Goal: Use online tool/utility: Use a website feature to perform a specific function

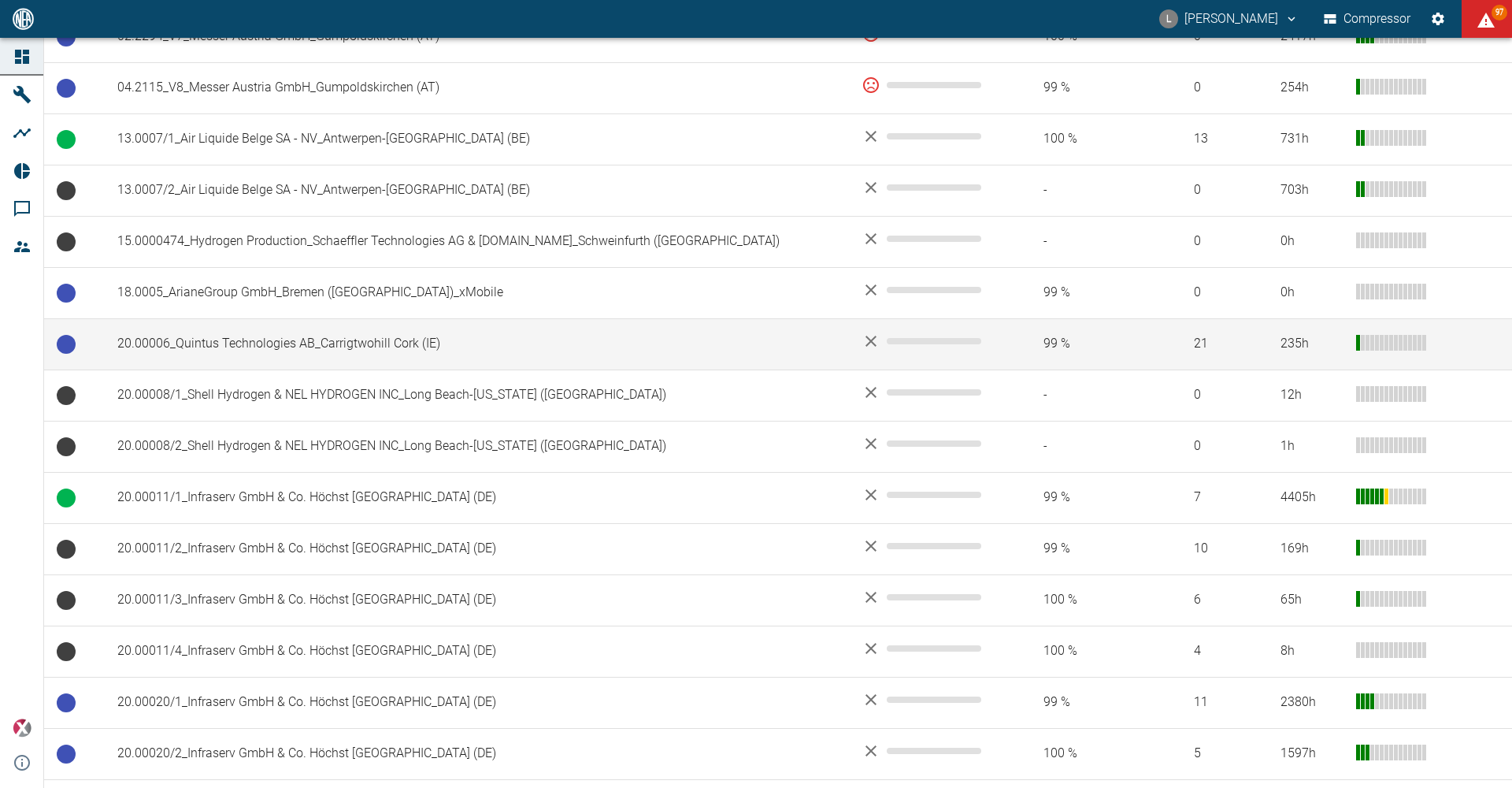
scroll to position [141, 0]
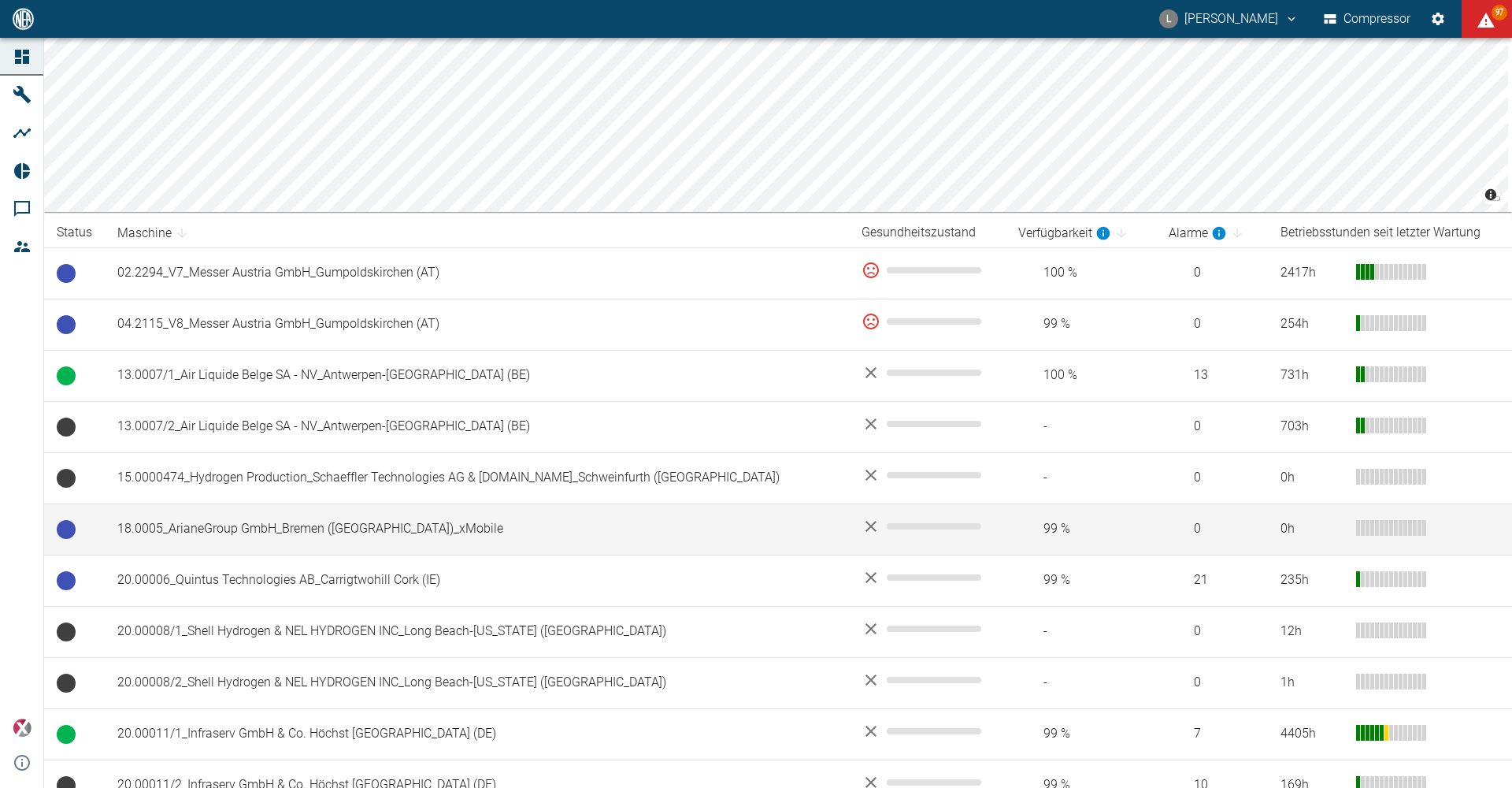
click at [214, 534] on td "18.0005_ArianeGroup GmbH_Bremen ([GEOGRAPHIC_DATA])_xMobile" at bounding box center [476, 529] width 744 height 51
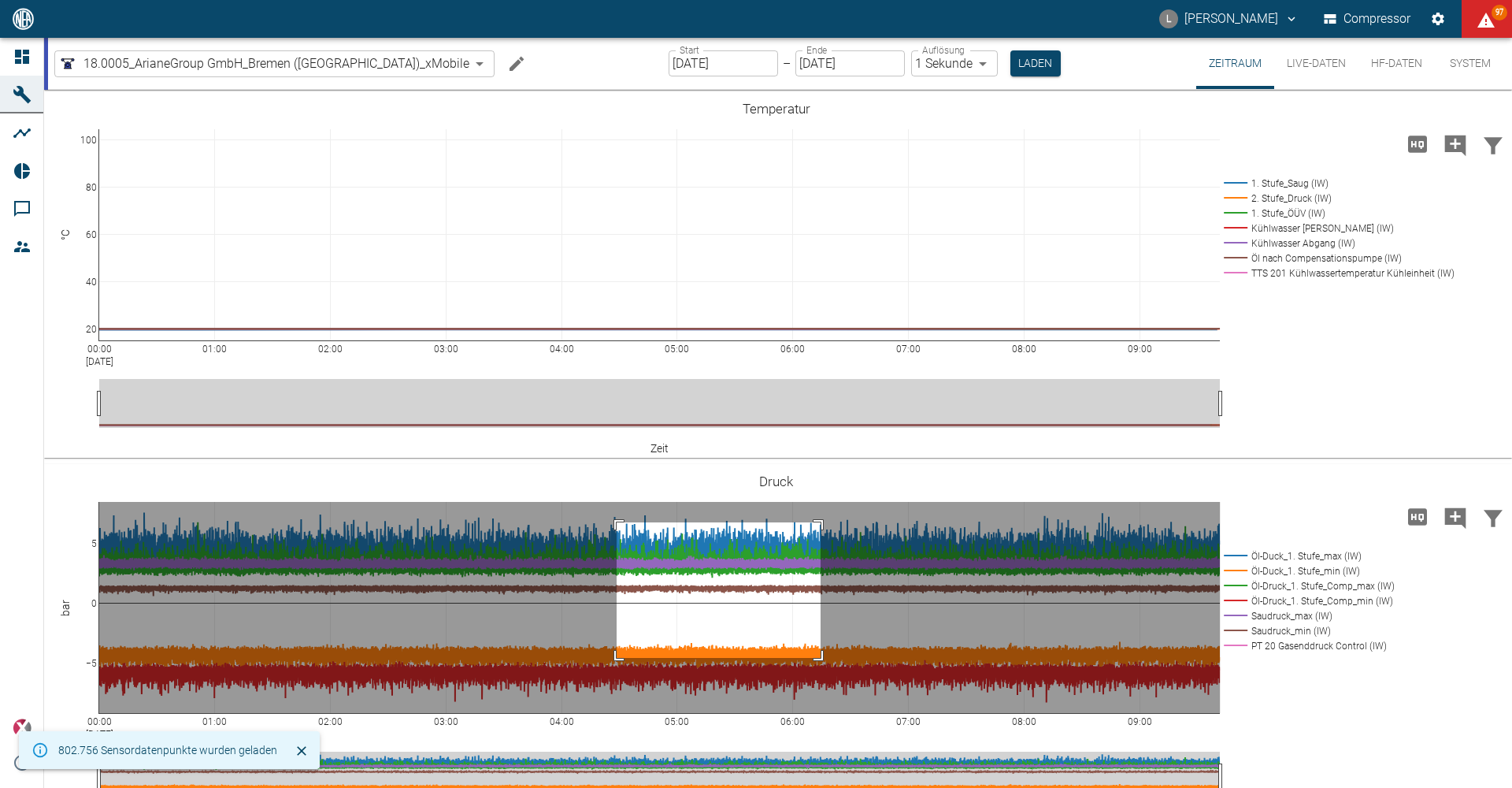
drag, startPoint x: 616, startPoint y: 522, endPoint x: 826, endPoint y: 695, distance: 272.1
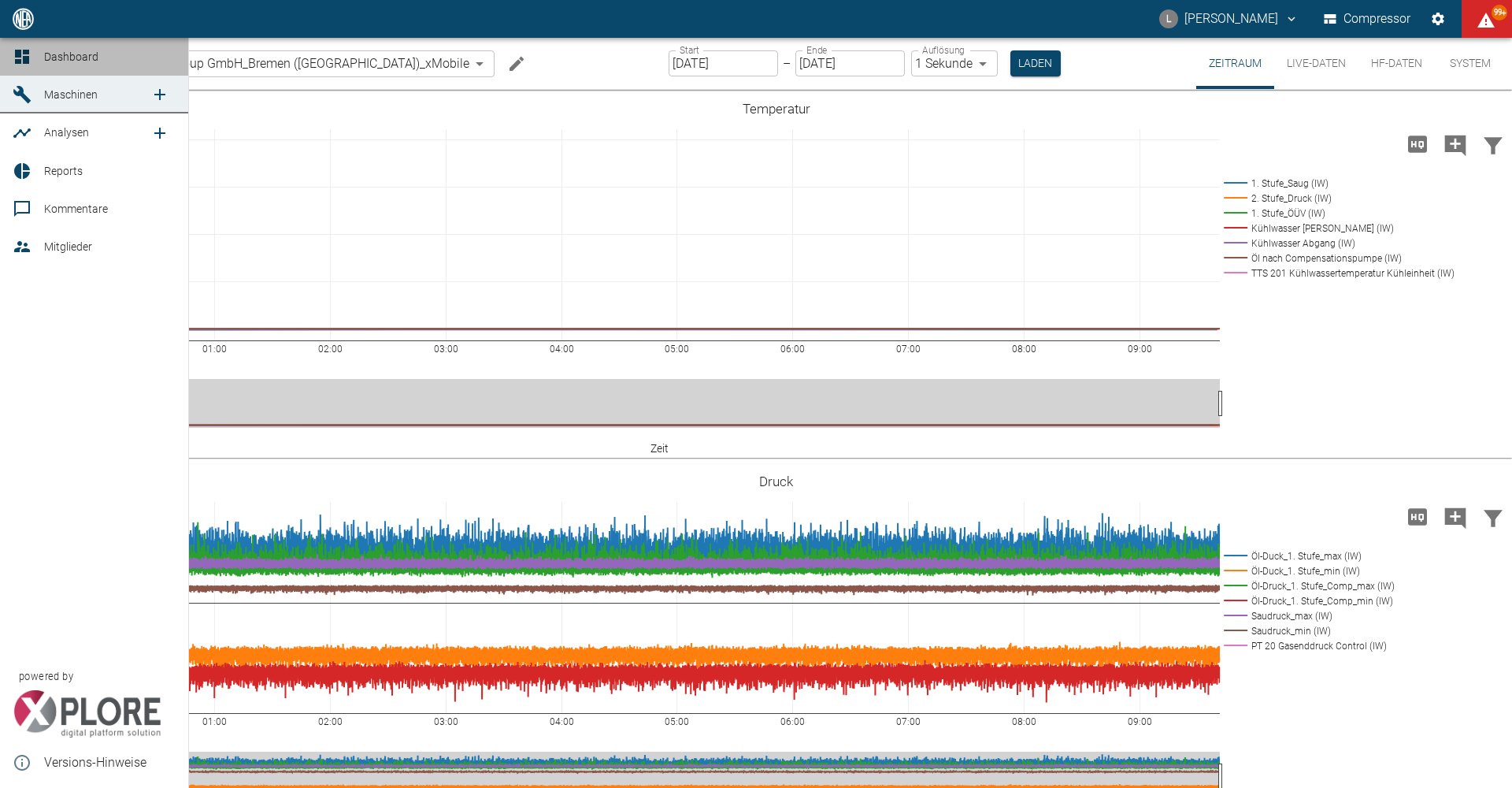
click at [24, 64] on icon at bounding box center [22, 57] width 19 height 19
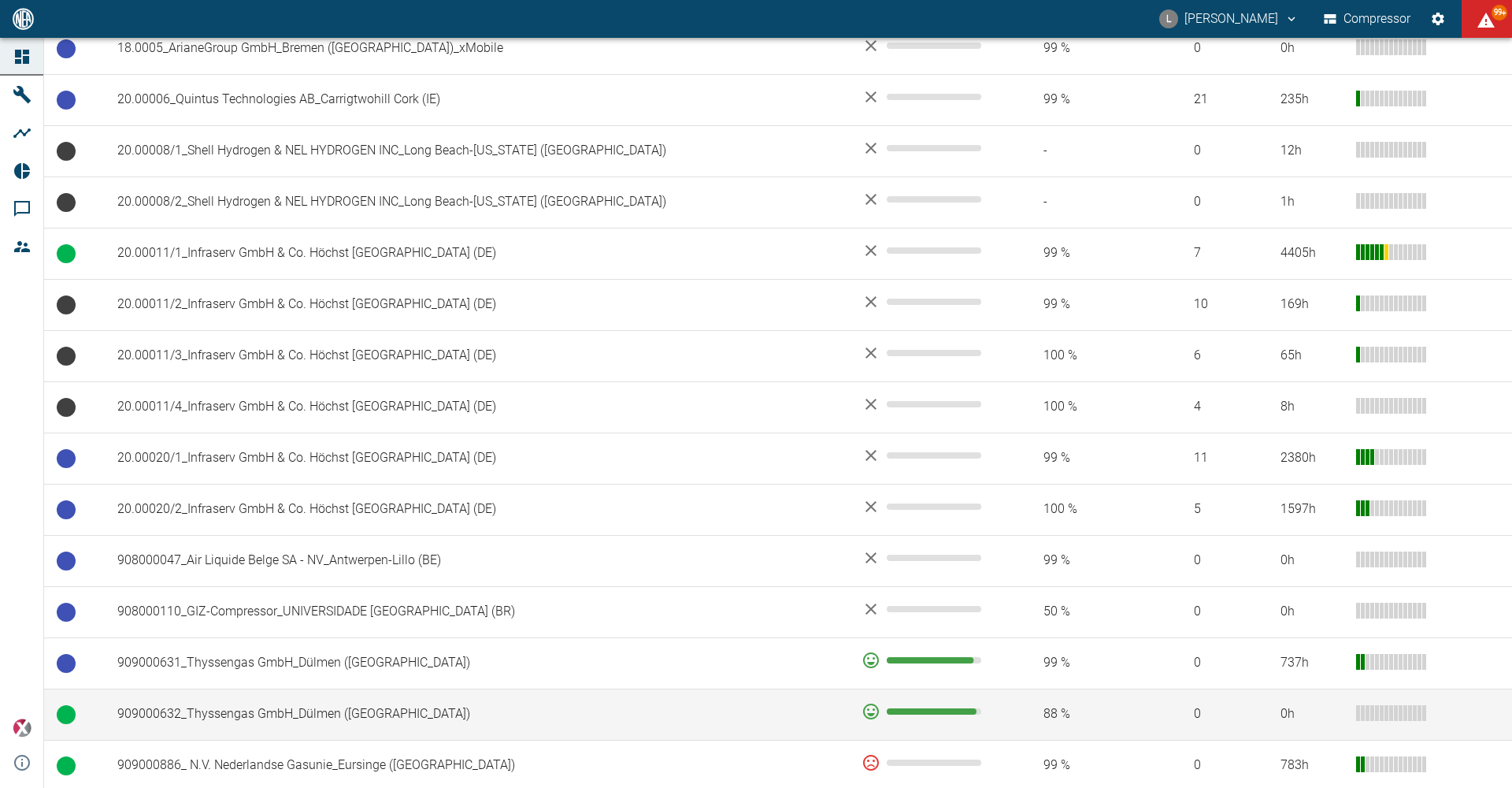
scroll to position [709, 0]
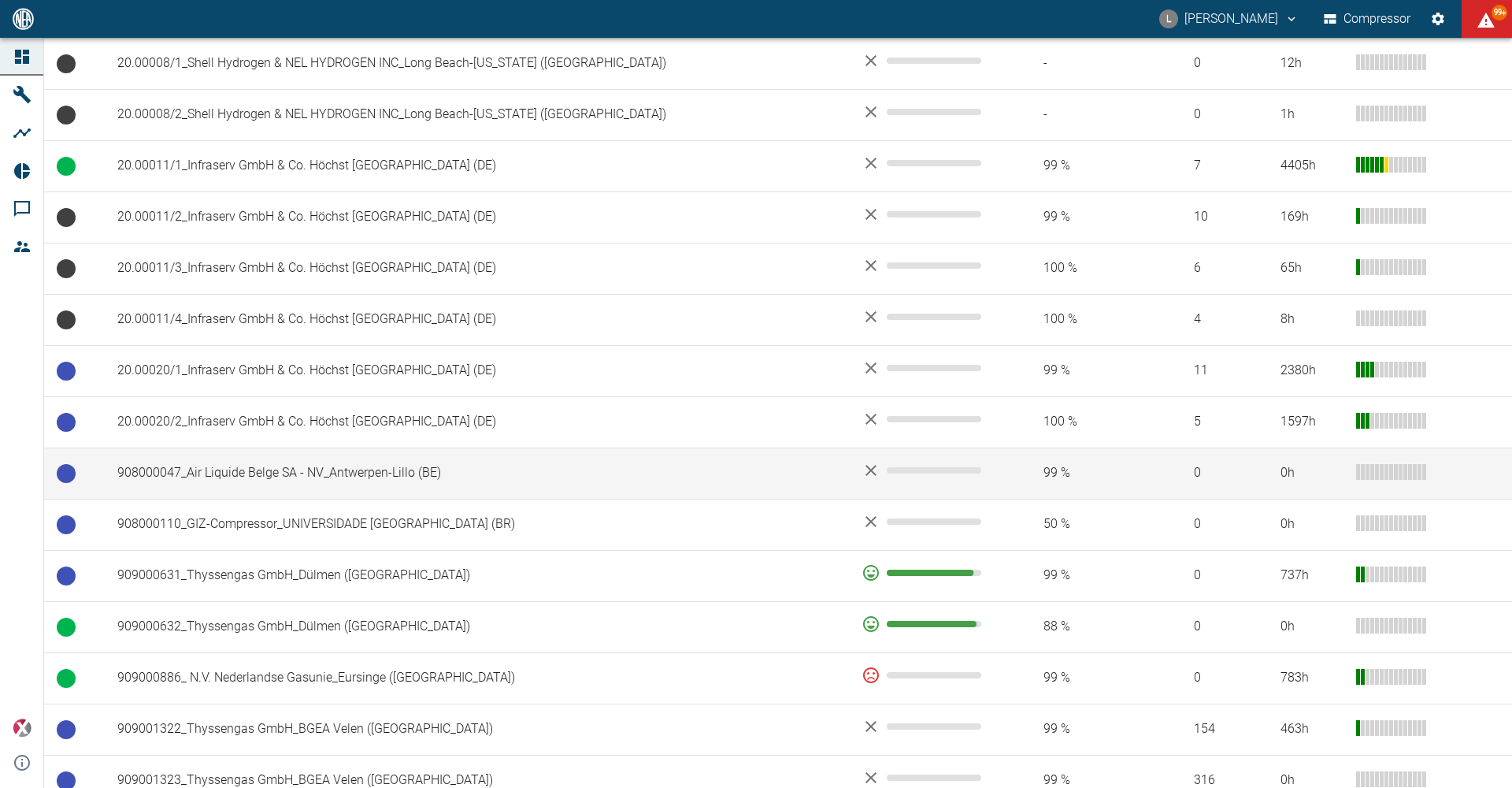
click at [290, 474] on td "908000047_Air Liquide Belge SA - NV_Antwerpen-Lillo (BE)" at bounding box center [476, 473] width 744 height 51
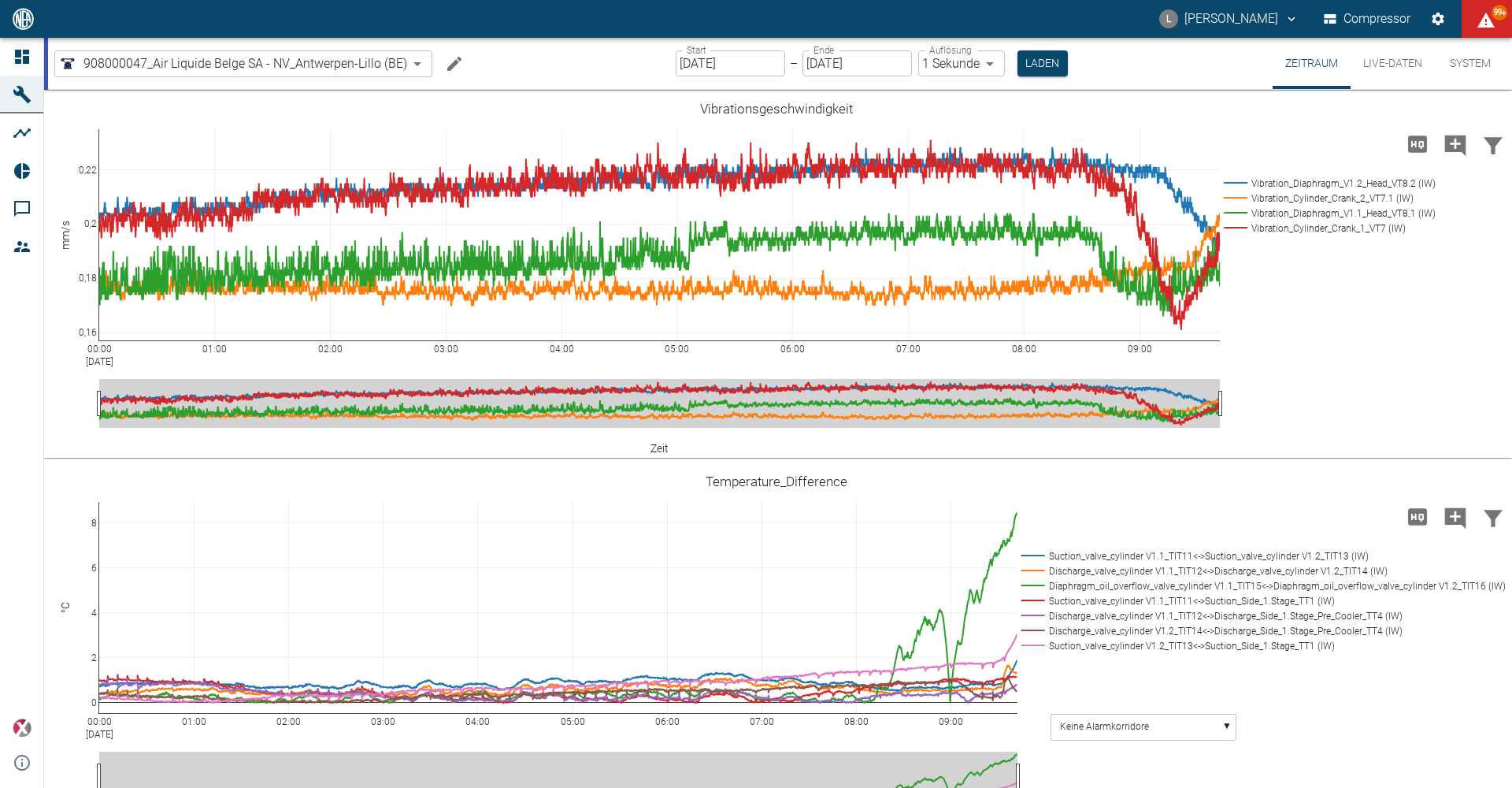
click at [753, 62] on input "[DATE]" at bounding box center [730, 63] width 109 height 26
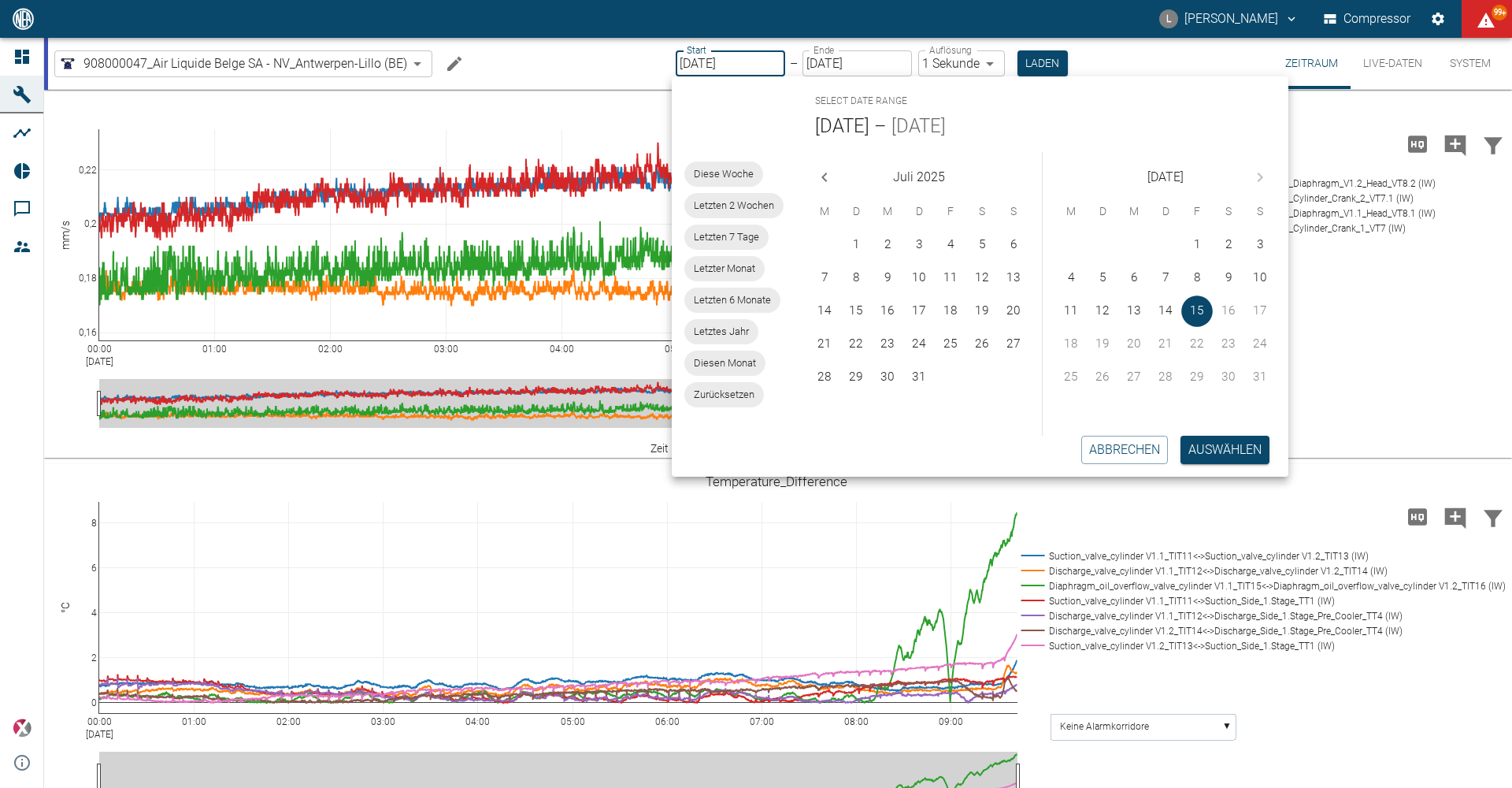
click at [830, 171] on icon "Previous month" at bounding box center [825, 177] width 19 height 19
click at [901, 311] on button "14" at bounding box center [887, 311] width 31 height 31
type input "[DATE]"
type input "10min"
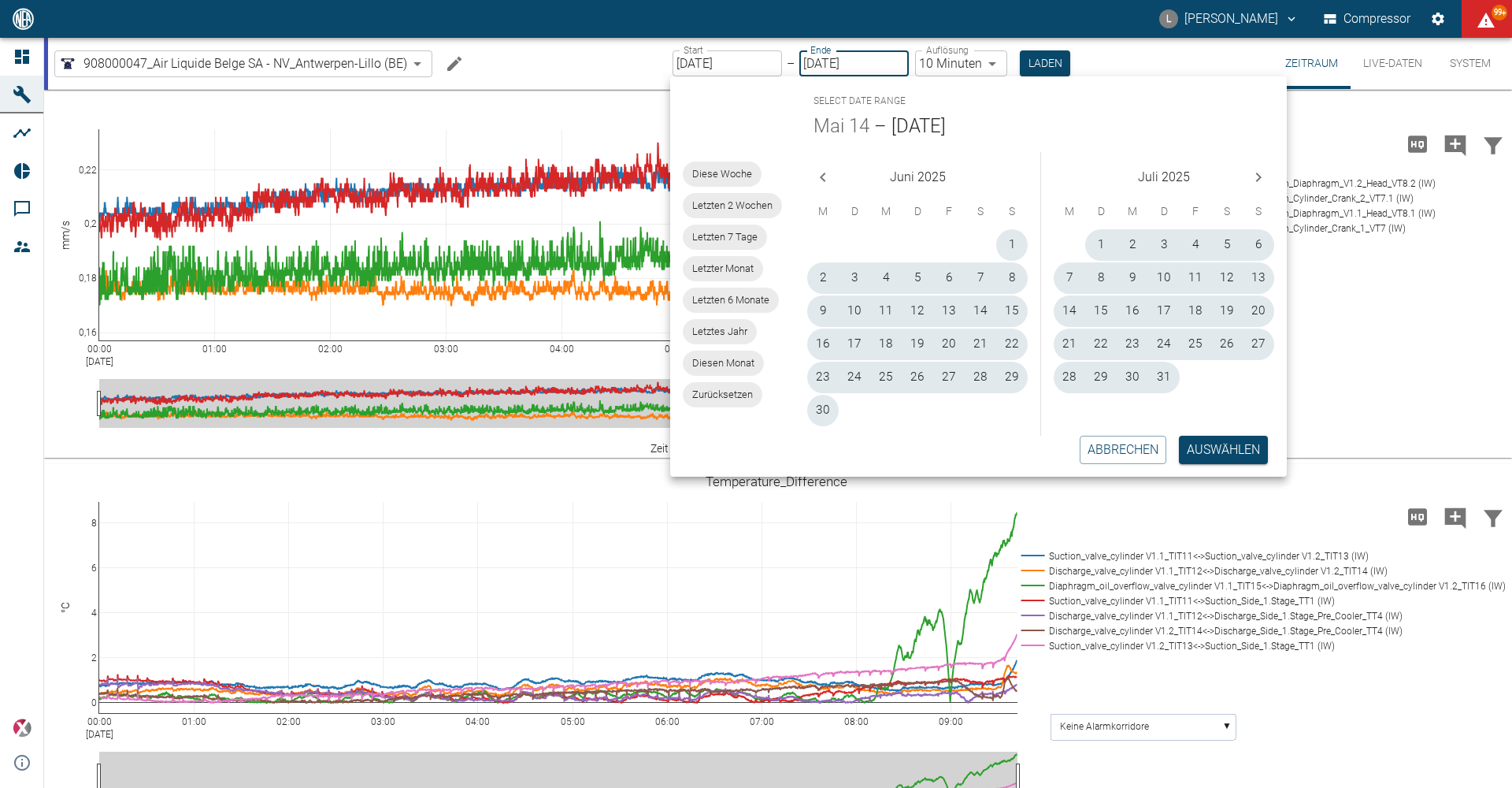
click at [814, 172] on icon "Previous month" at bounding box center [823, 177] width 19 height 19
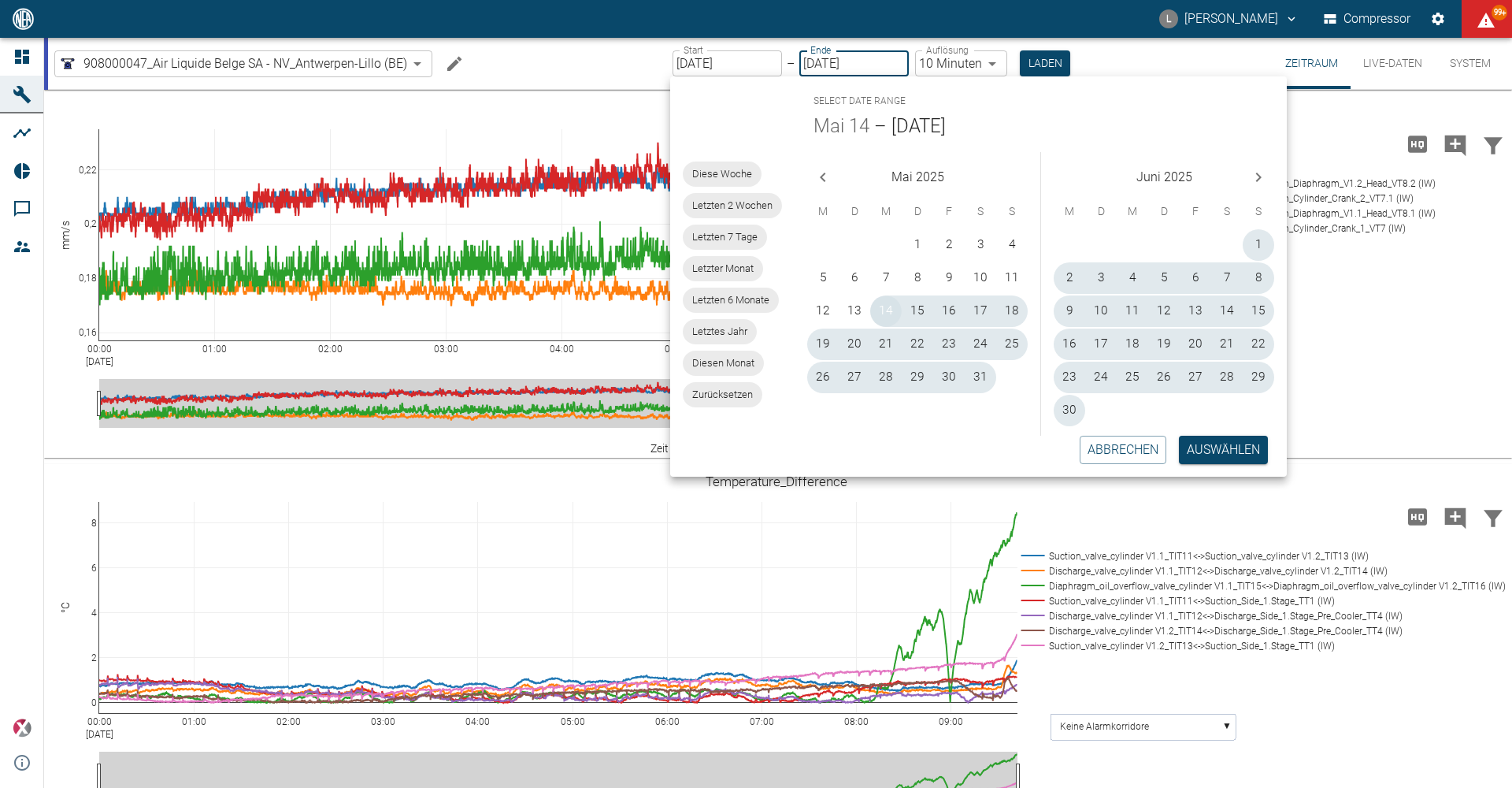
click at [882, 309] on button "14" at bounding box center [885, 311] width 31 height 31
type input "[DATE]"
type input "1sec"
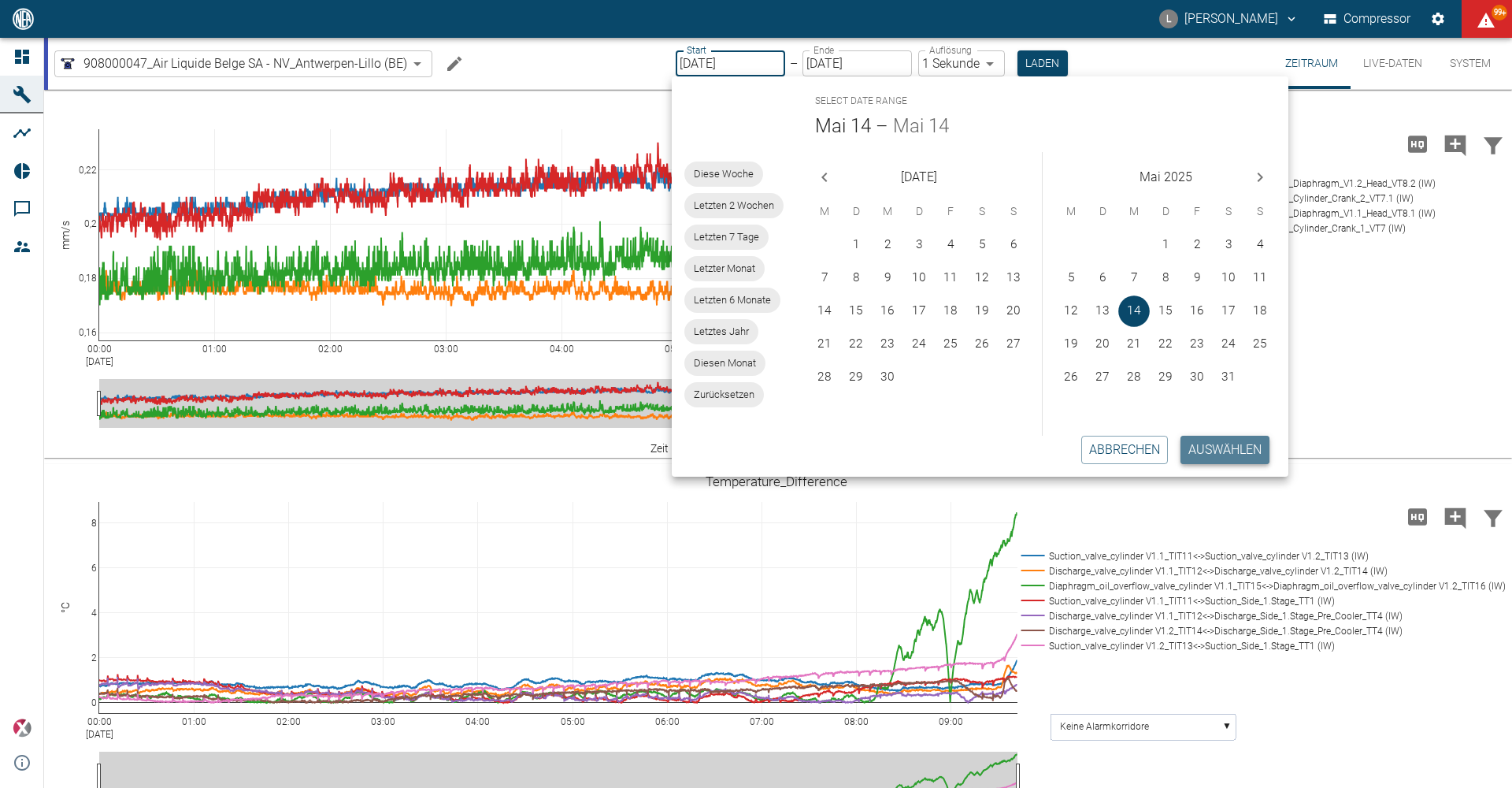
click at [1210, 451] on button "Auswählen" at bounding box center [1225, 449] width 89 height 28
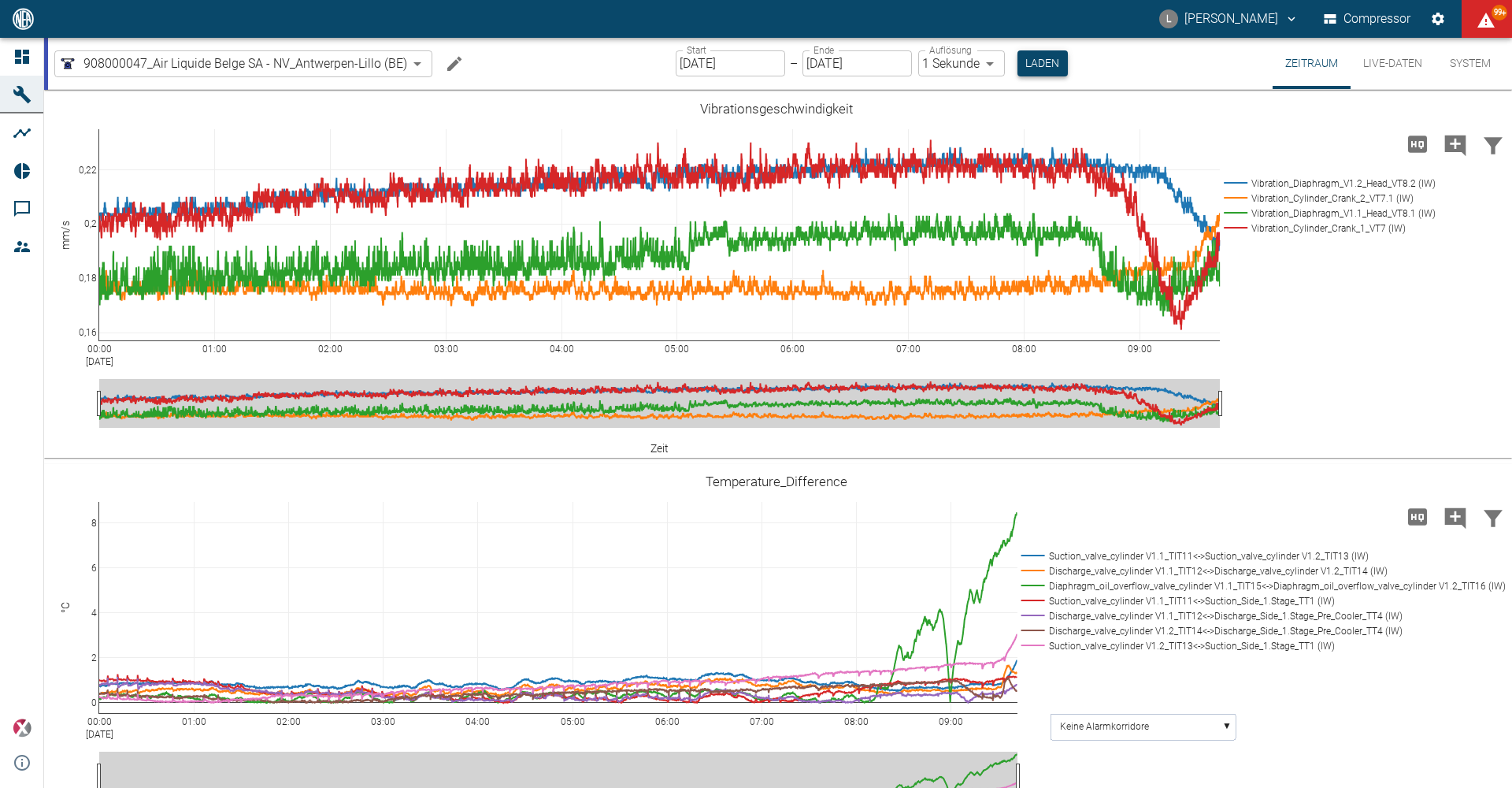
click at [1025, 64] on button "Laden" at bounding box center [1042, 63] width 50 height 26
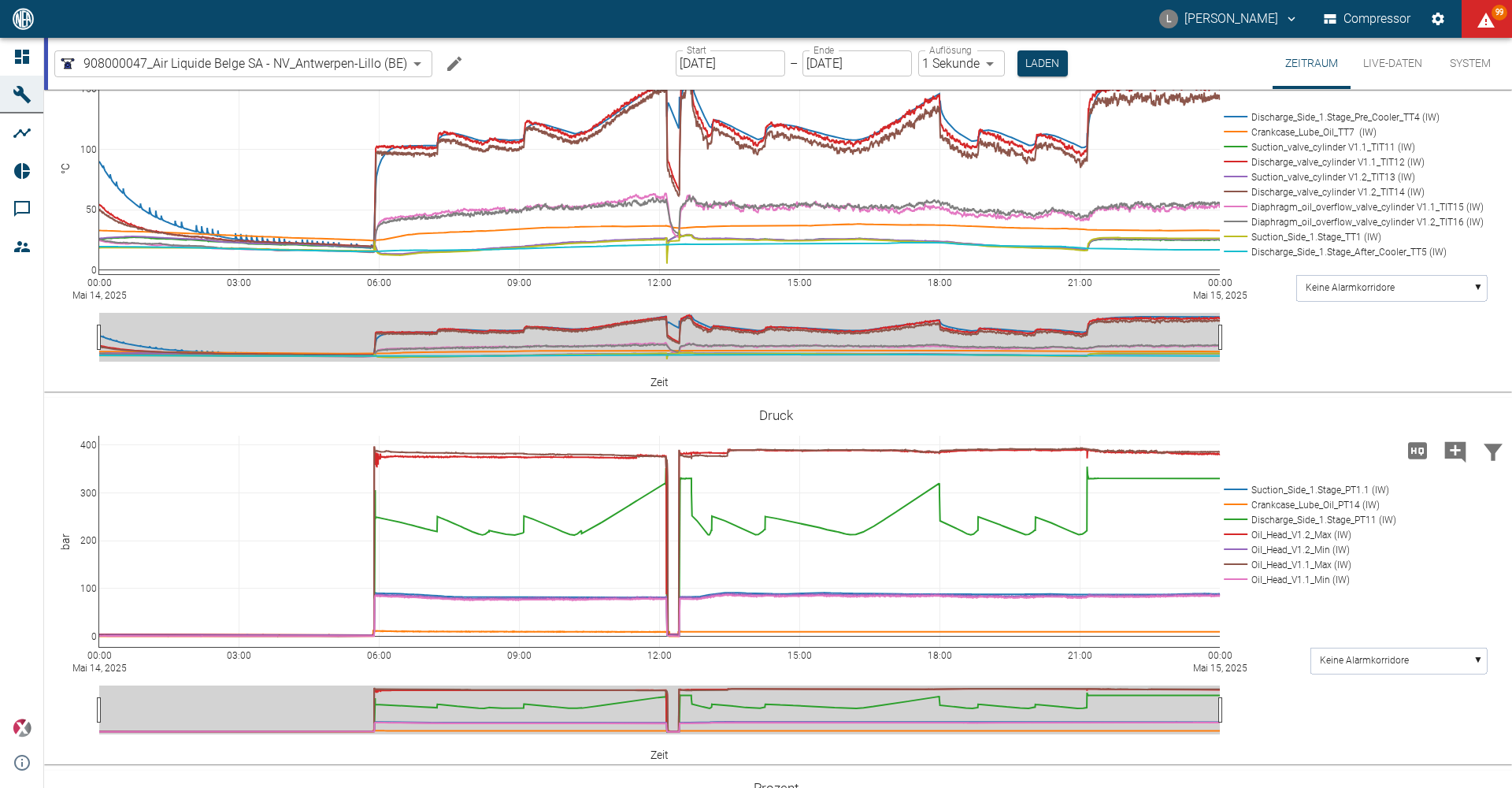
scroll to position [788, 0]
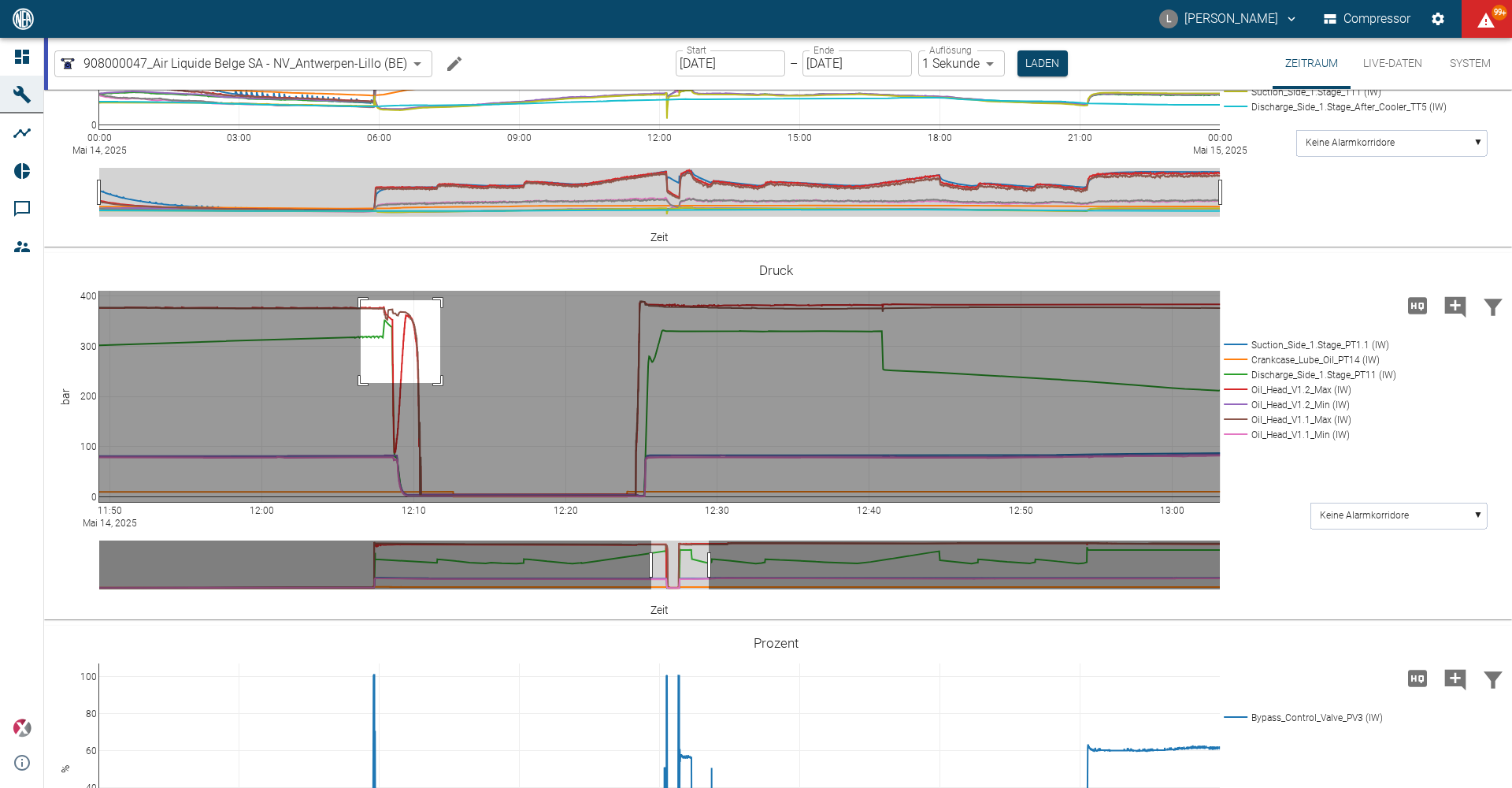
drag, startPoint x: 360, startPoint y: 468, endPoint x: 440, endPoint y: 551, distance: 115.3
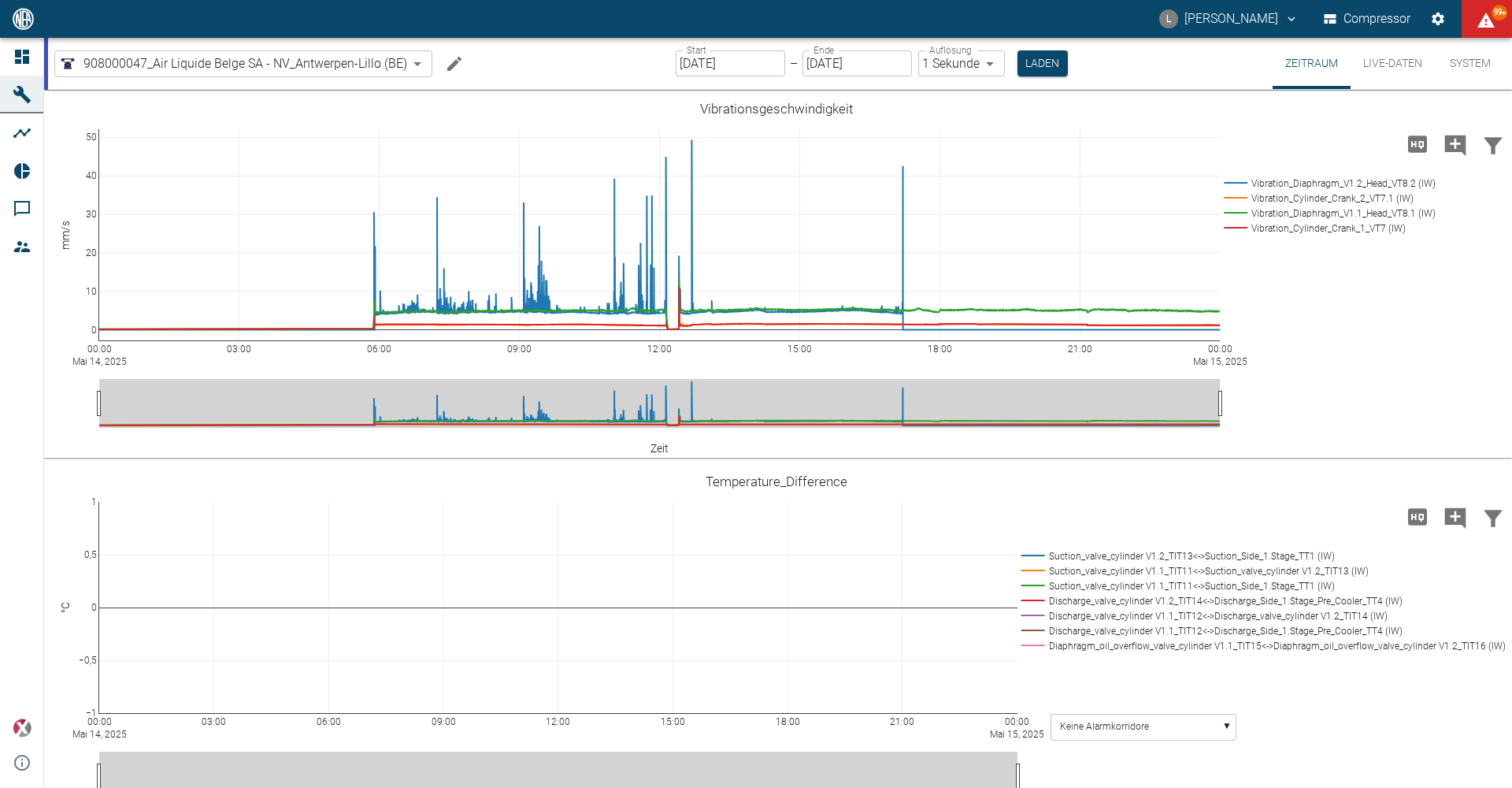
scroll to position [788, 0]
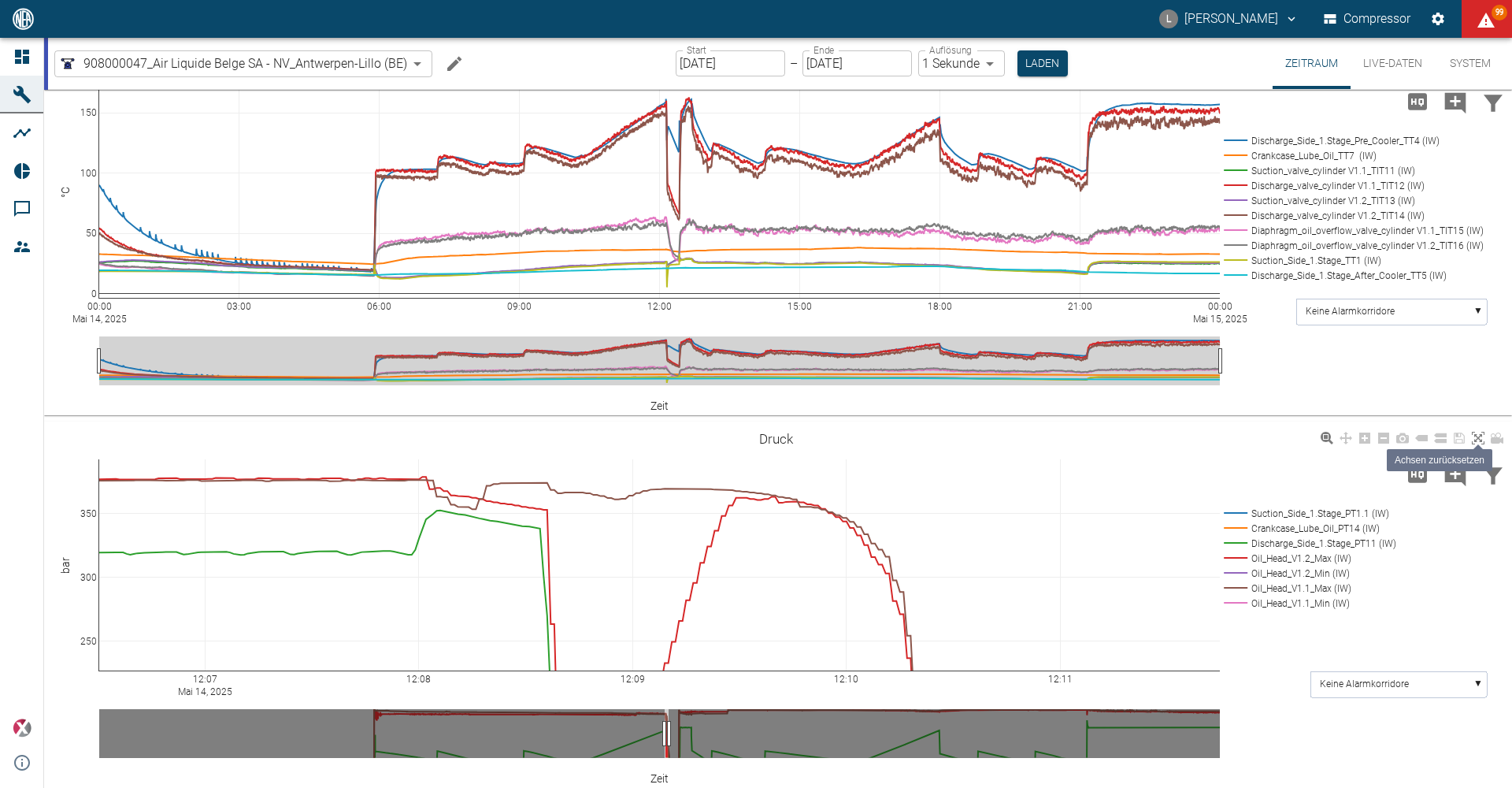
click at [1473, 438] on icon at bounding box center [1478, 437] width 12 height 12
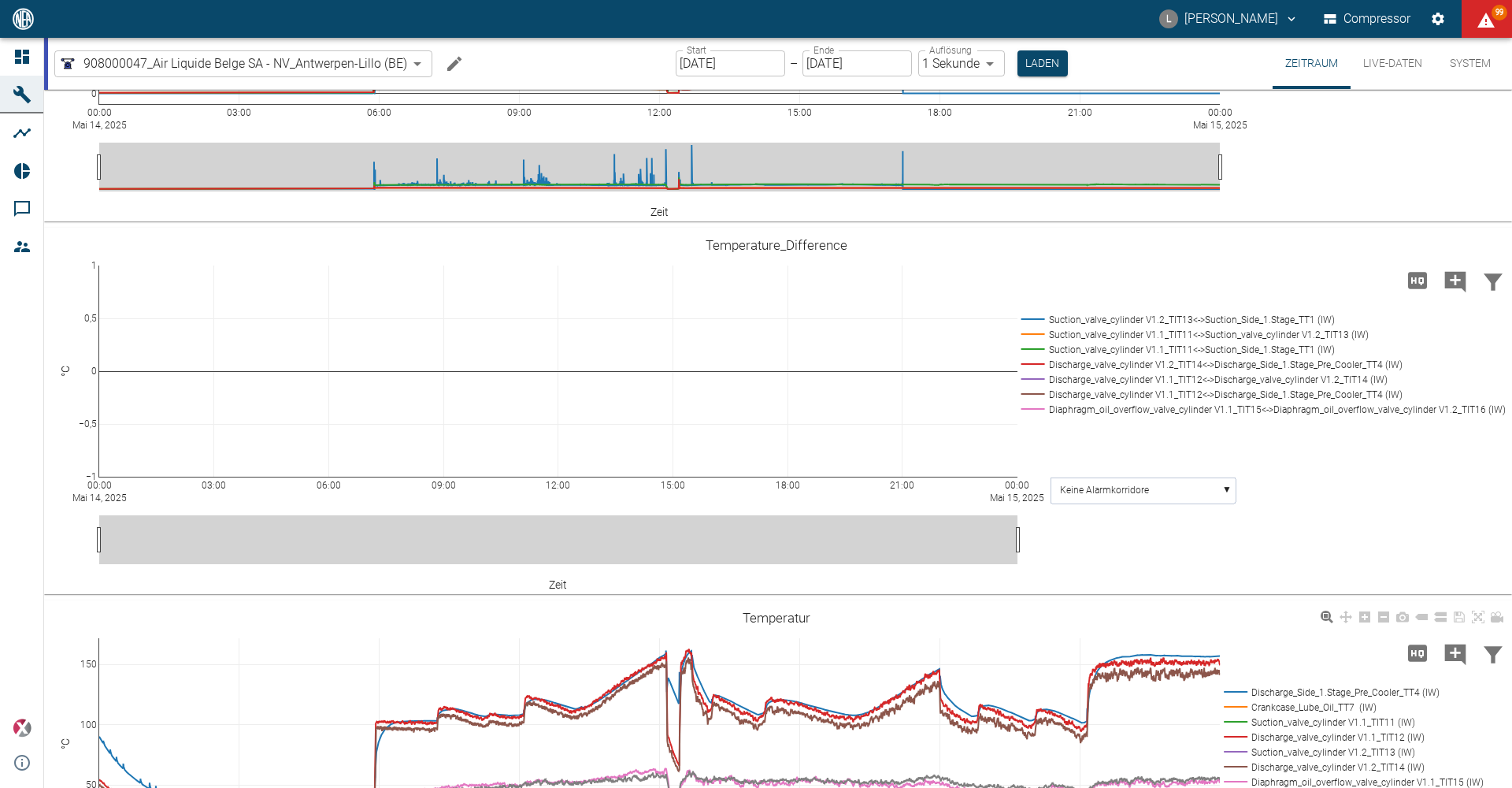
scroll to position [0, 0]
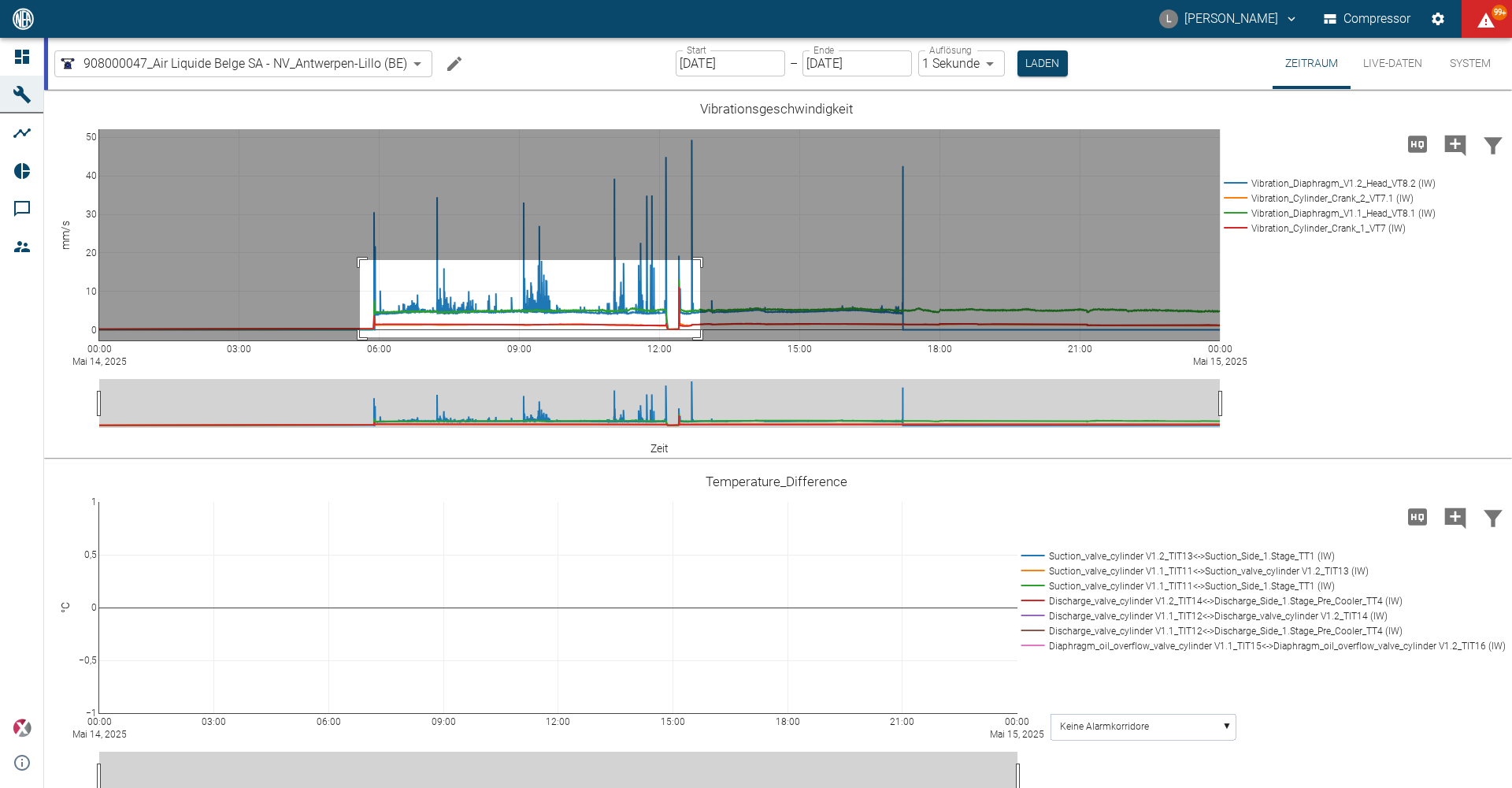
drag, startPoint x: 360, startPoint y: 260, endPoint x: 700, endPoint y: 338, distance: 348.8
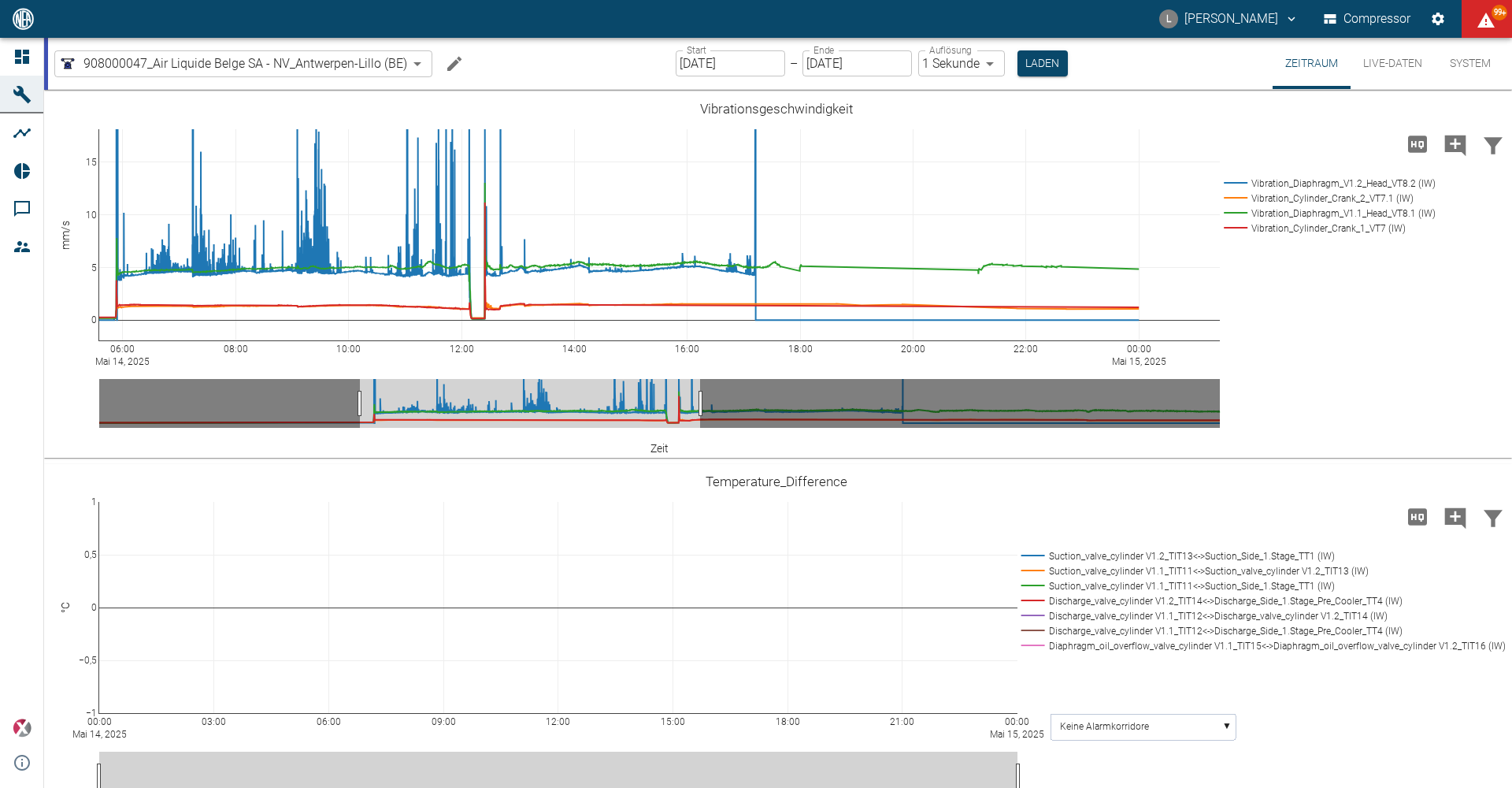
drag, startPoint x: 1219, startPoint y: 352, endPoint x: 509, endPoint y: 351, distance: 710.0
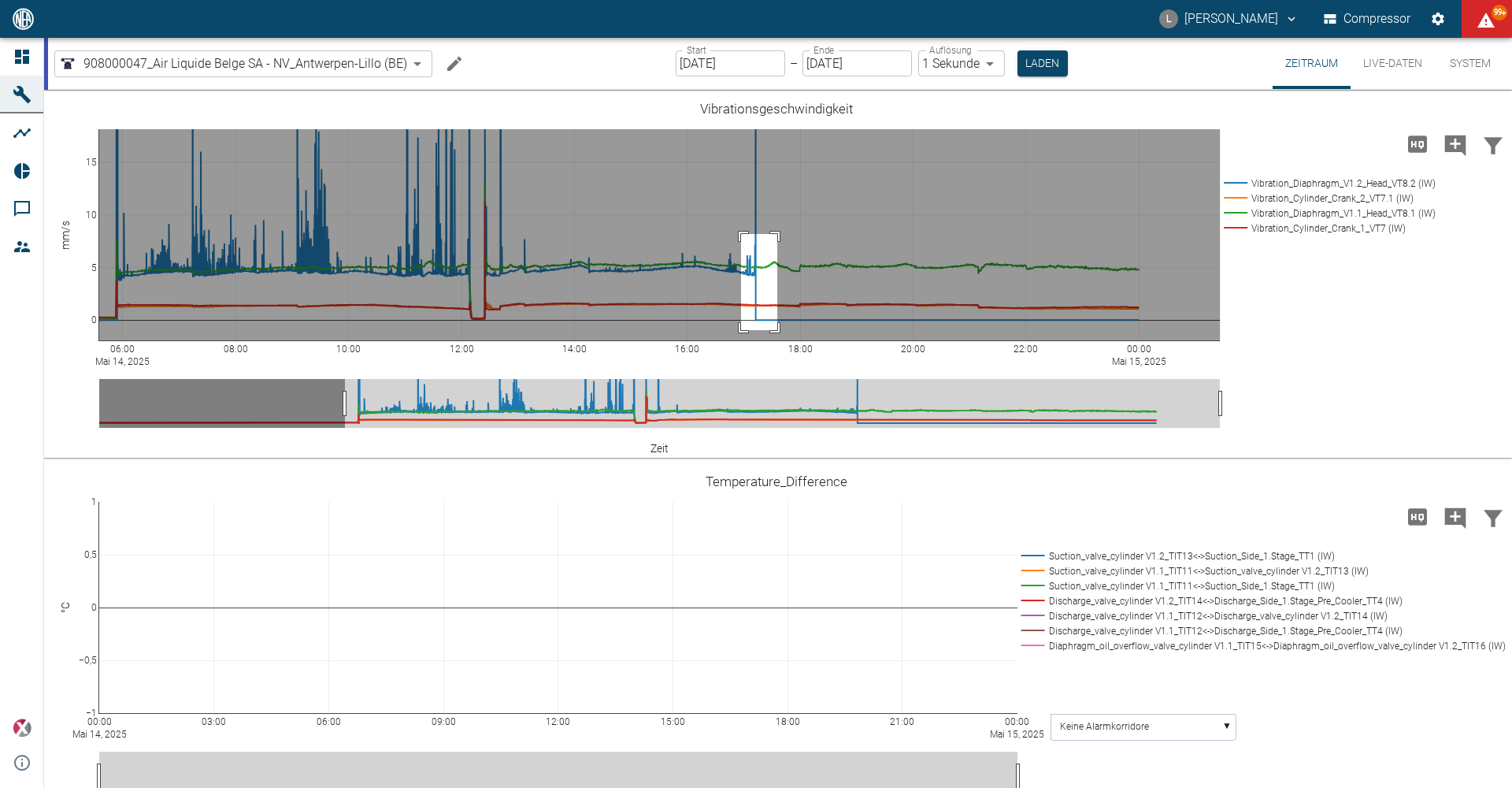
drag, startPoint x: 741, startPoint y: 234, endPoint x: 777, endPoint y: 330, distance: 102.5
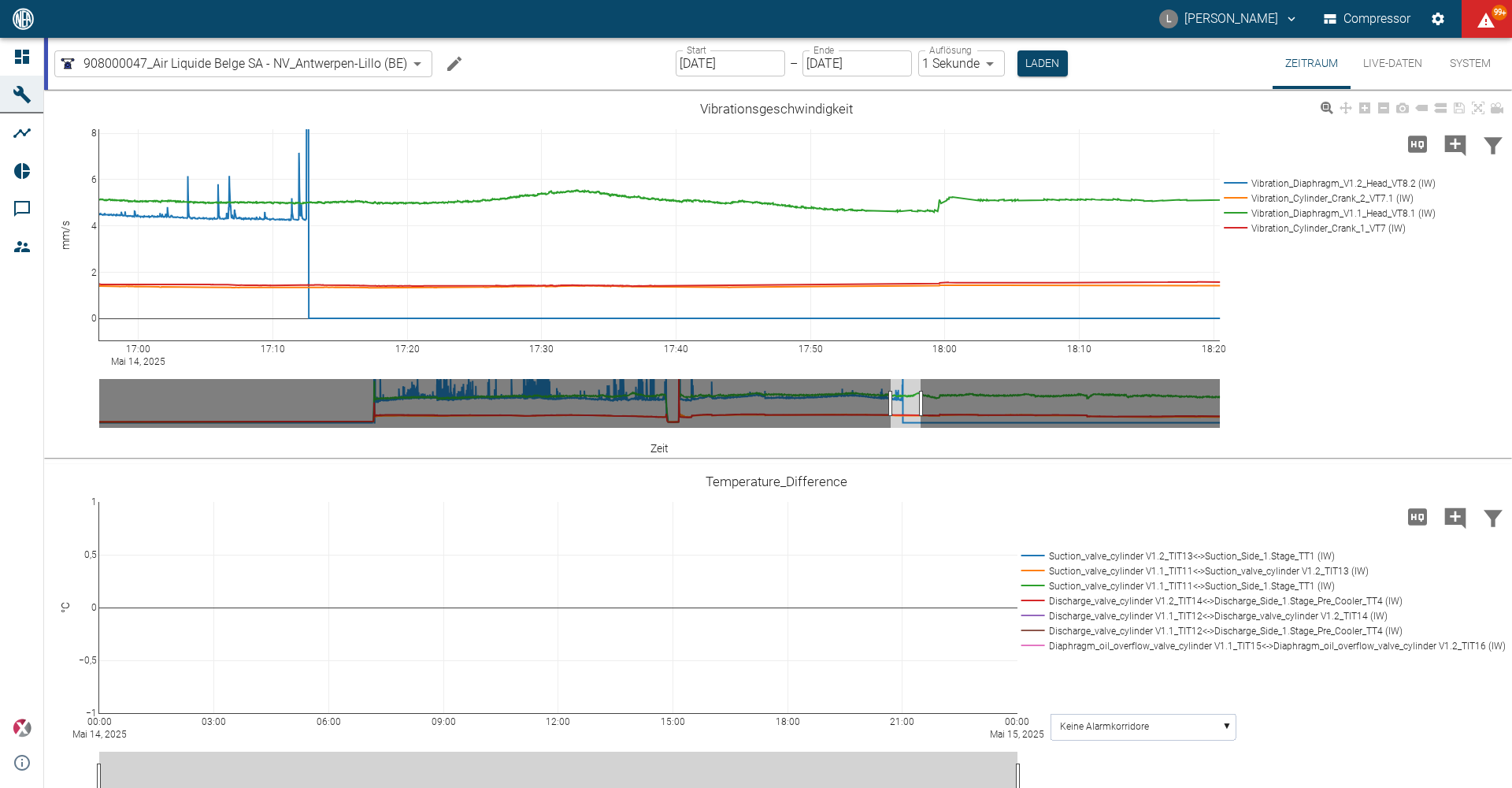
drag, startPoint x: 1211, startPoint y: 347, endPoint x: 909, endPoint y: 358, distance: 302.2
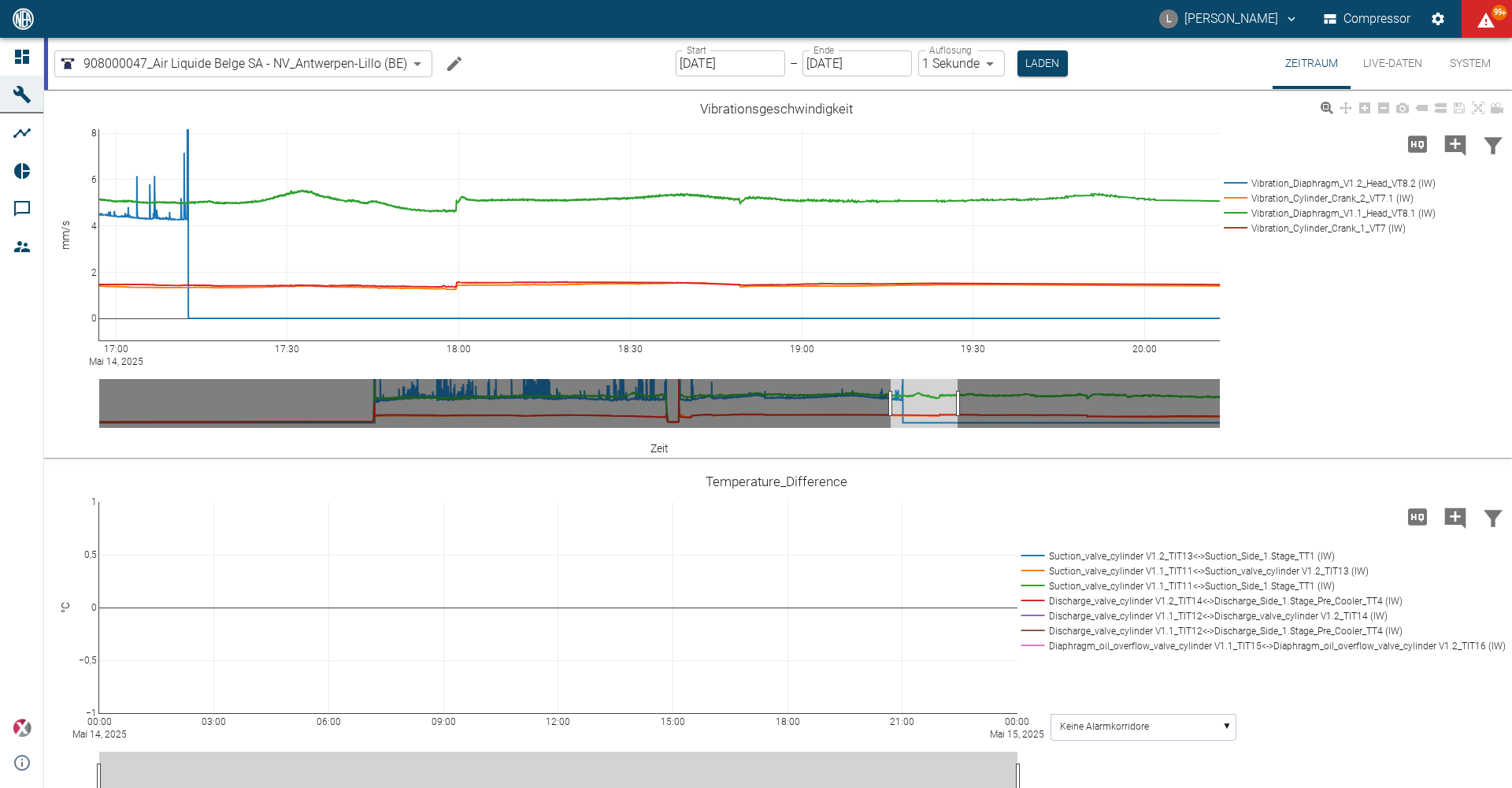
drag, startPoint x: 1218, startPoint y: 348, endPoint x: 1013, endPoint y: 351, distance: 205.0
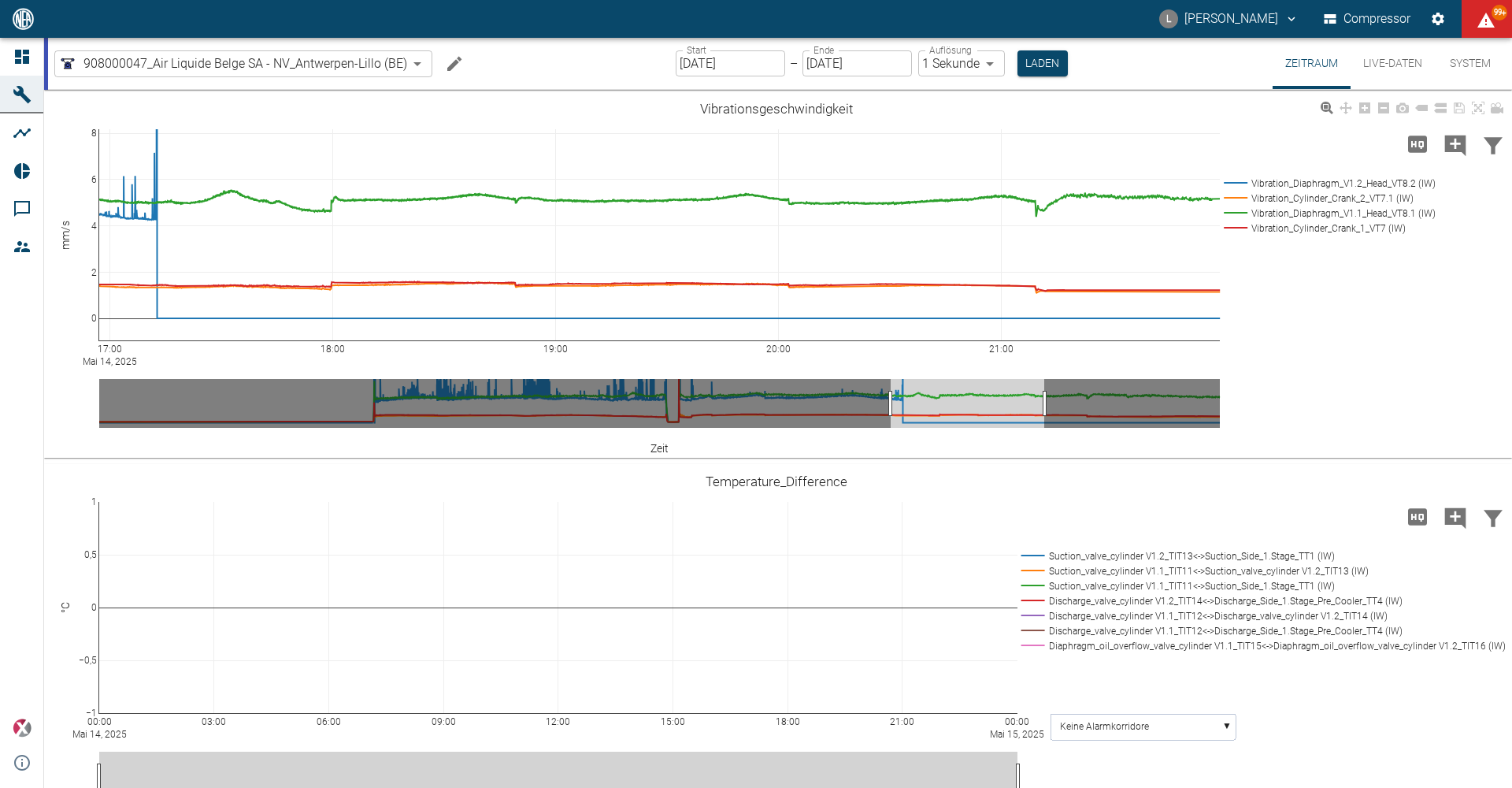
drag, startPoint x: 1209, startPoint y: 351, endPoint x: 1089, endPoint y: 347, distance: 120.1
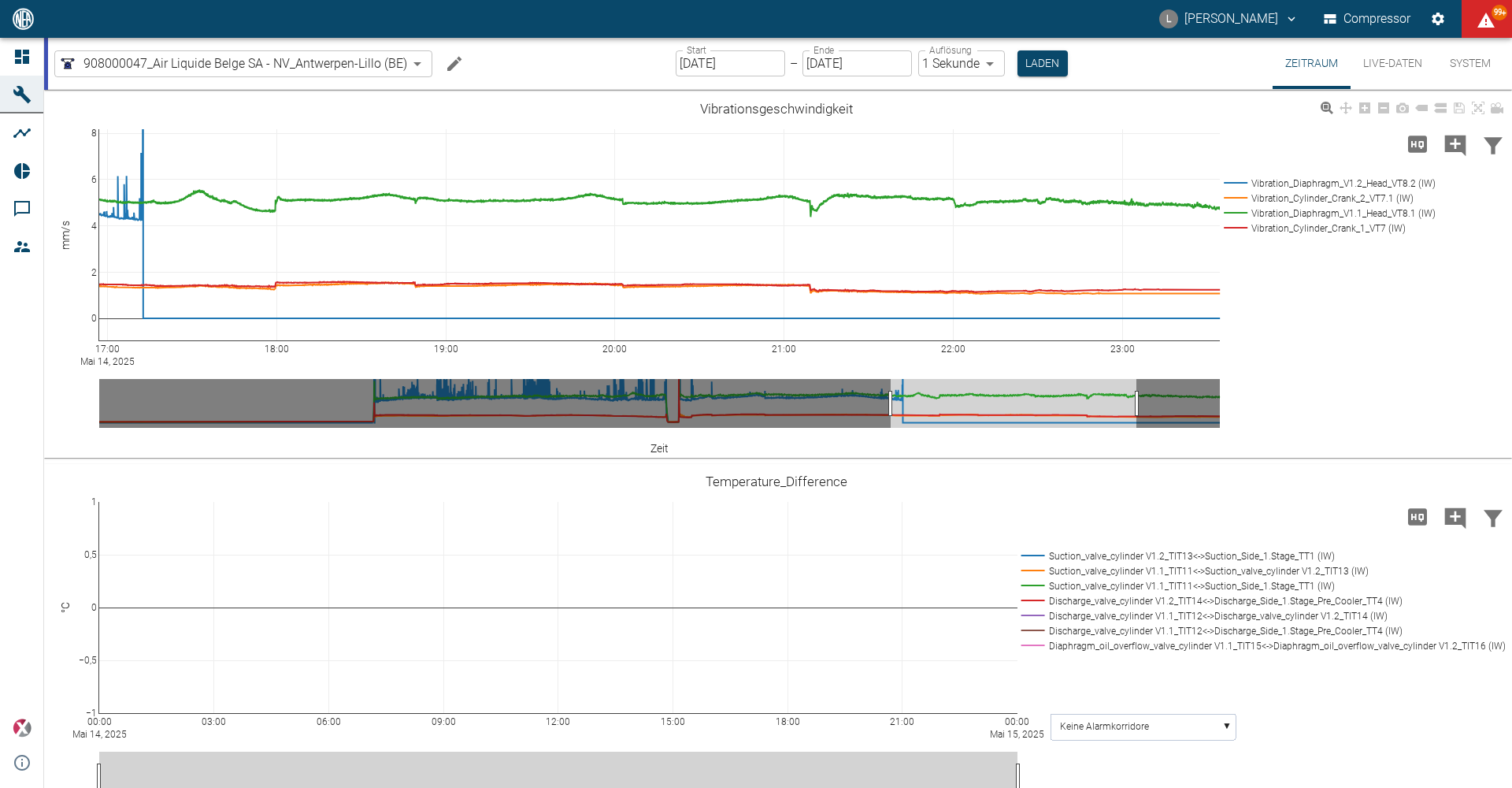
drag, startPoint x: 1210, startPoint y: 345, endPoint x: 961, endPoint y: 123, distance: 333.6
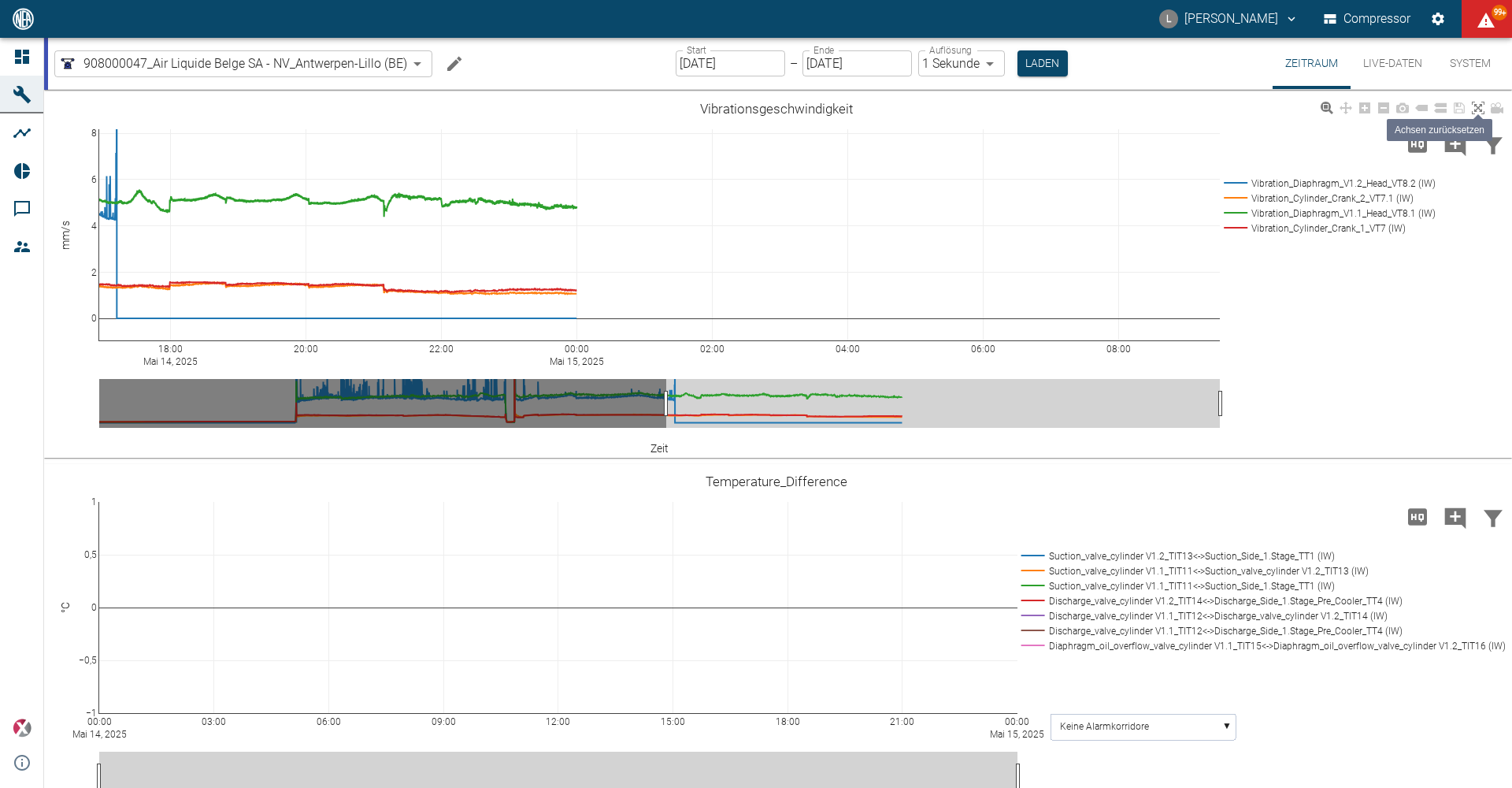
click at [1473, 109] on icon at bounding box center [1478, 107] width 12 height 12
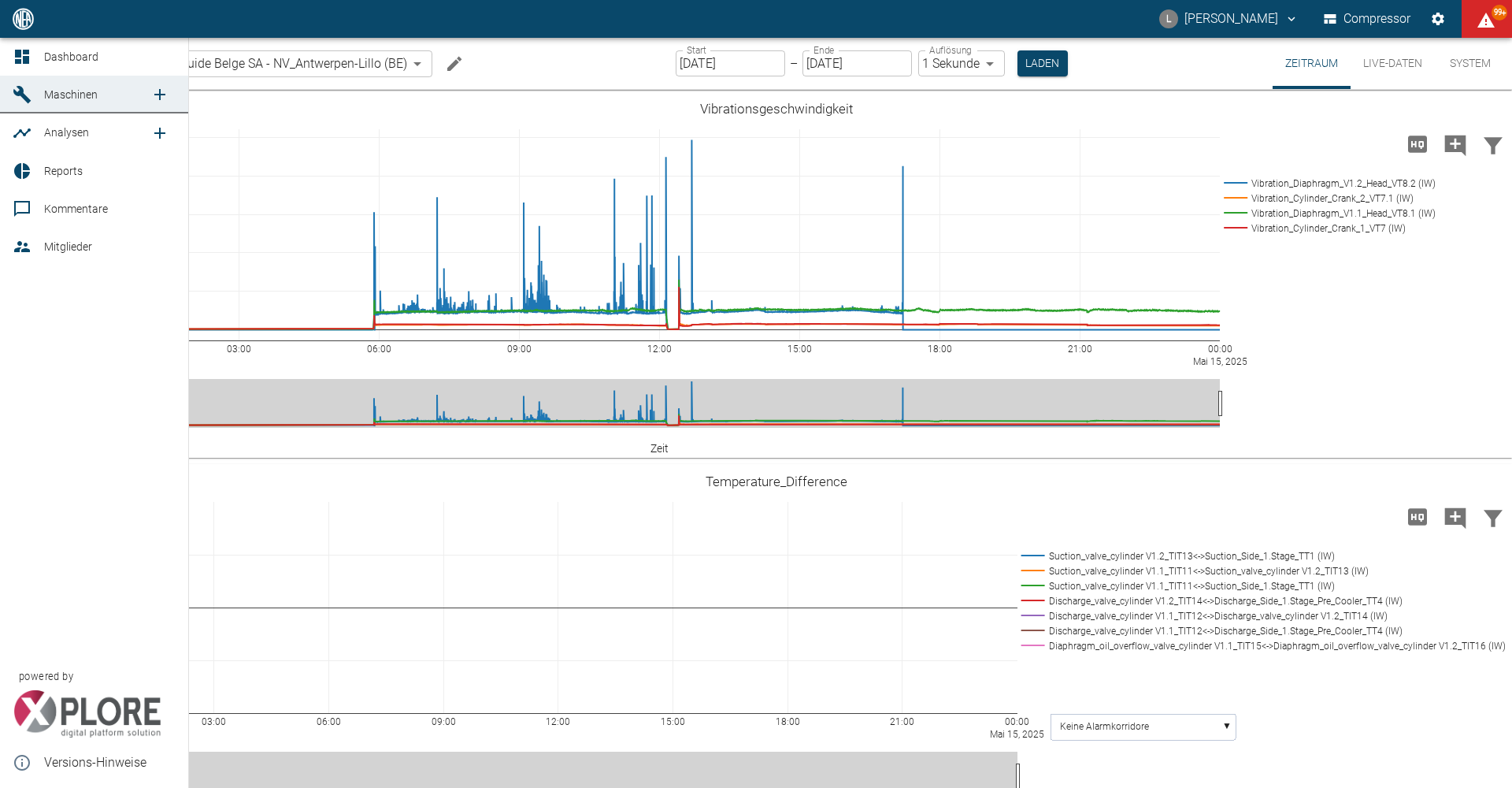
drag, startPoint x: 70, startPoint y: 89, endPoint x: 89, endPoint y: 96, distance: 20.2
click at [70, 89] on span "Maschinen" at bounding box center [71, 94] width 53 height 12
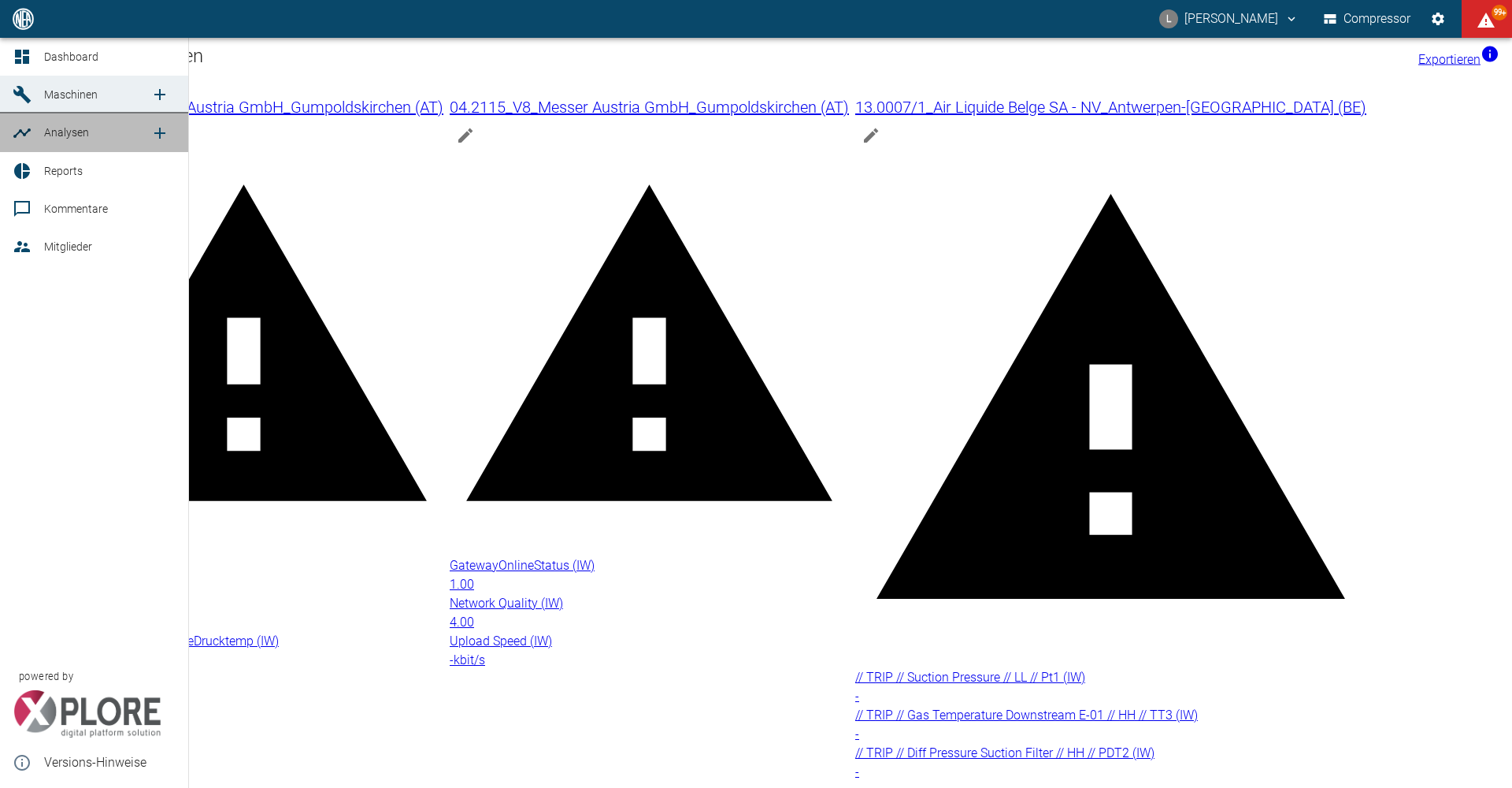
click at [35, 129] on div at bounding box center [24, 133] width 24 height 19
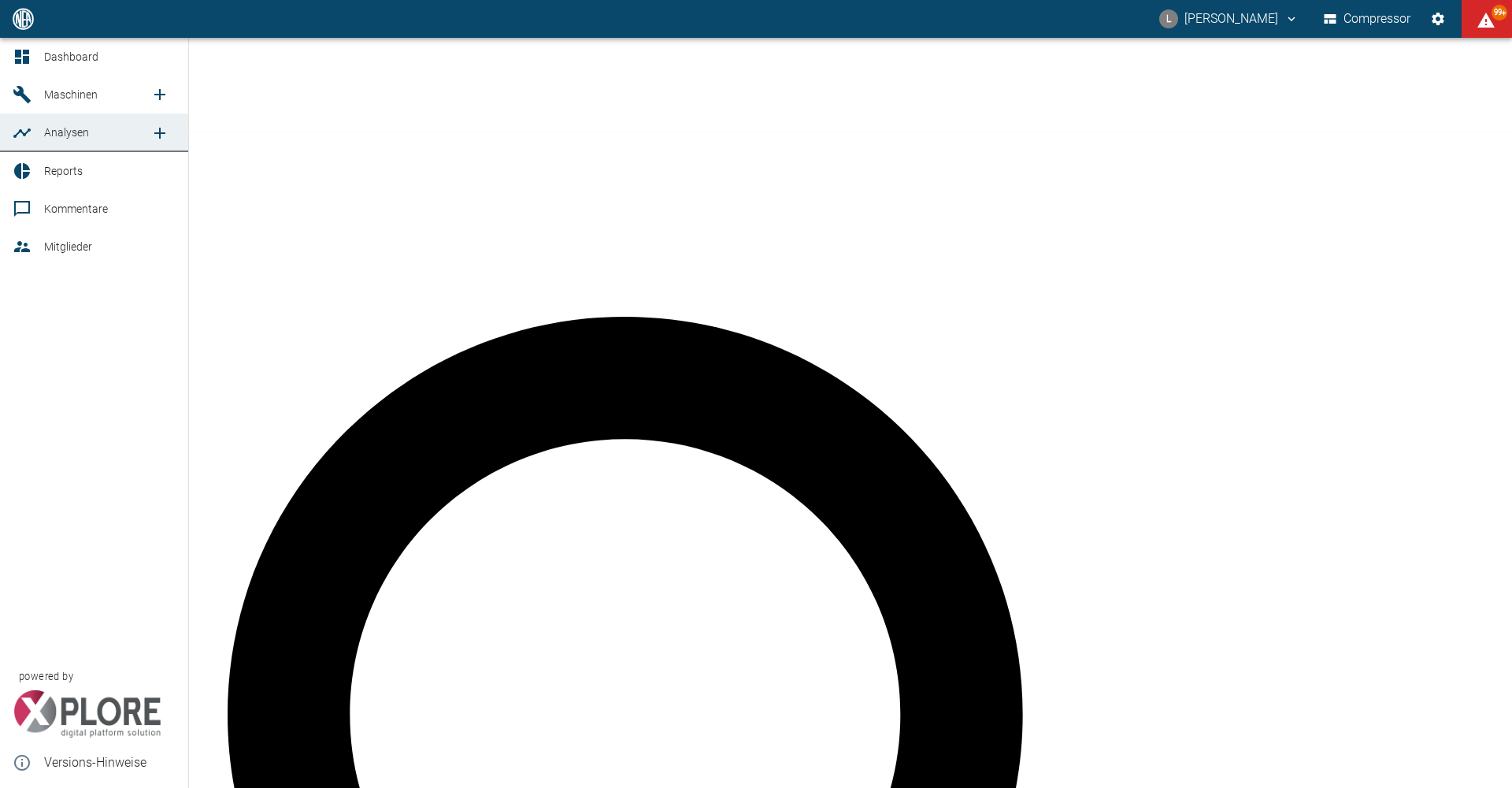
click at [155, 138] on icon "new /analyses/list/0" at bounding box center [160, 133] width 19 height 19
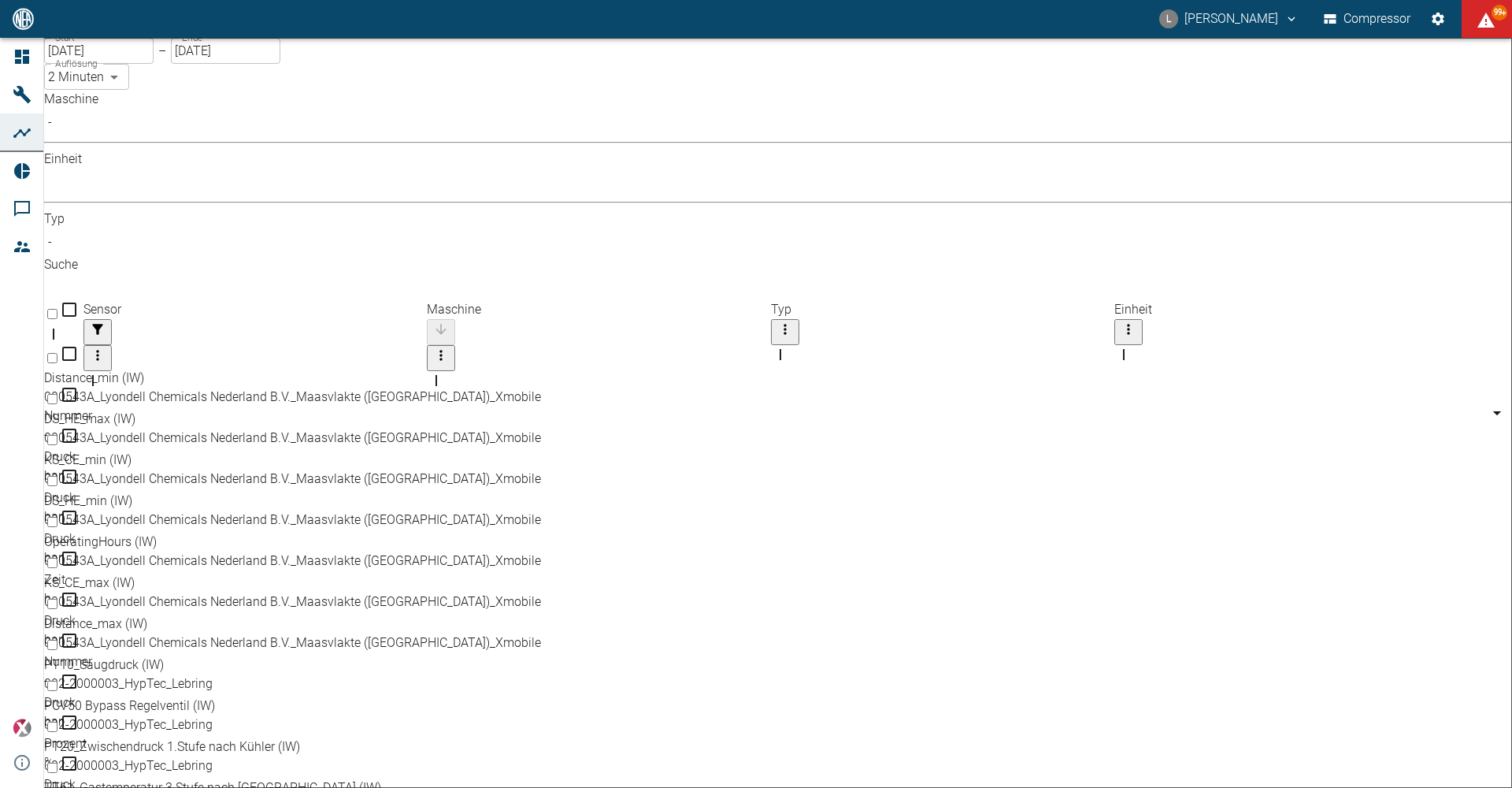
click at [224, 146] on body "L Luca Corigliano Compressor 99+ Dashboard Maschinen Analysen Reports Kommentar…" at bounding box center [756, 394] width 1512 height 788
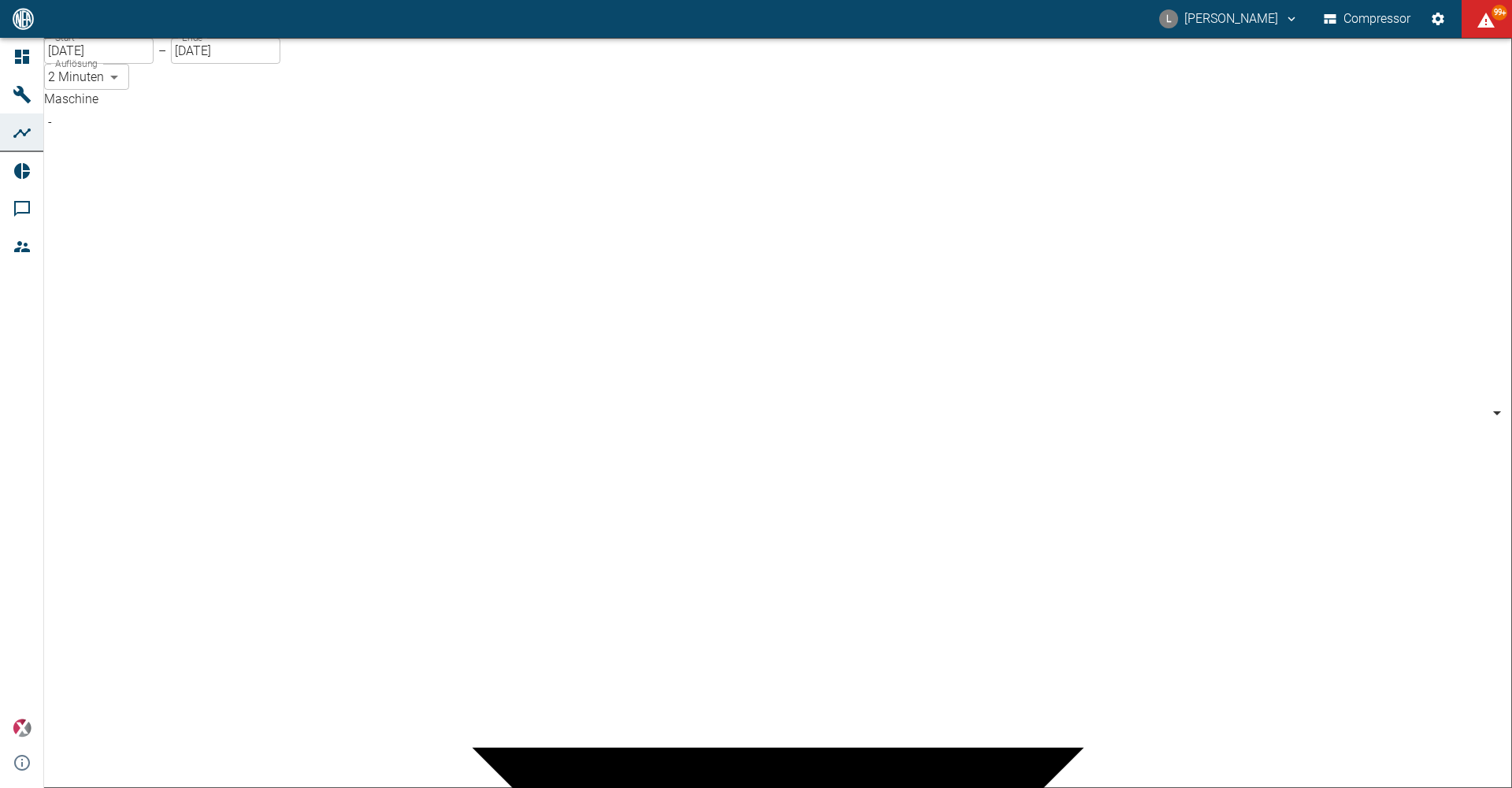
scroll to position [157, 0]
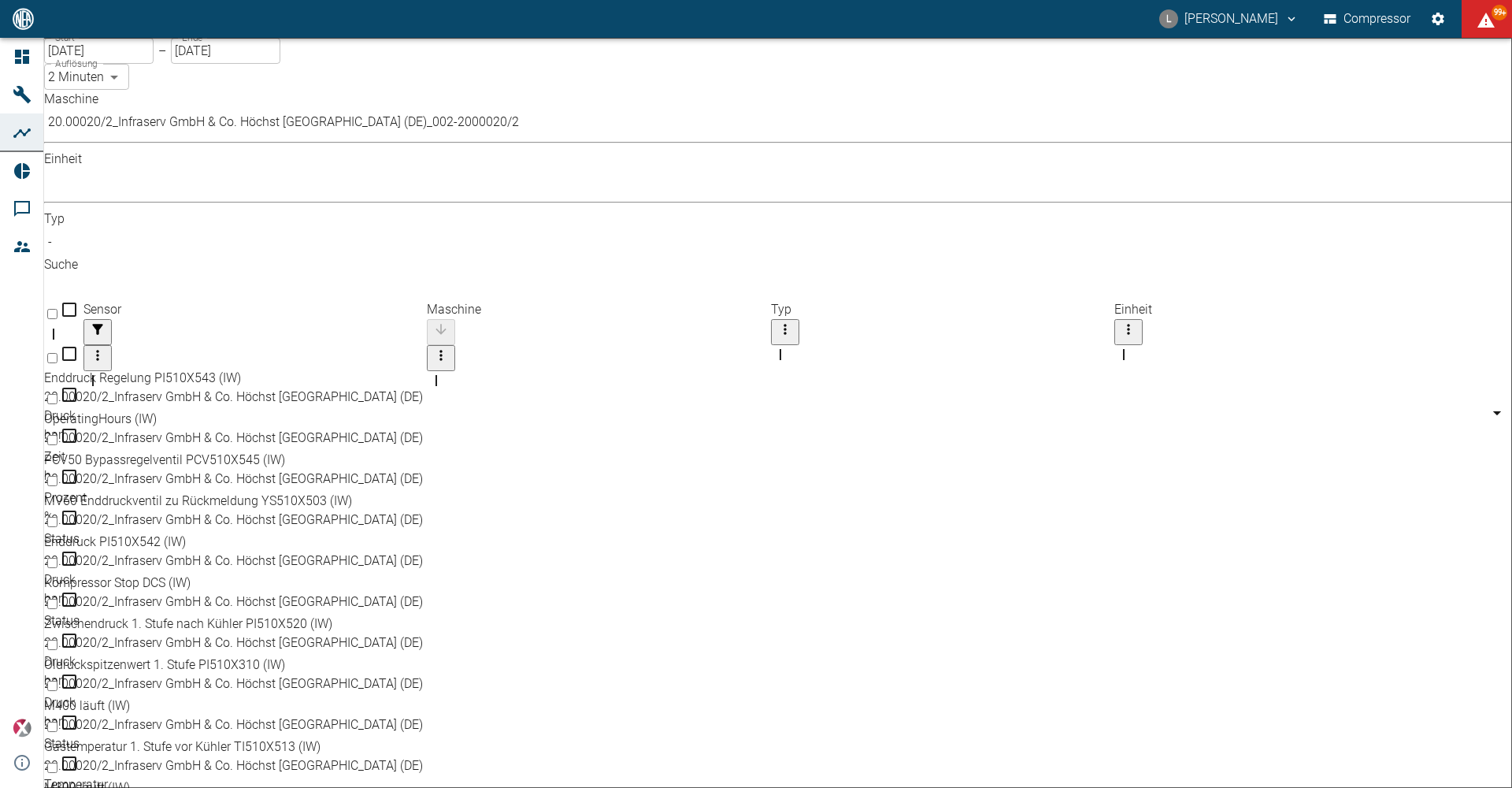
click at [208, 144] on body "L Luca Corigliano Compressor 99+ Dashboard Maschinen Analysen Reports Kommentar…" at bounding box center [756, 394] width 1512 height 788
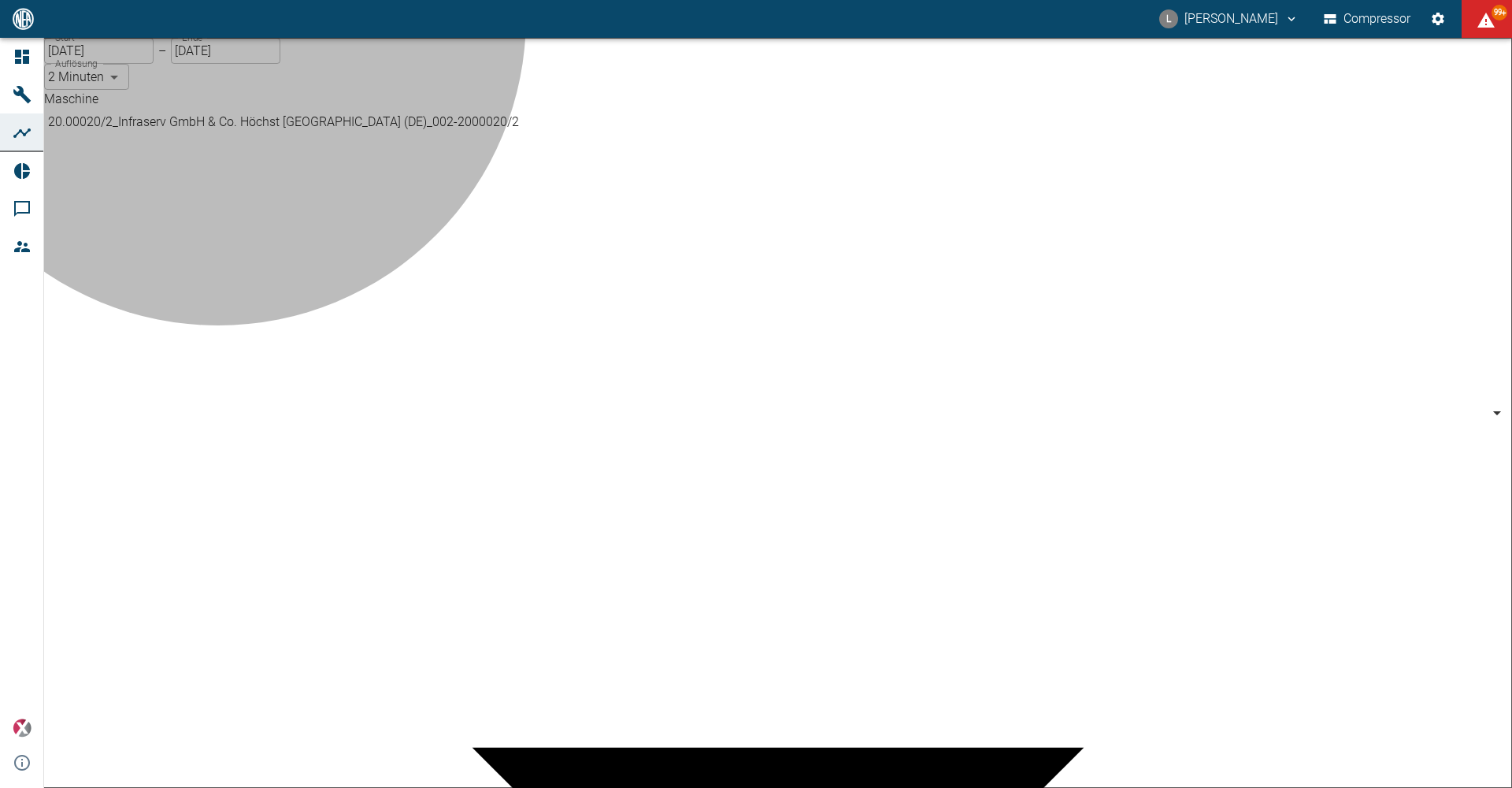
type input "53812aab-fb54-4a57-a574-01c3305aa274"
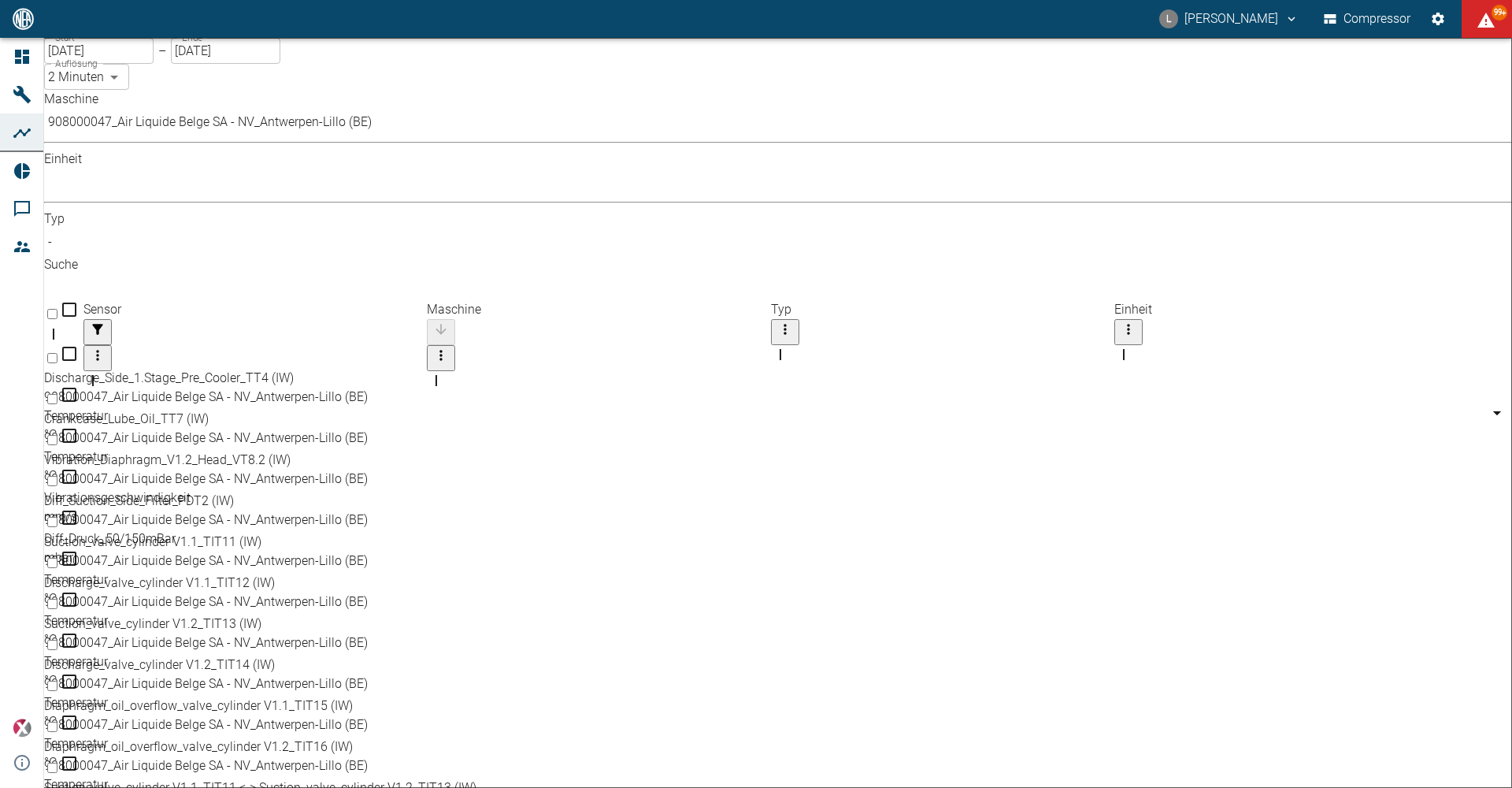
click at [521, 133] on body "L Luca Corigliano Compressor 99+ Dashboard Maschinen Analysen Reports Kommentar…" at bounding box center [756, 394] width 1512 height 788
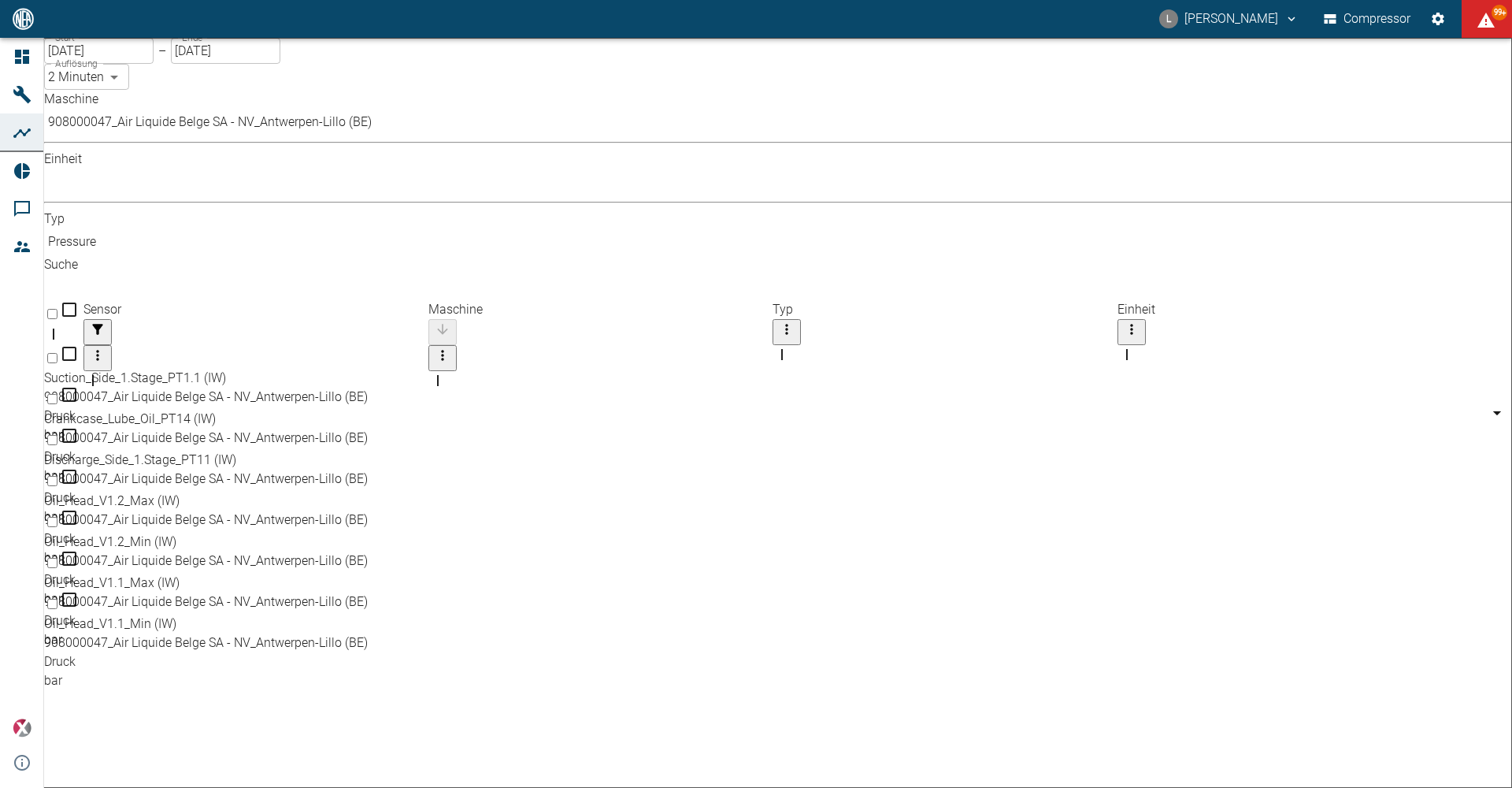
type input "Pressure"
click at [215, 574] on div "Oil_Head_V1.1_Max (IW)" at bounding box center [753, 583] width 1417 height 19
checkbox input "true"
click at [223, 533] on div "Oil_Head_V1.2_Max (IW)" at bounding box center [753, 542] width 1417 height 19
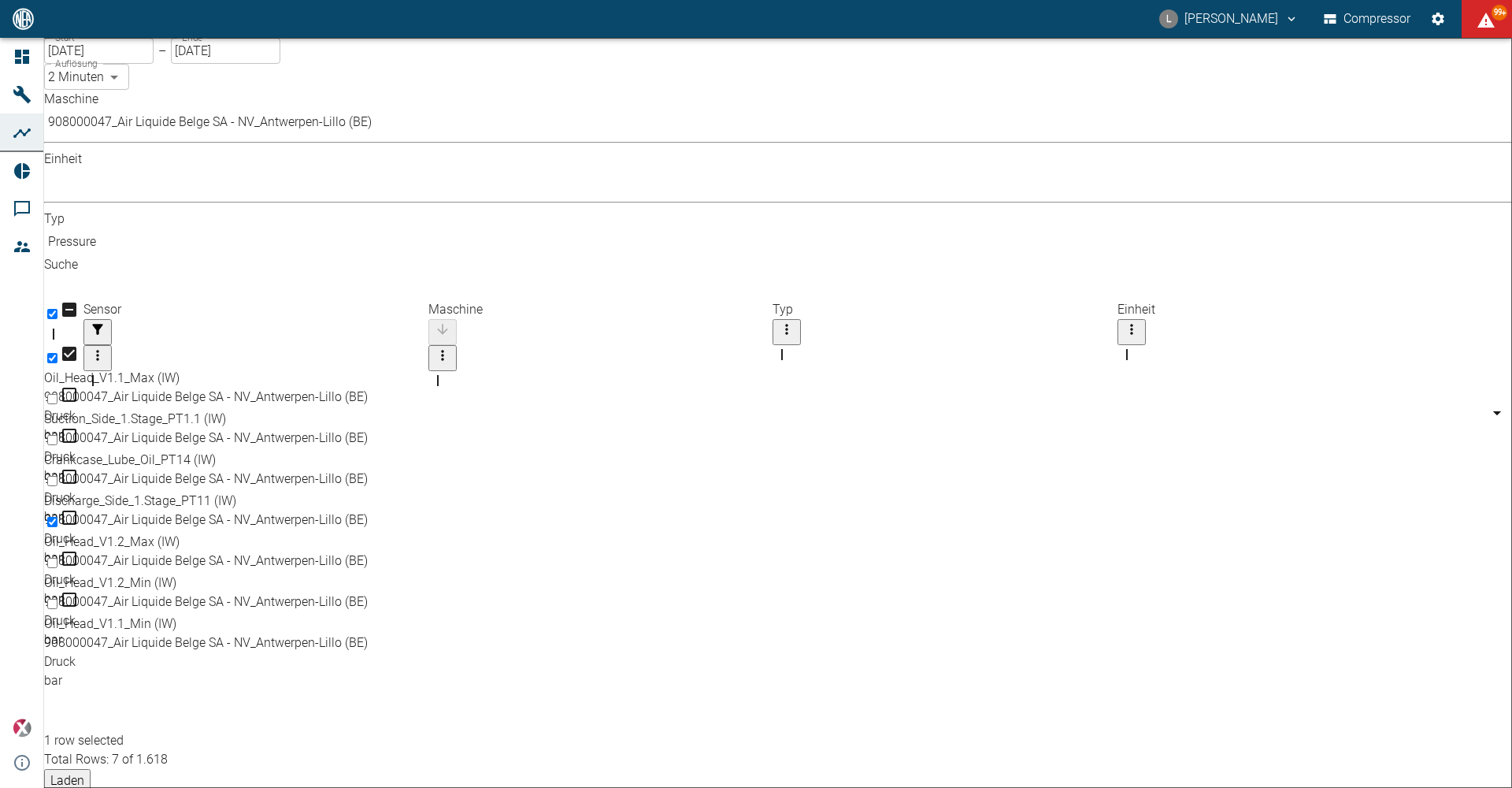
checkbox input "true"
click at [273, 533] on div "Discharge_Side_1.Stage_PT11 (IW)" at bounding box center [753, 542] width 1417 height 19
checkbox input "true"
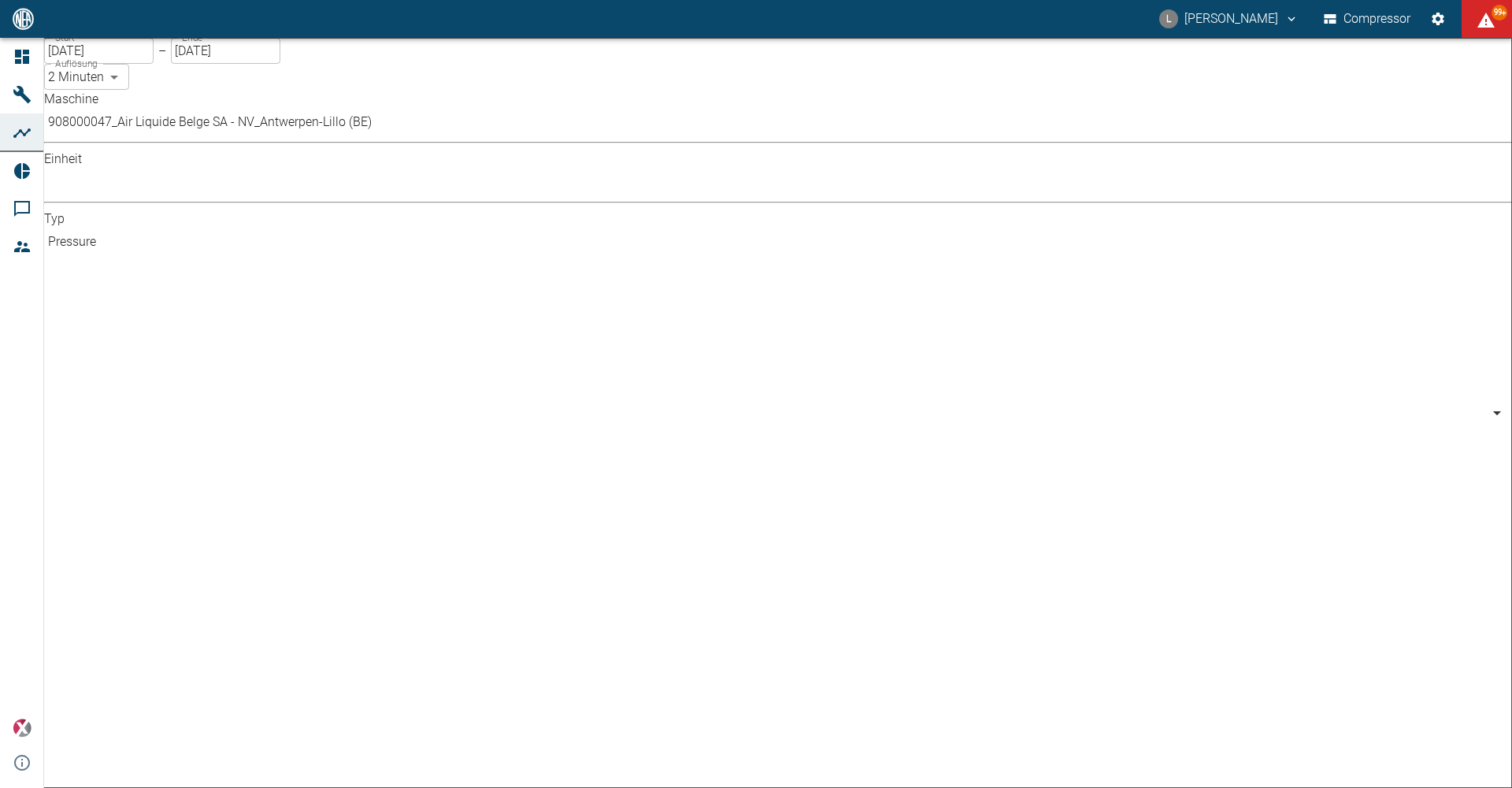
click at [620, 139] on body "L Luca Corigliano Compressor 99+ Dashboard Maschinen Analysen Reports Kommentar…" at bounding box center [756, 394] width 1512 height 788
type input "Vibration Velocity"
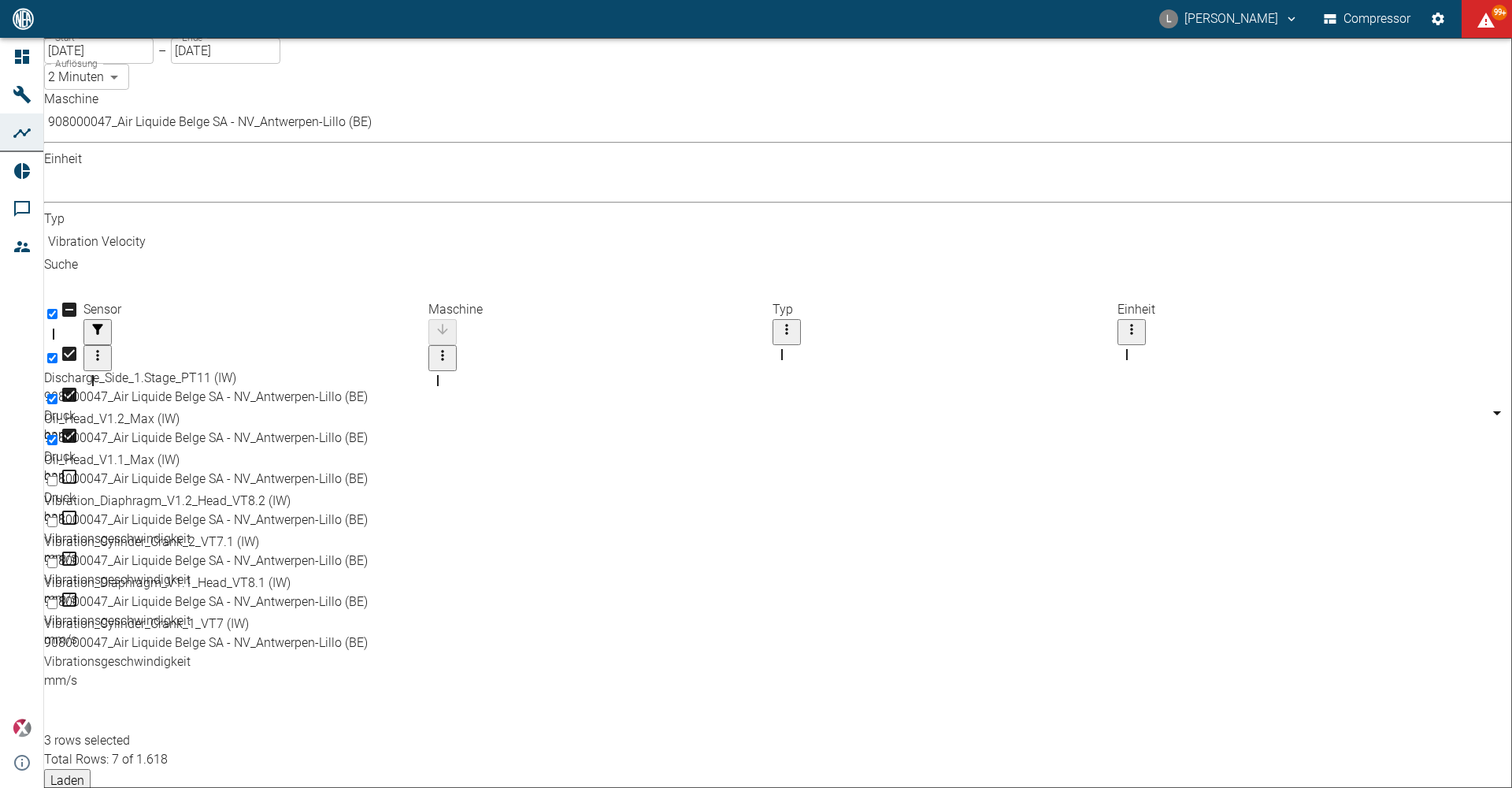
click at [167, 491] on div "Vibration_Diaphragm_V1.2_Head_VT8.2 (IW)" at bounding box center [753, 501] width 1417 height 19
checkbox input "true"
click at [181, 574] on div "Vibration_Diaphragm_V1.1_Head_VT8.1 (IW)" at bounding box center [753, 583] width 1417 height 19
checkbox input "true"
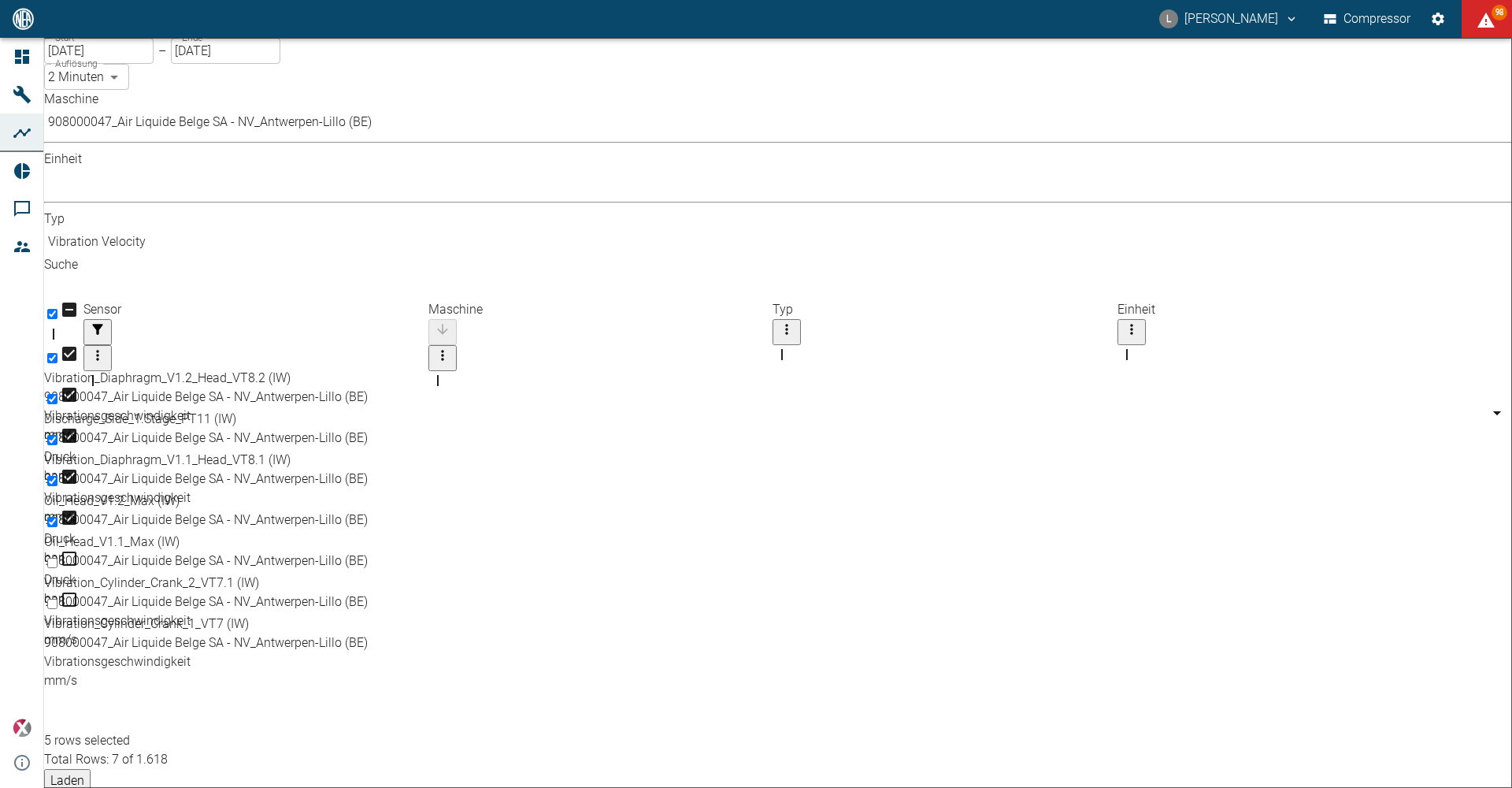
click at [147, 64] on input "[DATE]" at bounding box center [99, 50] width 109 height 26
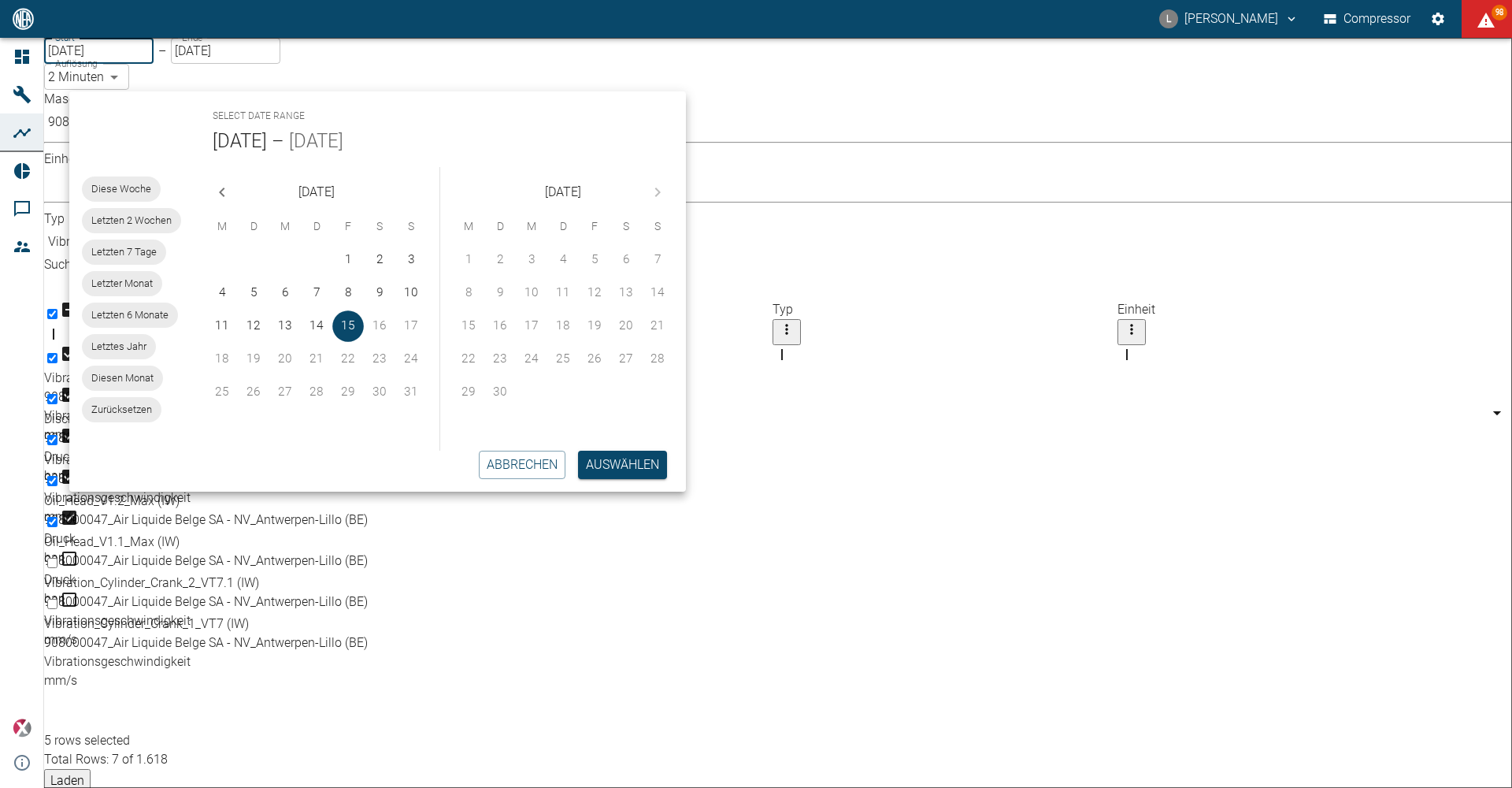
click at [224, 196] on icon "Previous month" at bounding box center [222, 192] width 6 height 9
click at [280, 329] on button "14" at bounding box center [284, 325] width 31 height 31
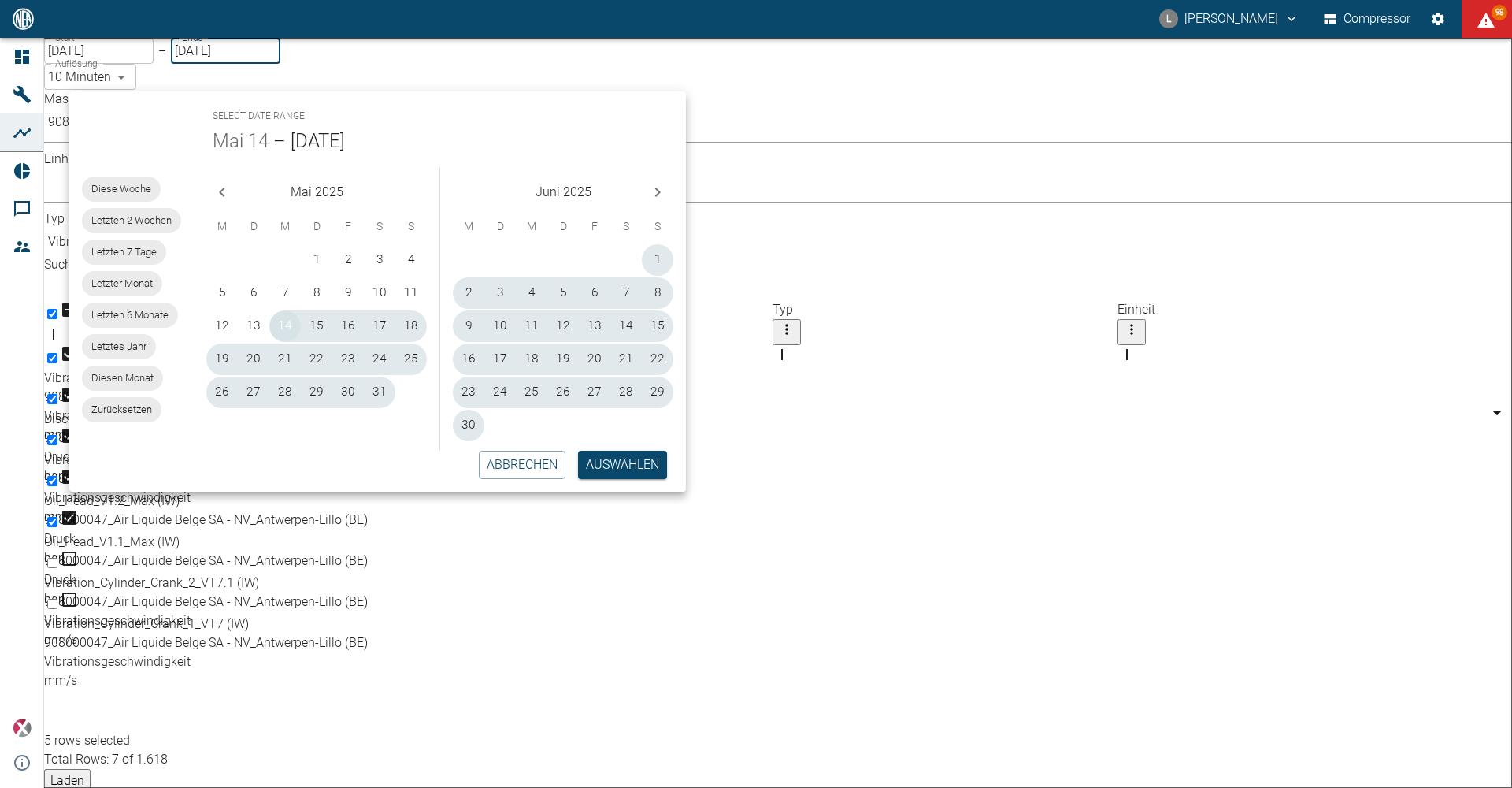
type input "14.05.2025"
type input "10min"
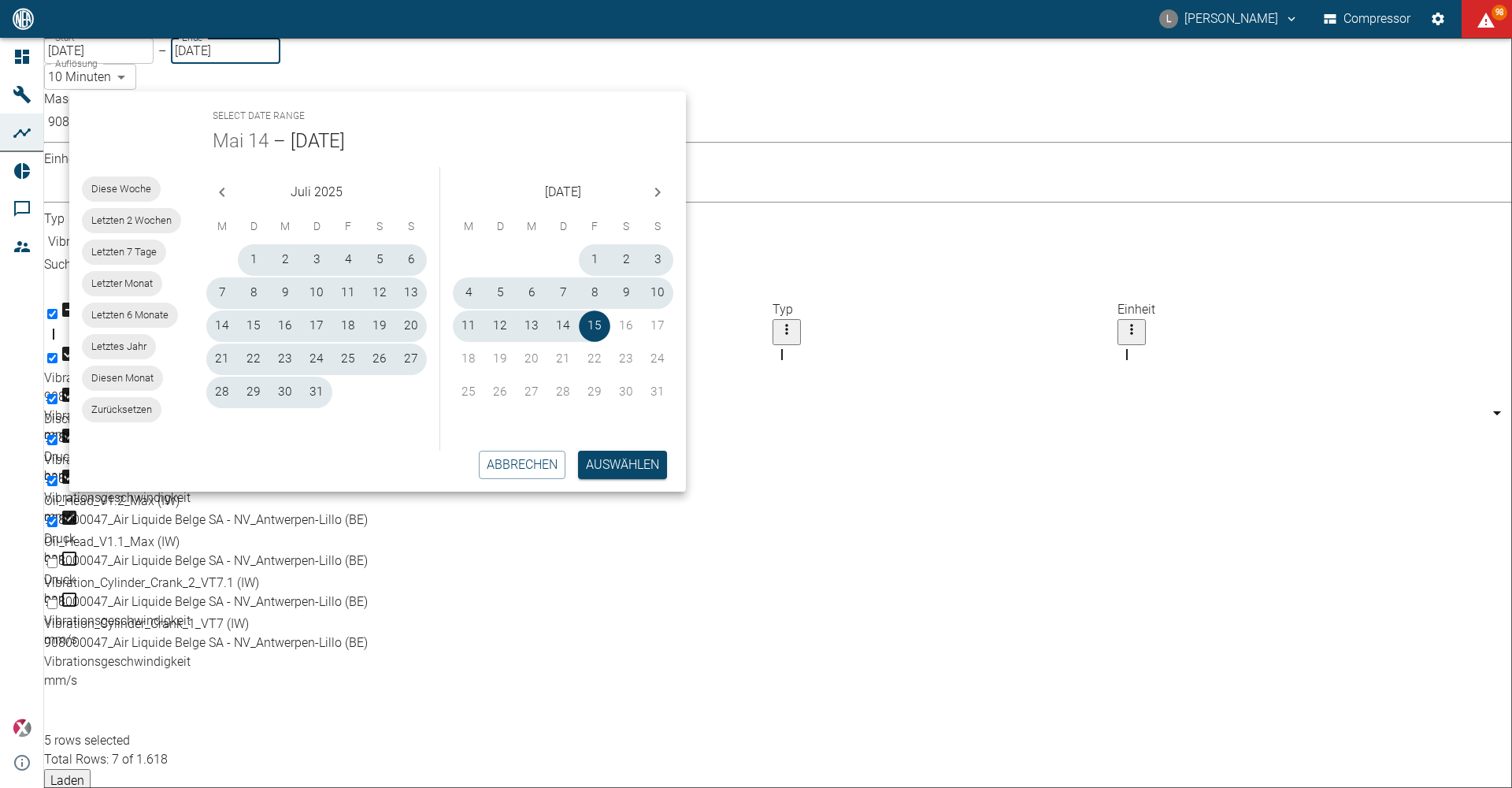
click at [230, 193] on icon "Previous month" at bounding box center [222, 192] width 19 height 19
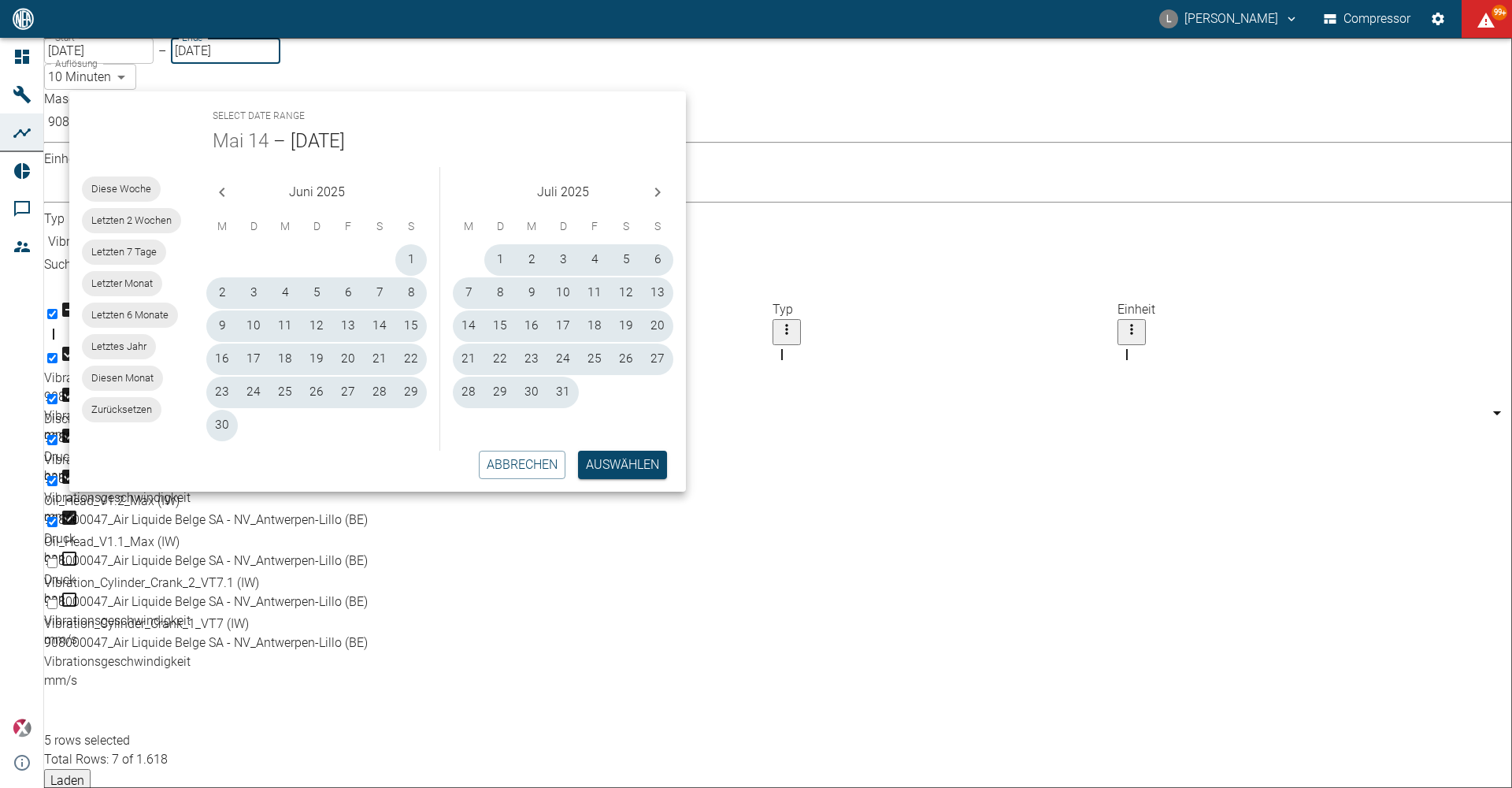
click at [227, 193] on icon "Previous month" at bounding box center [222, 192] width 19 height 19
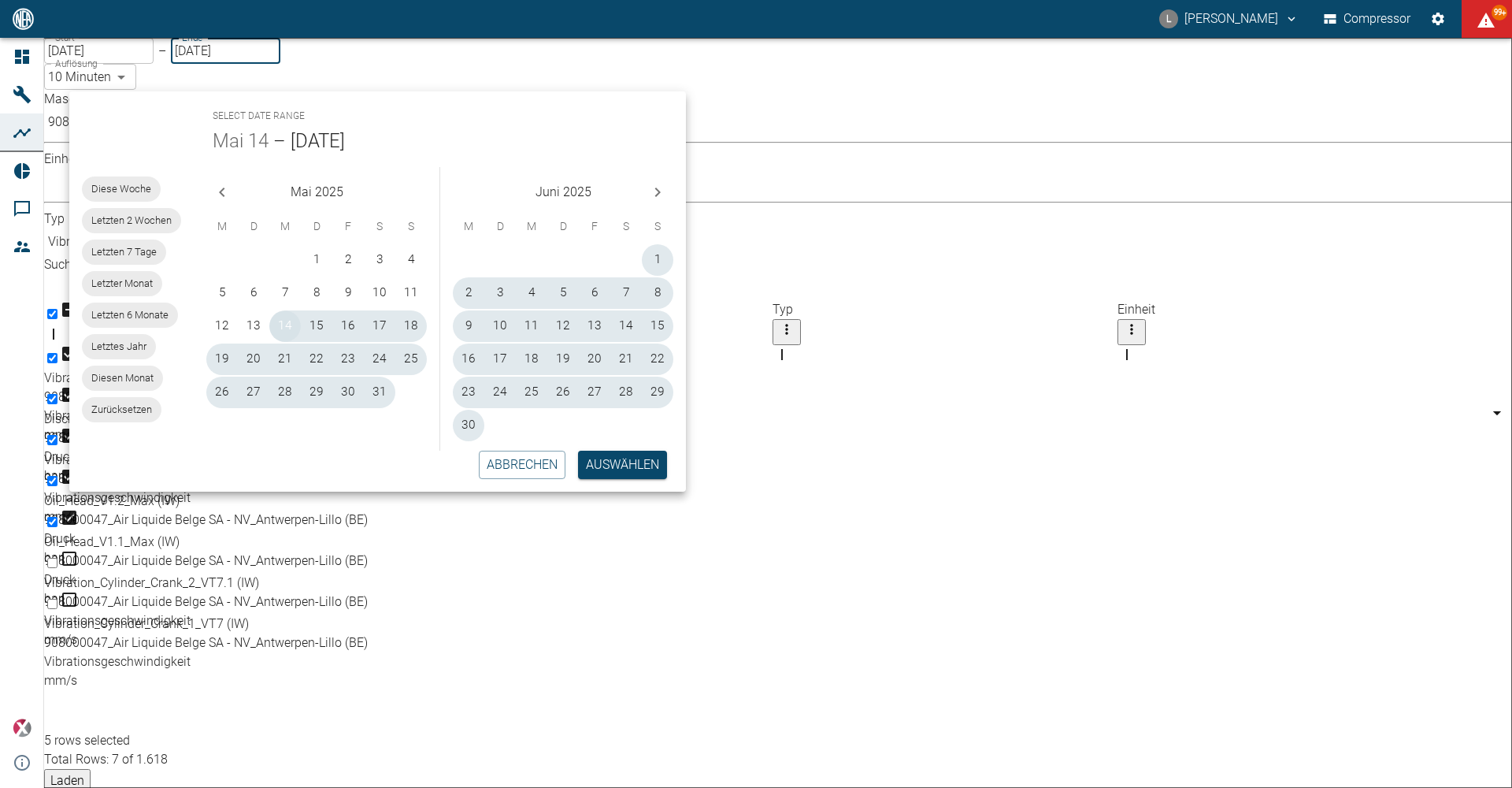
click at [285, 319] on button "14" at bounding box center [284, 325] width 31 height 31
type input "14.05.2025"
type input "1sec"
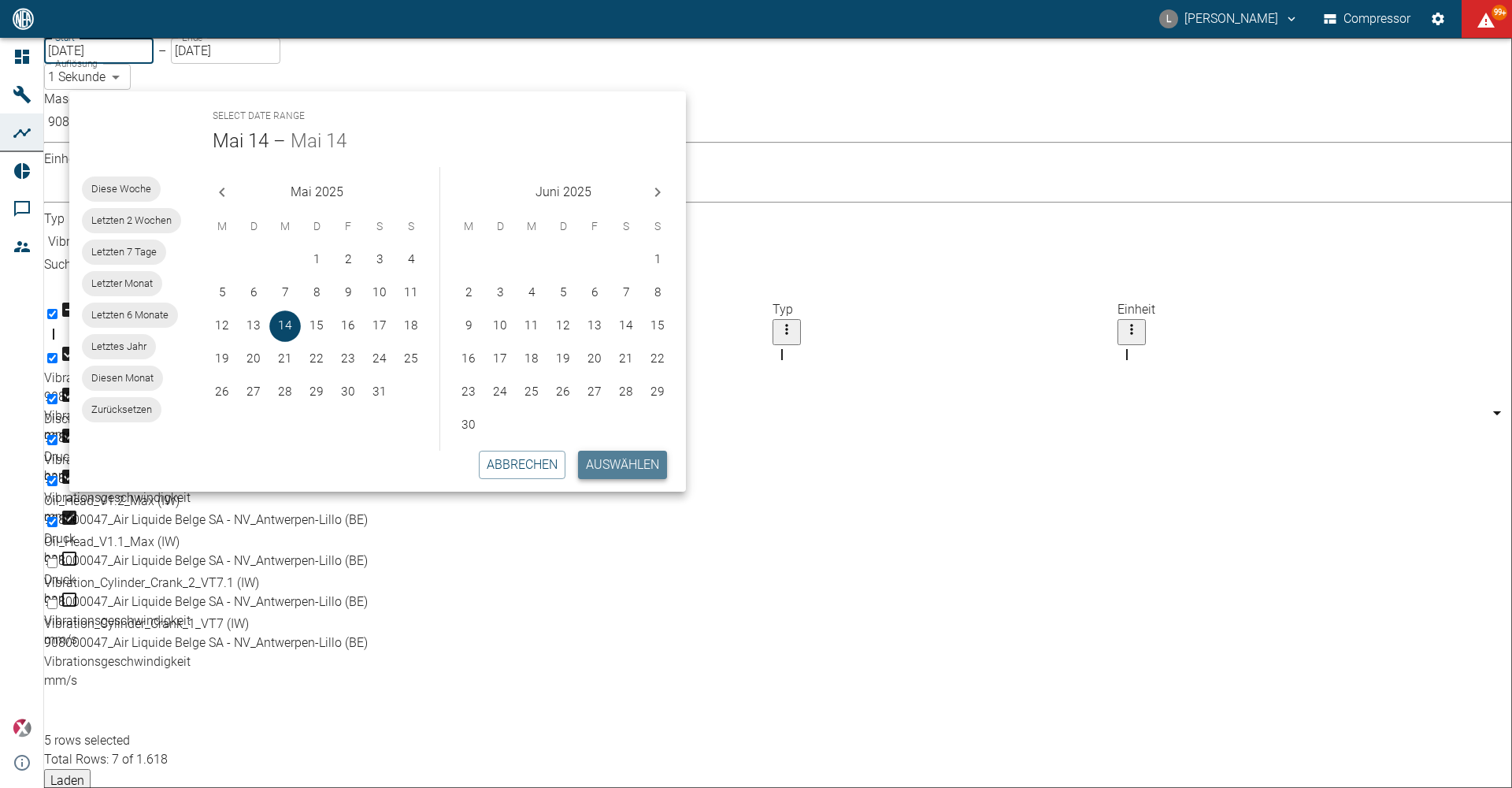
click at [608, 460] on button "Auswählen" at bounding box center [623, 465] width 89 height 28
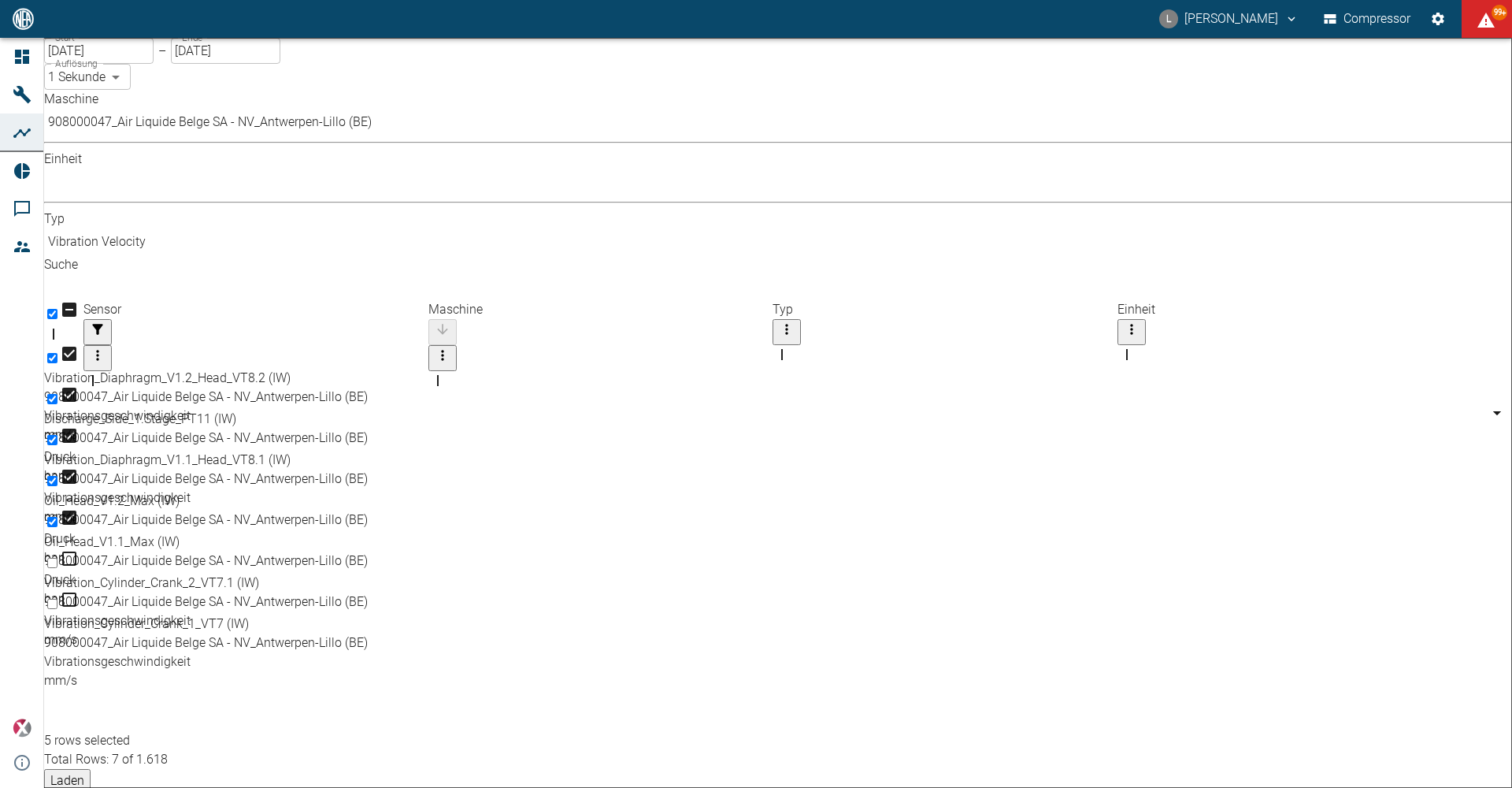
click at [91, 769] on button "Laden" at bounding box center [67, 780] width 46 height 24
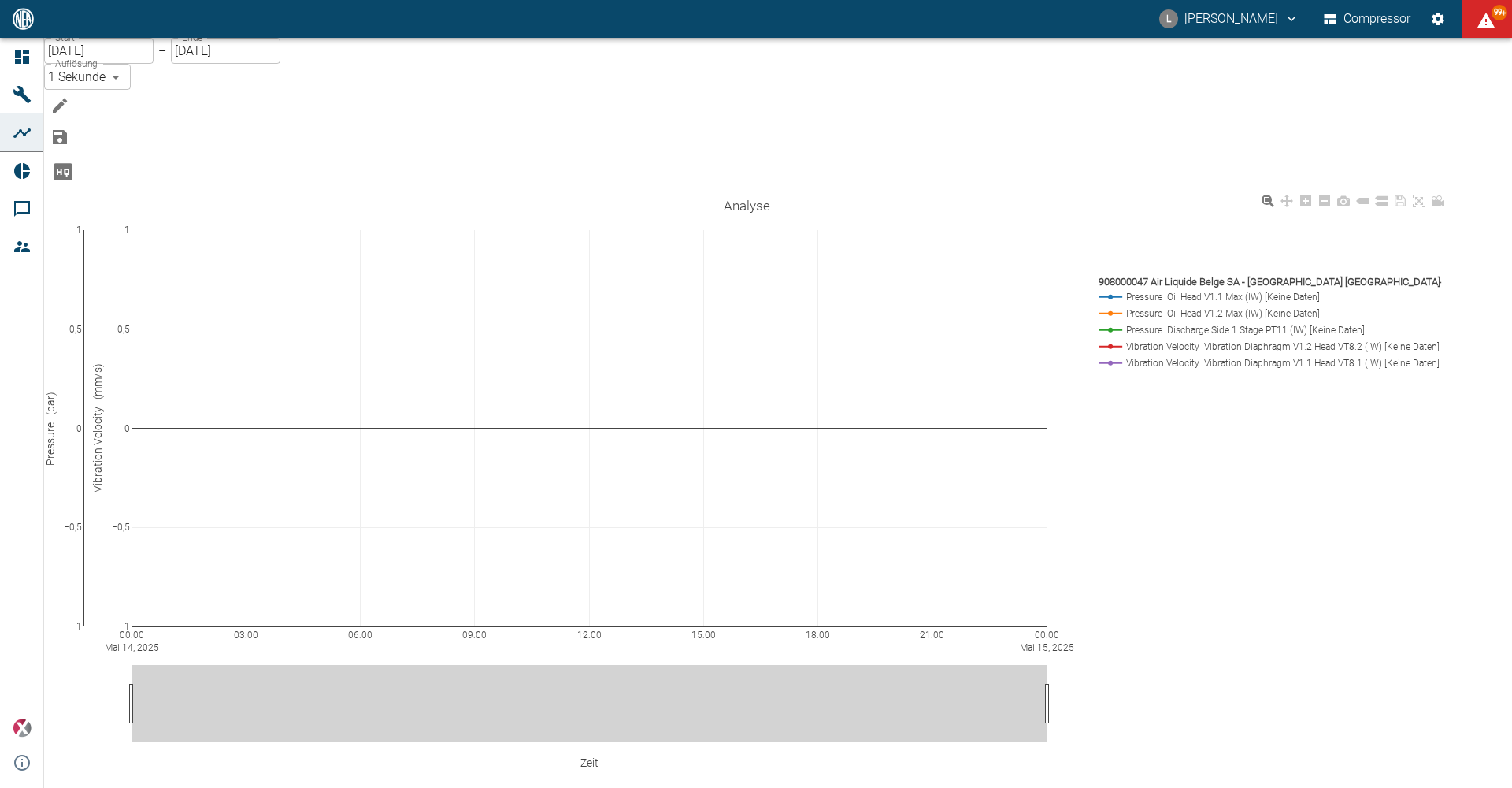
click at [1283, 369] on div "00:00 Mai 14, 2025 03:00 06:00 09:00 12:00 15:00 18:00 21:00 00:00 Mai 15, 2025…" at bounding box center [747, 505] width 1405 height 631
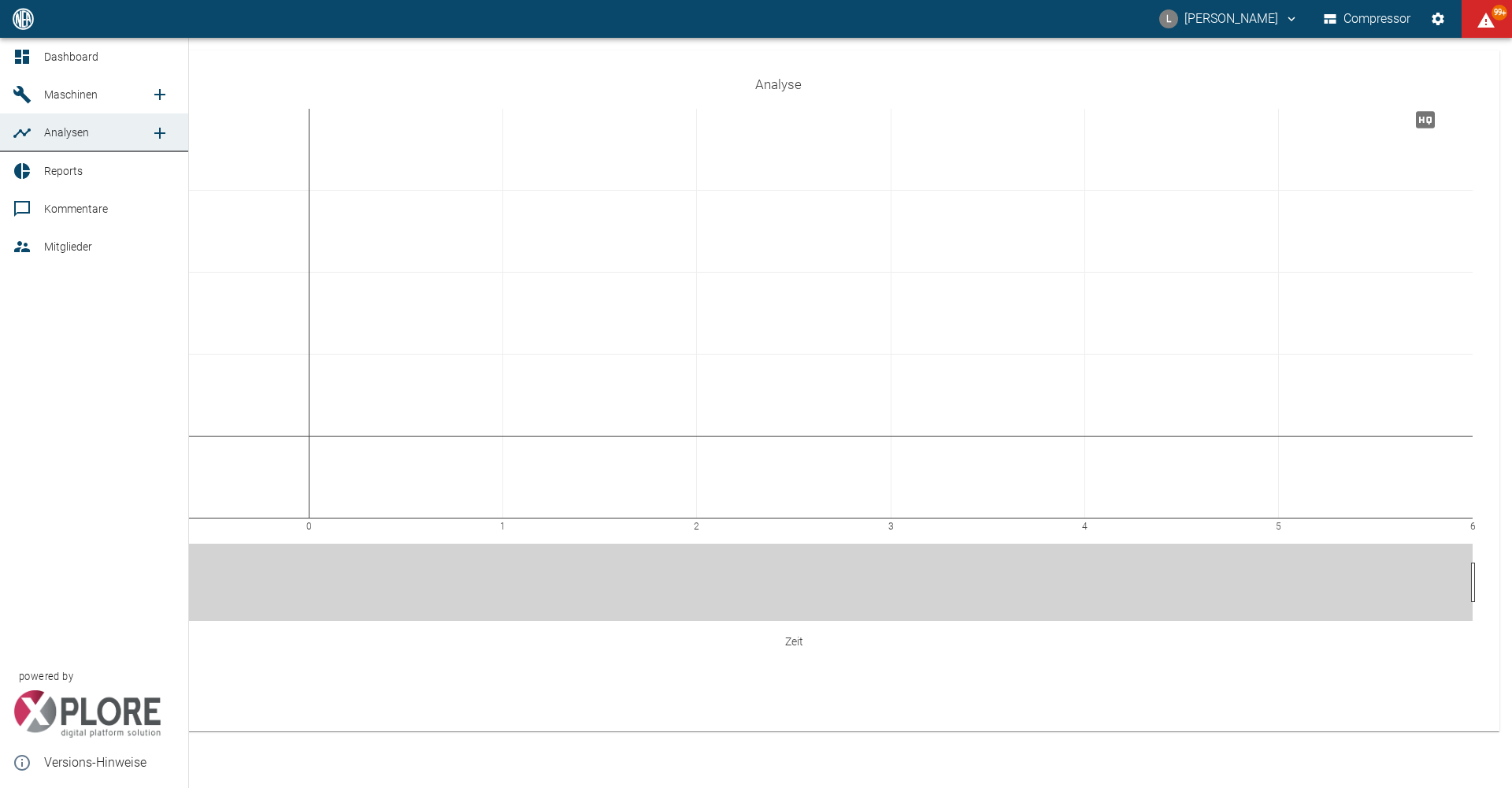
click at [161, 133] on icon "new /analyses/list/0" at bounding box center [160, 134] width 11 height 11
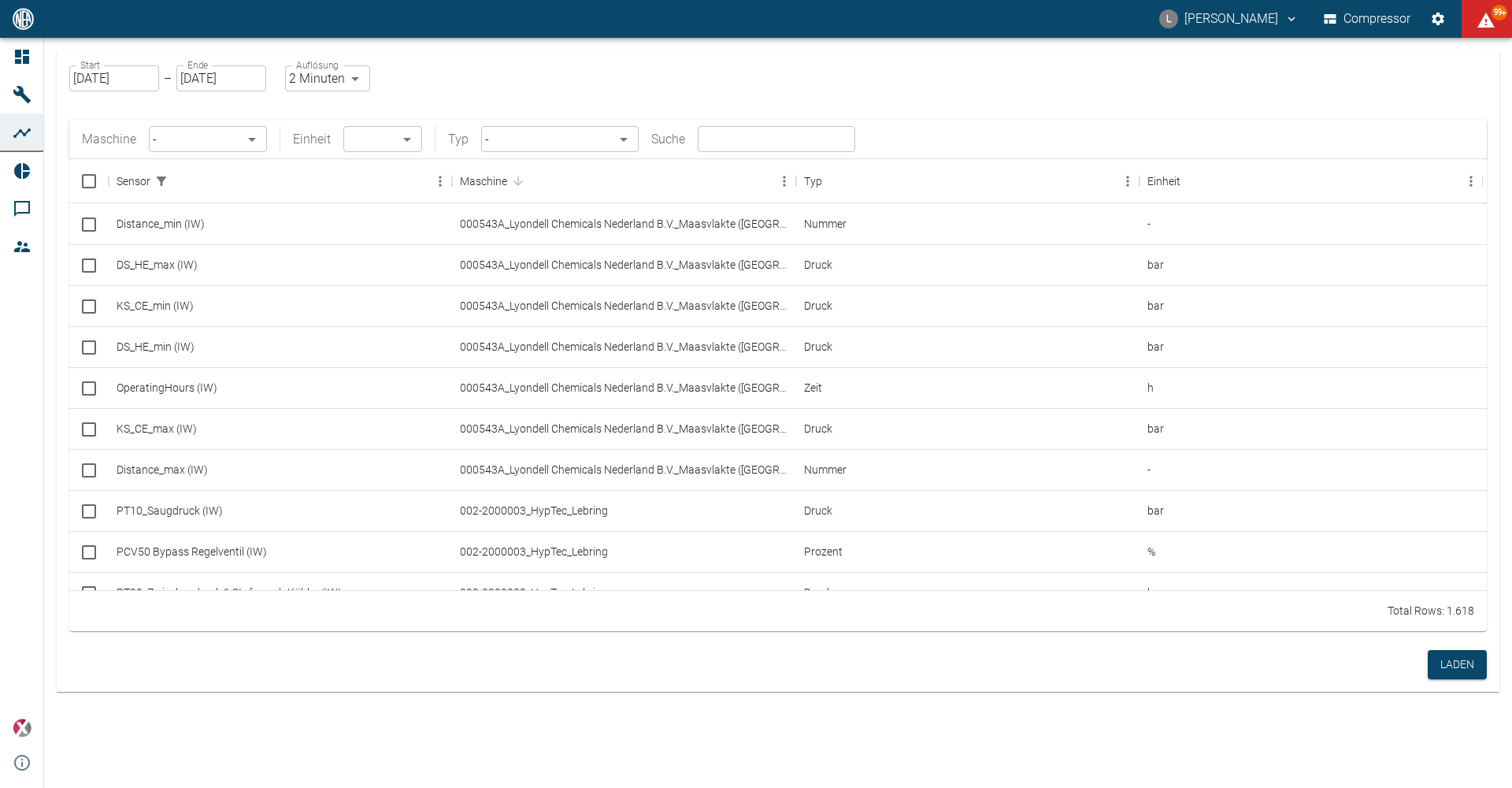
click at [228, 144] on body "L Luca Corigliano Compressor 99+ Dashboard Maschinen Analysen Reports Kommentar…" at bounding box center [756, 394] width 1512 height 788
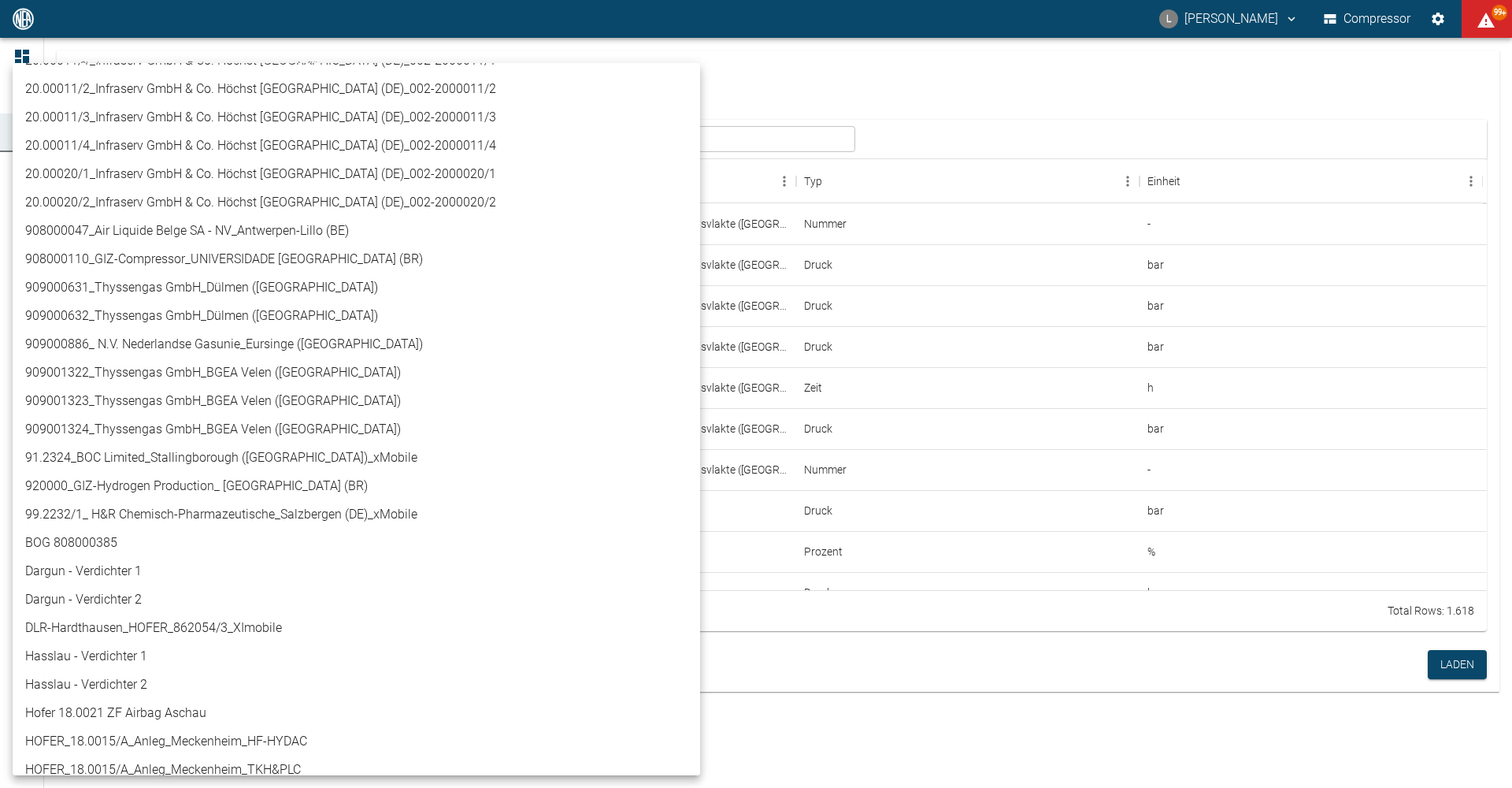
scroll to position [631, 0]
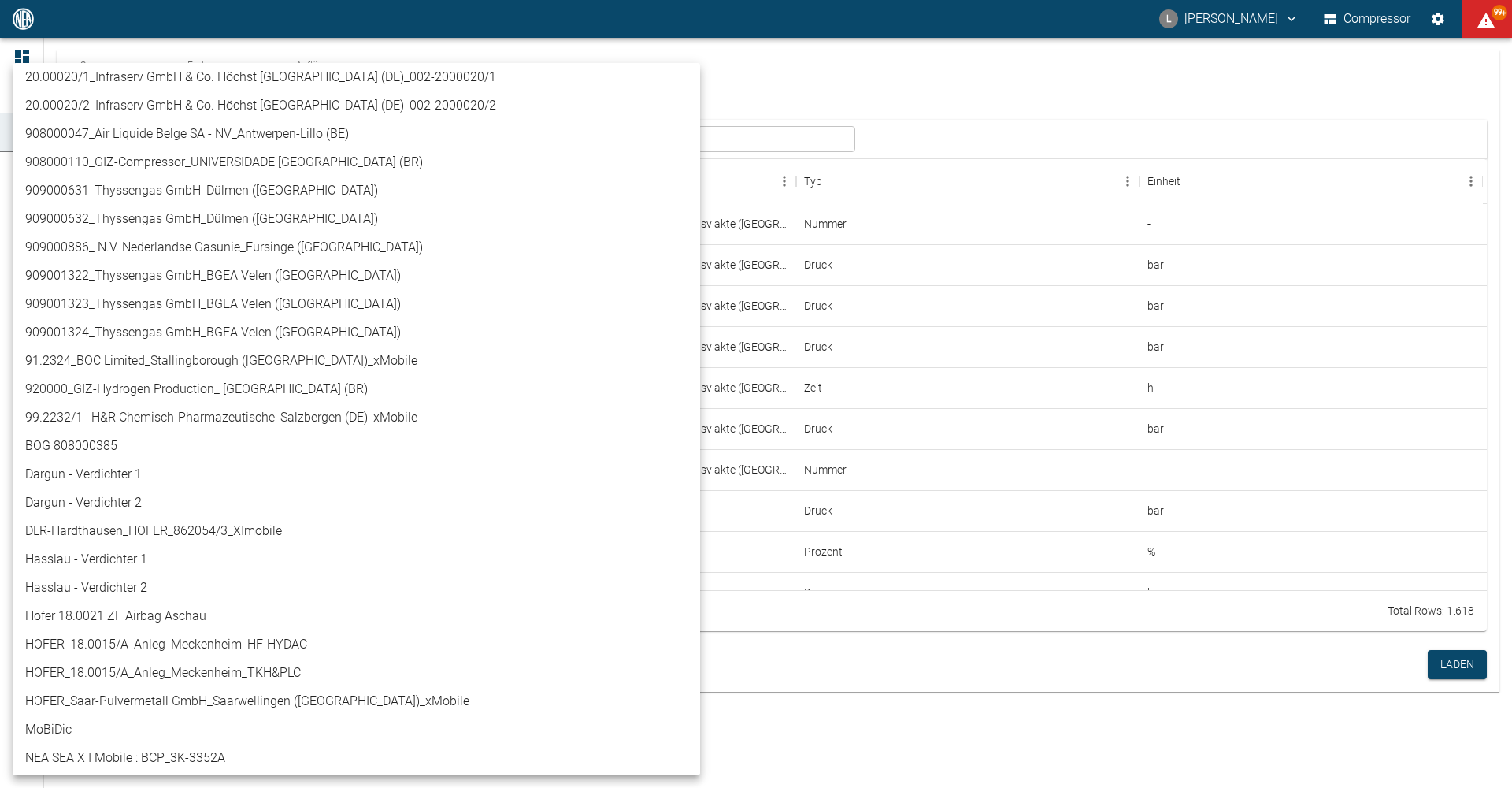
click at [227, 140] on li "908000047_Air Liquide Belge SA - NV_Antwerpen-Lillo (BE)" at bounding box center [355, 134] width 687 height 28
type input "53812aab-fb54-4a57-a574-01c3305aa274"
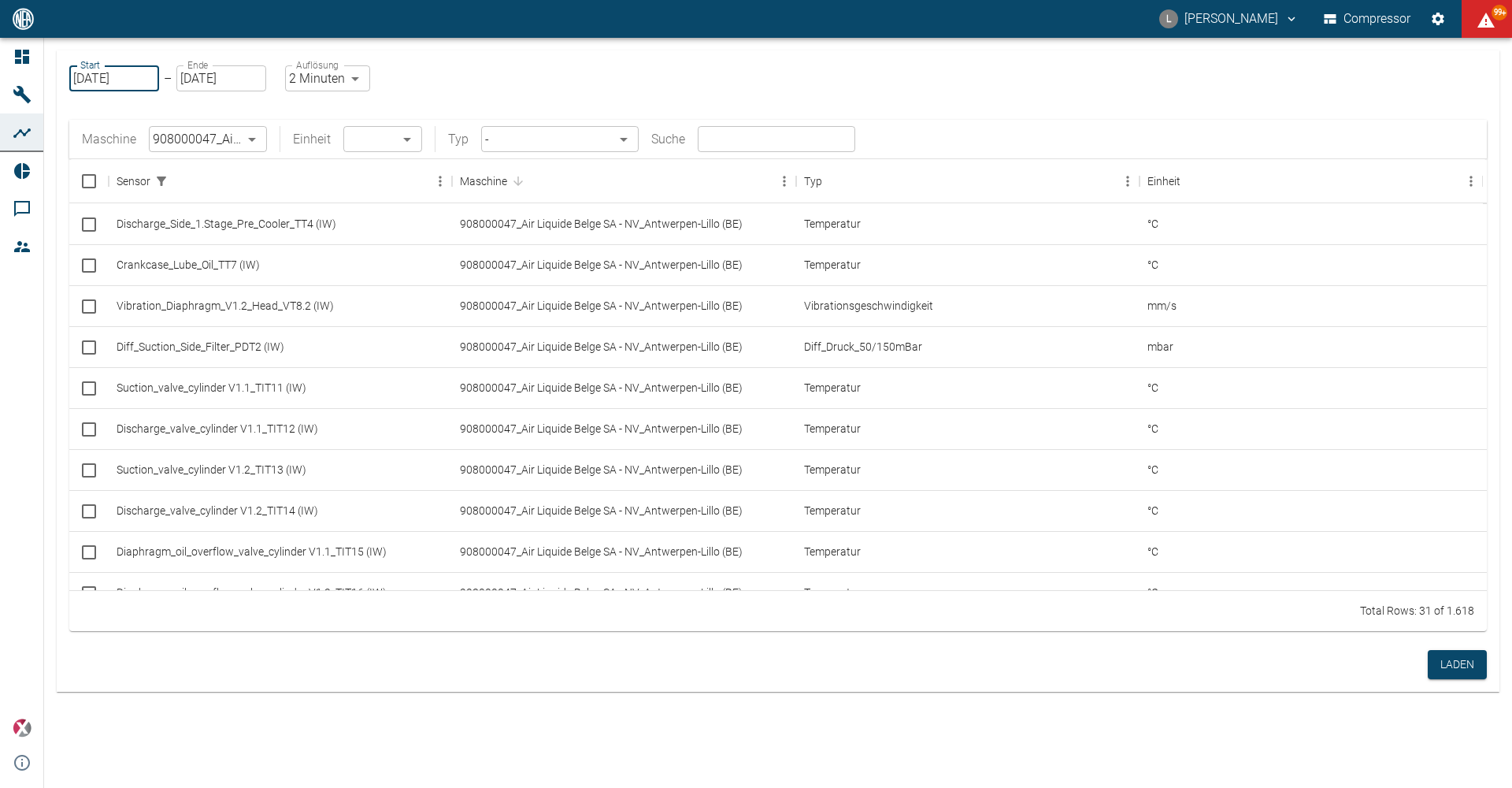
click at [146, 80] on input "[DATE]" at bounding box center [114, 78] width 90 height 26
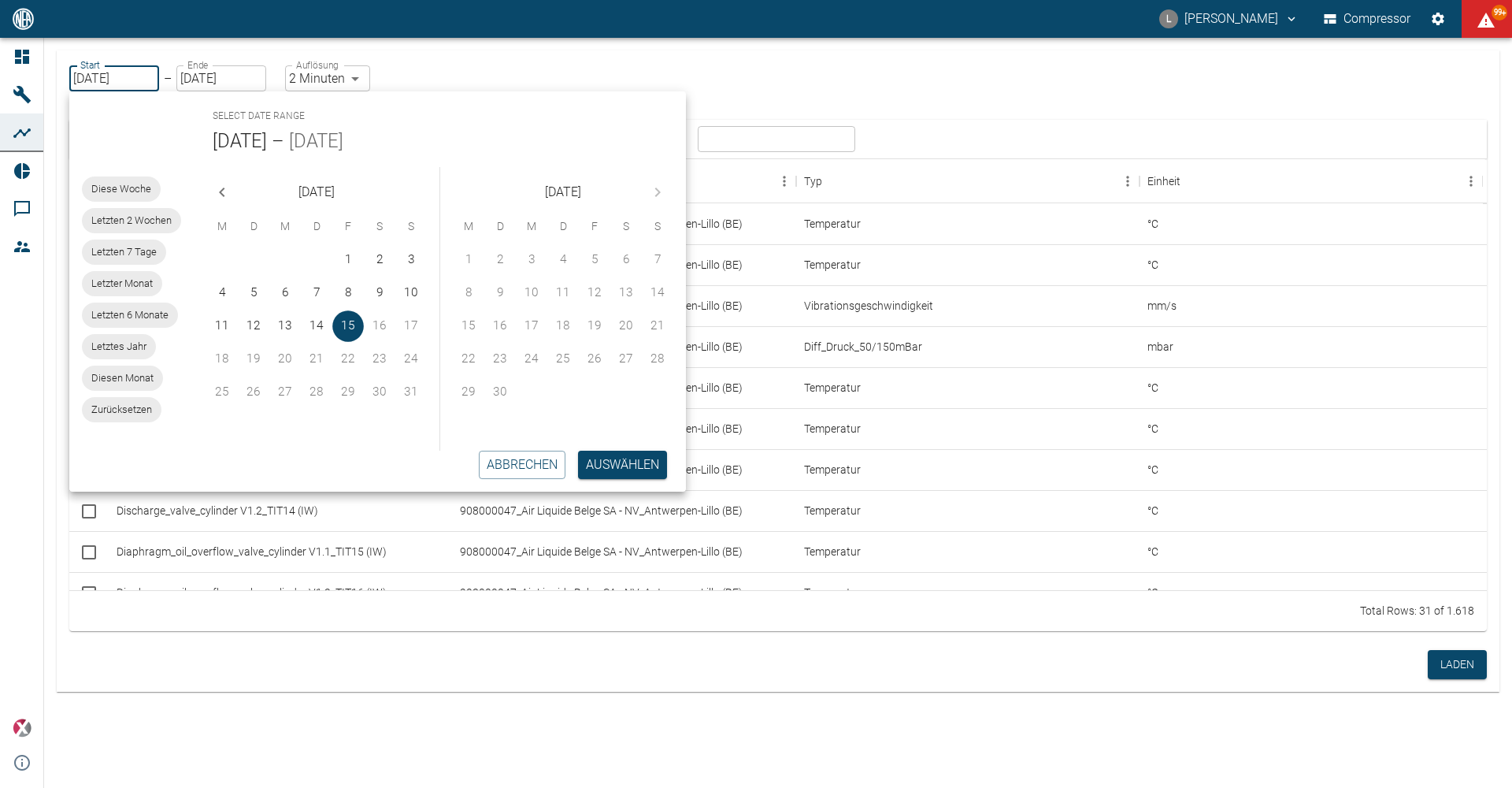
click at [221, 195] on icon "Previous month" at bounding box center [222, 192] width 19 height 19
click at [277, 323] on button "14" at bounding box center [284, 325] width 31 height 31
type input "14.05.2025"
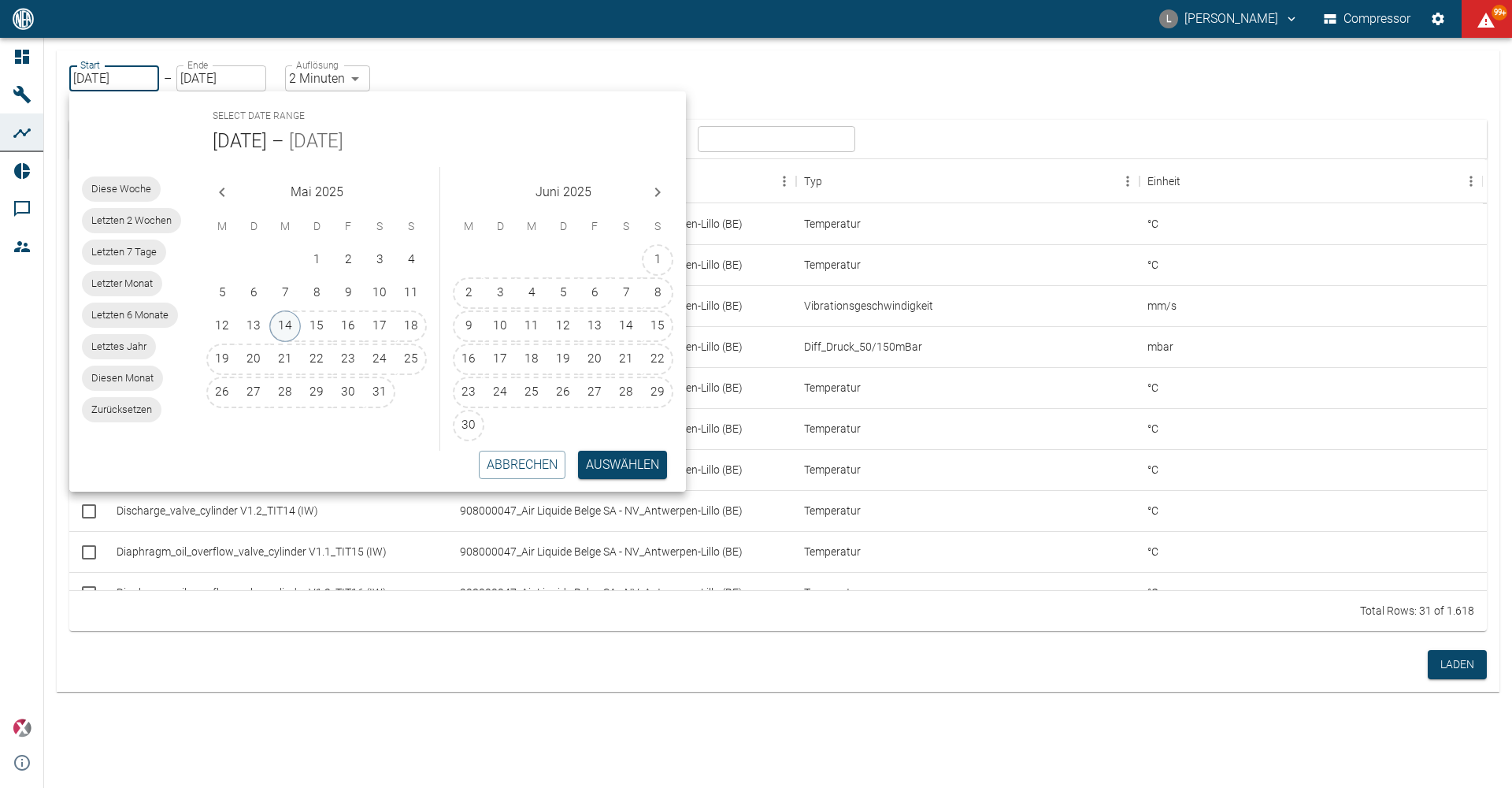
type input "10min"
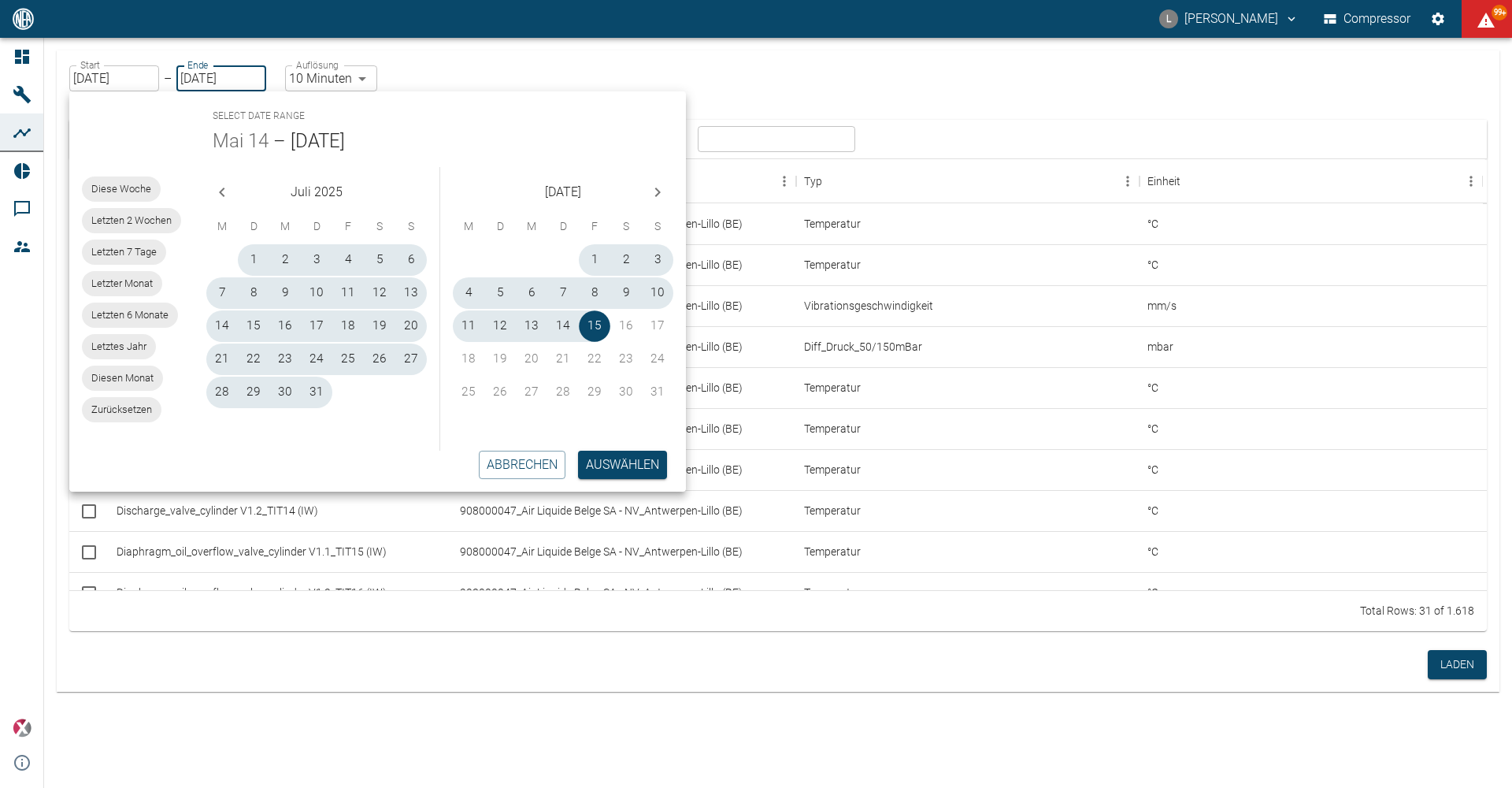
click at [216, 202] on button "Previous month" at bounding box center [222, 192] width 31 height 31
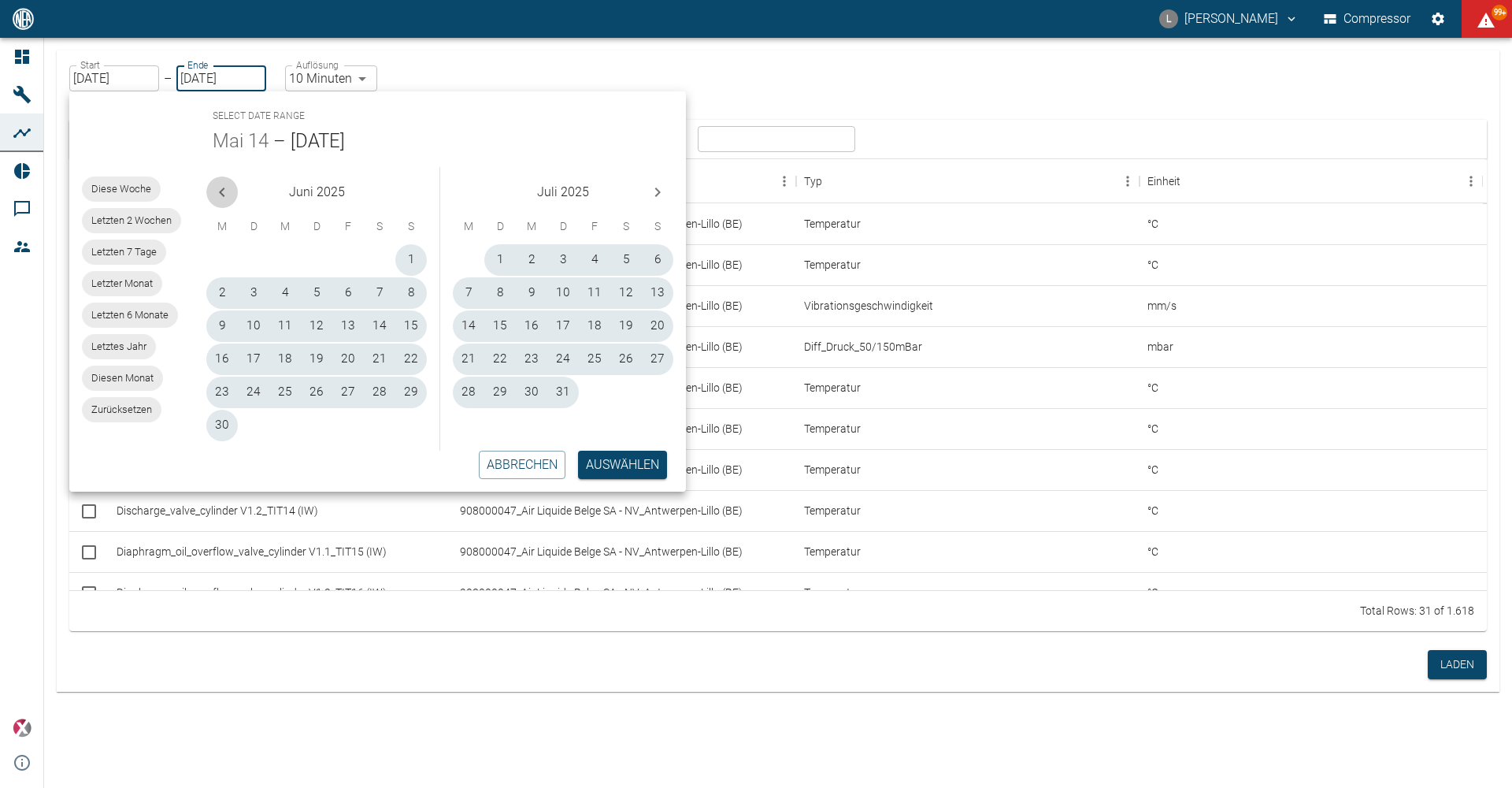
click at [221, 193] on icon "Previous month" at bounding box center [222, 192] width 6 height 9
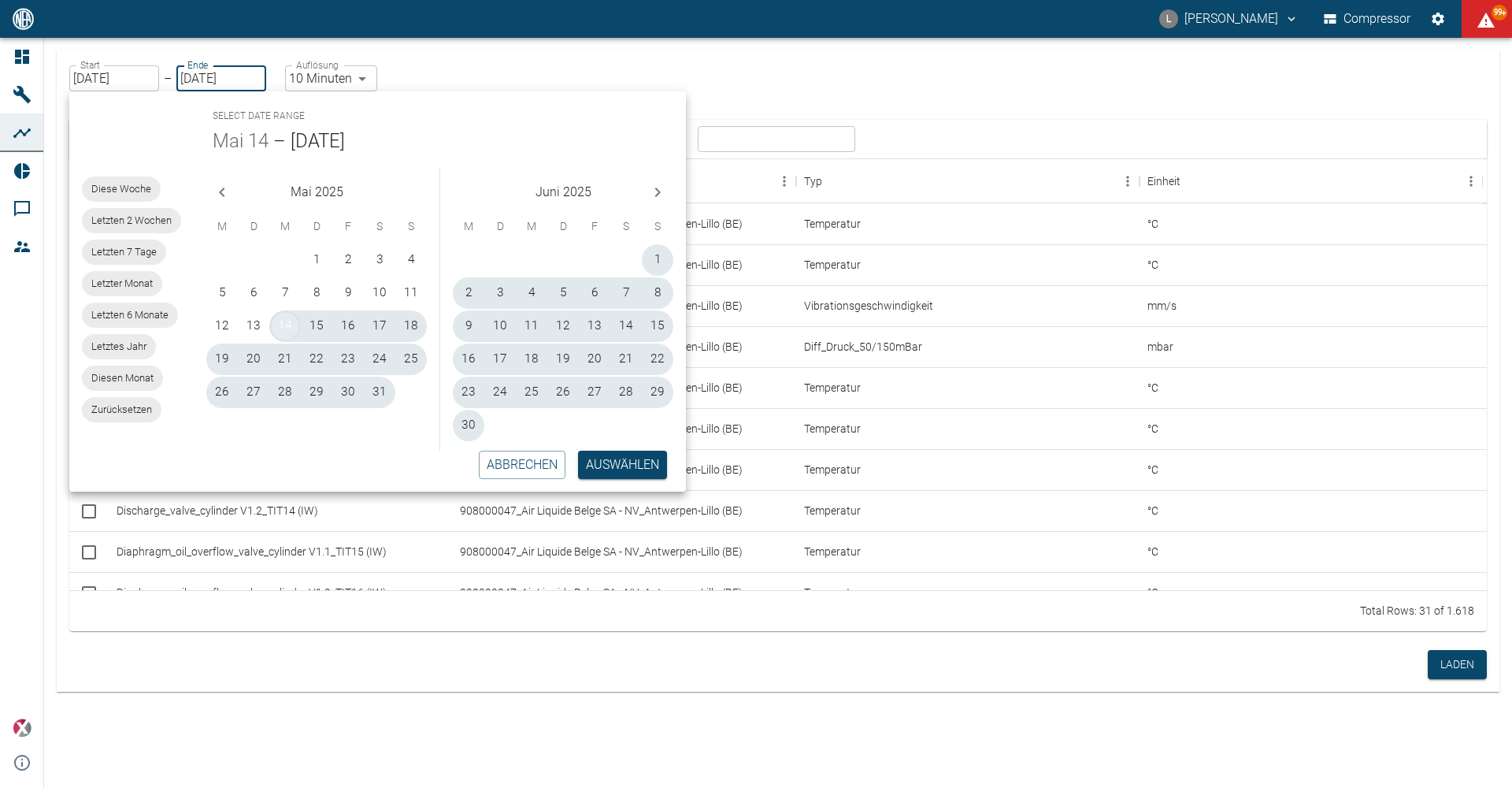
click at [286, 332] on button "14" at bounding box center [284, 325] width 31 height 31
type input "14.05.2025"
type input "1sec"
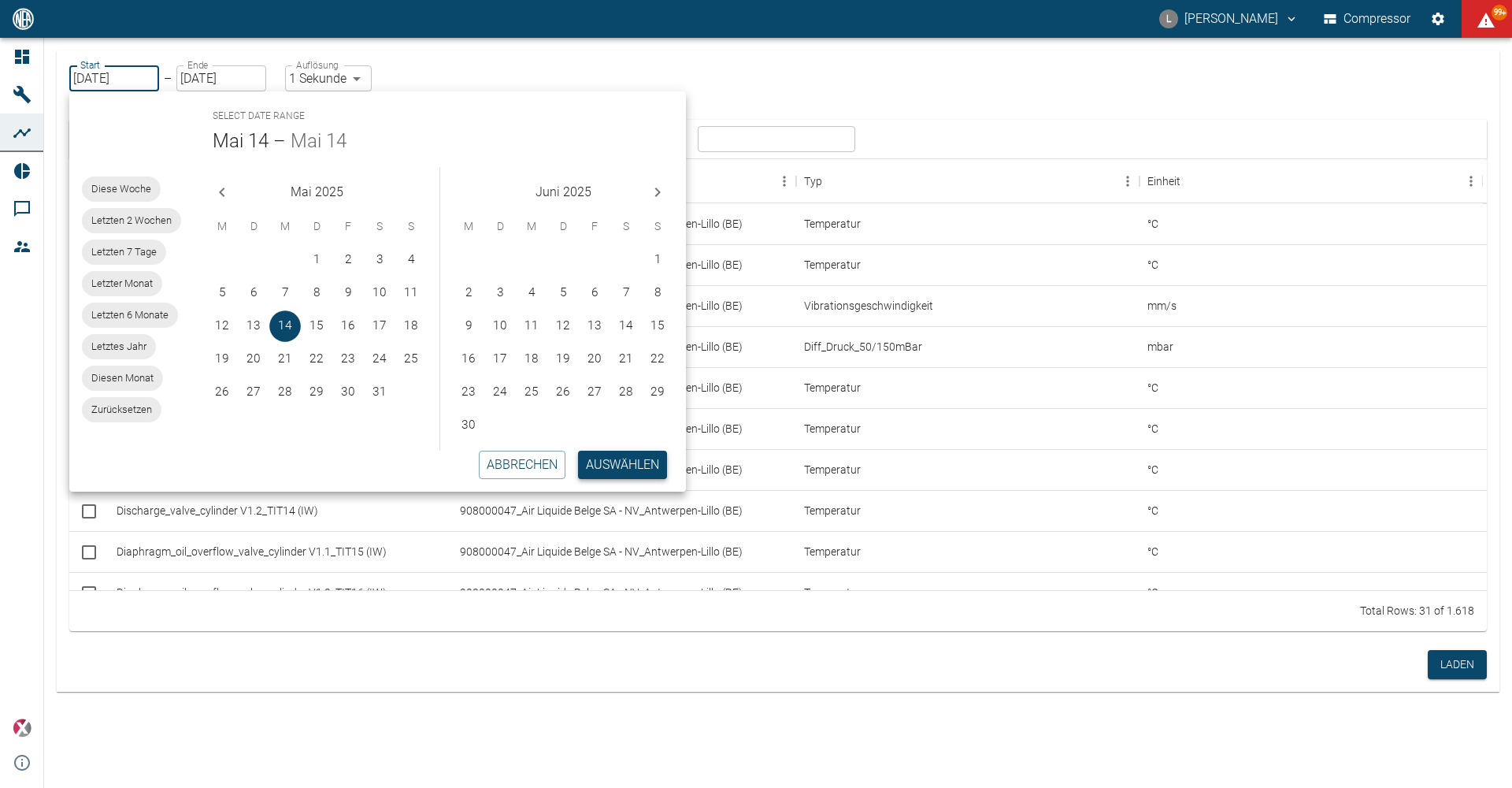
click at [631, 460] on button "Auswählen" at bounding box center [623, 465] width 89 height 28
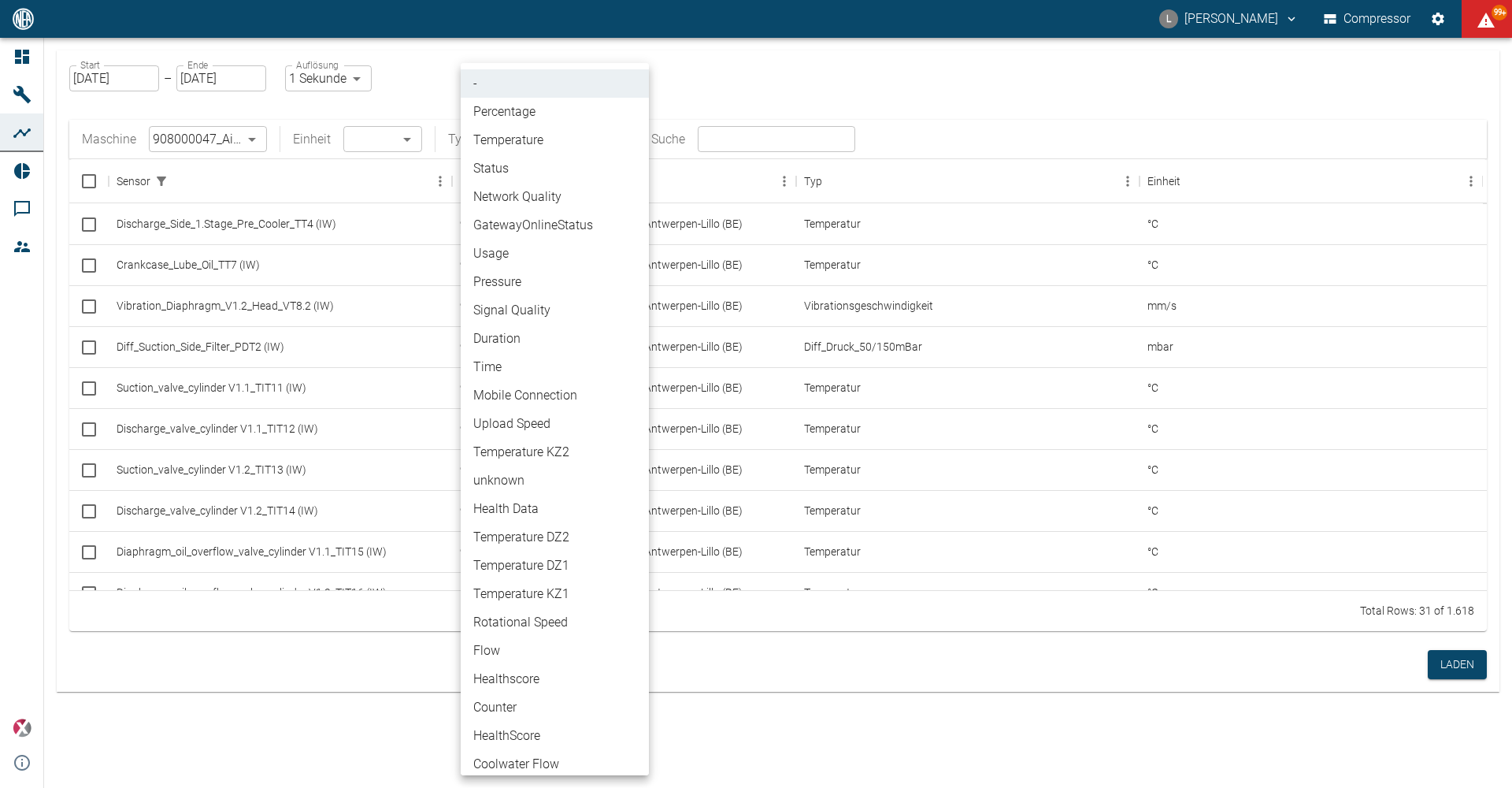
click at [549, 147] on body "L Luca Corigliano Compressor 99+ Dashboard Maschinen Analysen Reports Kommentar…" at bounding box center [756, 394] width 1512 height 788
click at [545, 276] on li "Pressure" at bounding box center [555, 282] width 189 height 28
type input "Pressure"
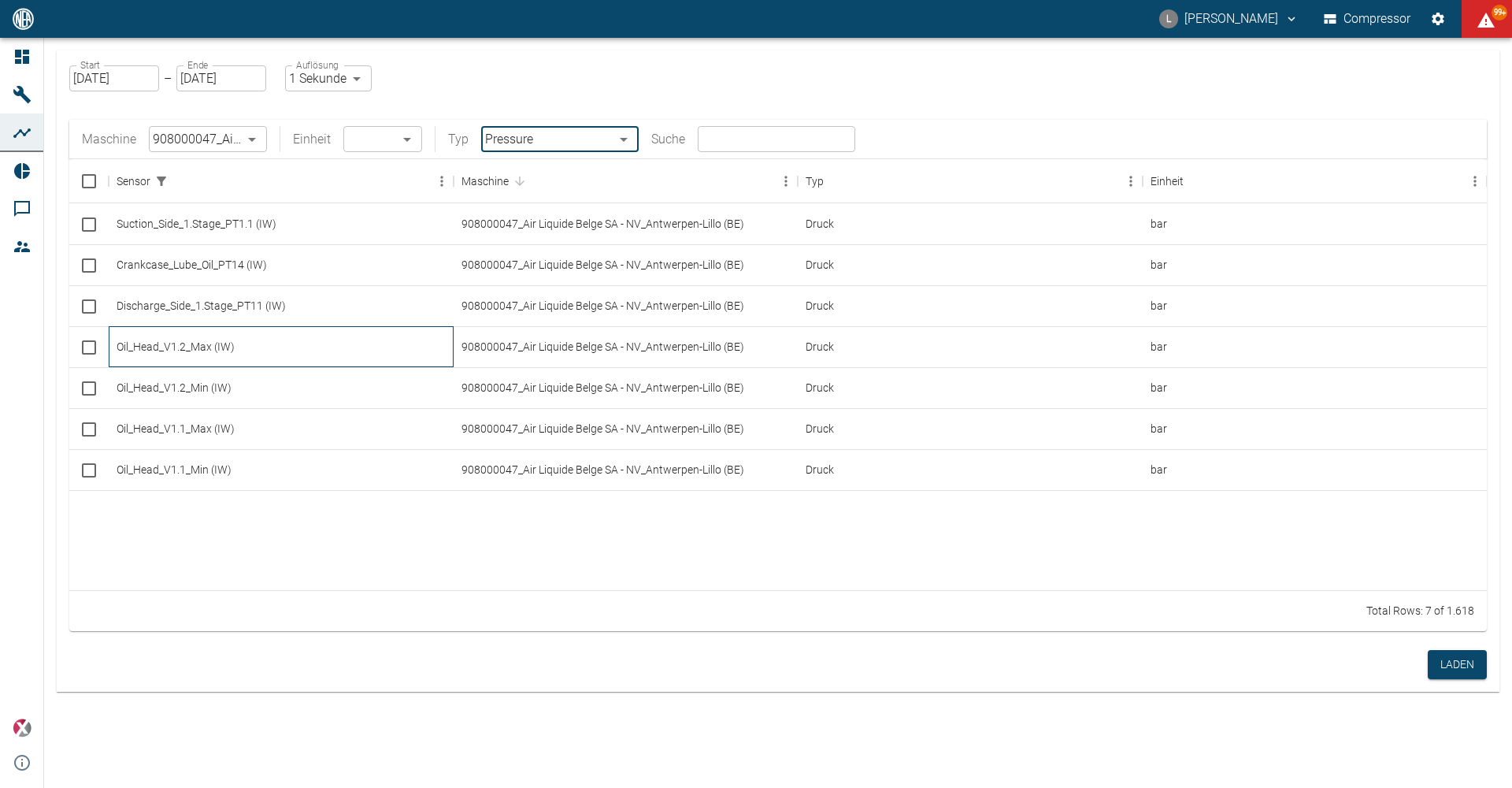
click at [204, 351] on div "Oil_Head_V1.2_Max (IW)" at bounding box center [282, 346] width 345 height 41
checkbox input "true"
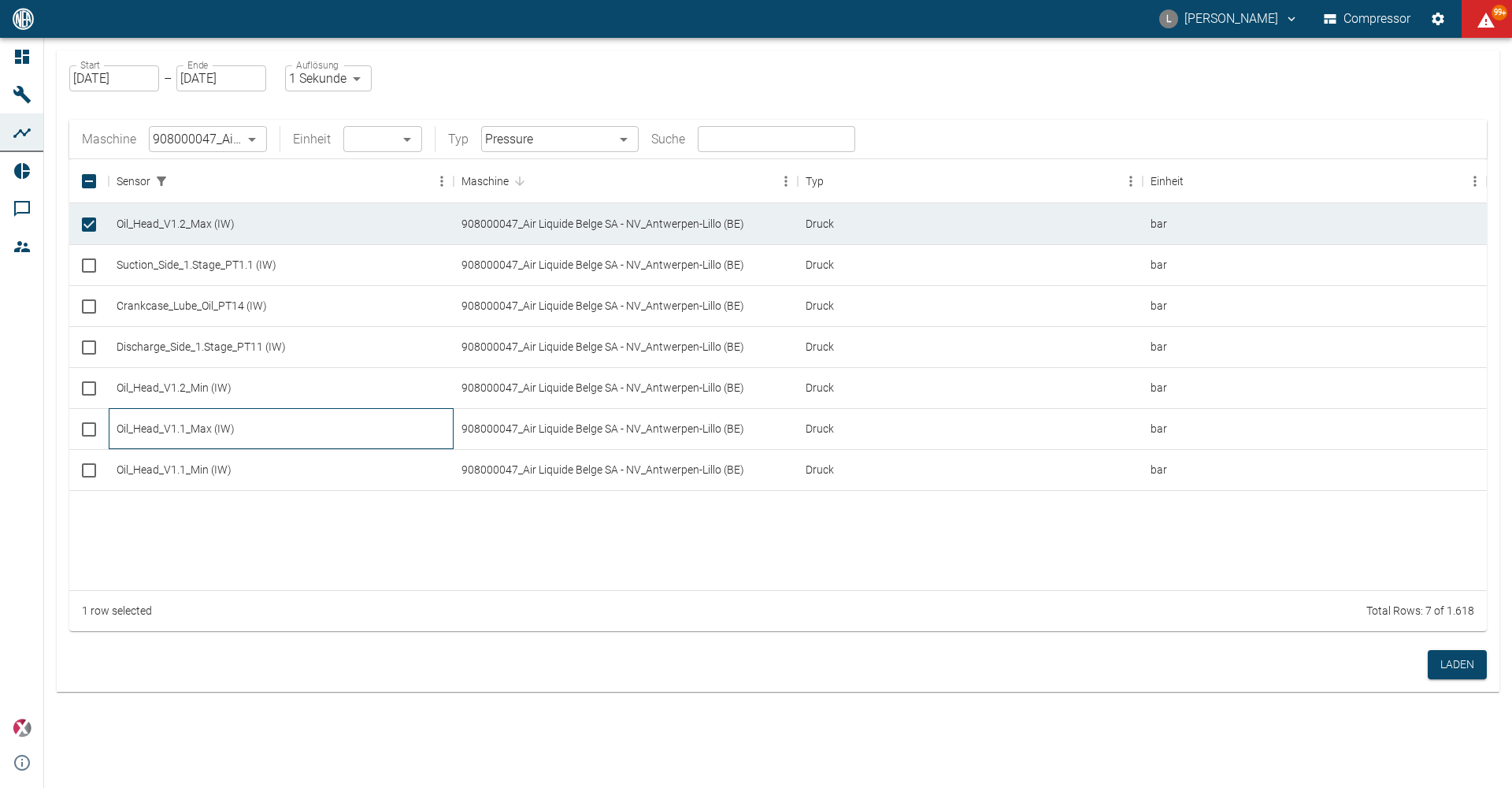
click at [235, 435] on div "Oil_Head_V1.1_Max (IW)" at bounding box center [282, 428] width 345 height 41
checkbox input "true"
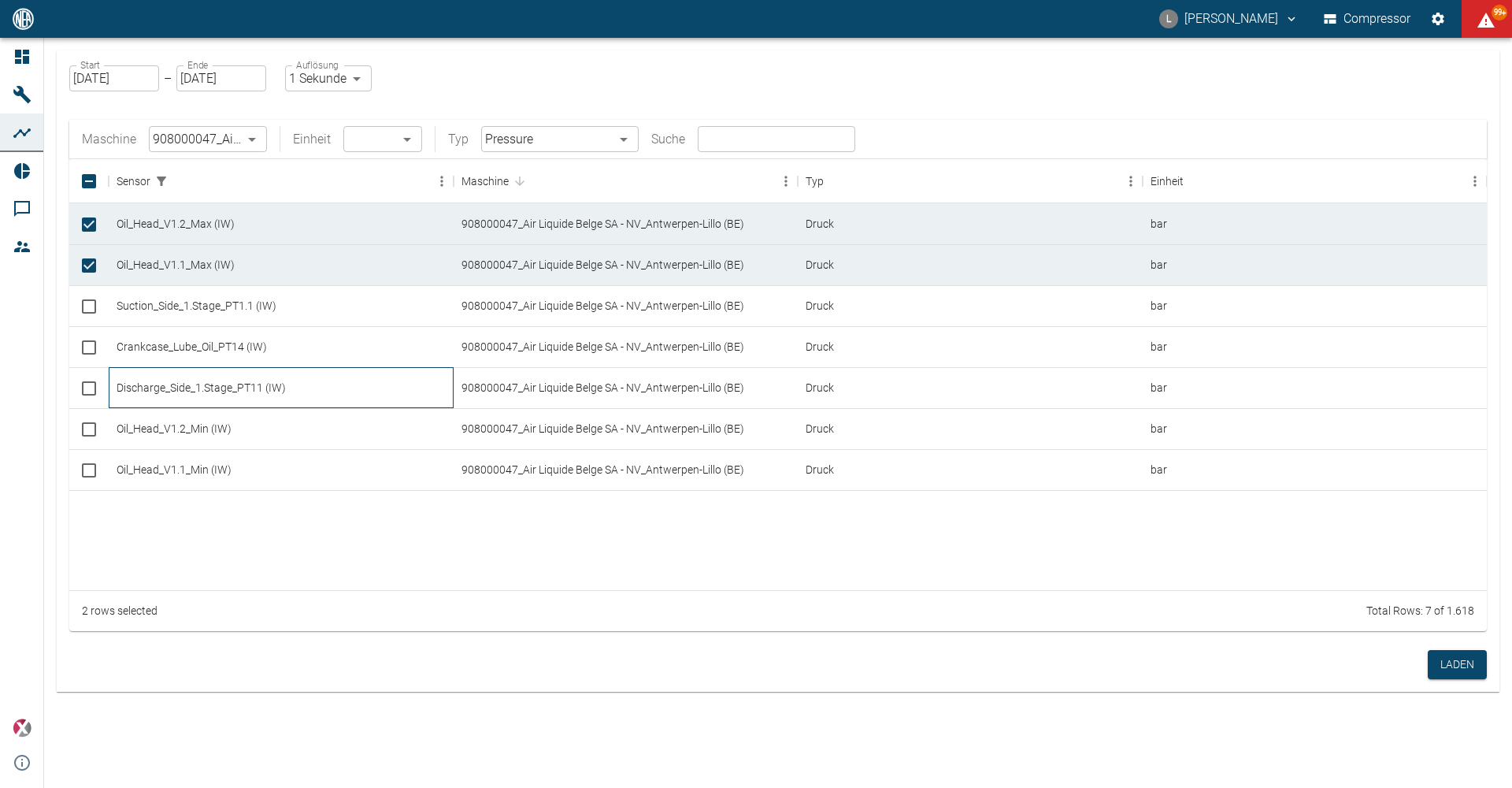
click at [248, 388] on div "Discharge_Side_1.Stage_PT11 (IW)" at bounding box center [282, 387] width 345 height 41
checkbox input "true"
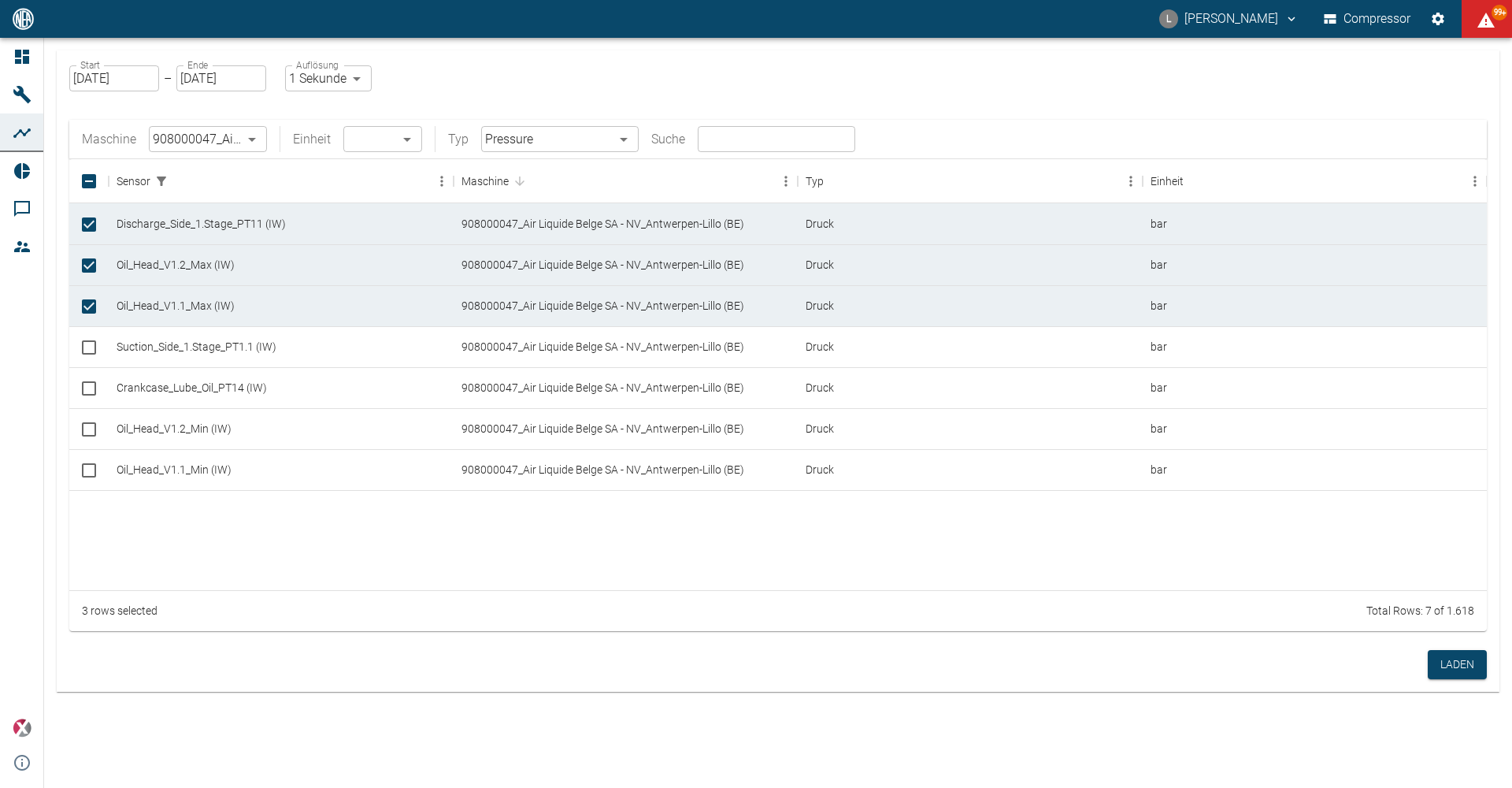
click at [607, 142] on body "L Luca Corigliano Compressor 99+ Dashboard Maschinen Analysen Reports Kommentar…" at bounding box center [756, 394] width 1512 height 788
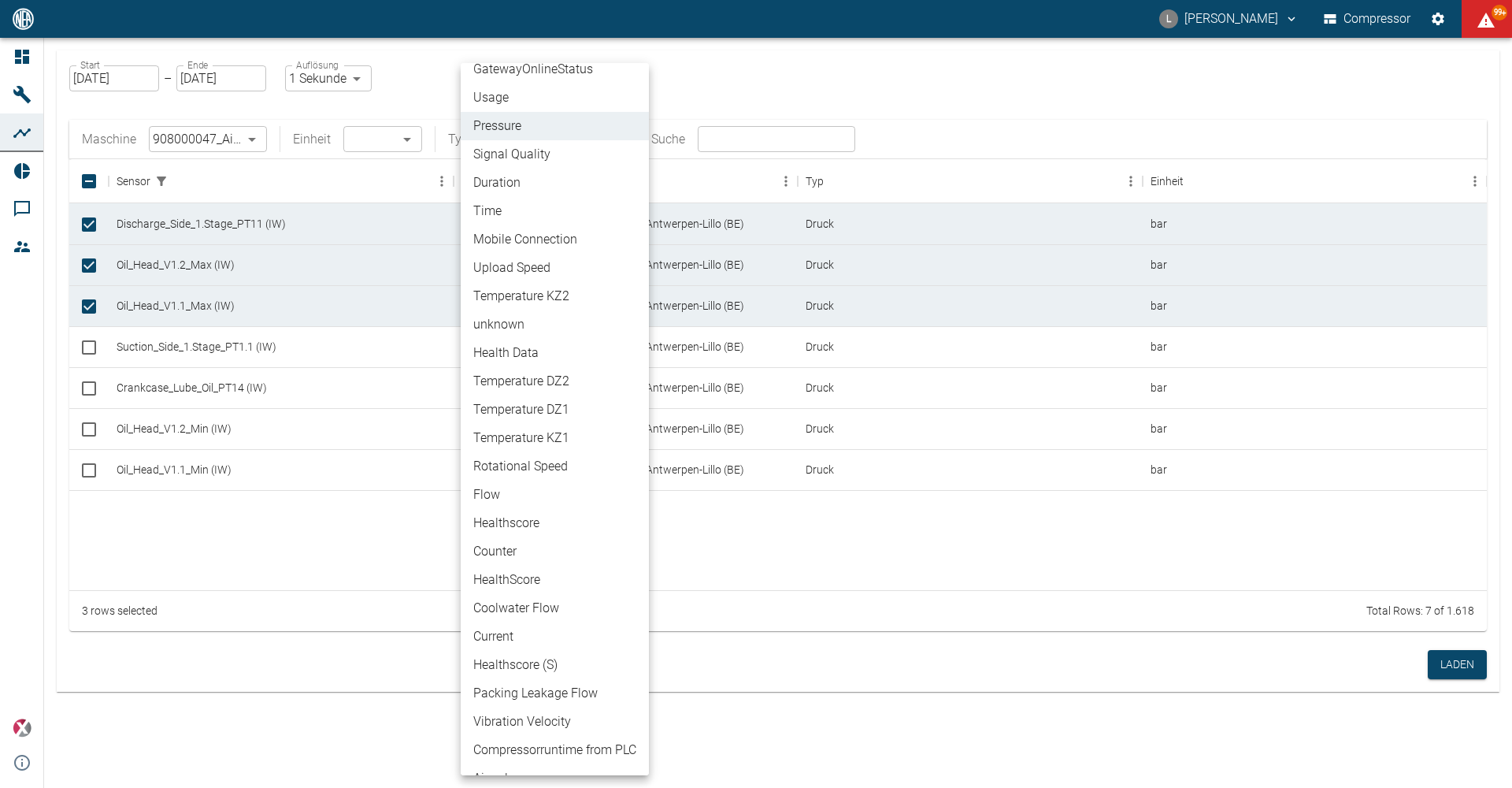
scroll to position [157, 0]
click at [556, 714] on li "Vibration Velocity" at bounding box center [555, 720] width 189 height 28
type input "Vibration Velocity"
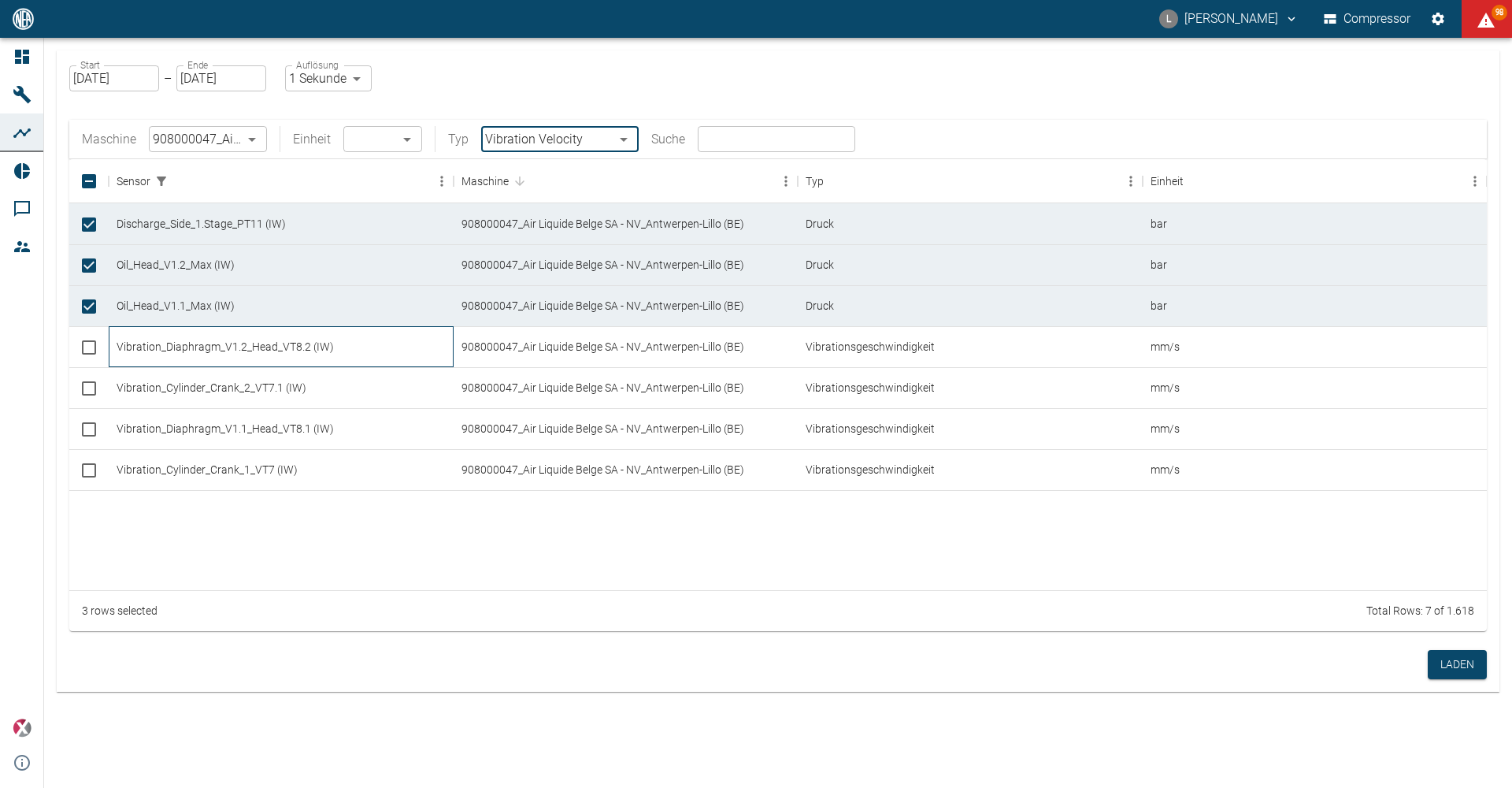
click at [285, 346] on div "Vibration_Diaphragm_V1.2_Head_VT8.2 (IW)" at bounding box center [282, 346] width 345 height 41
checkbox input "true"
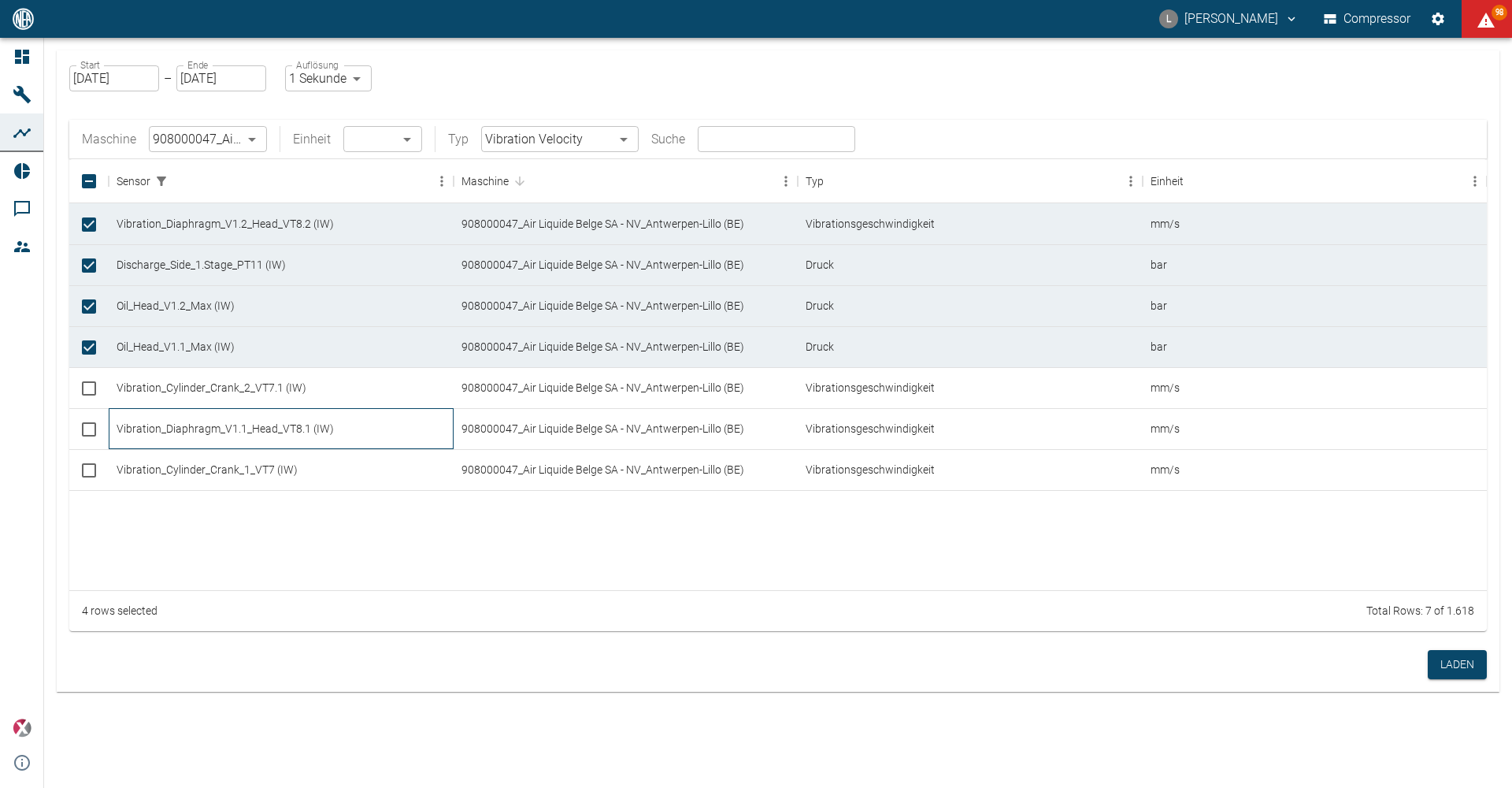
click at [263, 426] on div "Vibration_Diaphragm_V1.1_Head_VT8.1 (IW)" at bounding box center [282, 428] width 345 height 41
checkbox input "true"
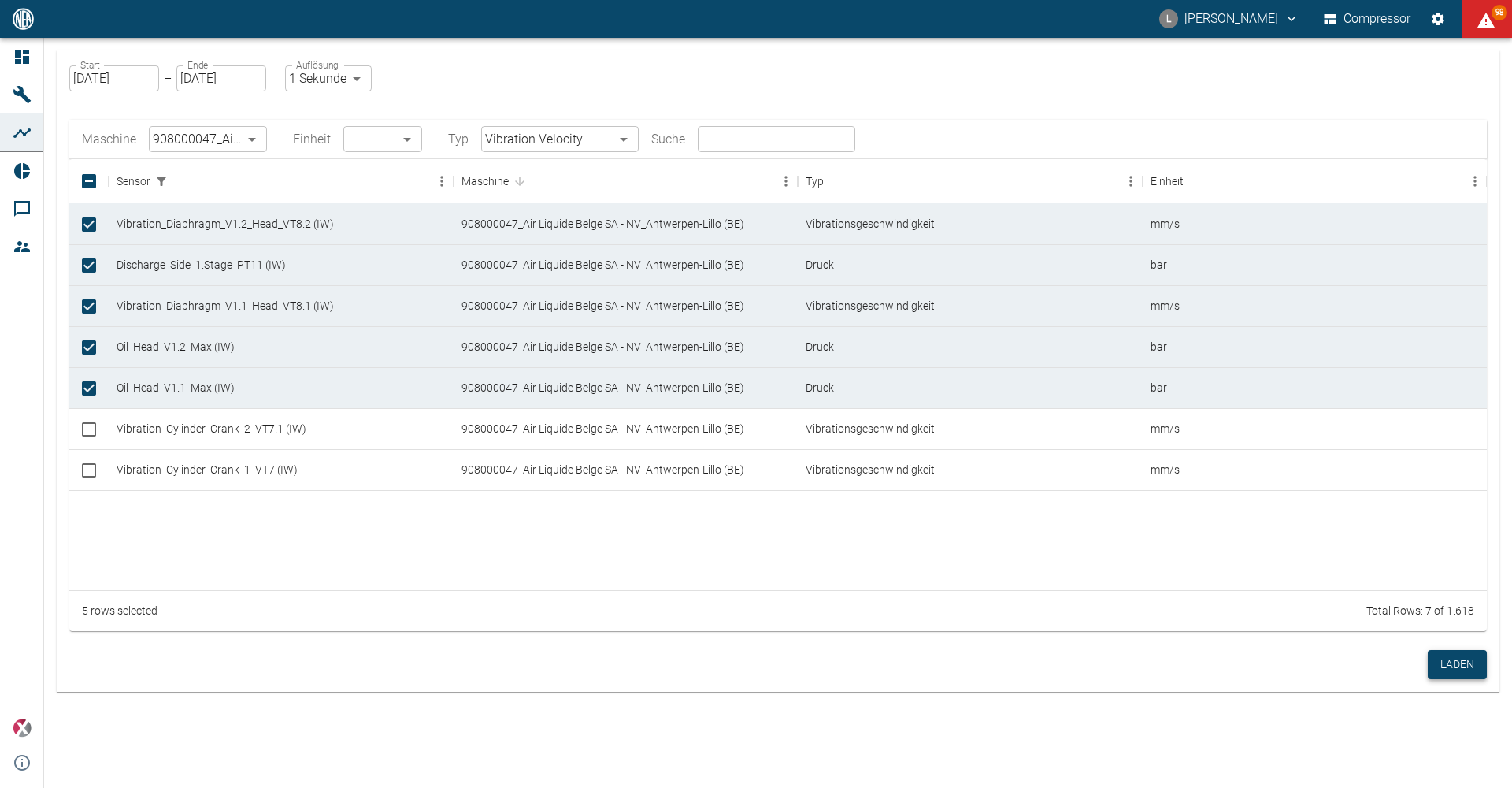
click at [1474, 655] on button "Laden" at bounding box center [1457, 664] width 59 height 29
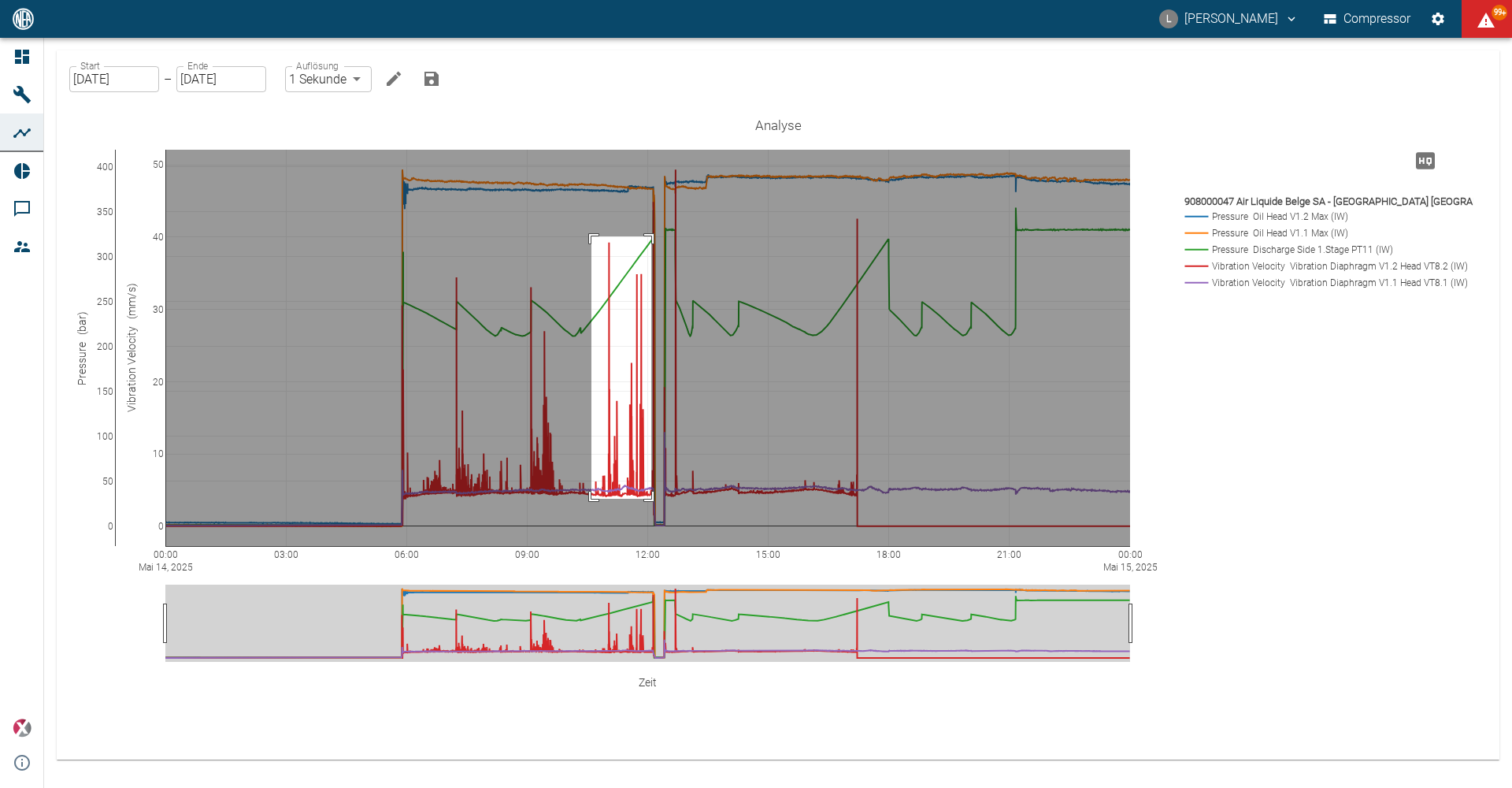
drag, startPoint x: 592, startPoint y: 236, endPoint x: 651, endPoint y: 499, distance: 269.5
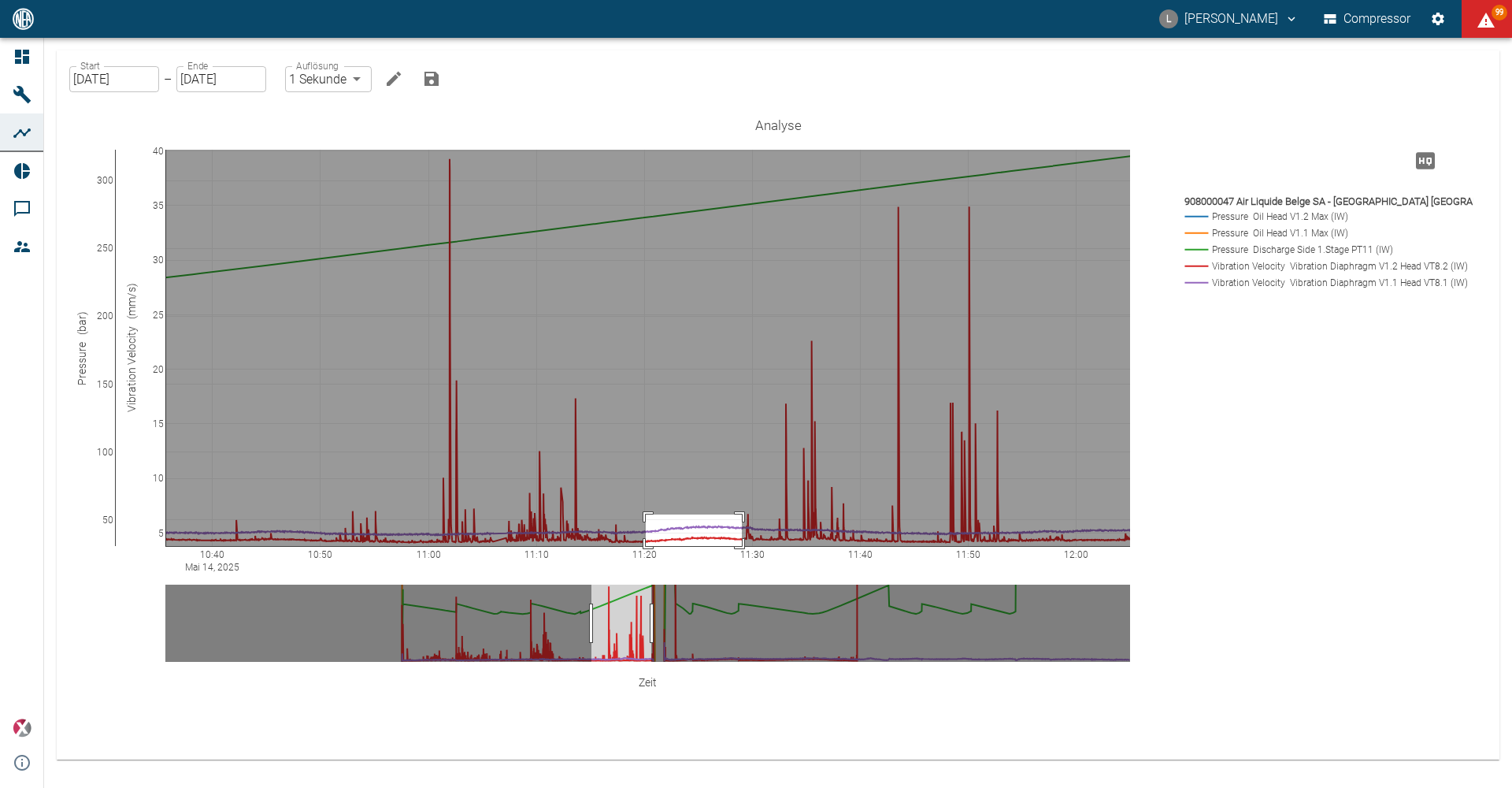
drag, startPoint x: 646, startPoint y: 514, endPoint x: 742, endPoint y: 555, distance: 104.4
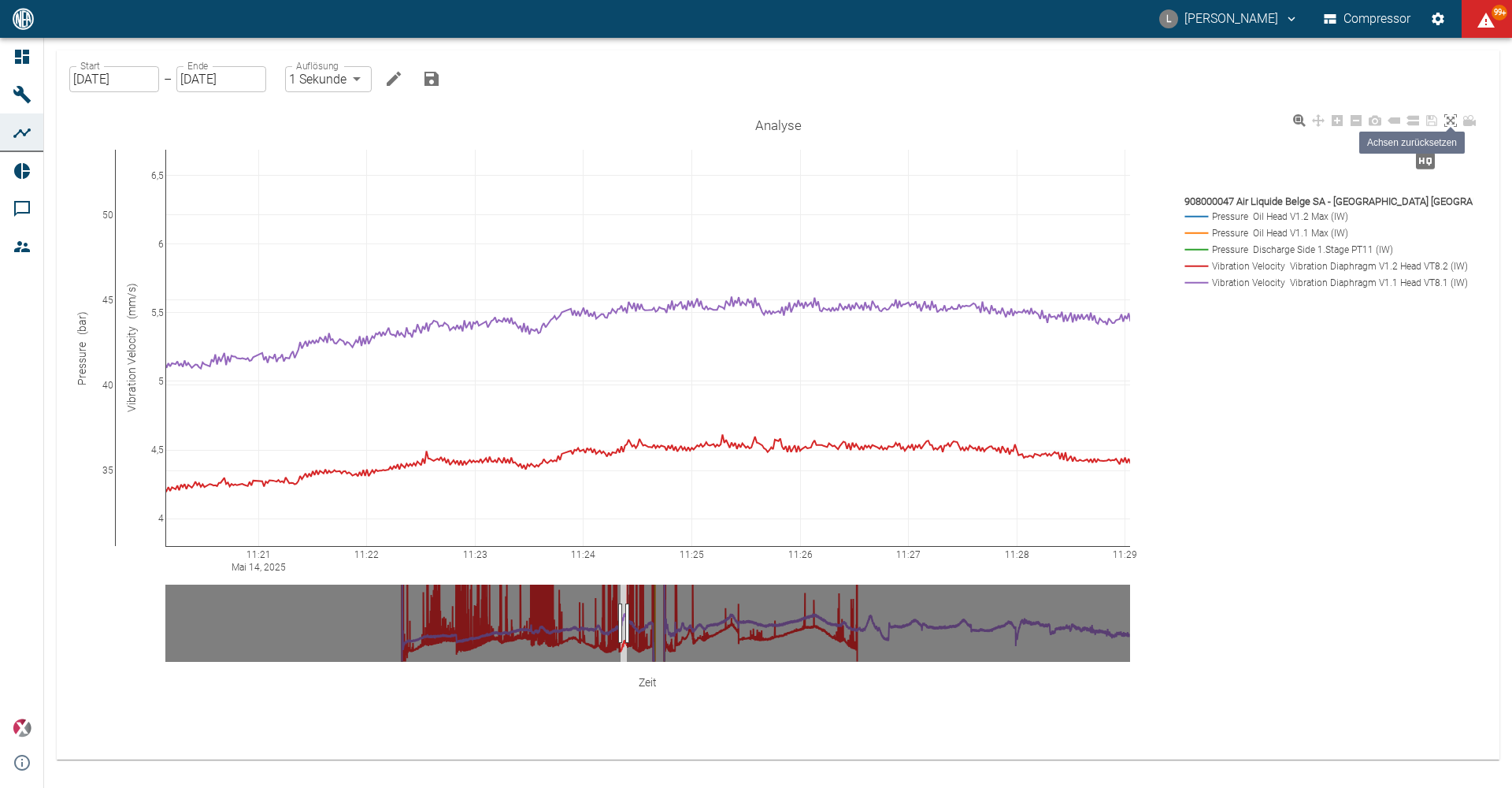
click at [1447, 119] on icon at bounding box center [1450, 119] width 12 height 12
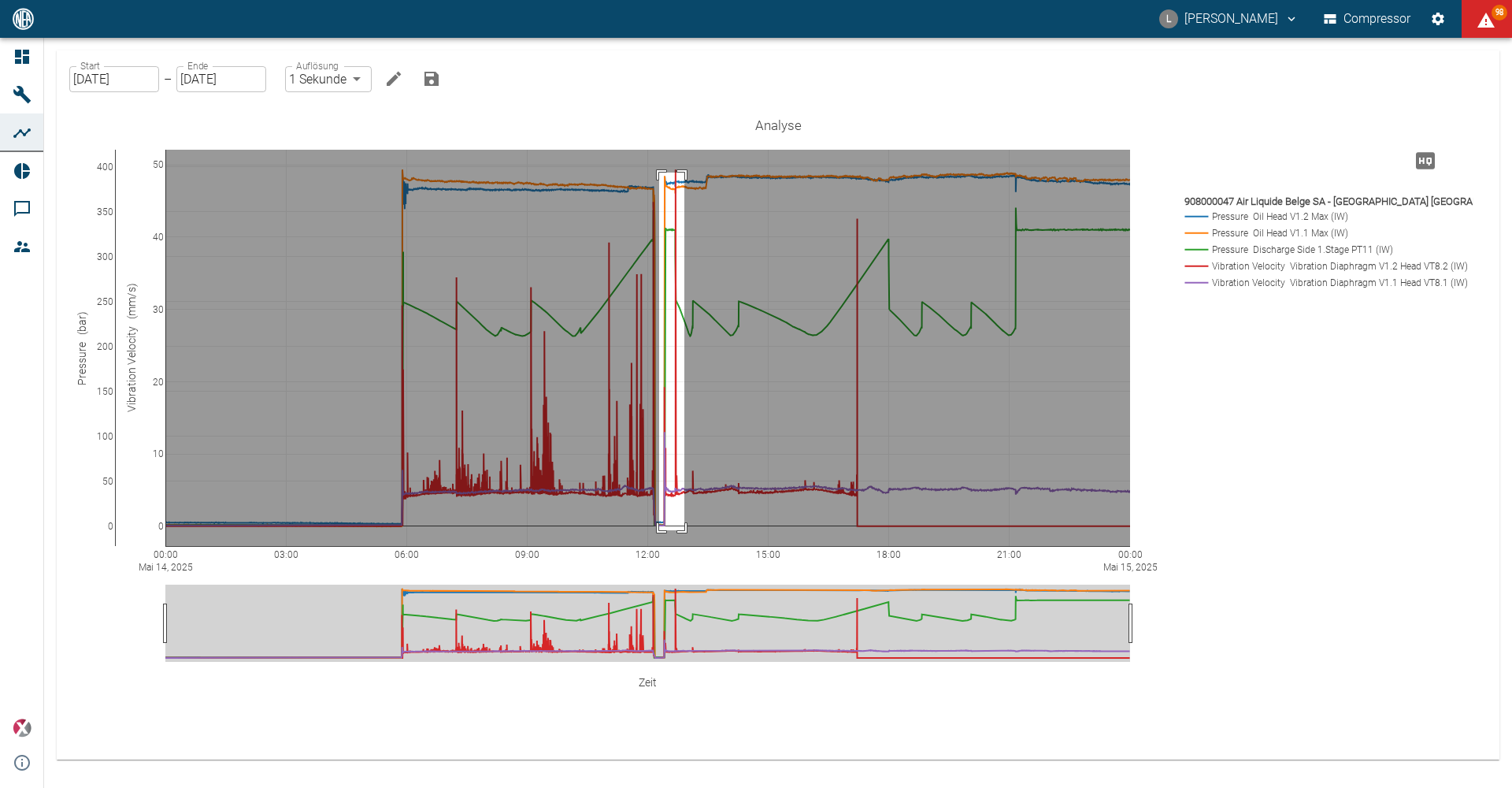
drag, startPoint x: 659, startPoint y: 173, endPoint x: 684, endPoint y: 530, distance: 357.9
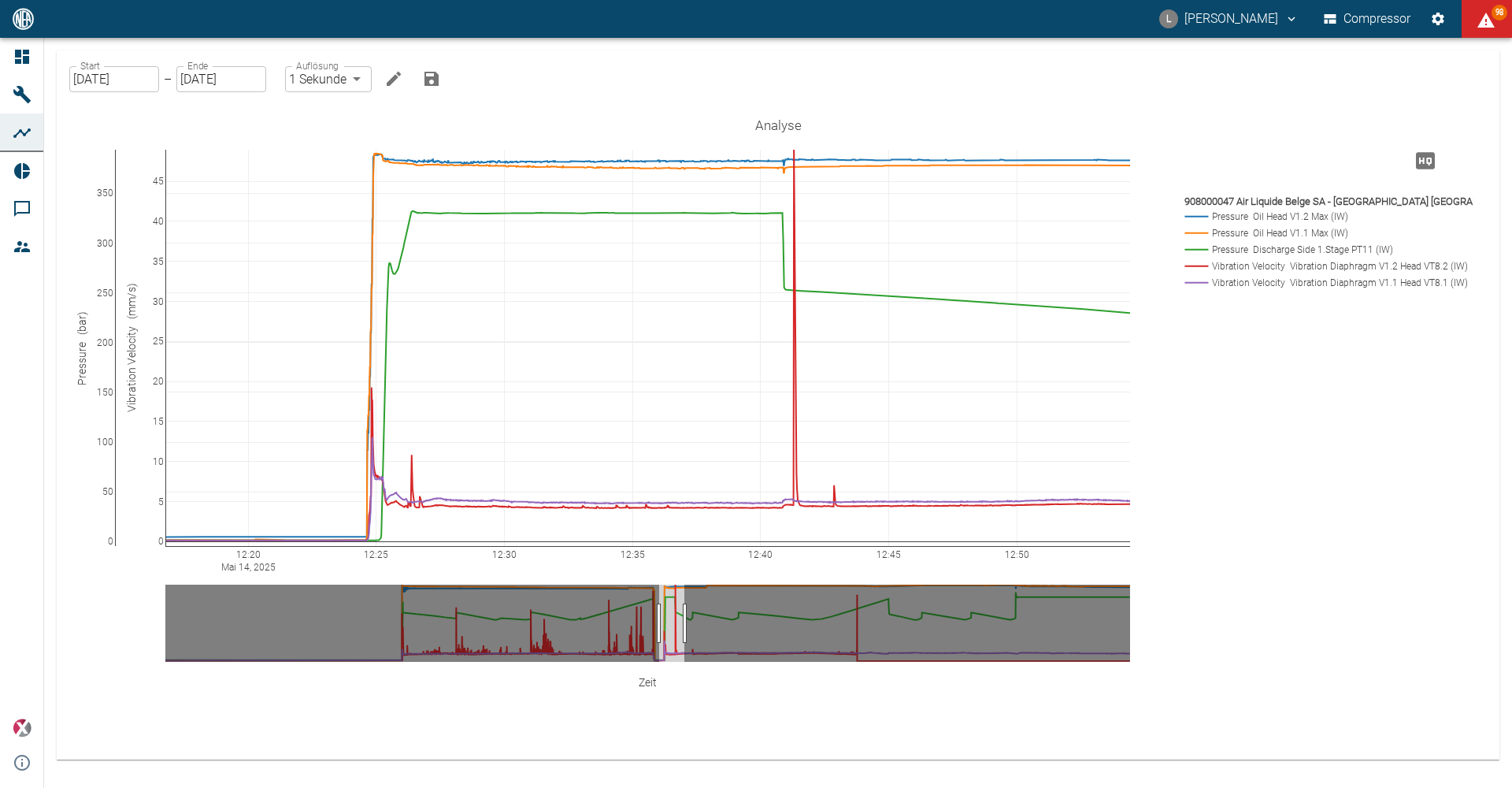
click at [147, 79] on input "14.05.2025" at bounding box center [114, 79] width 90 height 26
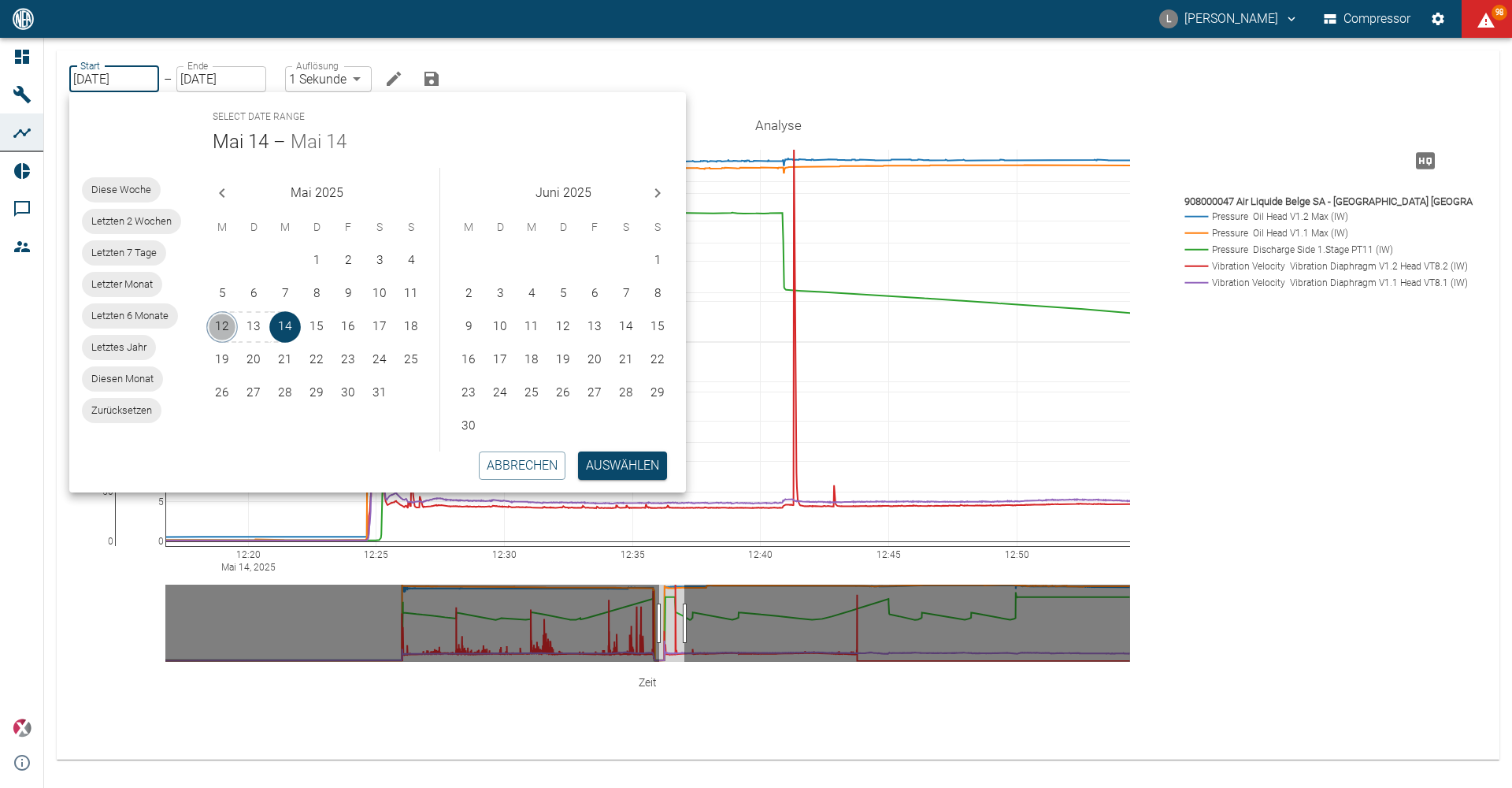
click at [224, 326] on button "12" at bounding box center [222, 326] width 31 height 31
type input "12.05.2025"
type input "2min"
click at [355, 328] on button "16" at bounding box center [348, 326] width 31 height 31
type input "16.05.2025"
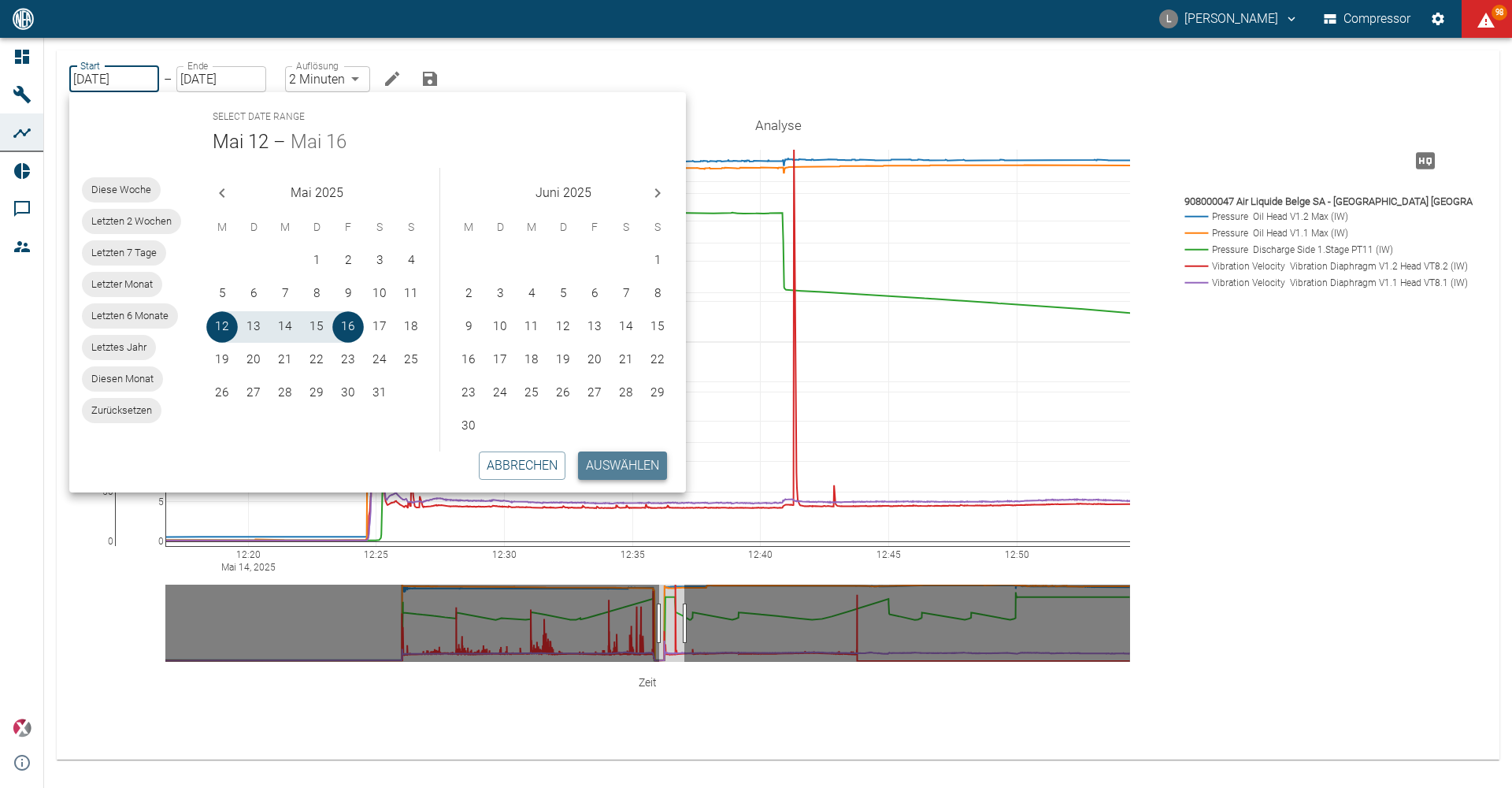
click at [645, 467] on button "Auswählen" at bounding box center [623, 466] width 89 height 28
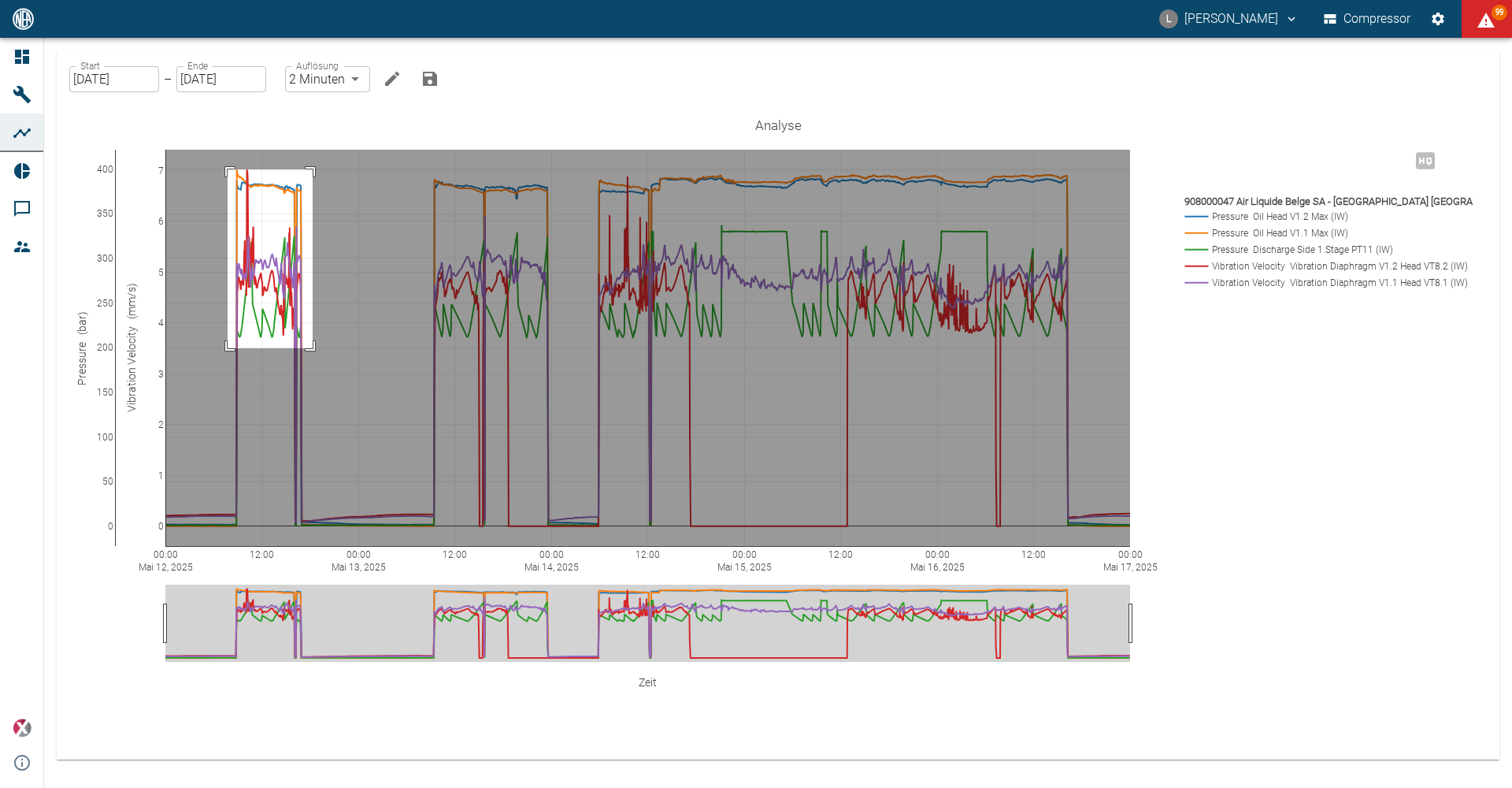
drag, startPoint x: 228, startPoint y: 170, endPoint x: 313, endPoint y: 348, distance: 197.3
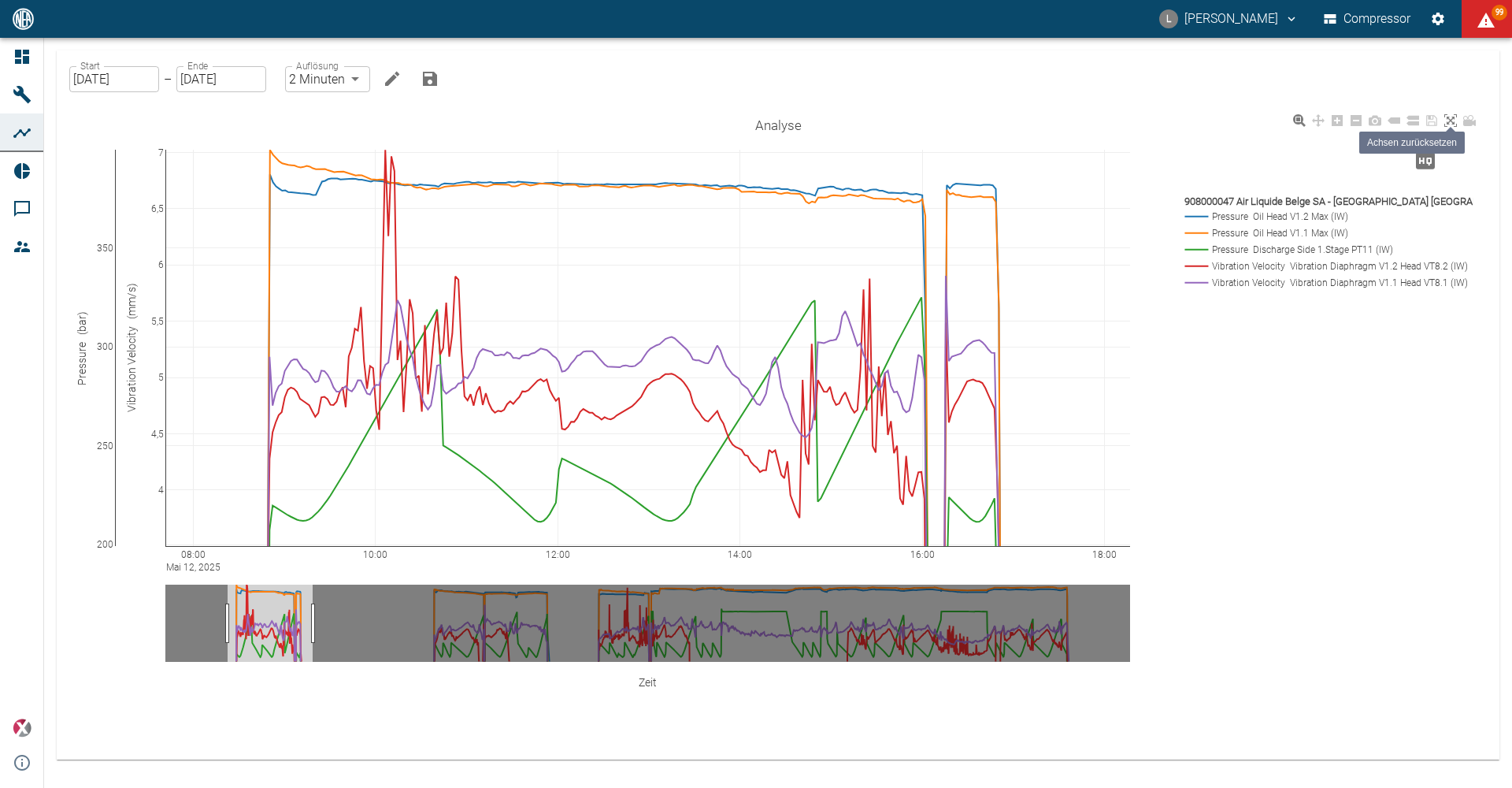
click at [1453, 119] on icon at bounding box center [1450, 119] width 12 height 12
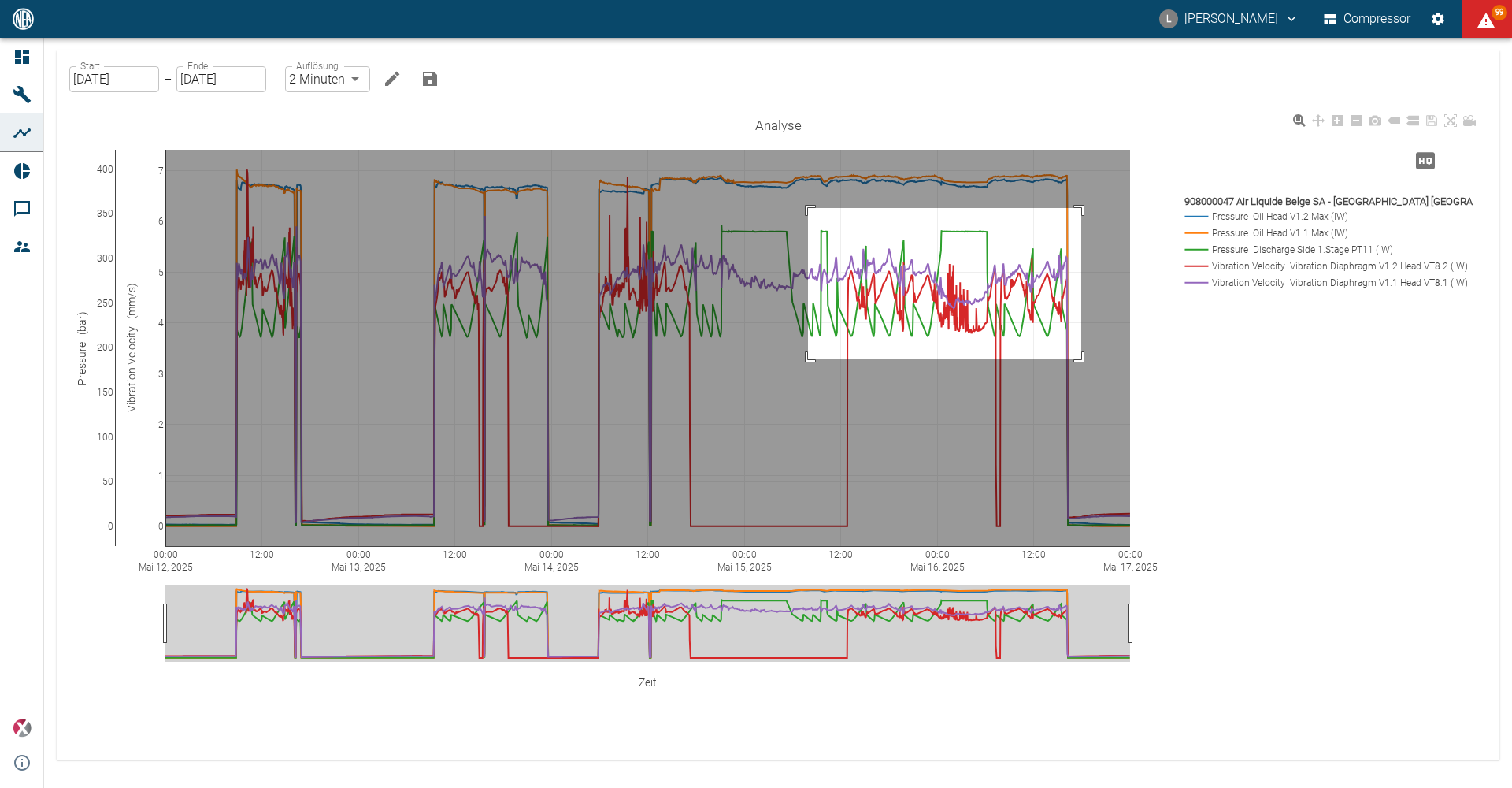
drag, startPoint x: 808, startPoint y: 208, endPoint x: 1082, endPoint y: 358, distance: 312.4
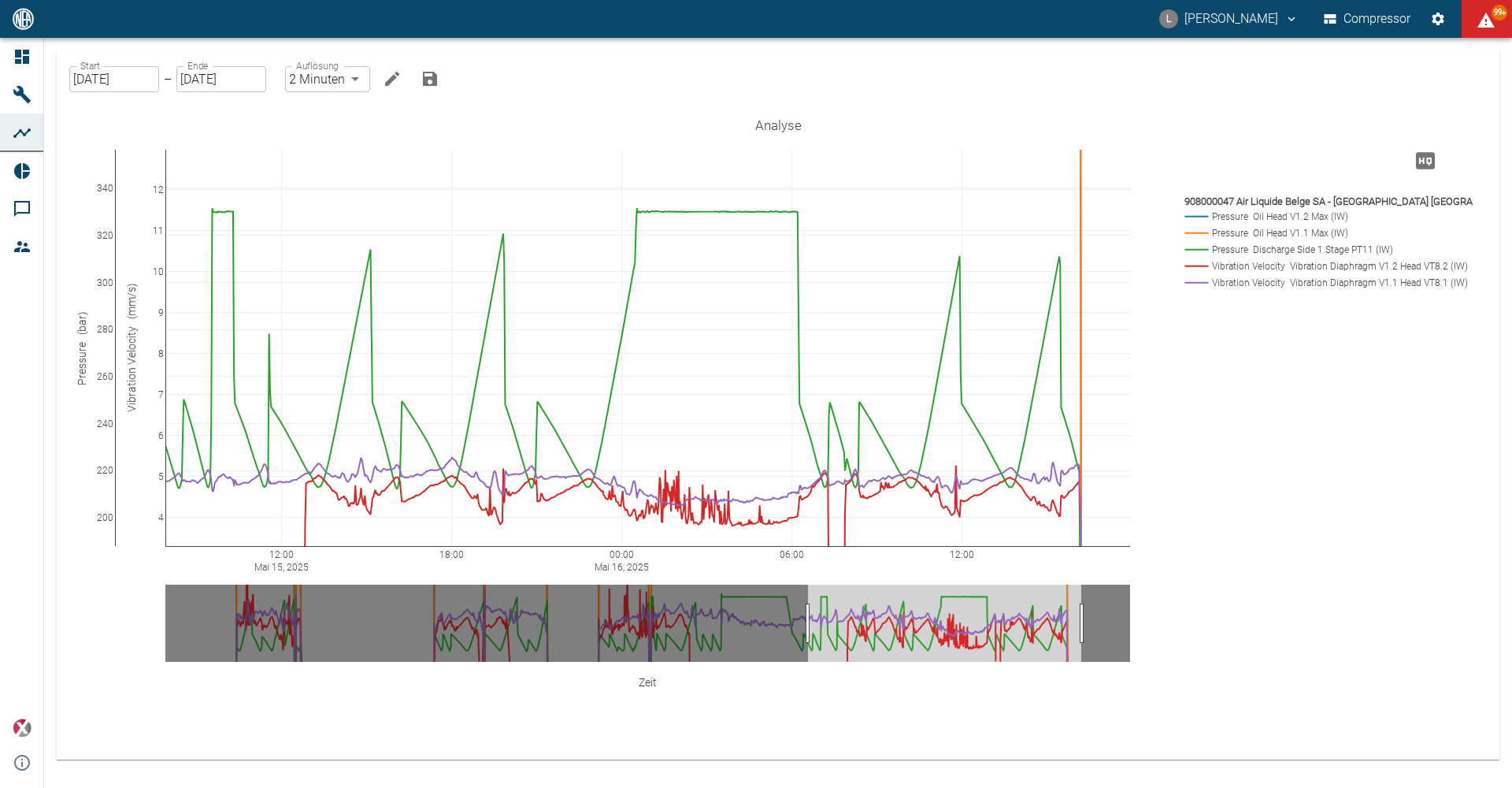
drag, startPoint x: 160, startPoint y: 150, endPoint x: 160, endPoint y: 425, distance: 275.0
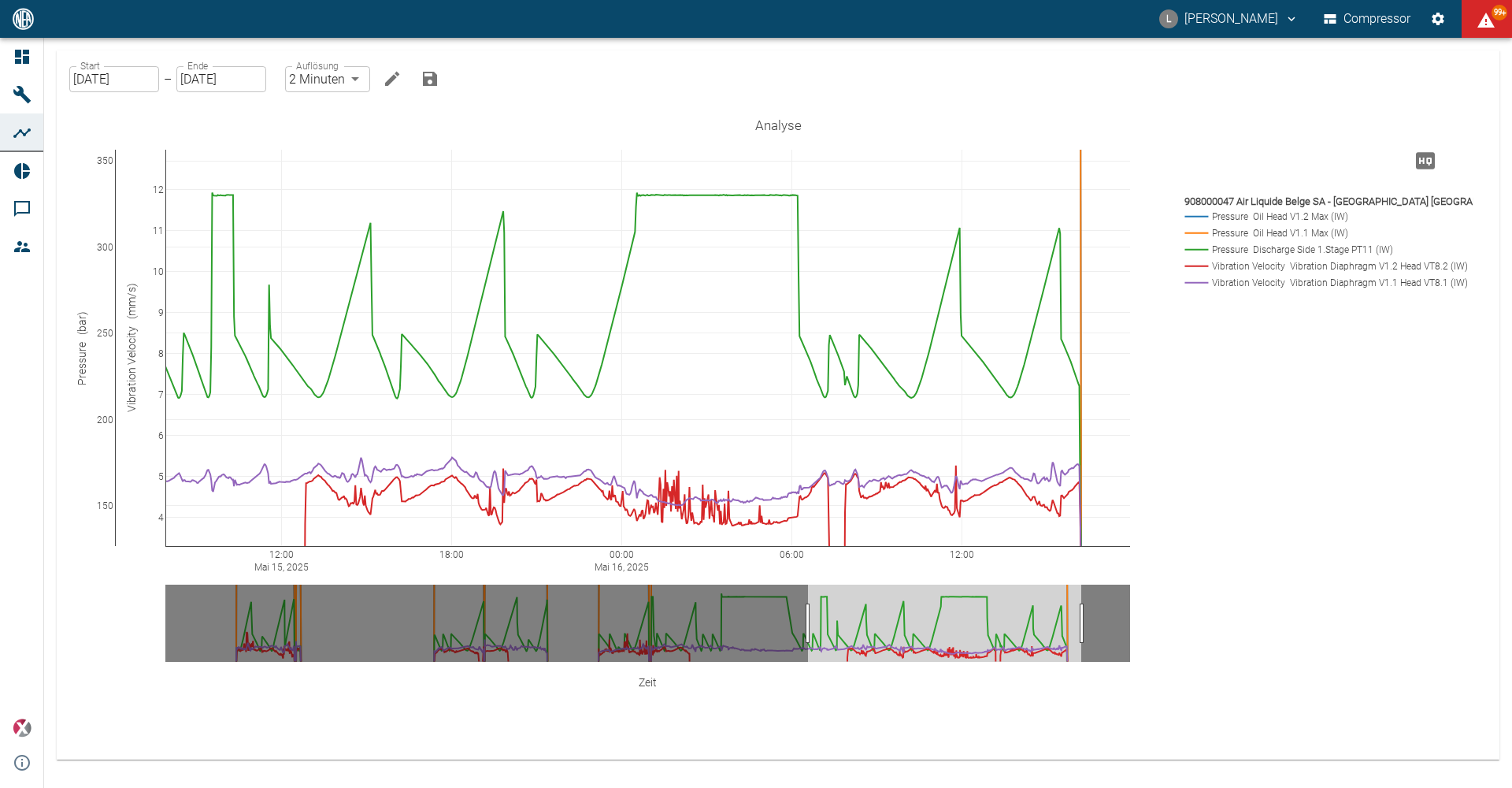
drag, startPoint x: 113, startPoint y: 545, endPoint x: 126, endPoint y: 440, distance: 105.8
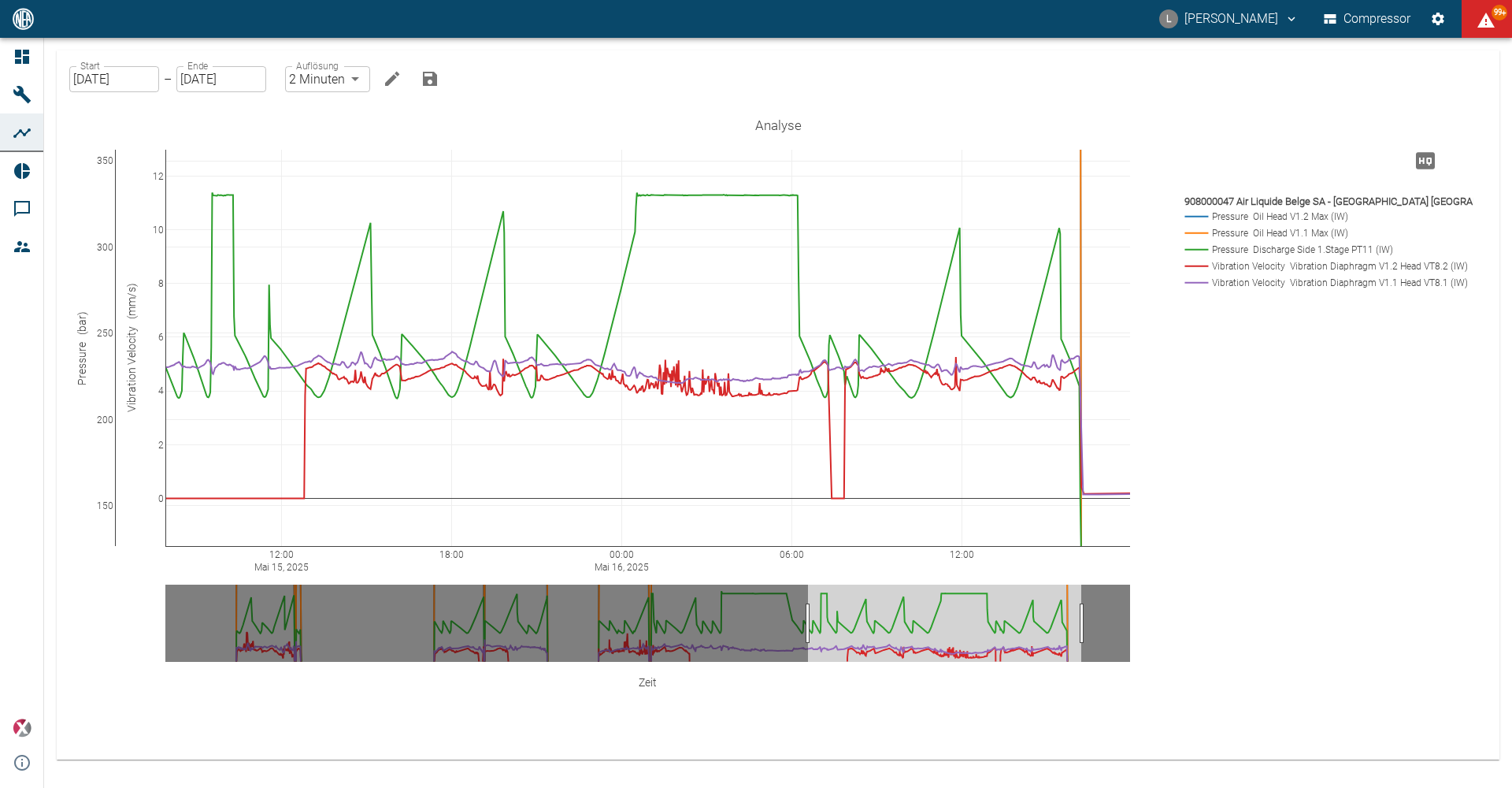
drag, startPoint x: 158, startPoint y: 543, endPoint x: 173, endPoint y: 407, distance: 136.8
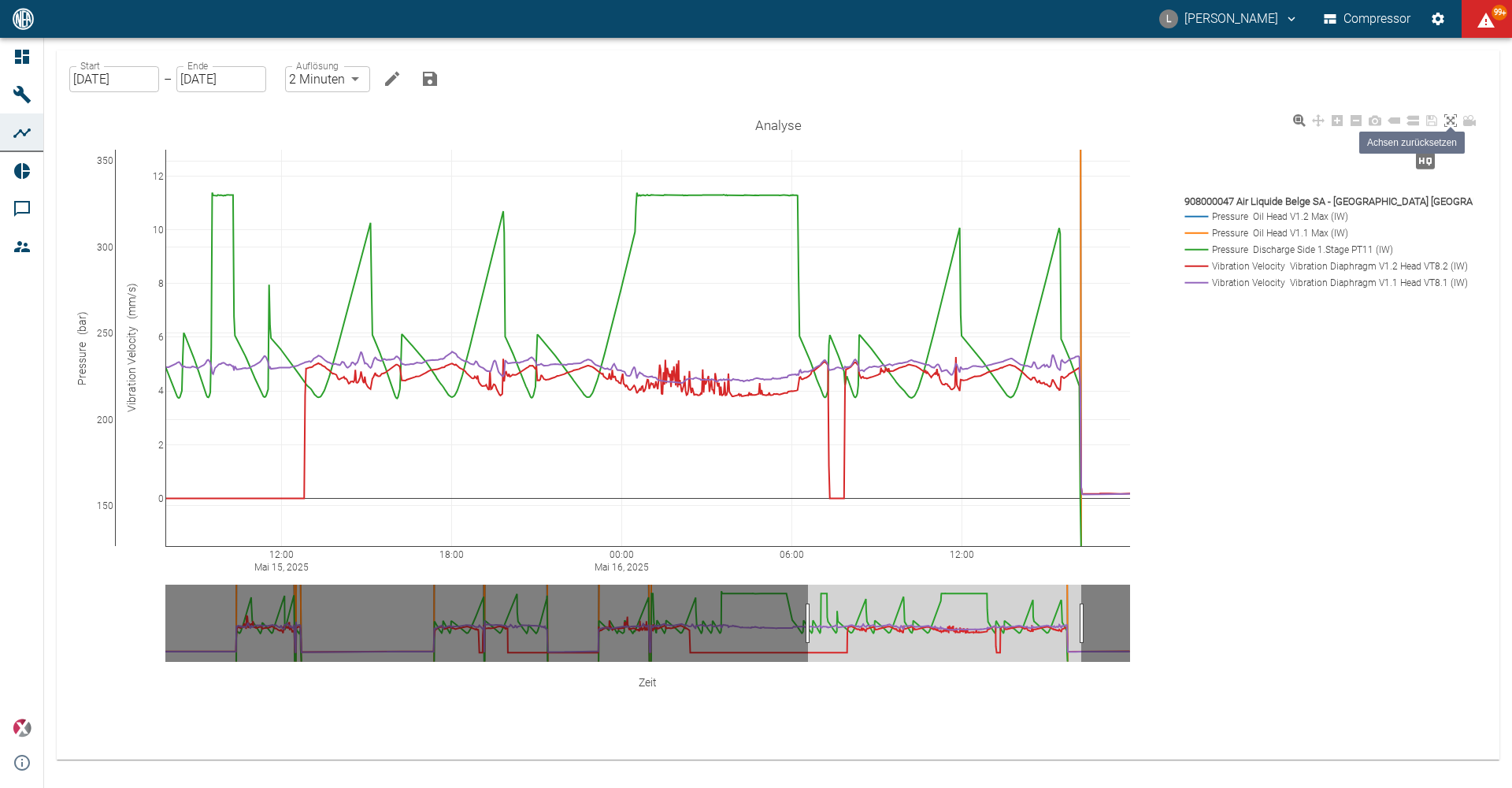
click at [1445, 123] on icon at bounding box center [1450, 119] width 12 height 12
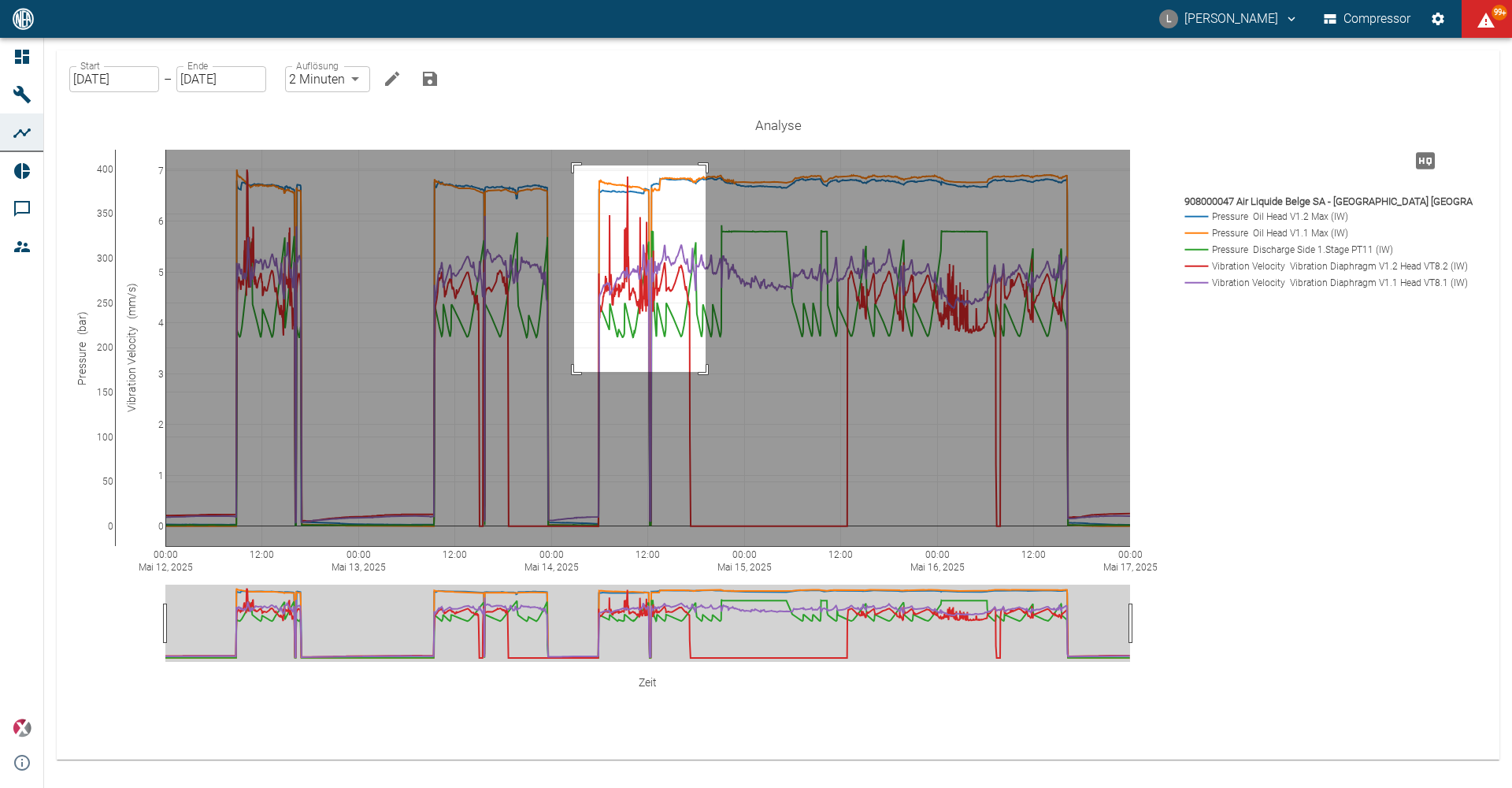
drag, startPoint x: 574, startPoint y: 165, endPoint x: 705, endPoint y: 372, distance: 245.0
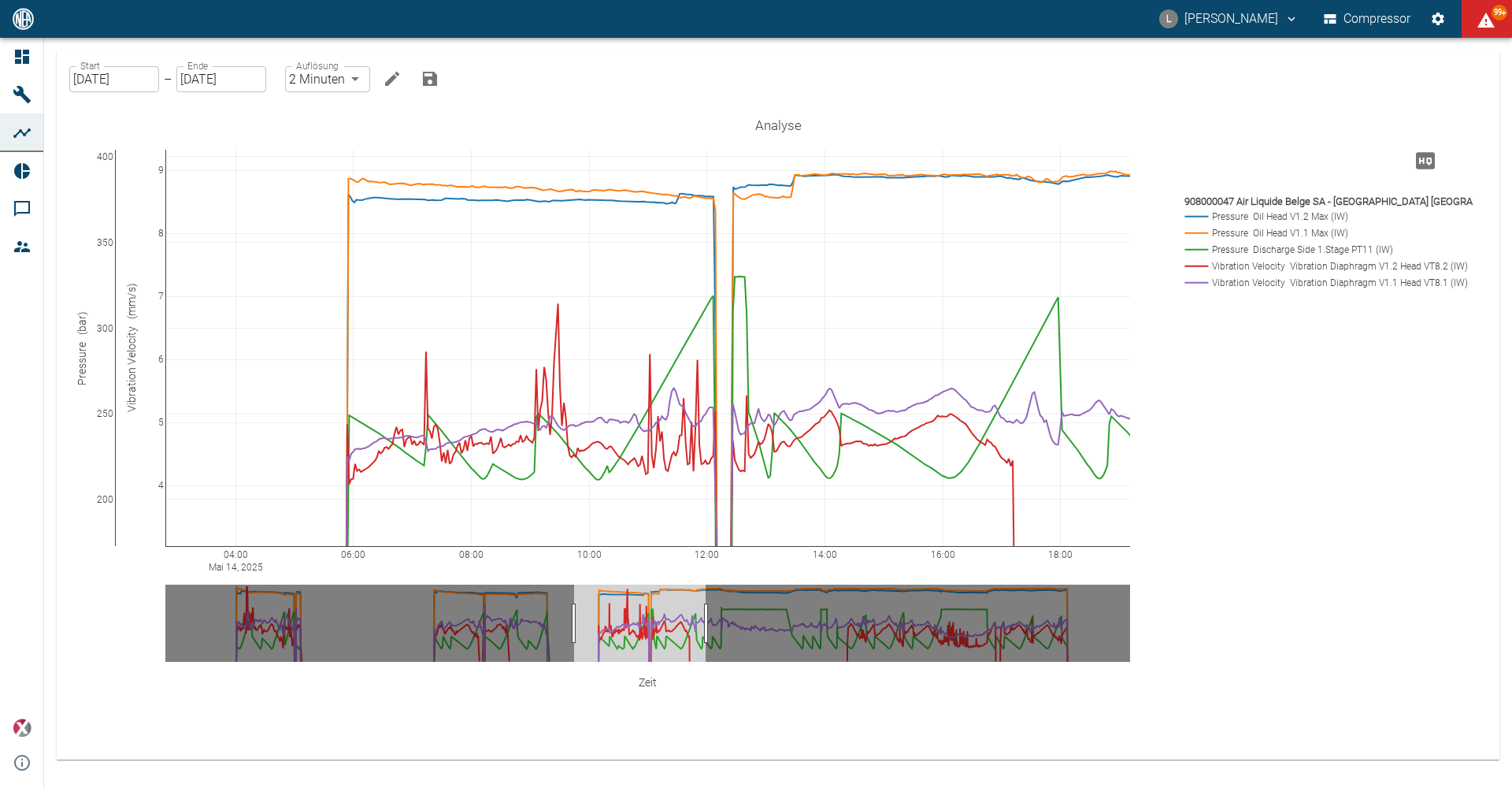
drag, startPoint x: 161, startPoint y: 157, endPoint x: 152, endPoint y: 298, distance: 141.3
click at [145, 83] on input "12.05.2025" at bounding box center [114, 79] width 90 height 26
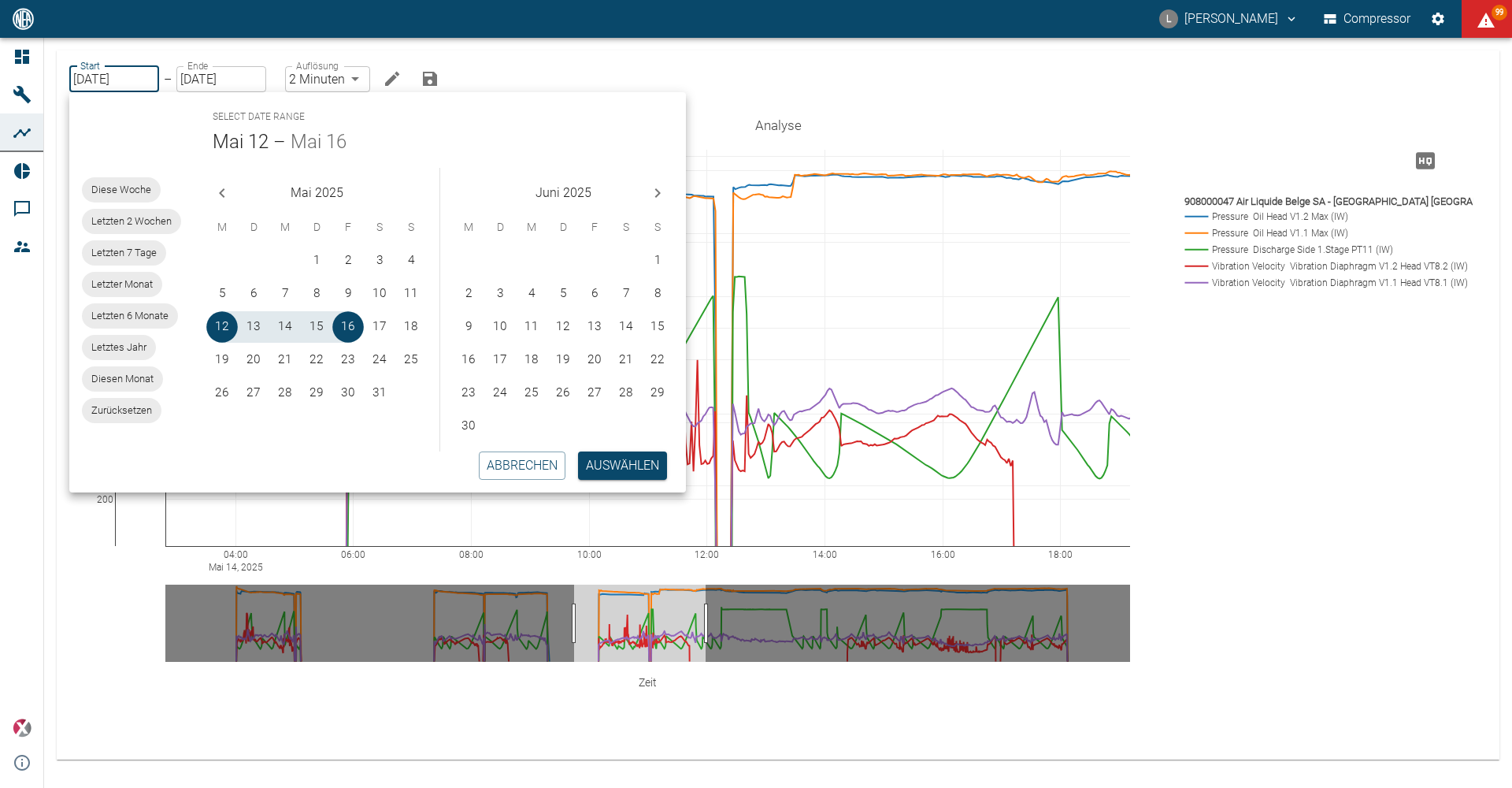
click at [645, 185] on button "Next month" at bounding box center [657, 192] width 31 height 31
click at [659, 190] on icon "Next month" at bounding box center [658, 193] width 19 height 19
click at [465, 286] on button "4" at bounding box center [468, 293] width 31 height 31
type input "04.08.2025"
type input "DD.MM.YYYY"
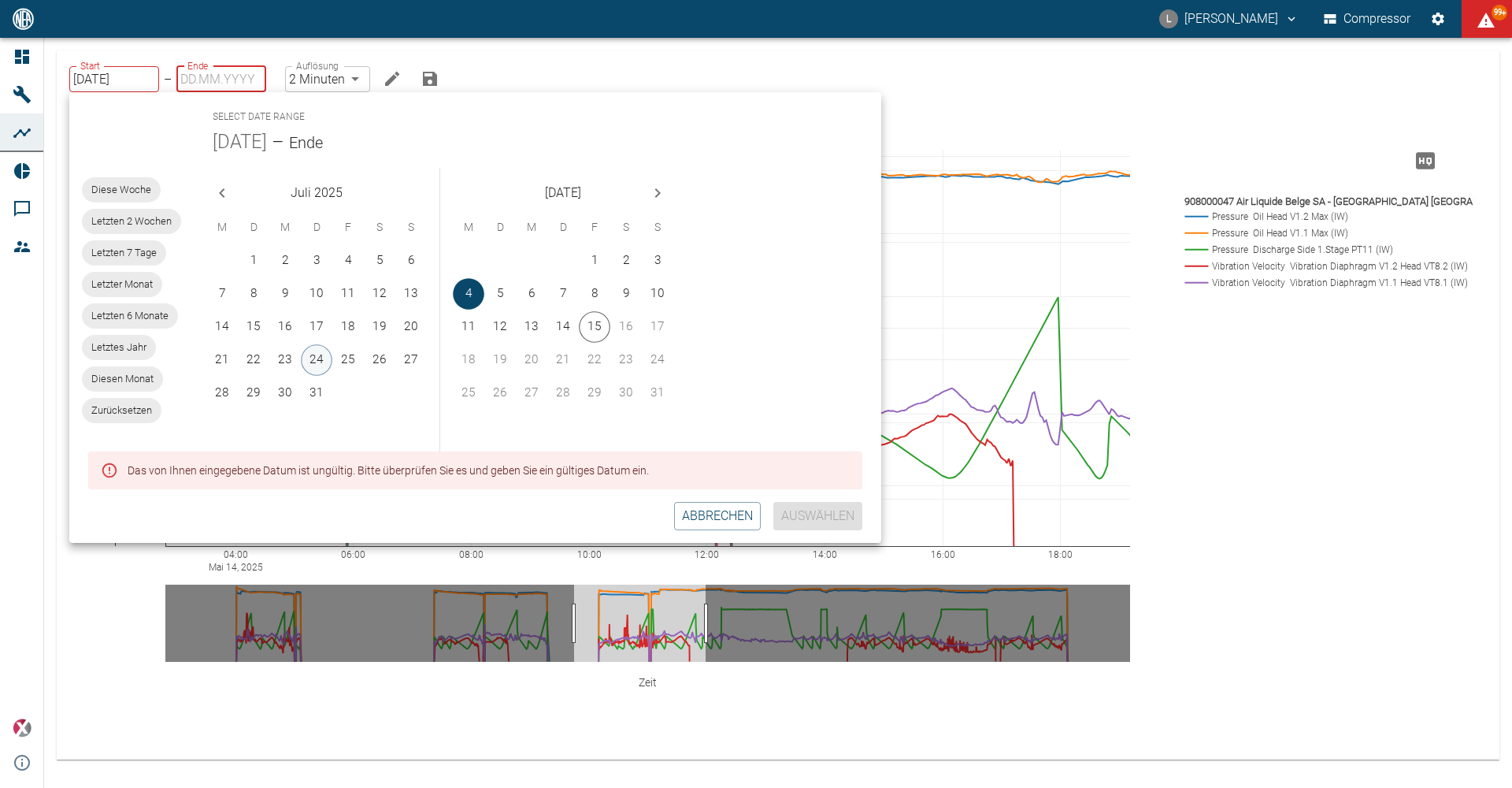
click at [315, 356] on button "24" at bounding box center [316, 359] width 31 height 31
type input "24.07.2025"
click at [311, 357] on button "24" at bounding box center [316, 359] width 31 height 31
type input "24.07.2025"
type input "1sec"
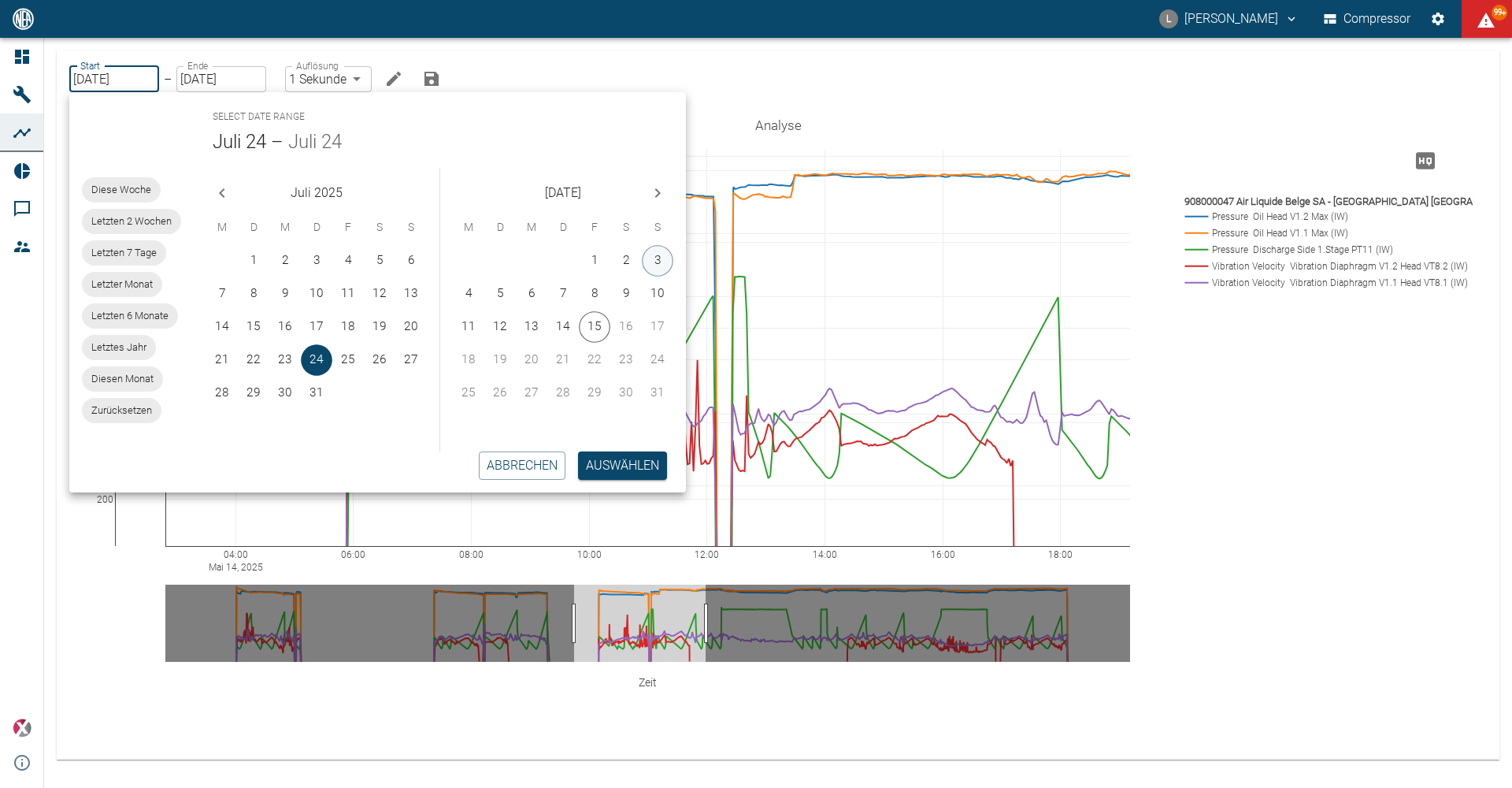
click at [652, 258] on button "3" at bounding box center [657, 260] width 31 height 31
type input "03.08.2025"
type input "DD.MM.YYYY"
type input "2min"
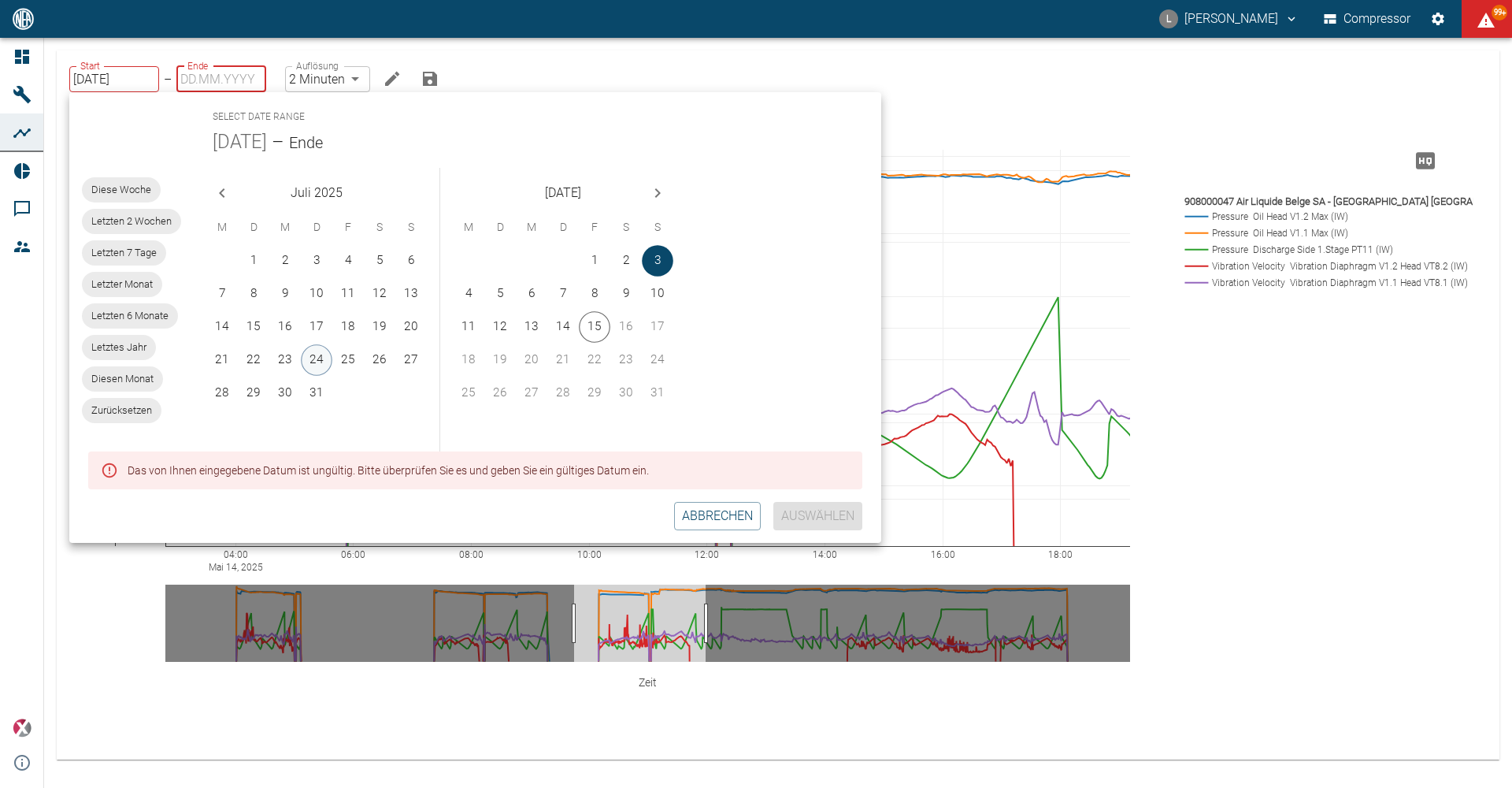
click at [319, 356] on button "24" at bounding box center [316, 359] width 31 height 31
type input "24.07.2025"
click at [659, 258] on button "3" at bounding box center [657, 260] width 31 height 31
type input "03.08.2025"
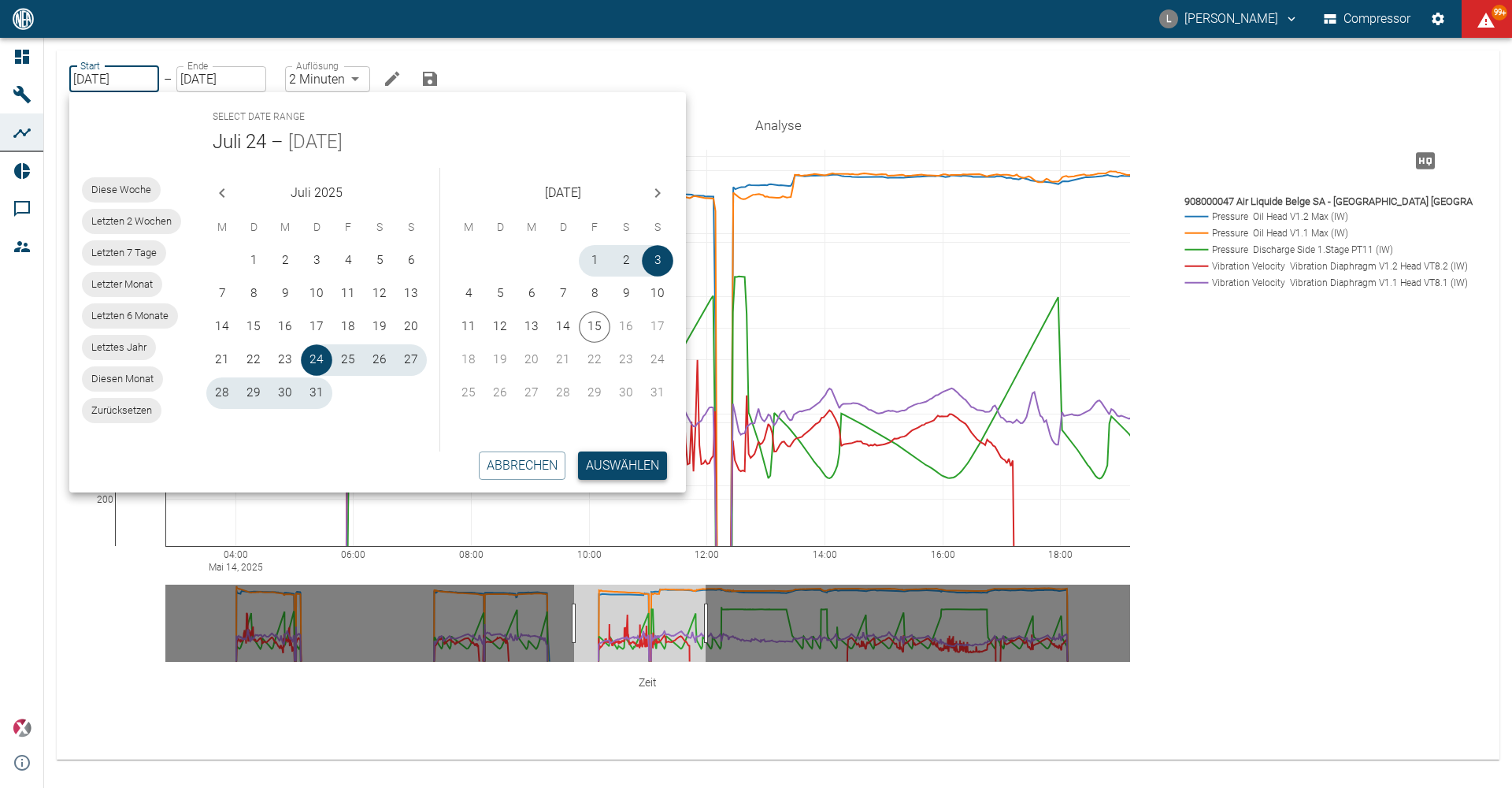
click at [663, 460] on button "Auswählen" at bounding box center [623, 466] width 89 height 28
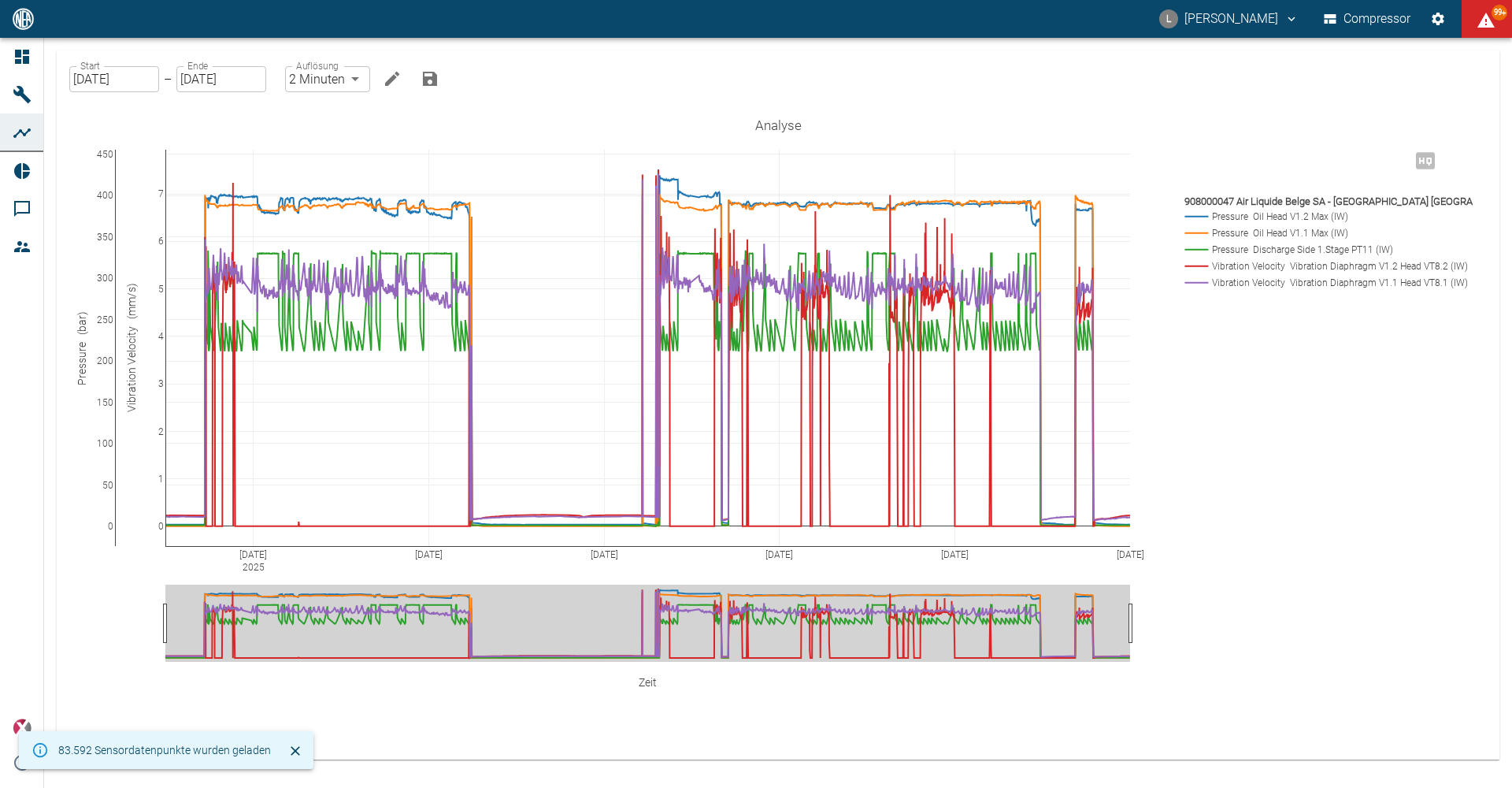
click at [116, 85] on input "24.07.2025" at bounding box center [114, 79] width 90 height 26
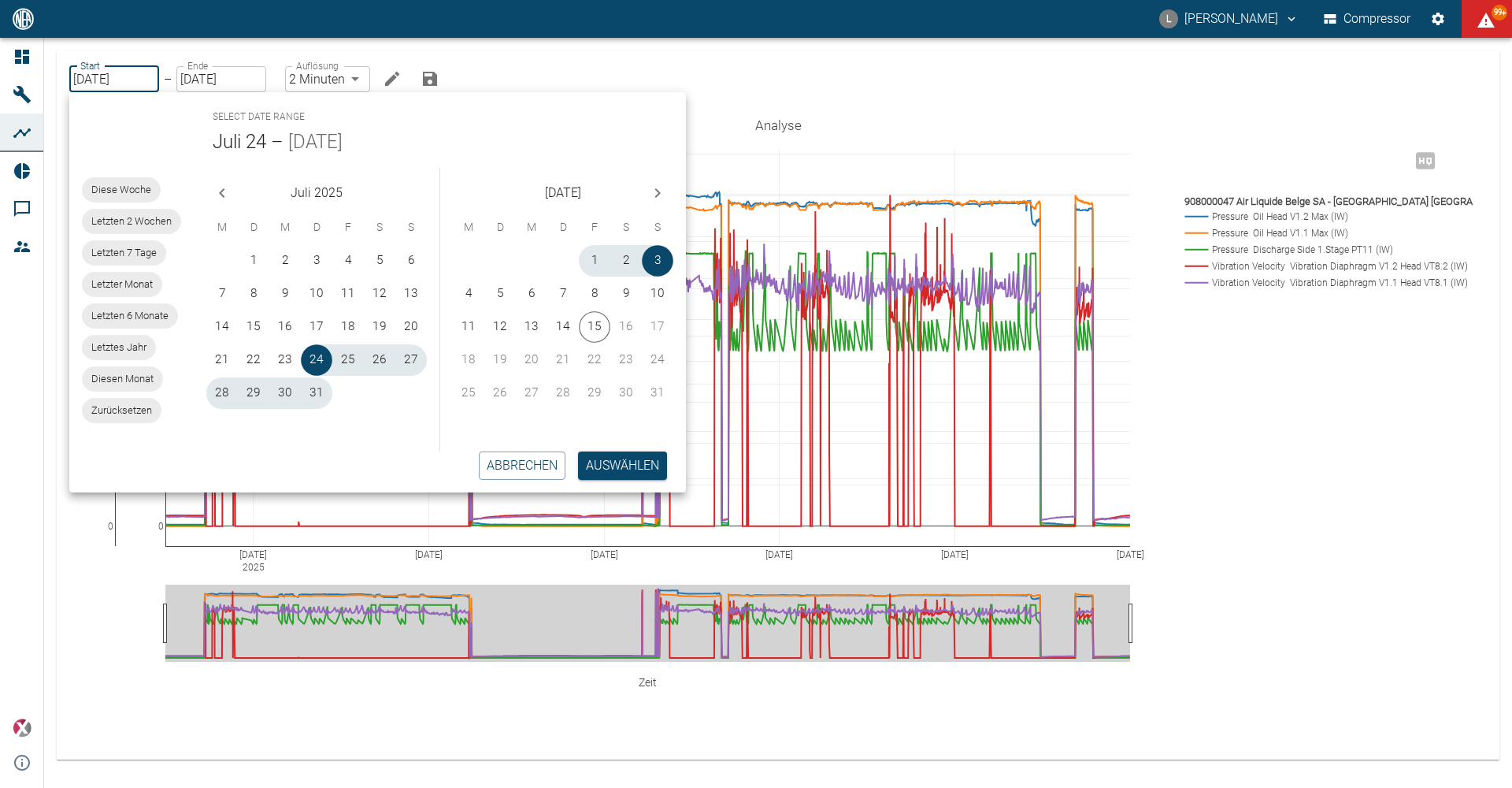
click at [228, 193] on icon "Previous month" at bounding box center [222, 193] width 19 height 19
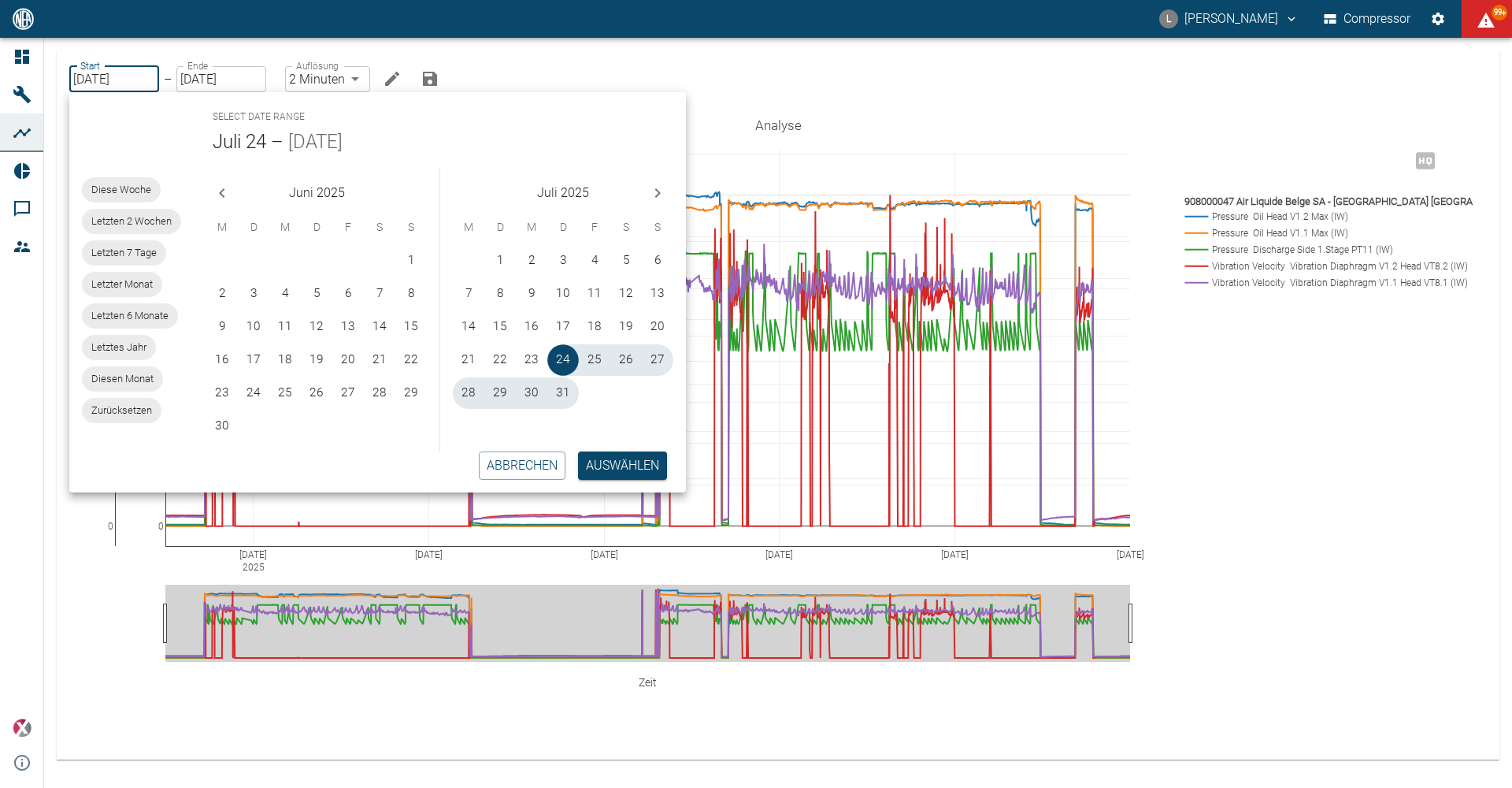
click at [228, 193] on icon "Previous month" at bounding box center [222, 193] width 19 height 19
click at [666, 196] on icon "Next month" at bounding box center [658, 193] width 19 height 19
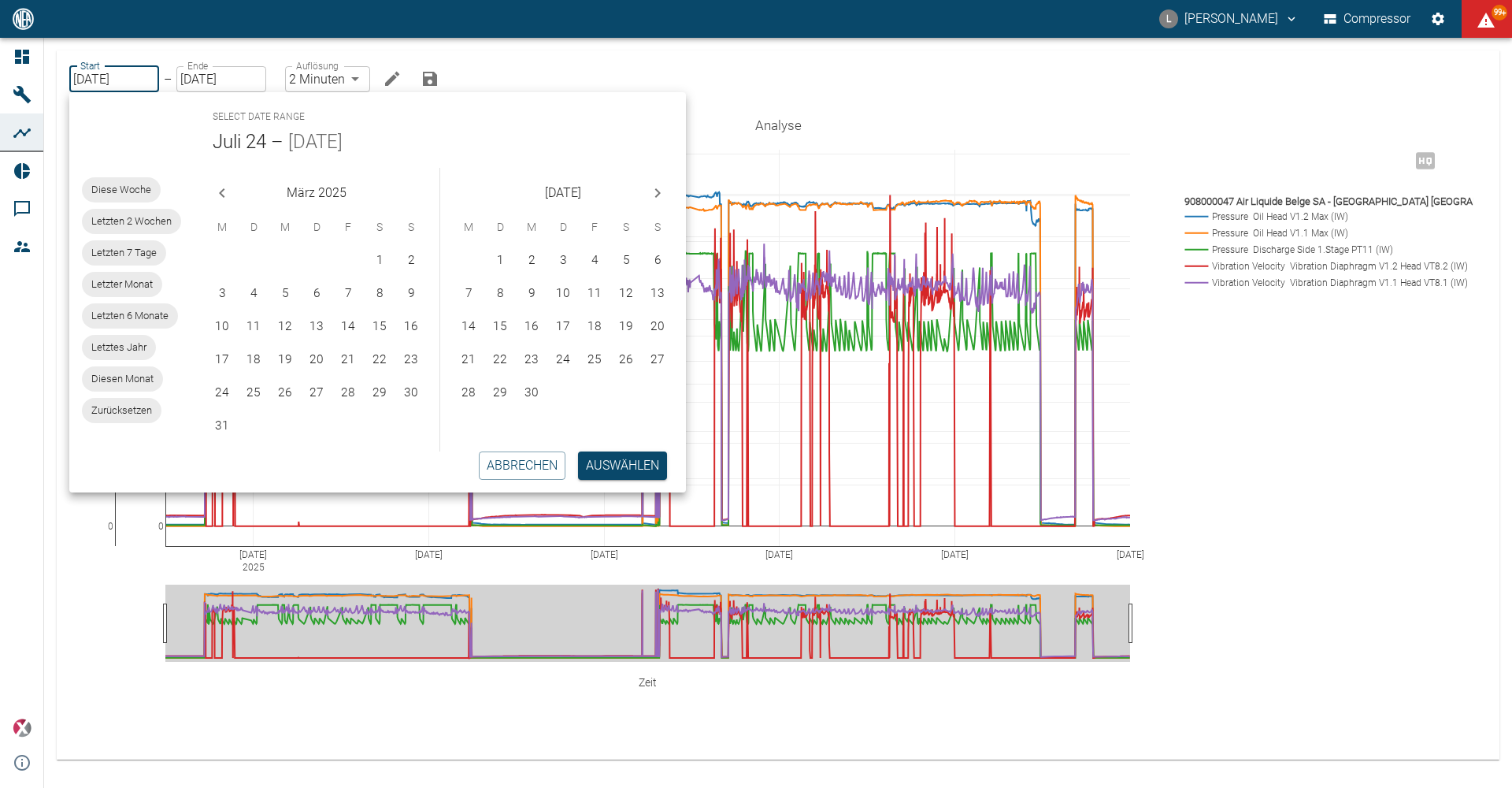
click at [666, 196] on icon "Next month" at bounding box center [658, 193] width 19 height 19
click at [655, 199] on icon "Next month" at bounding box center [658, 193] width 19 height 19
click at [221, 323] on button "12" at bounding box center [222, 326] width 31 height 31
type input "12.05.2025"
type input "10min"
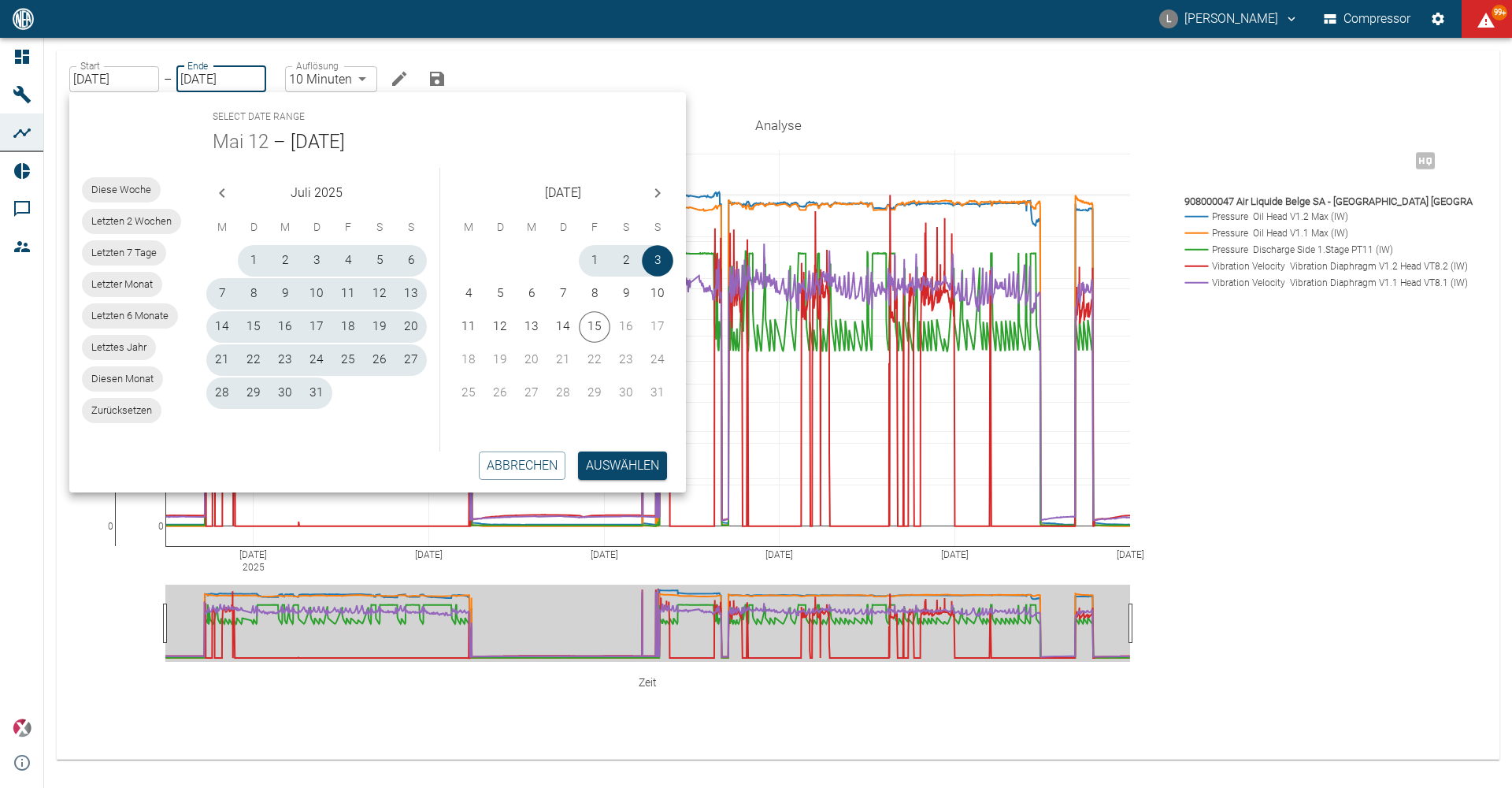
click at [218, 194] on icon "Previous month" at bounding box center [222, 193] width 19 height 19
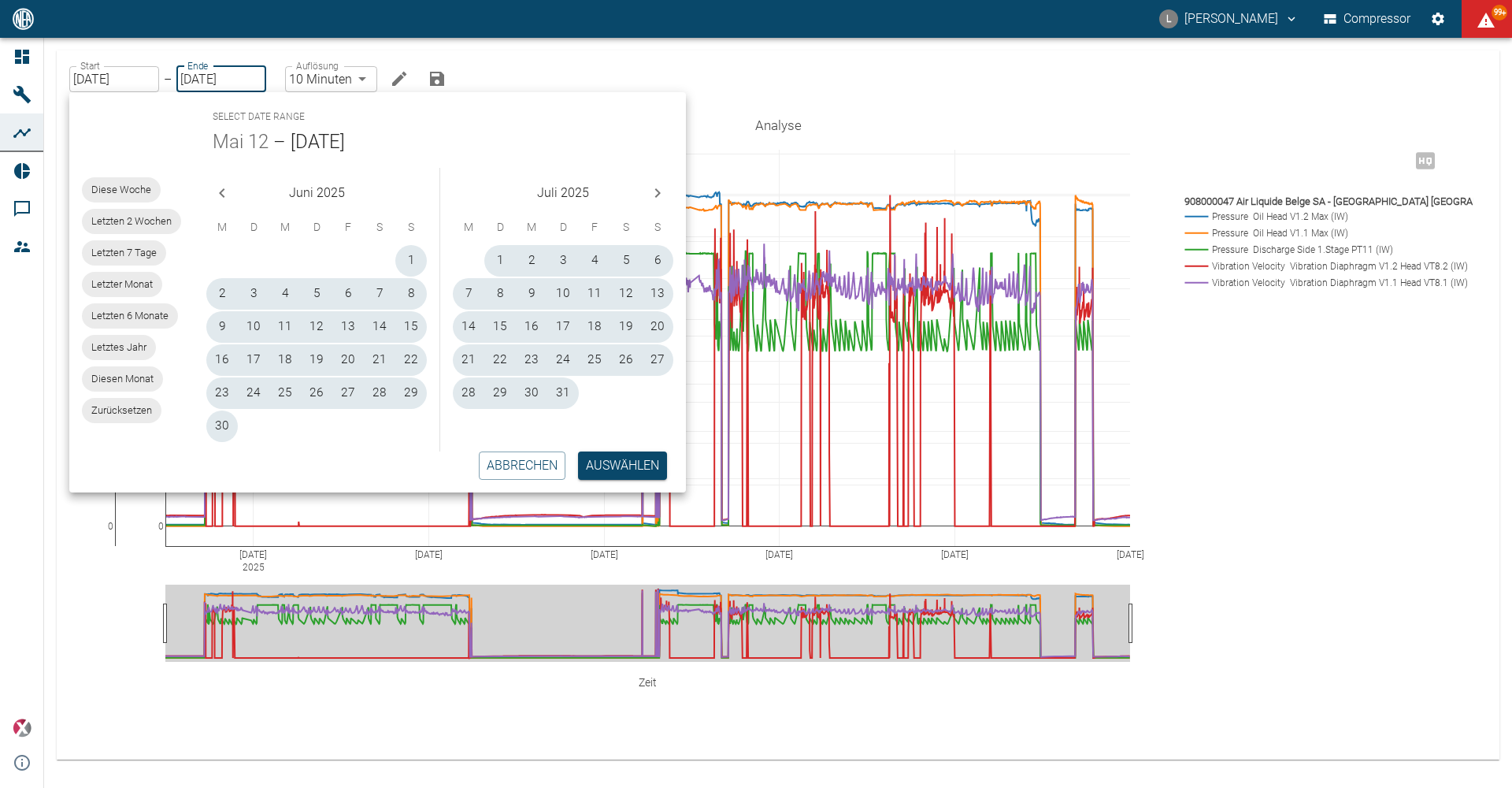
click at [226, 197] on icon "Previous month" at bounding box center [222, 193] width 19 height 19
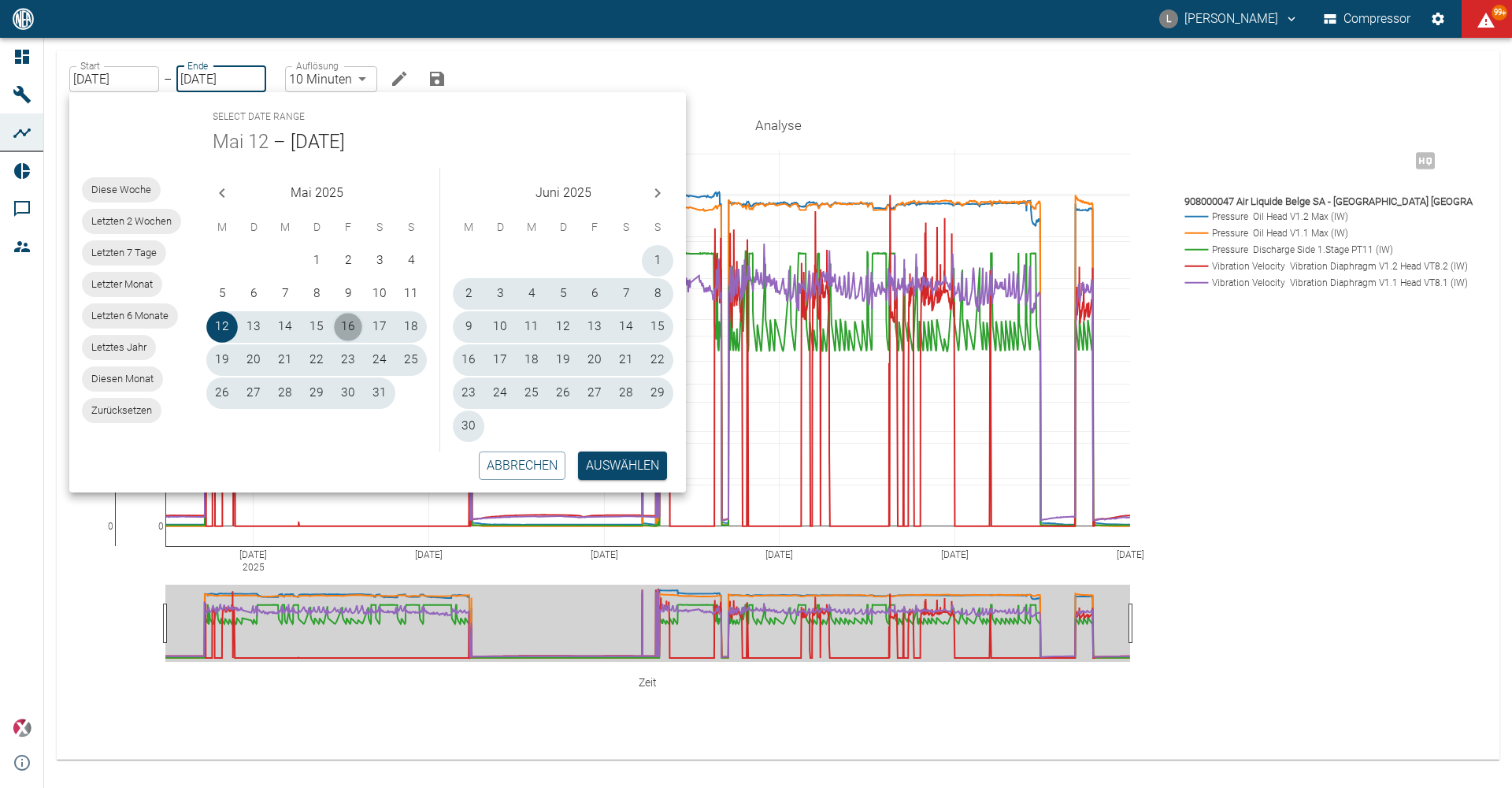
click at [350, 332] on button "16" at bounding box center [348, 326] width 31 height 31
type input "16.05.2025"
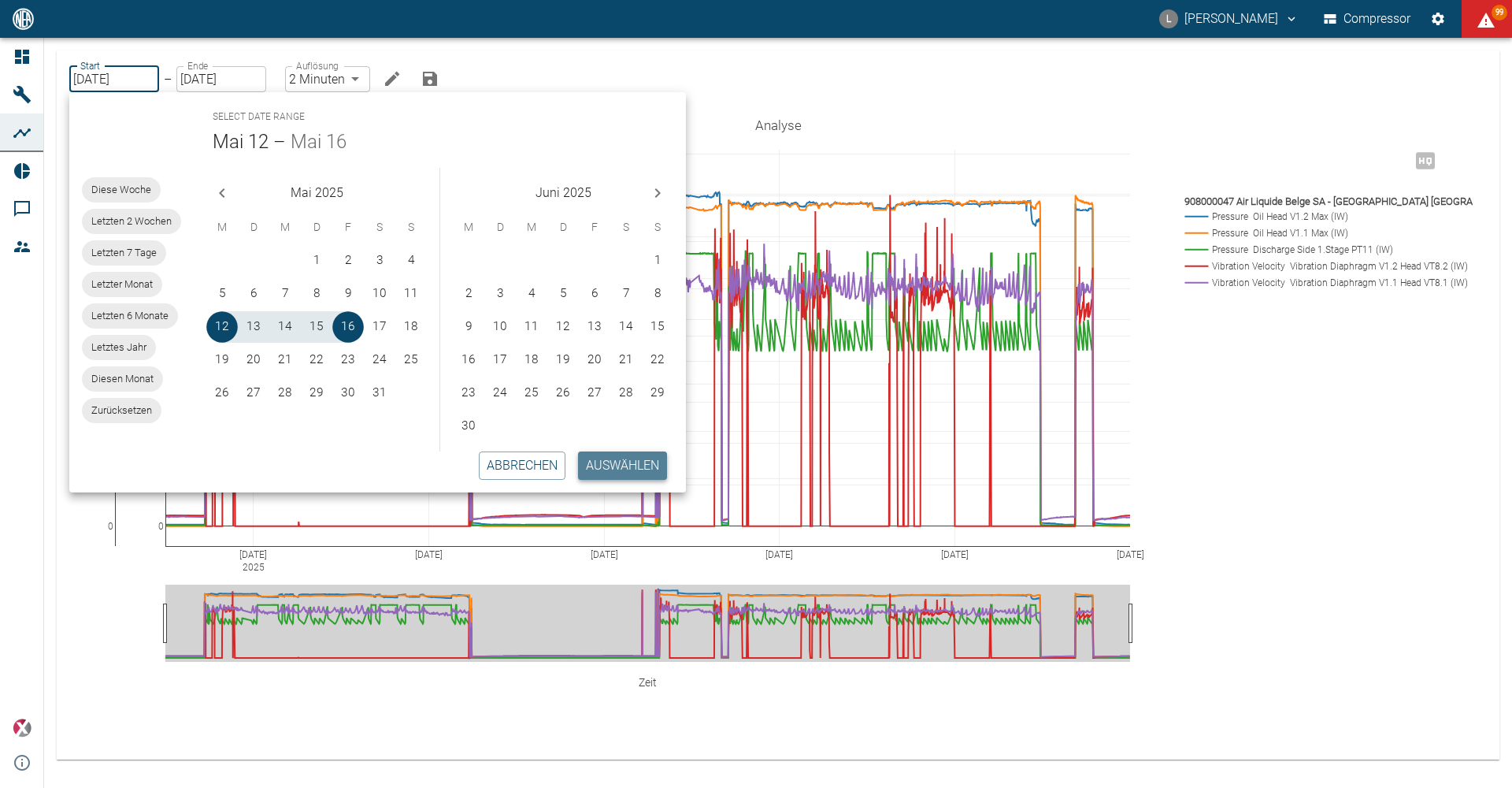
click at [593, 465] on button "Auswählen" at bounding box center [623, 466] width 89 height 28
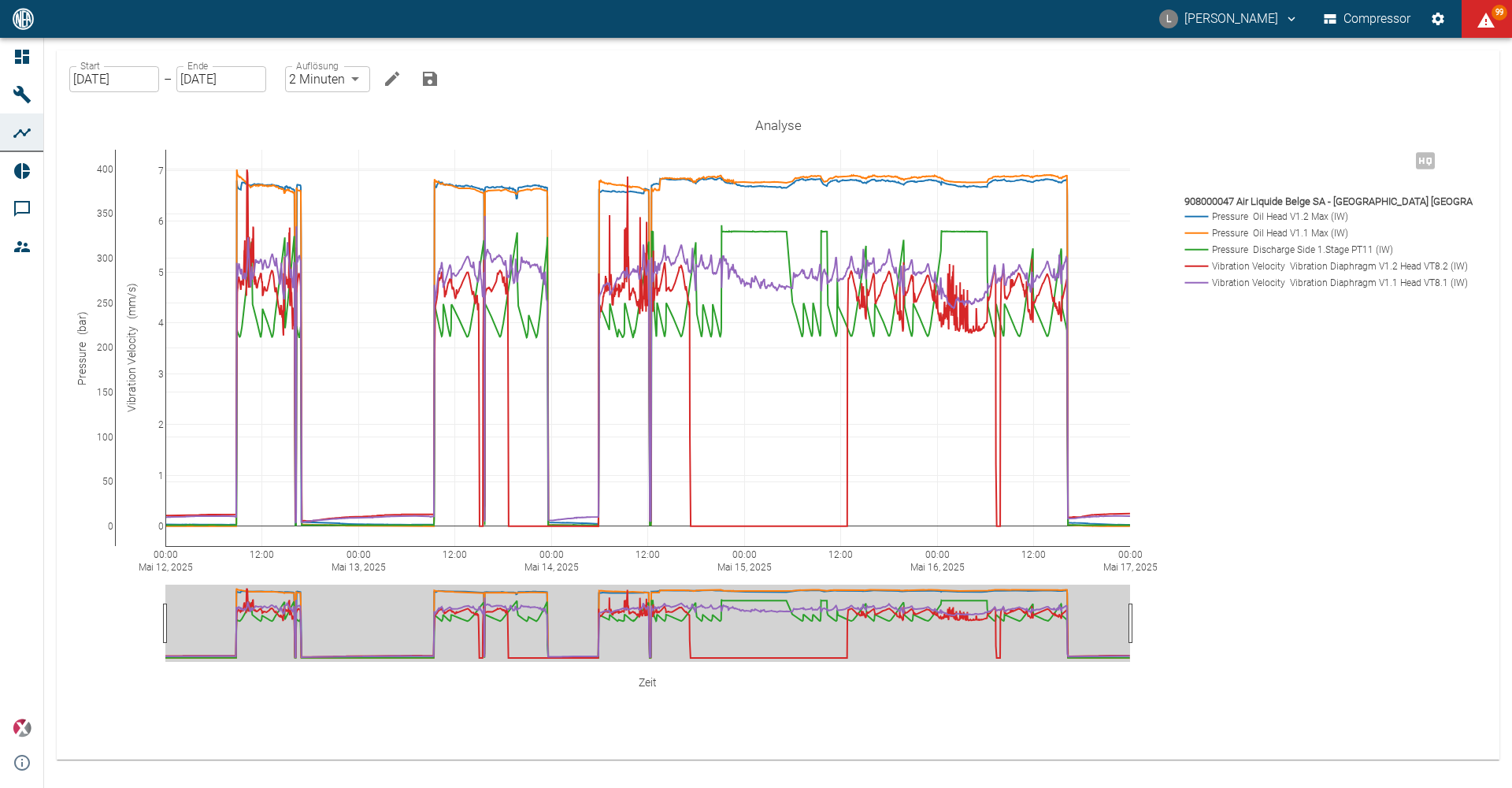
click at [338, 82] on body "L Luca Corigliano Compressor 99 Dashboard Maschinen Analysen Reports Kommentare…" at bounding box center [756, 394] width 1512 height 788
click at [355, 106] on li "1 Sekunde" at bounding box center [327, 113] width 88 height 28
type input "1sec"
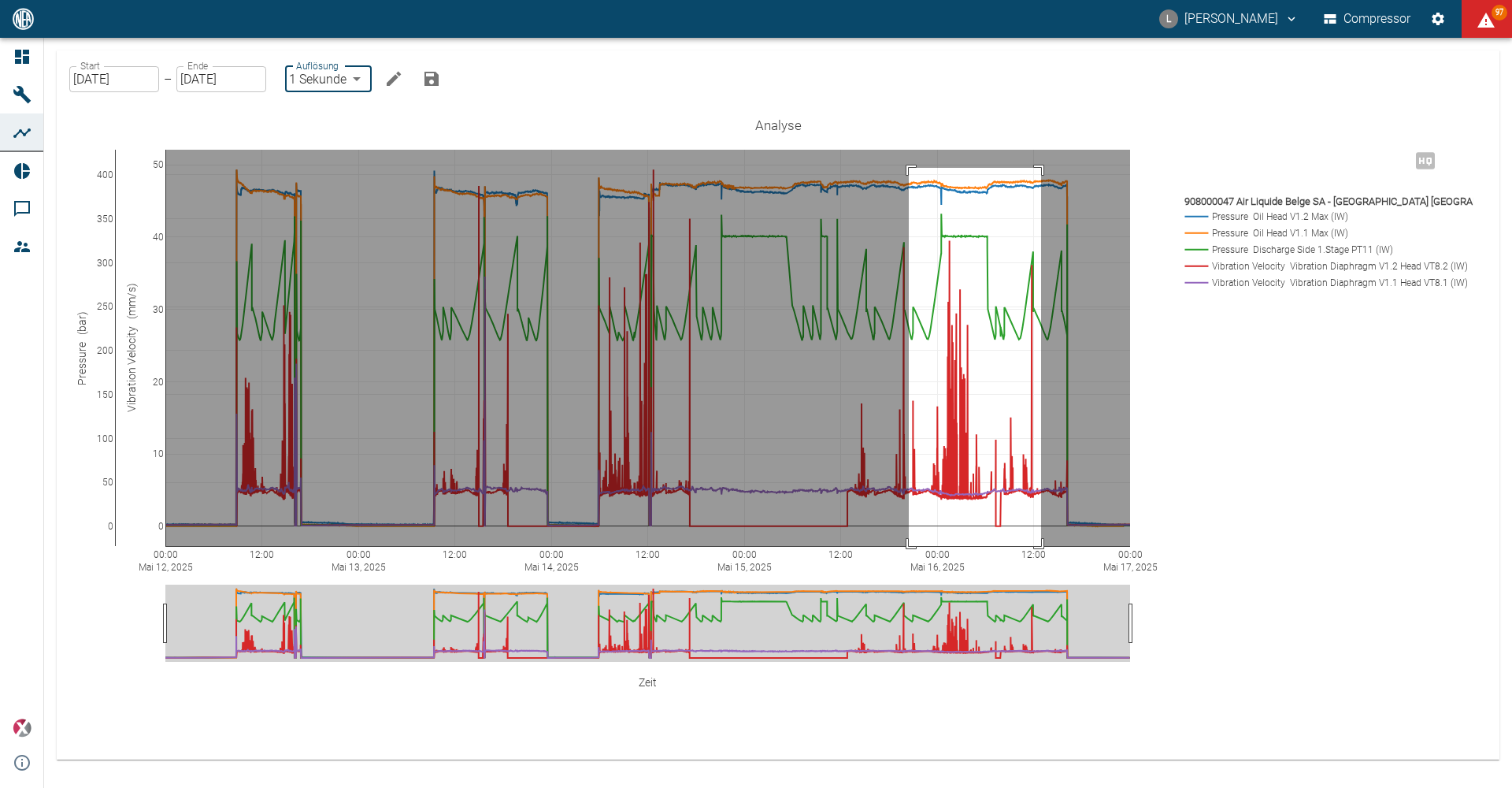
drag, startPoint x: 909, startPoint y: 168, endPoint x: 1041, endPoint y: 560, distance: 413.6
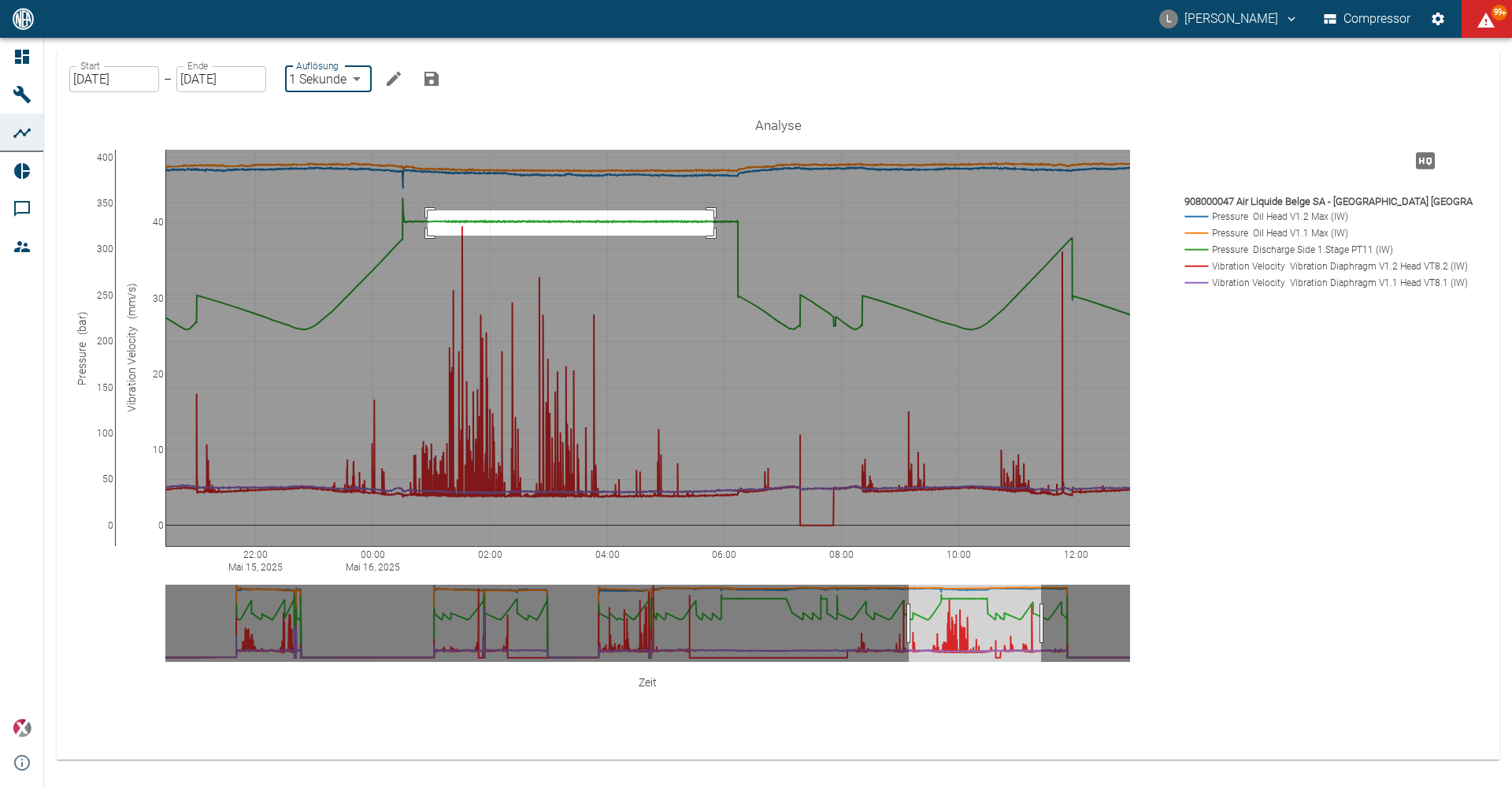
drag, startPoint x: 428, startPoint y: 211, endPoint x: 714, endPoint y: 235, distance: 287.0
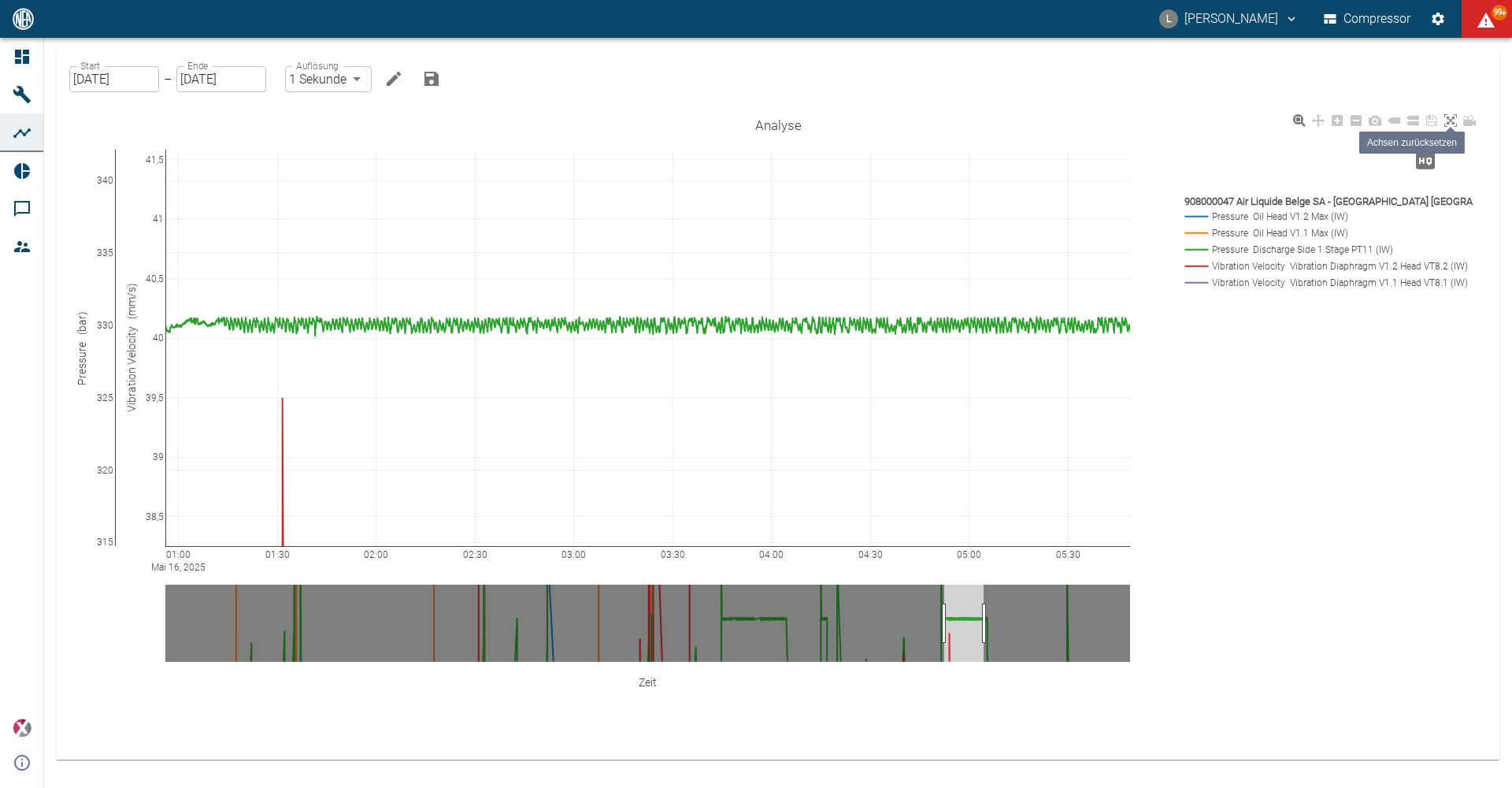
click at [1446, 119] on icon at bounding box center [1450, 119] width 12 height 12
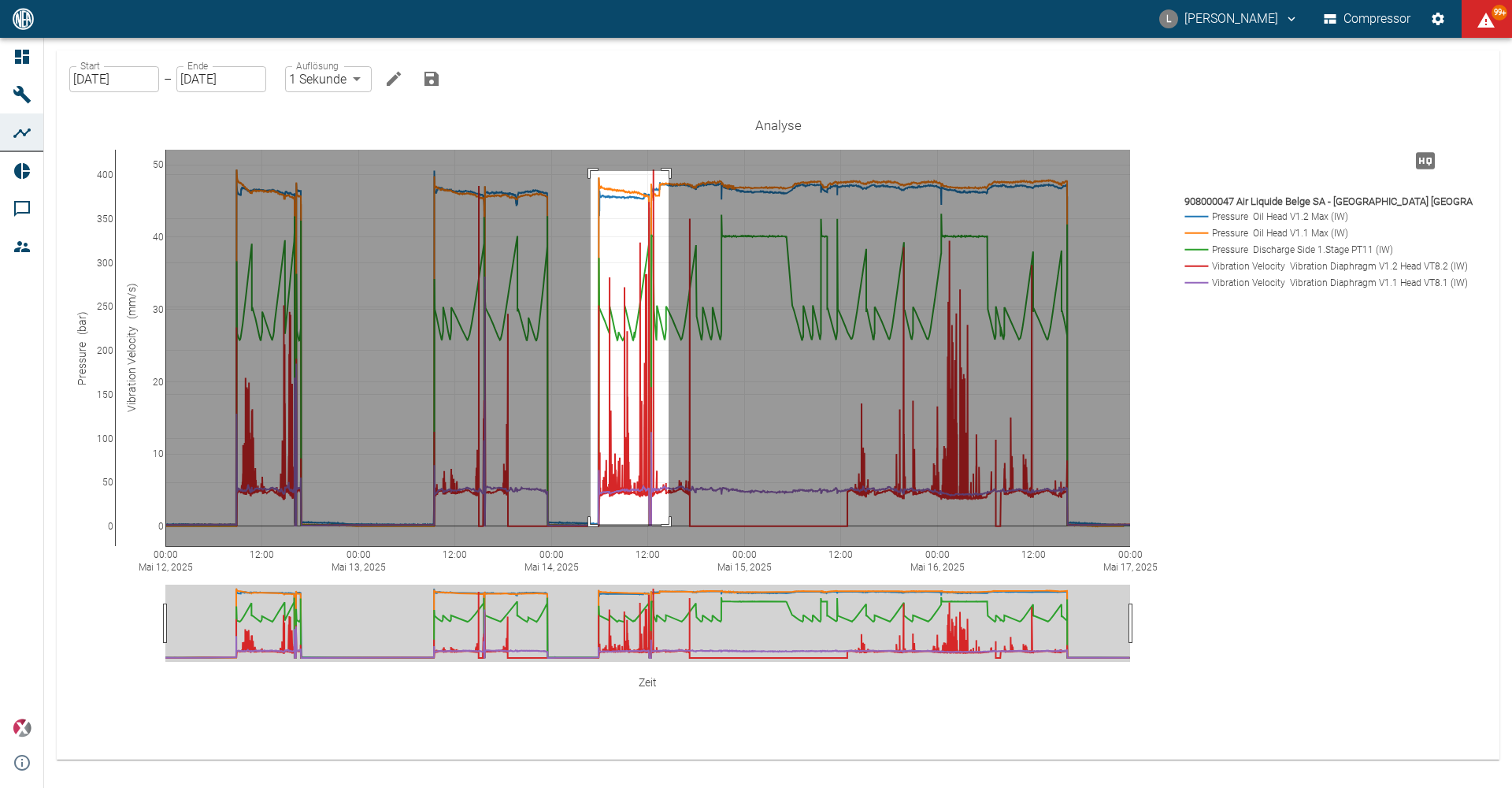
drag, startPoint x: 591, startPoint y: 171, endPoint x: 668, endPoint y: 523, distance: 360.3
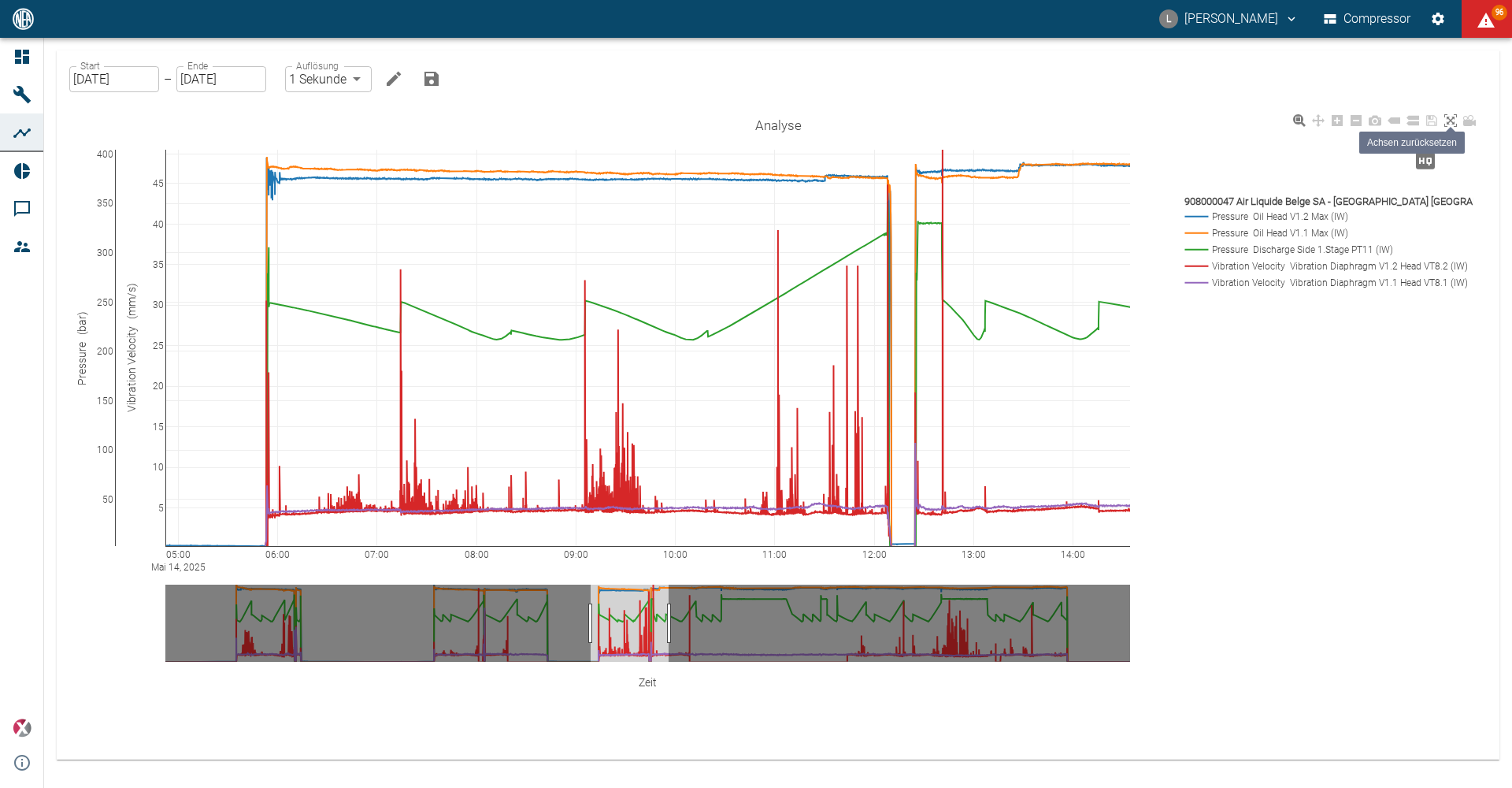
click at [1450, 121] on icon at bounding box center [1450, 119] width 12 height 12
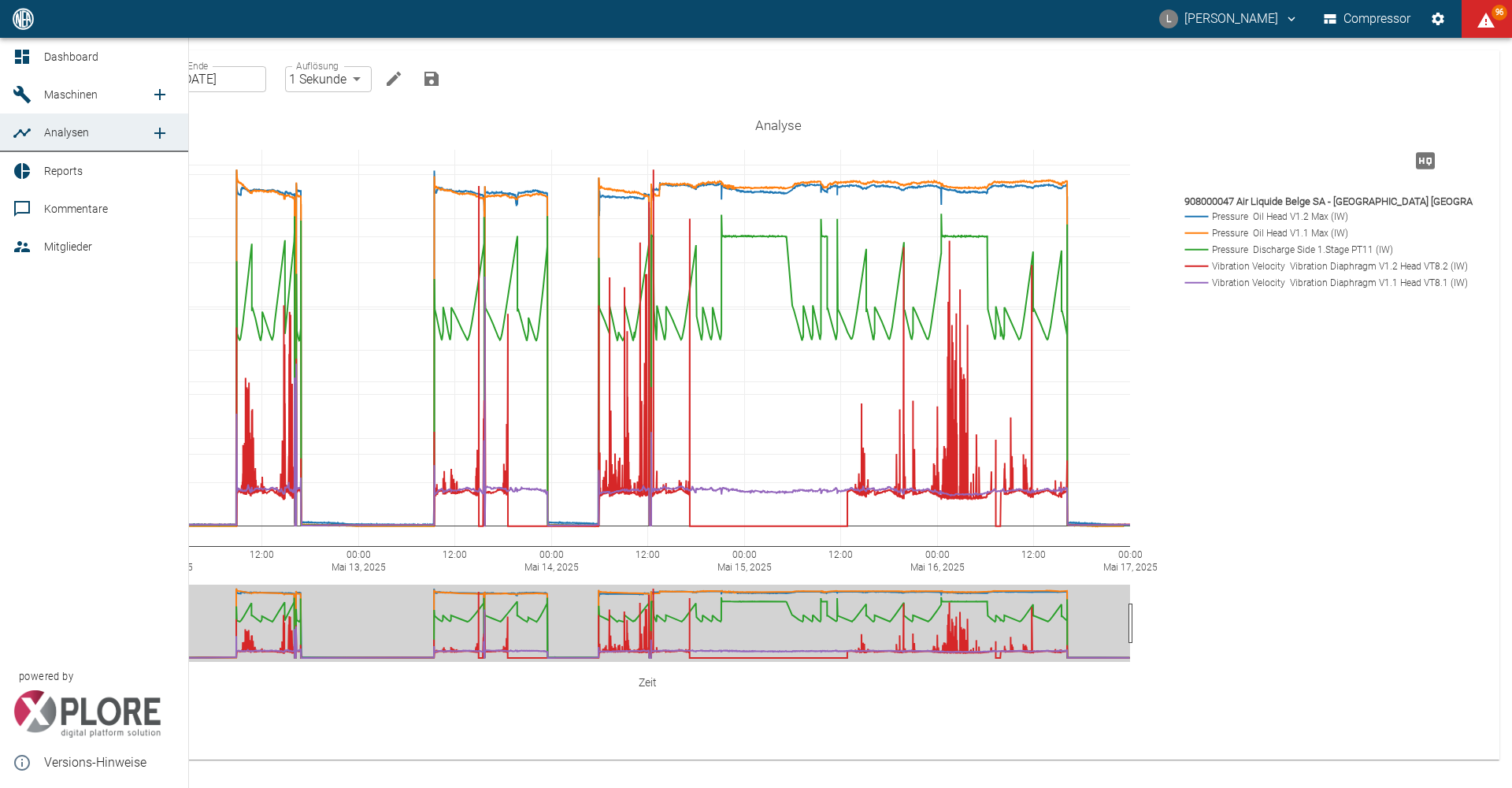
click at [21, 49] on icon at bounding box center [22, 57] width 19 height 19
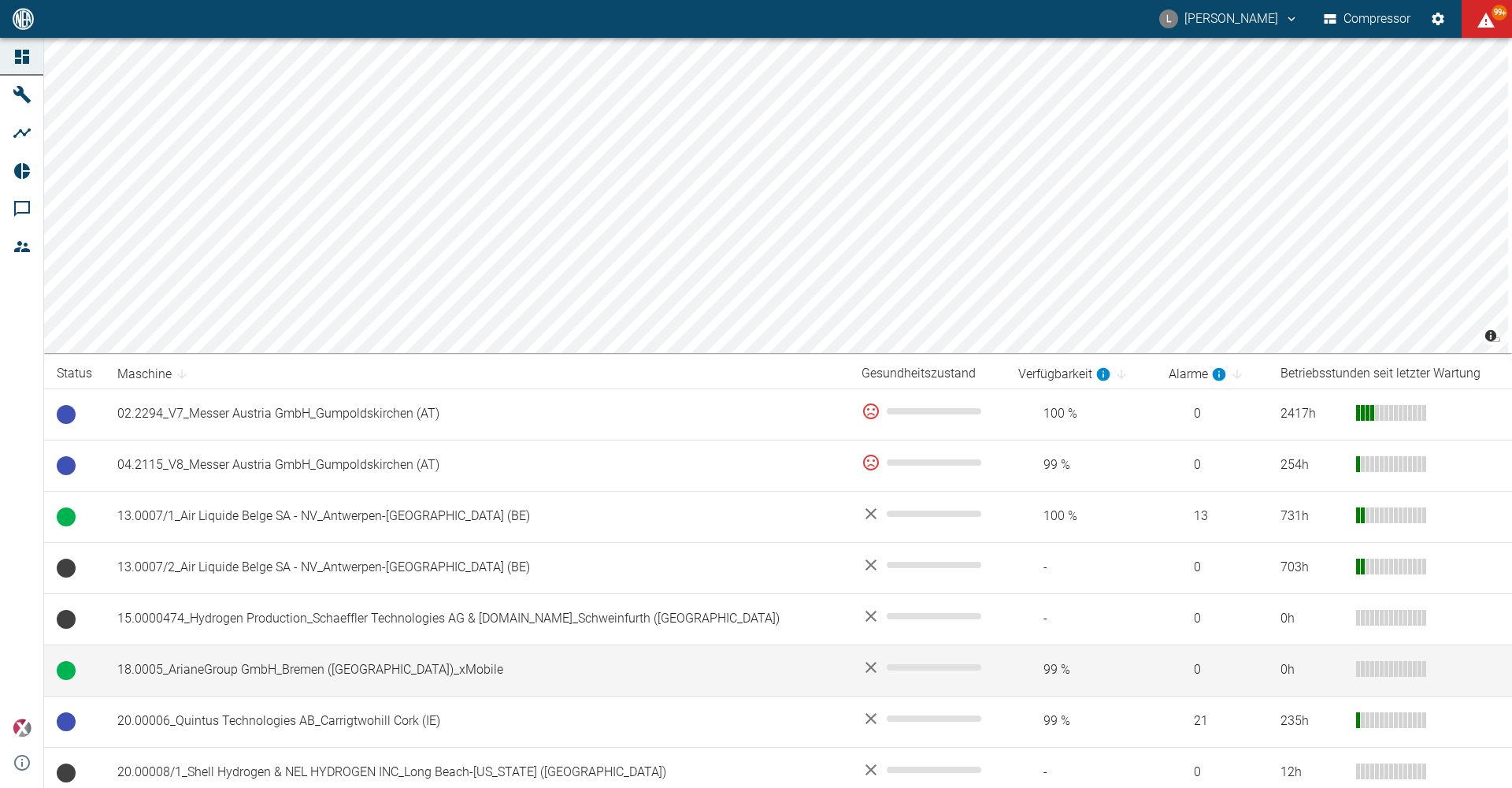
click at [258, 663] on td "18.0005_ArianeGroup GmbH_Bremen ([GEOGRAPHIC_DATA])_xMobile" at bounding box center [476, 670] width 744 height 51
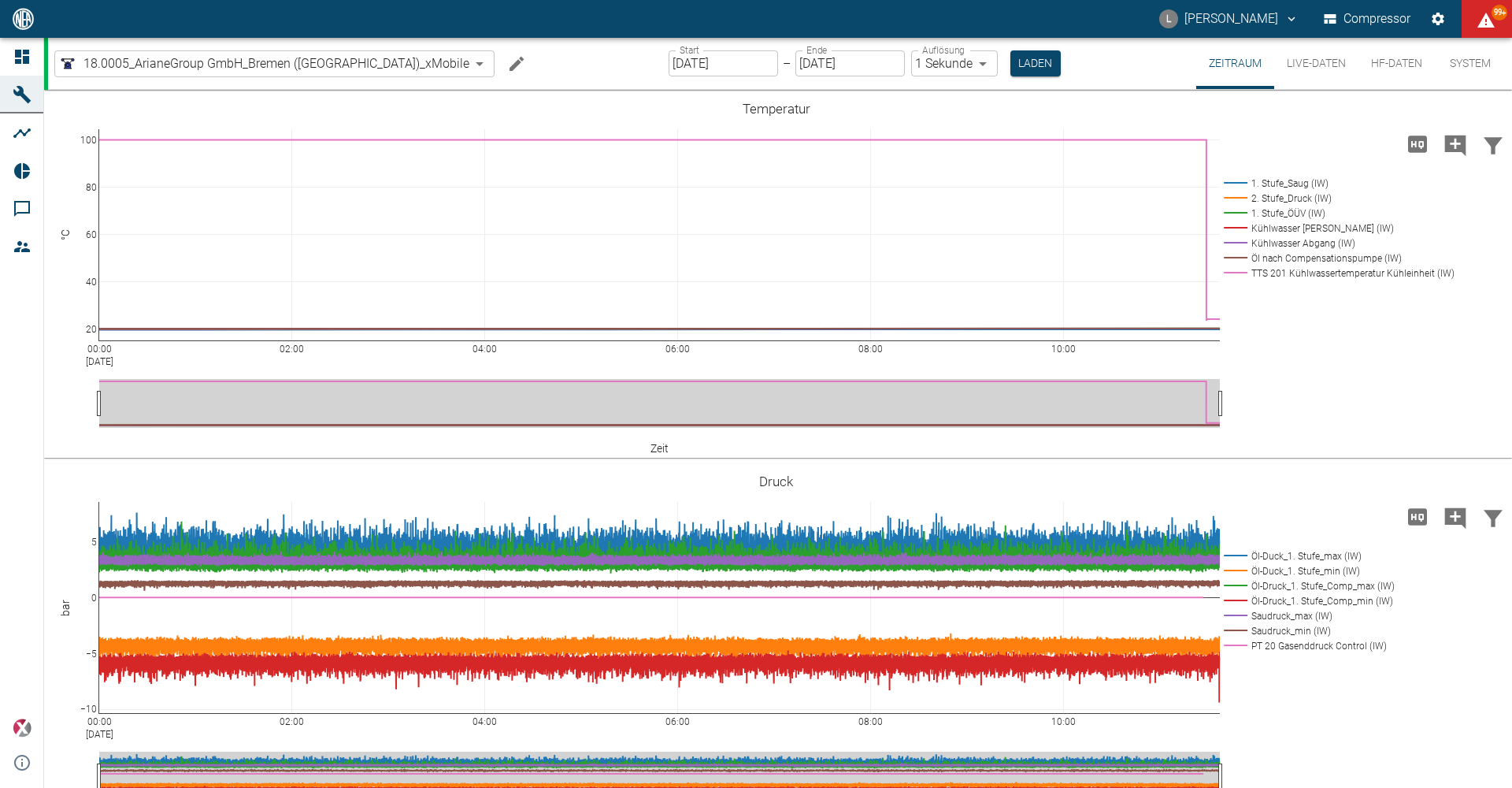
click at [900, 16] on div "L Luca Corigliano Compressor 99+" at bounding box center [756, 19] width 1512 height 38
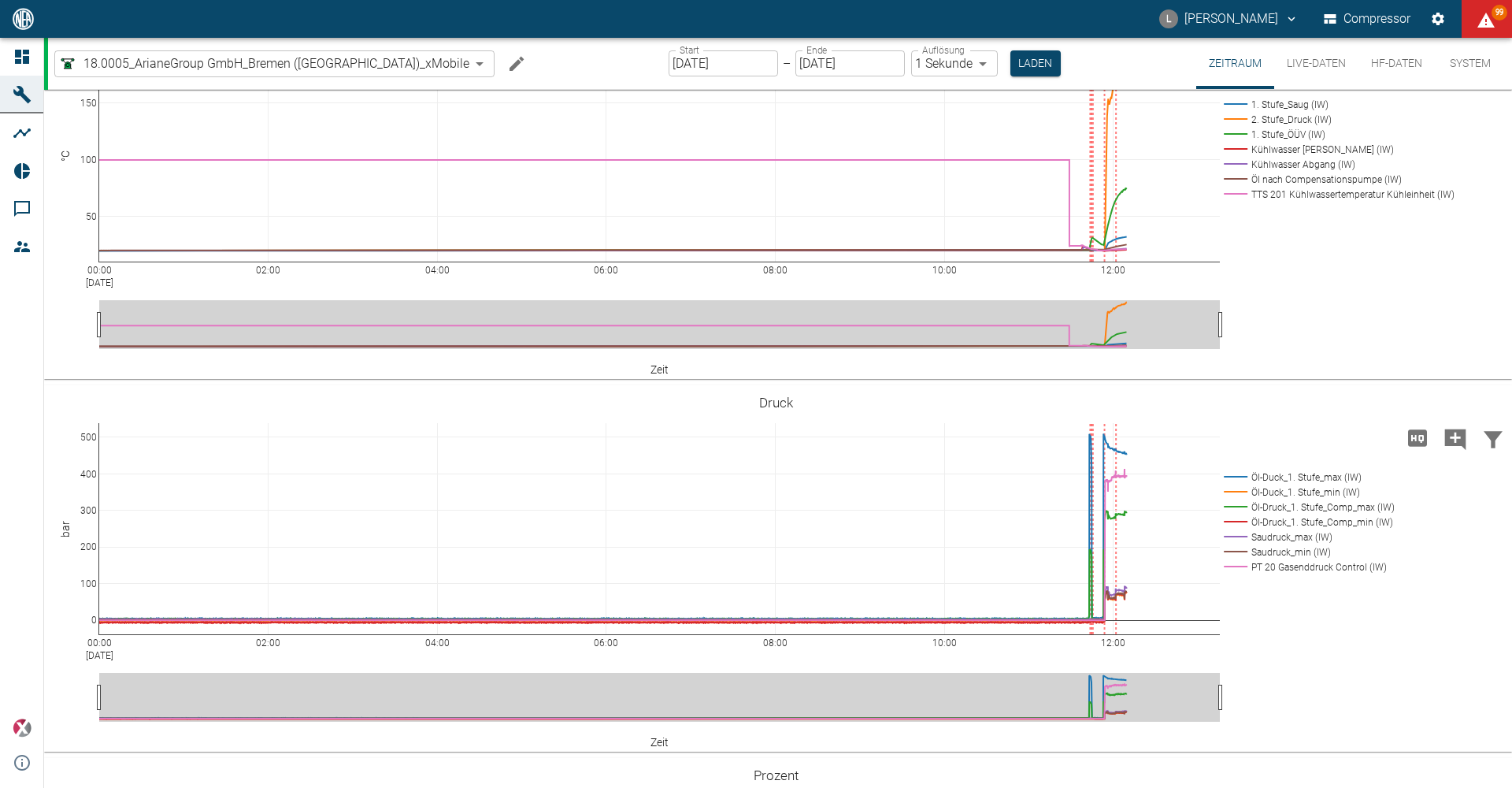
scroll to position [472, 0]
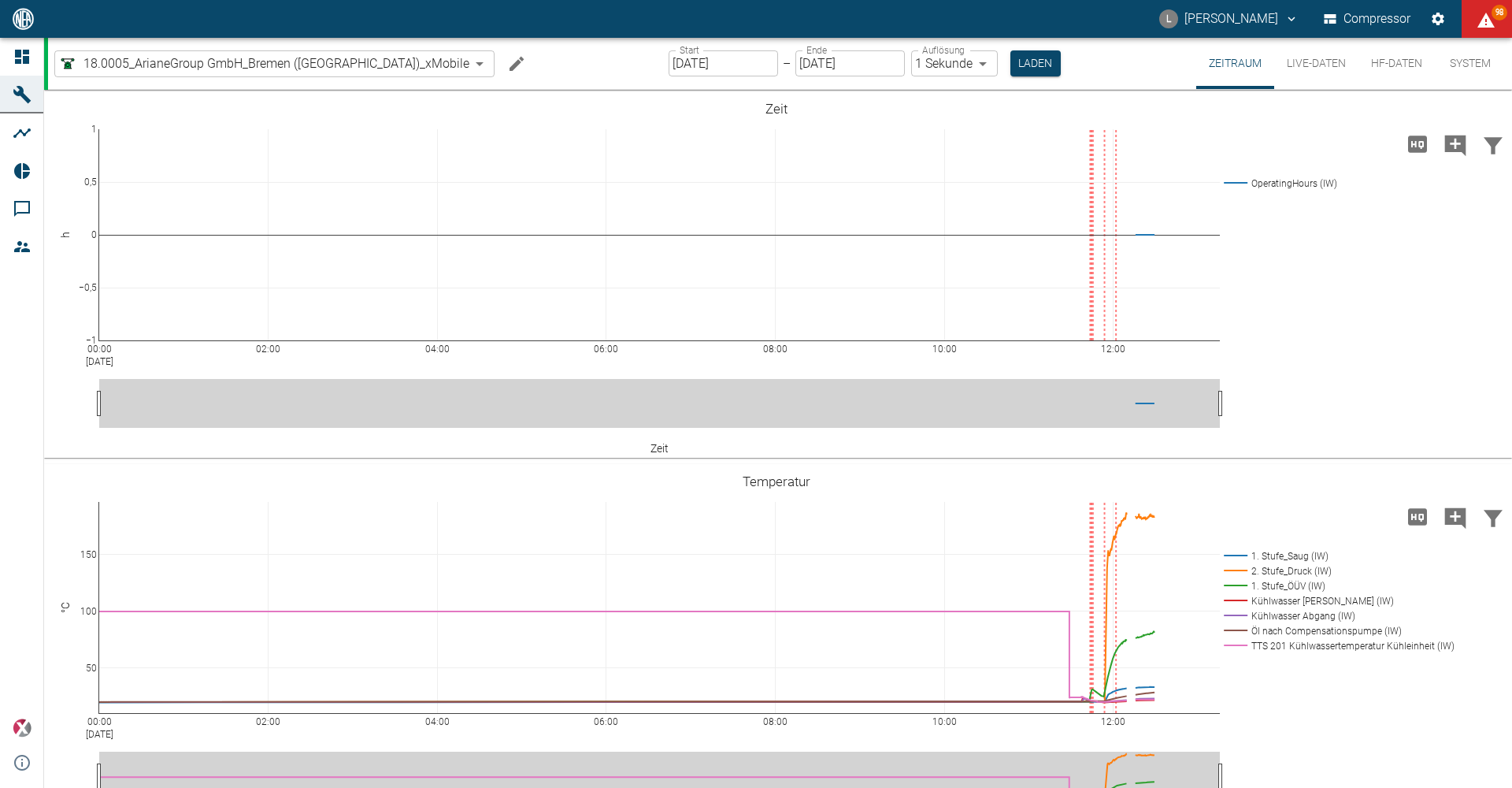
scroll to position [472, 0]
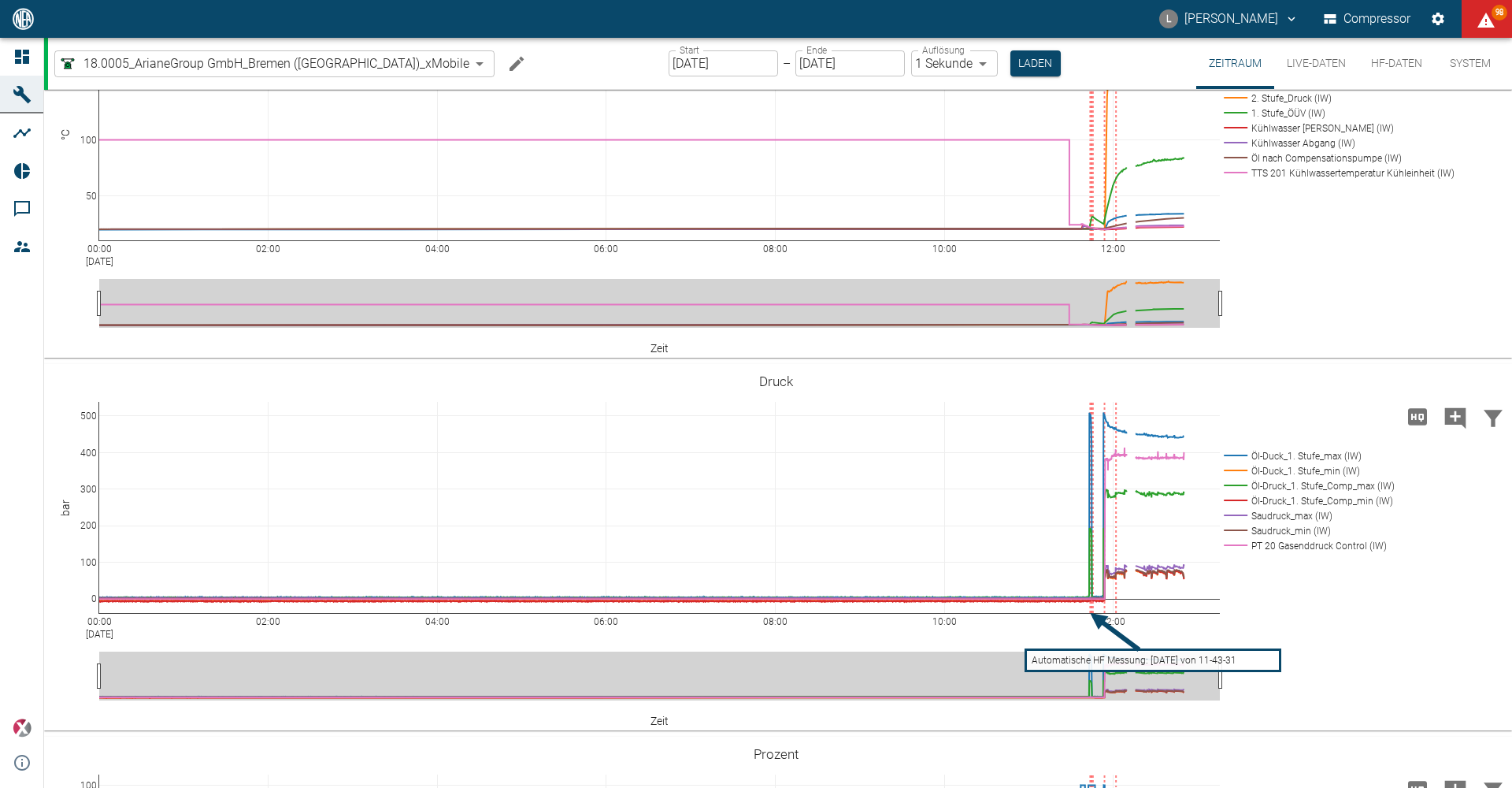
click at [721, 20] on div "L [PERSON_NAME] Compressor 98" at bounding box center [756, 19] width 1512 height 38
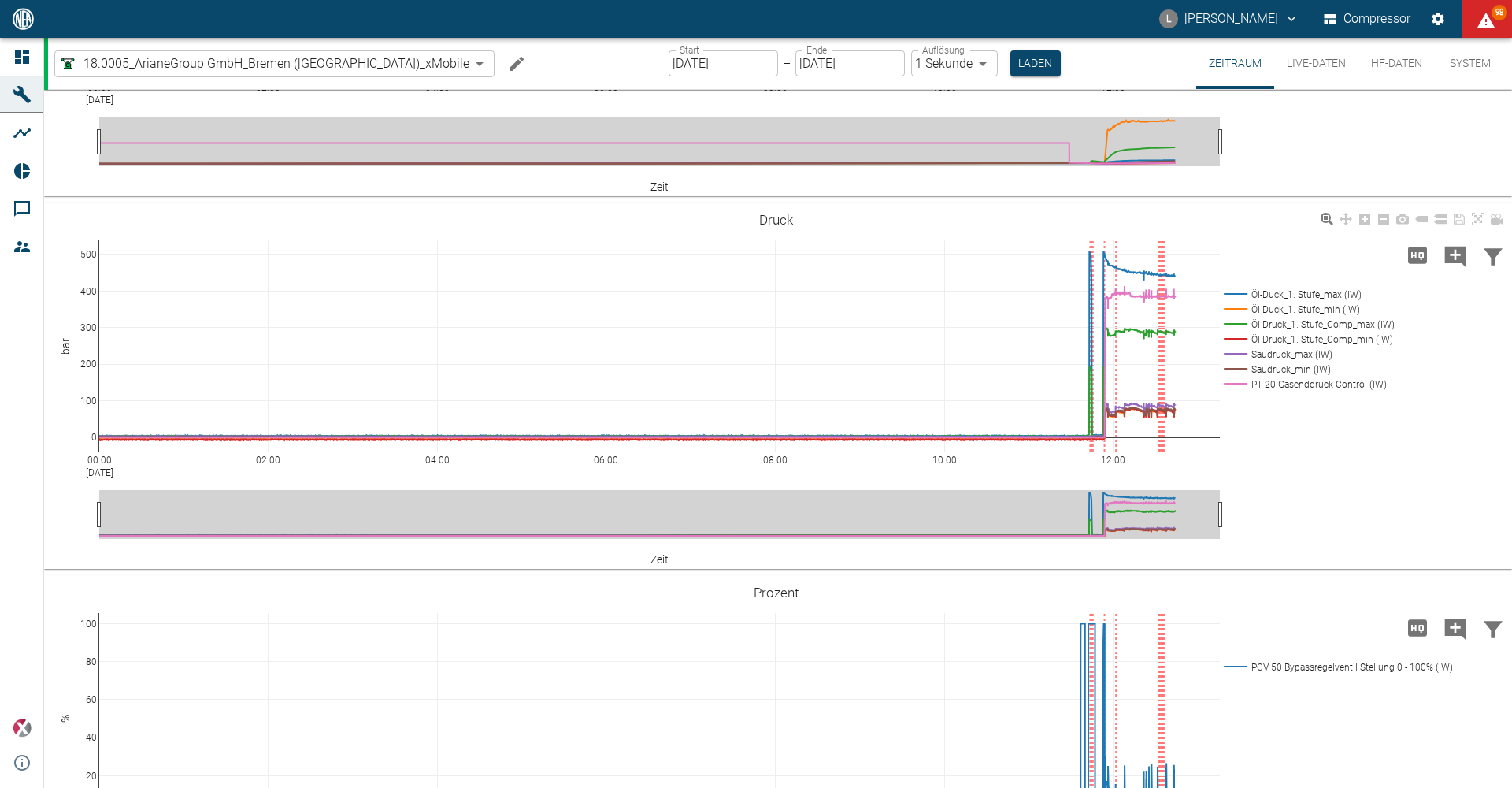
scroll to position [551, 0]
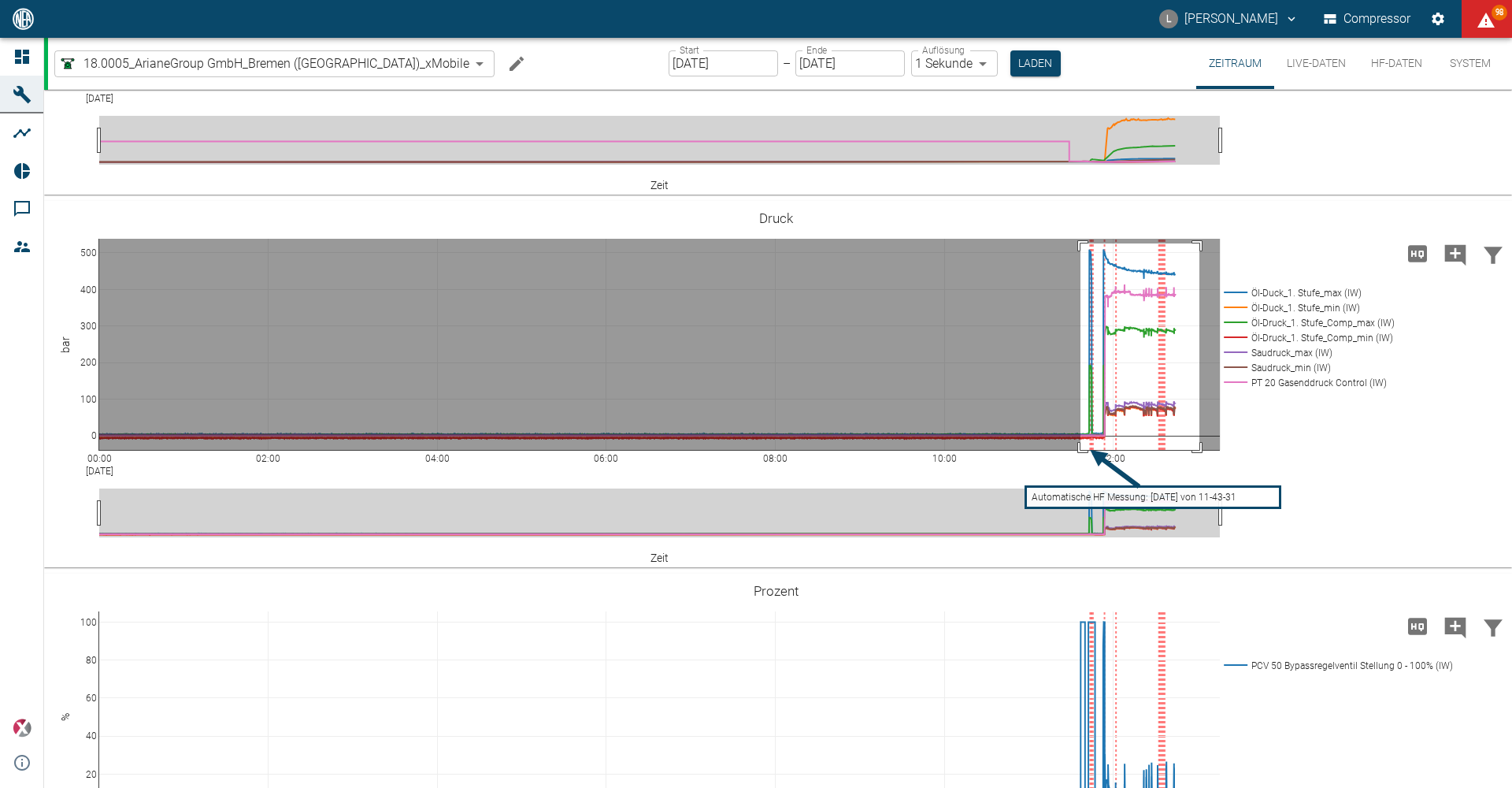
drag, startPoint x: 1081, startPoint y: 328, endPoint x: 1199, endPoint y: 556, distance: 256.7
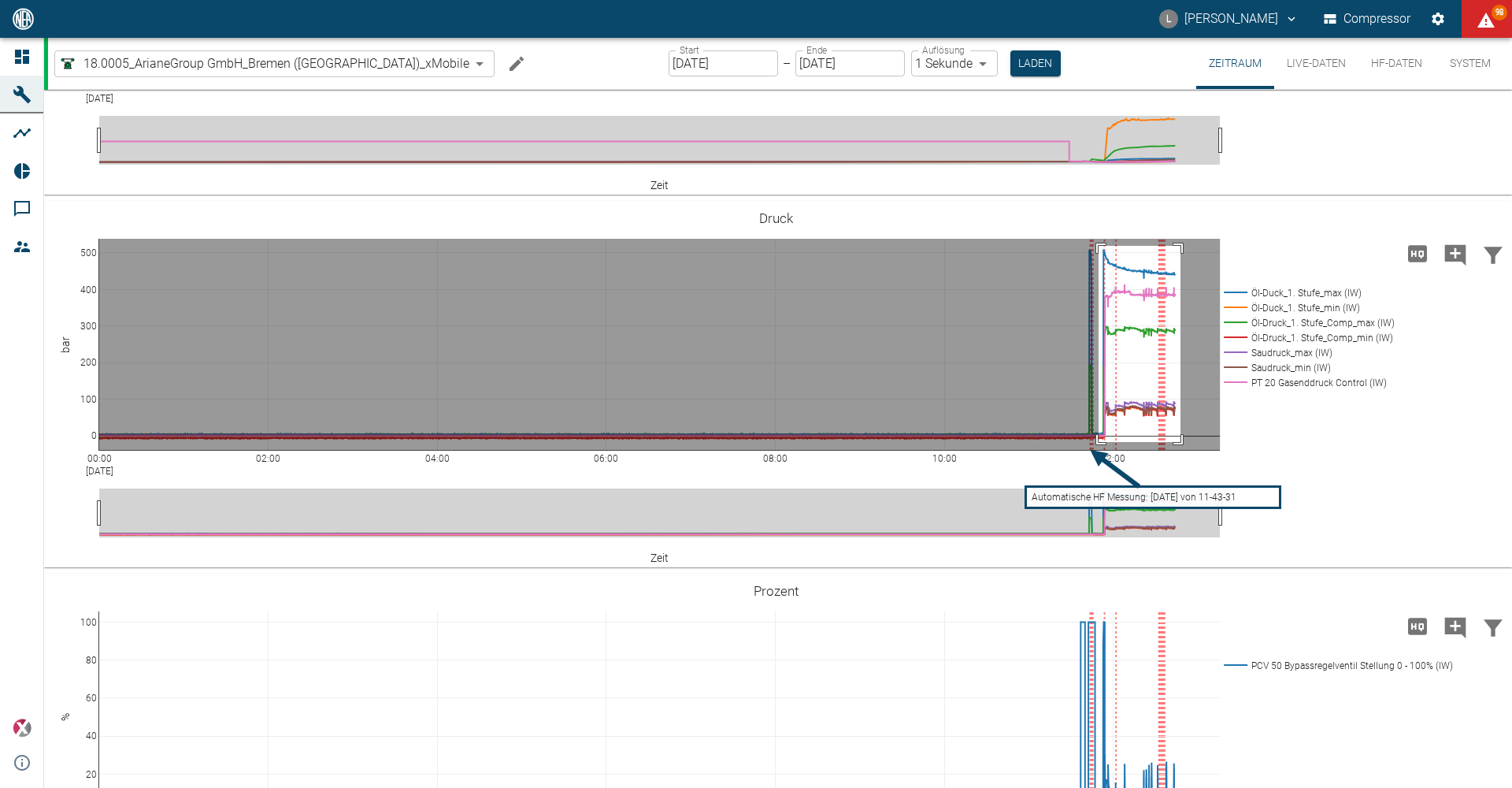
drag, startPoint x: 1099, startPoint y: 330, endPoint x: 1180, endPoint y: 526, distance: 212.1
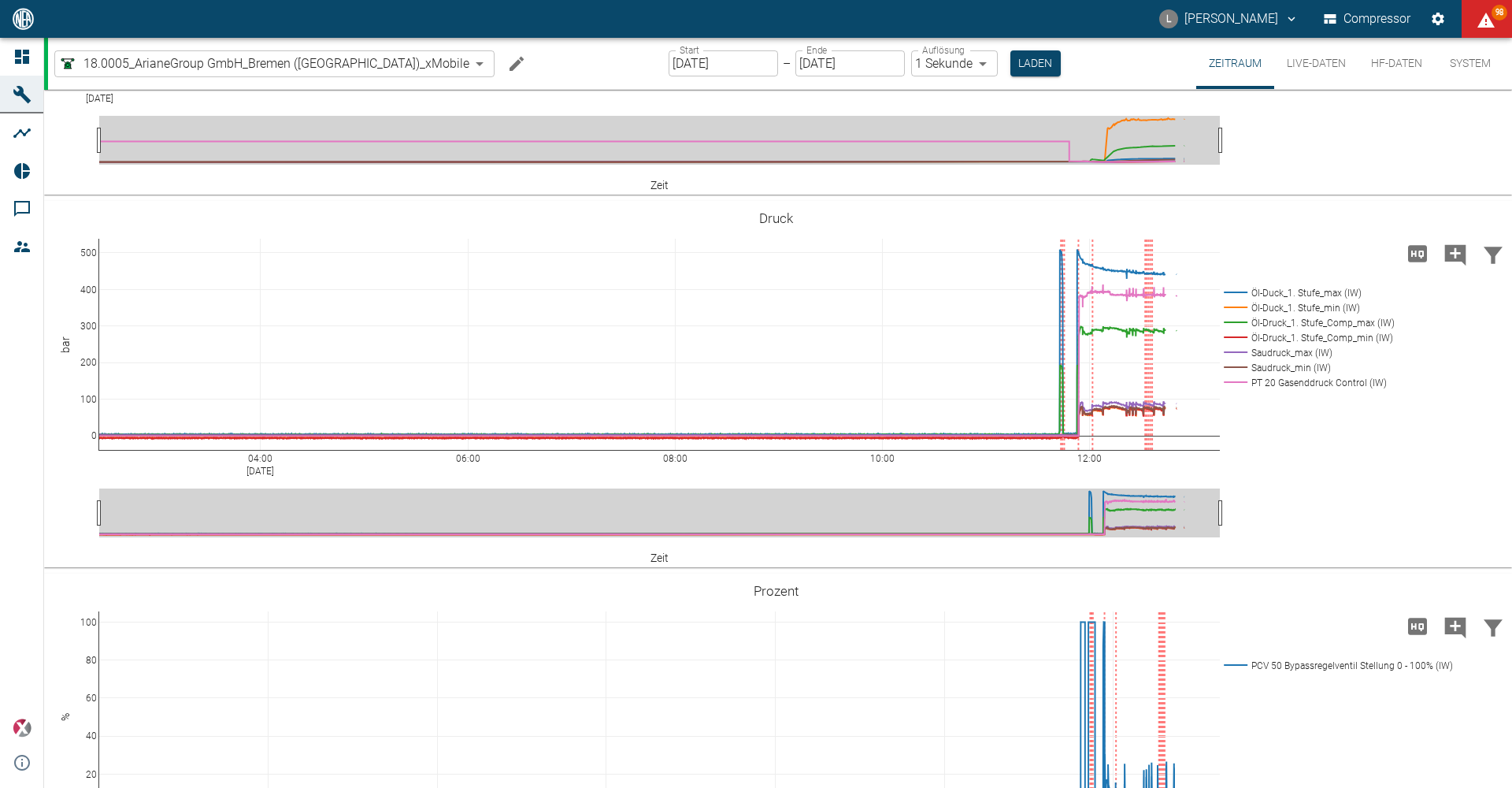
drag, startPoint x: 116, startPoint y: 547, endPoint x: -53, endPoint y: 547, distance: 169.0
click at [0, 547] on html "L [PERSON_NAME] Compressor 98 Dashboard Maschinen Analysen Reports Kommentare M…" at bounding box center [756, 394] width 1512 height 788
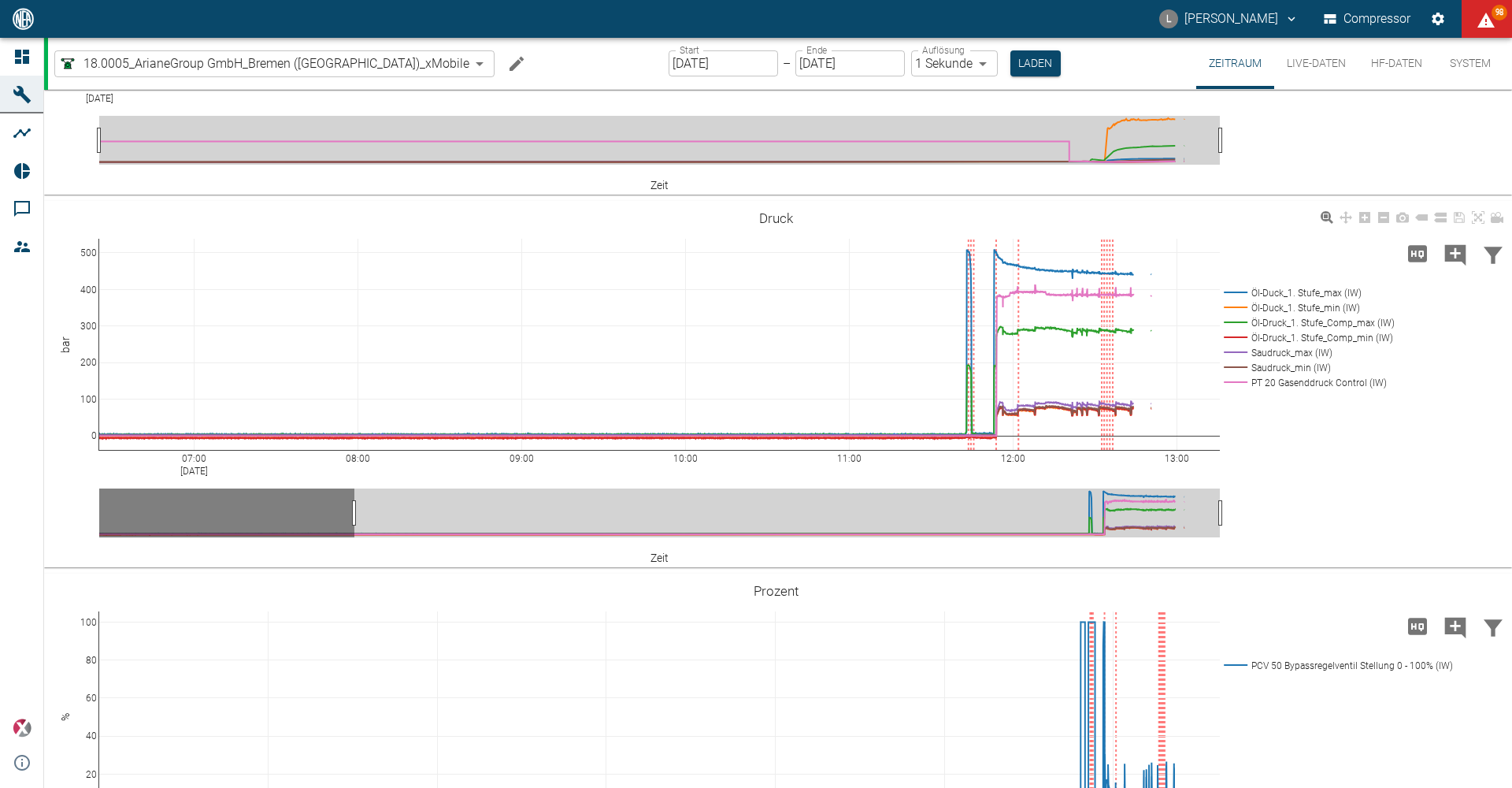
drag, startPoint x: 114, startPoint y: 542, endPoint x: 158, endPoint y: 559, distance: 47.2
click at [0, 549] on html "L [PERSON_NAME] Compressor 98 Dashboard Maschinen Analysen Reports Kommentare M…" at bounding box center [756, 394] width 1512 height 788
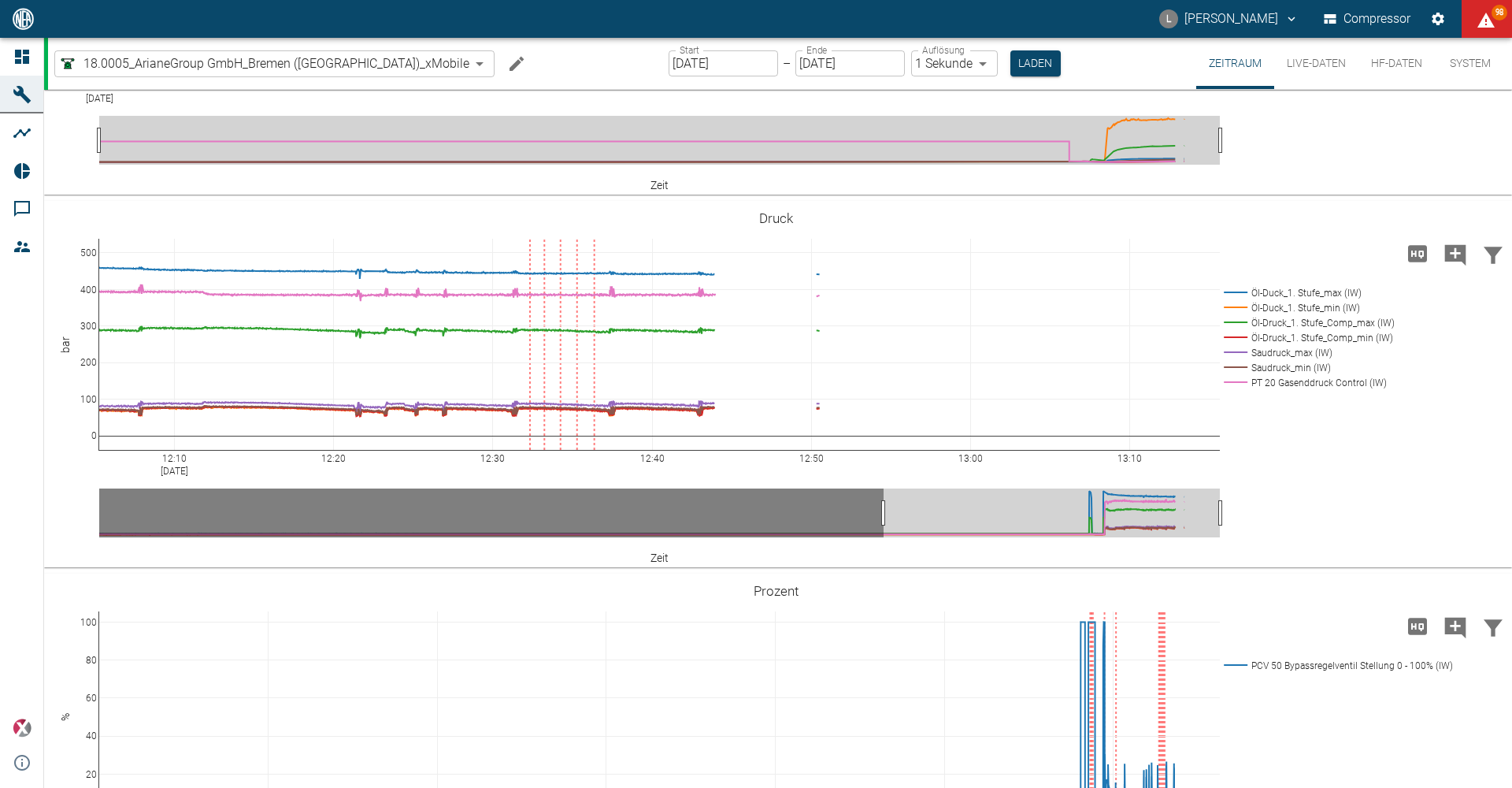
drag, startPoint x: 112, startPoint y: 539, endPoint x: -196, endPoint y: 536, distance: 308.0
click at [0, 536] on html "L [PERSON_NAME] Compressor 98 Dashboard Maschinen Analysen Reports Kommentare M…" at bounding box center [756, 394] width 1512 height 788
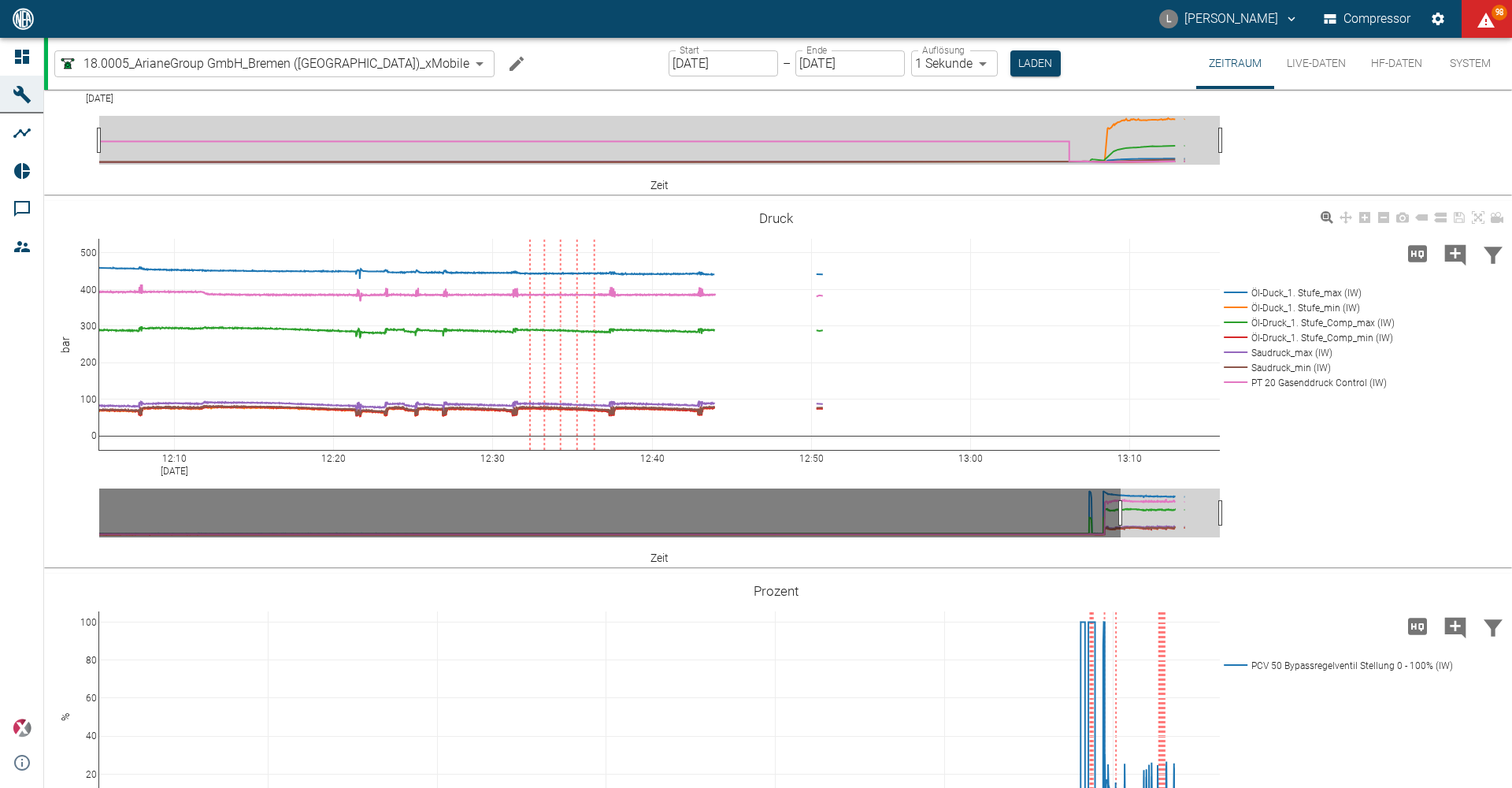
drag, startPoint x: 332, startPoint y: 553, endPoint x: 454, endPoint y: 546, distance: 122.2
click at [454, 546] on div "12:10 [DATE] 12:20 12:30 12:40 12:50 13:00 13:10 0 100 200 300 400 500 Öl-Duck_…" at bounding box center [776, 384] width 1464 height 355
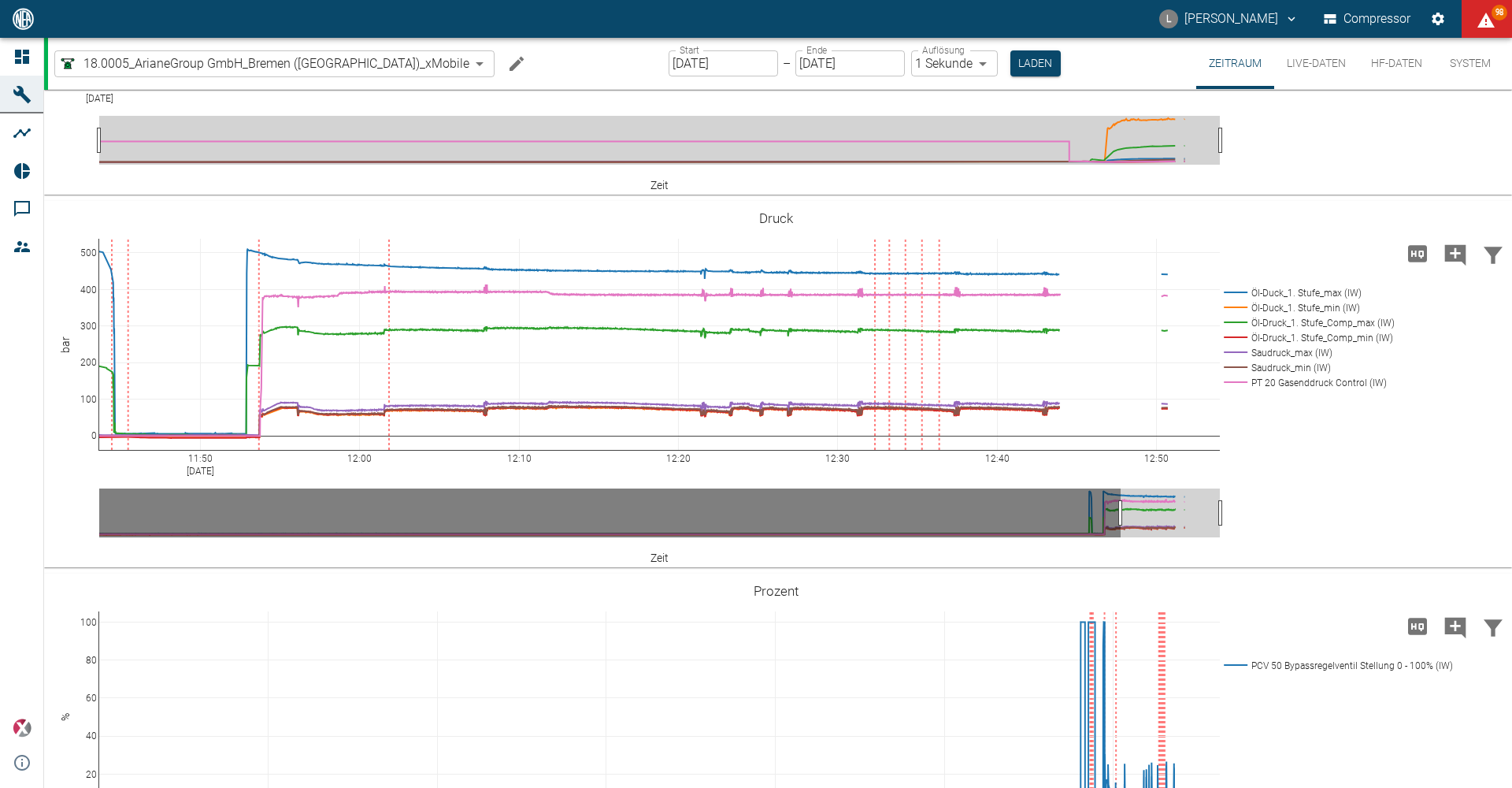
drag, startPoint x: 459, startPoint y: 543, endPoint x: 804, endPoint y: 532, distance: 345.2
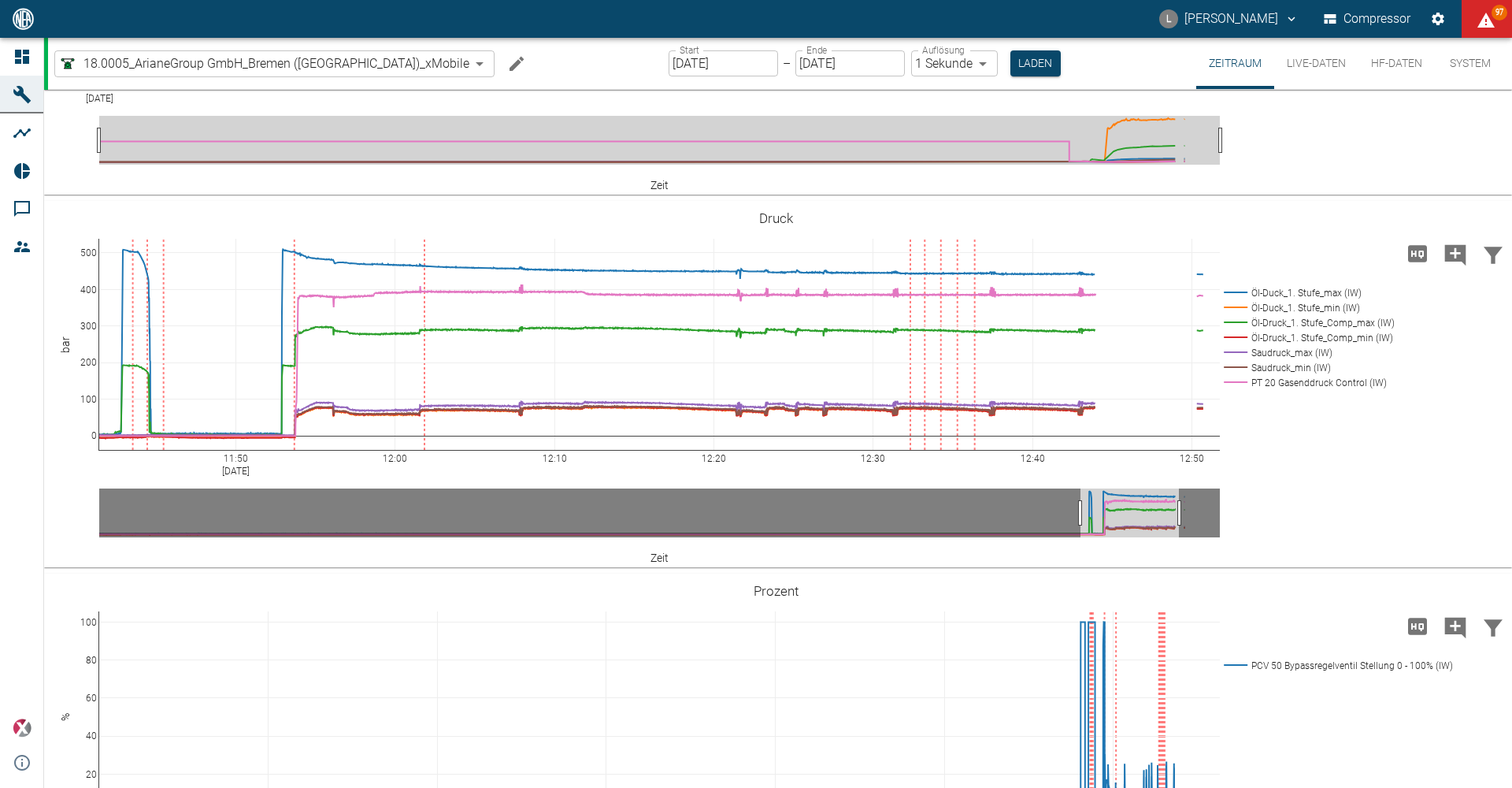
drag, startPoint x: 742, startPoint y: 542, endPoint x: 663, endPoint y: 552, distance: 79.6
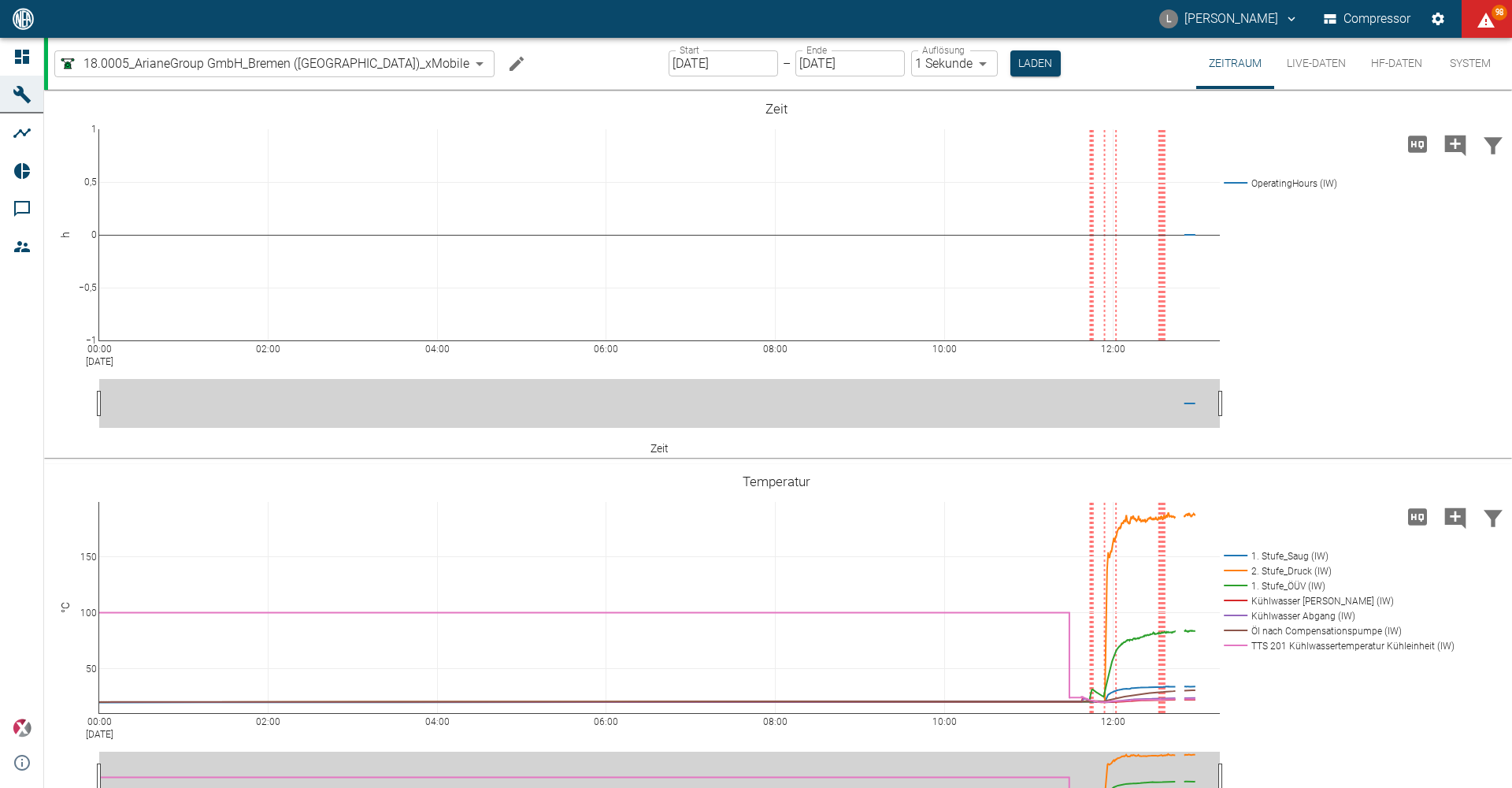
scroll to position [551, 0]
